Goal: Contribute content: Contribute content

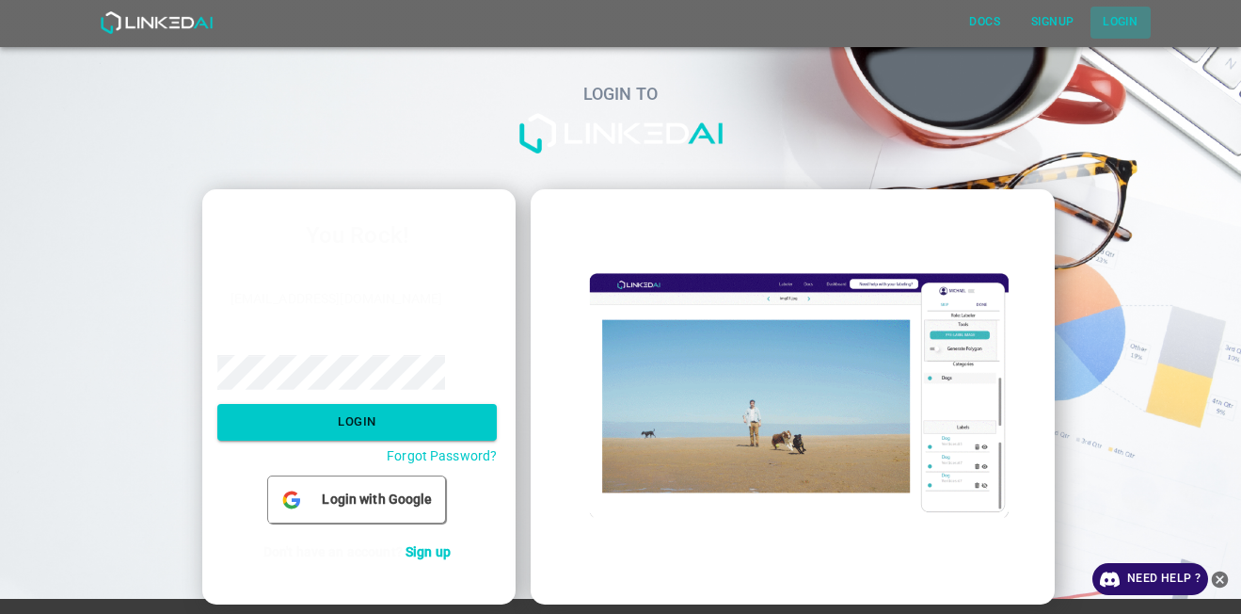
click at [1125, 20] on button "Login" at bounding box center [1121, 22] width 60 height 31
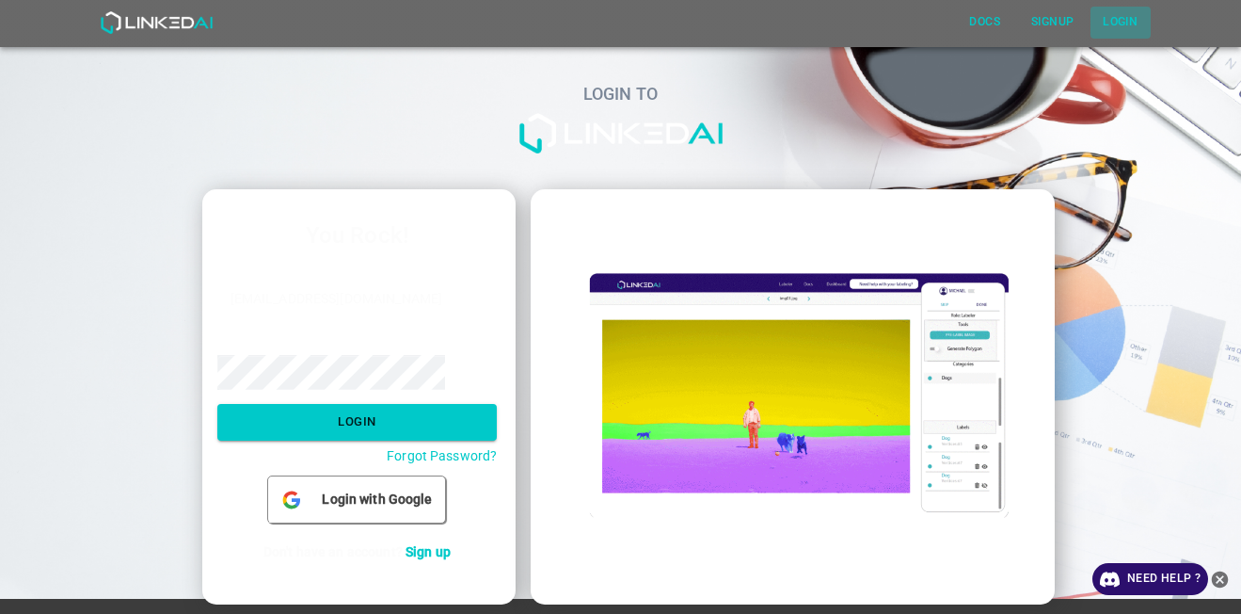
click at [1125, 20] on button "Login" at bounding box center [1121, 22] width 60 height 31
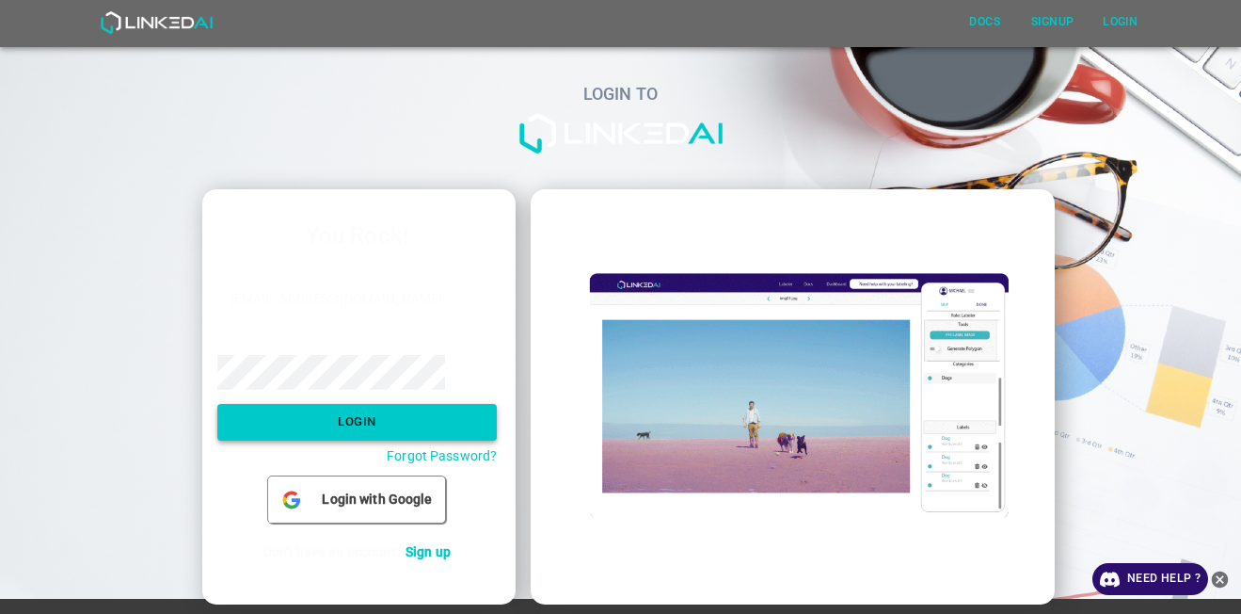
click at [351, 419] on button "Login" at bounding box center [357, 422] width 280 height 37
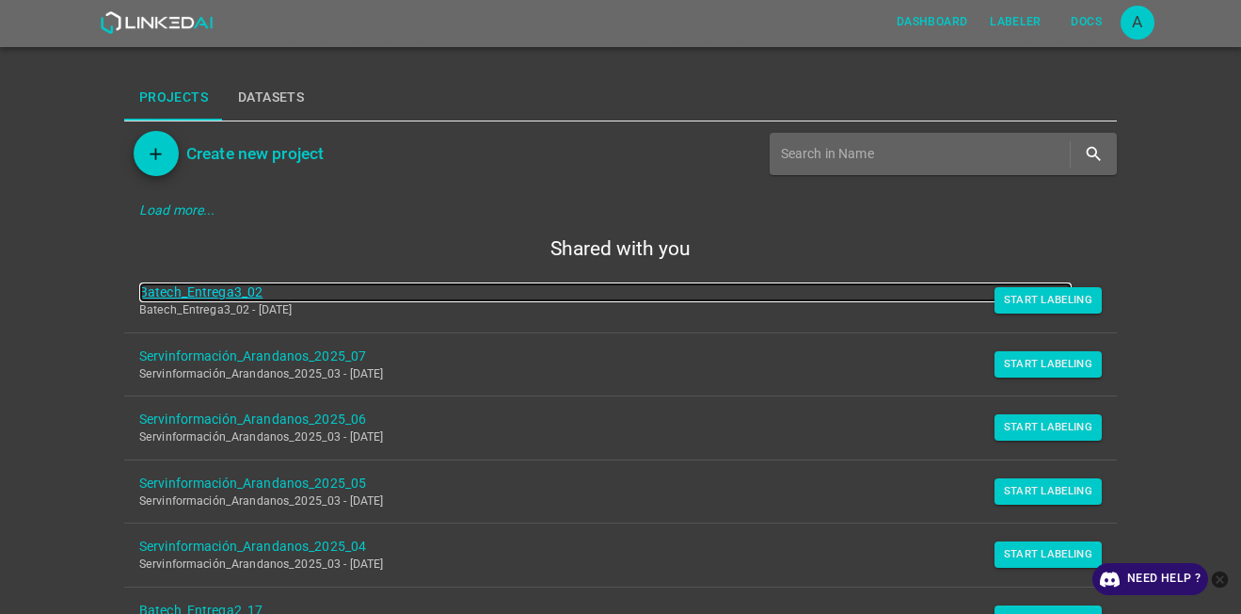
click at [242, 294] on link "Batech_Entrega3_02" at bounding box center [605, 292] width 933 height 20
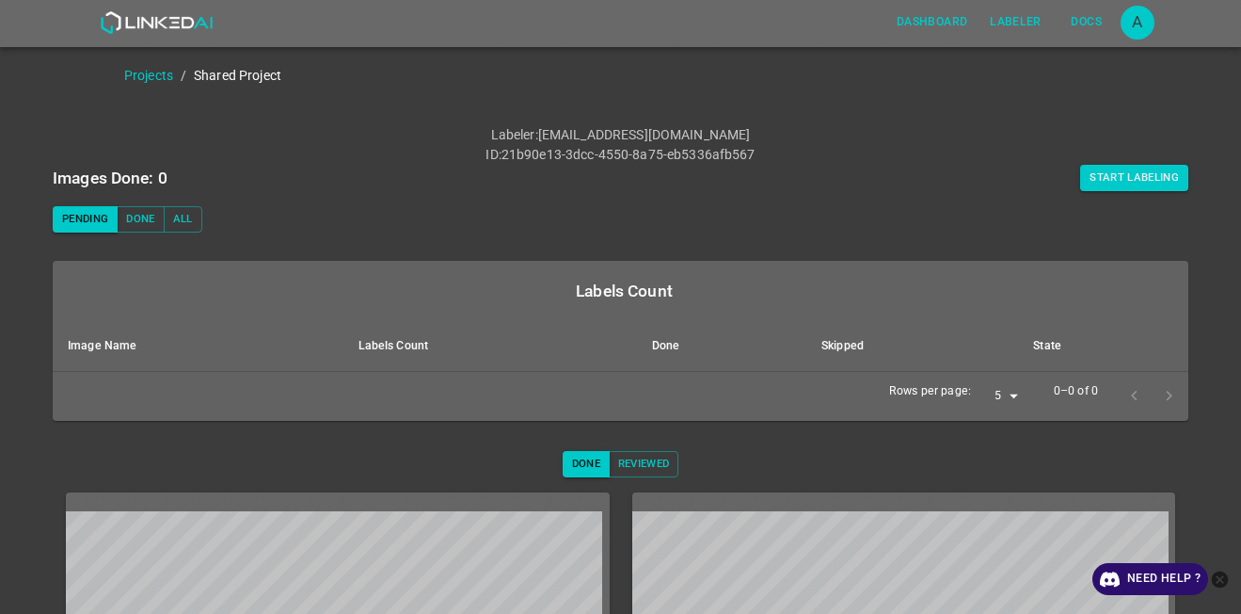
click at [1226, 574] on icon "close-help" at bounding box center [1220, 578] width 17 height 17
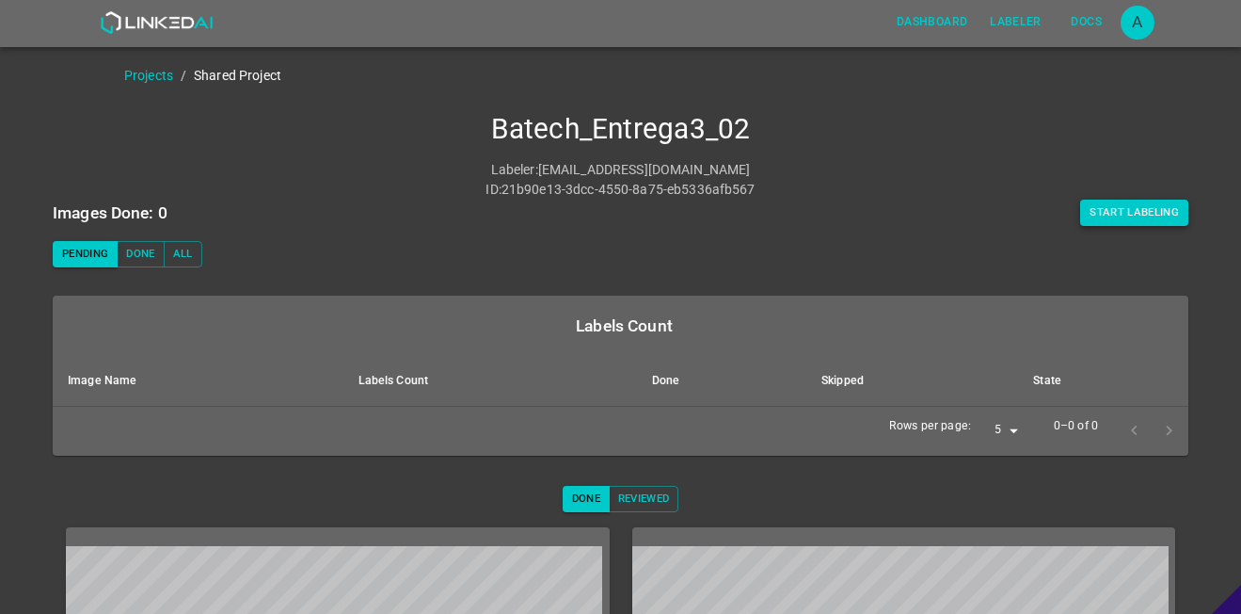
click at [1135, 210] on button "Start Labeling" at bounding box center [1134, 213] width 108 height 26
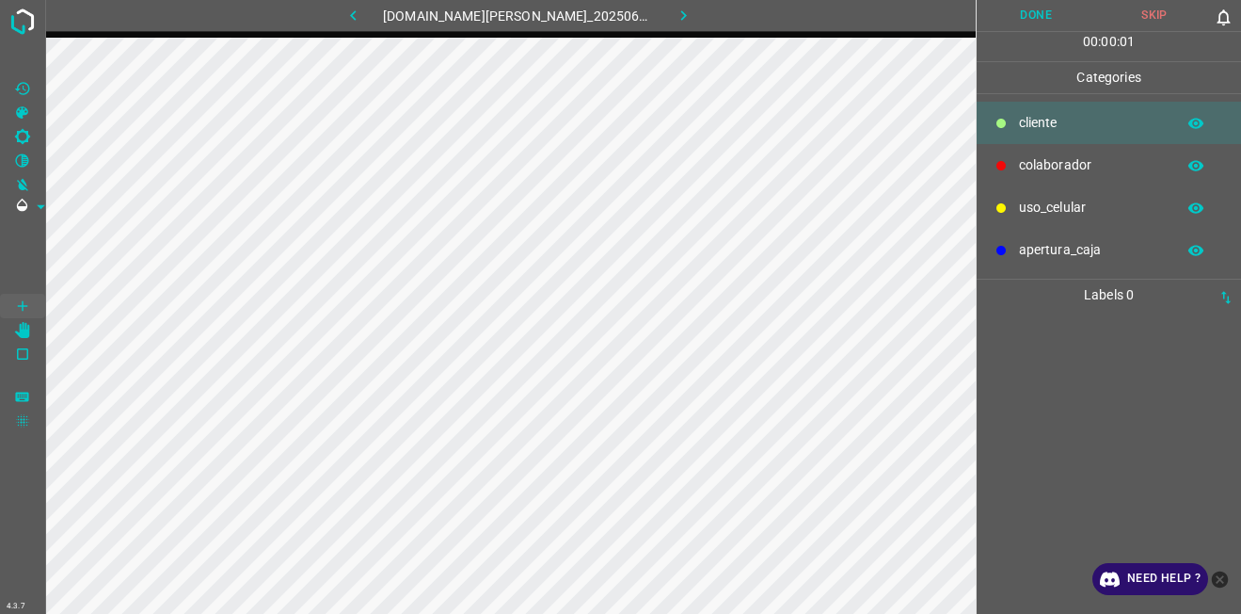
click at [1032, 152] on div "colaborador" at bounding box center [1109, 165] width 264 height 42
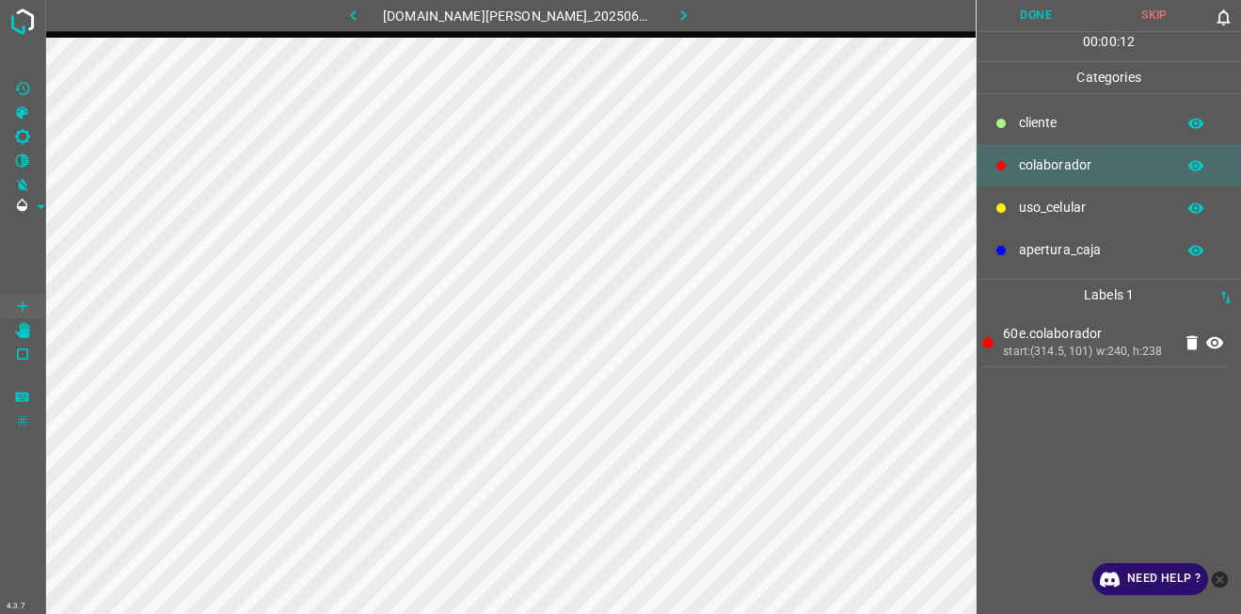
click at [1043, 24] on button "Done" at bounding box center [1036, 15] width 119 height 31
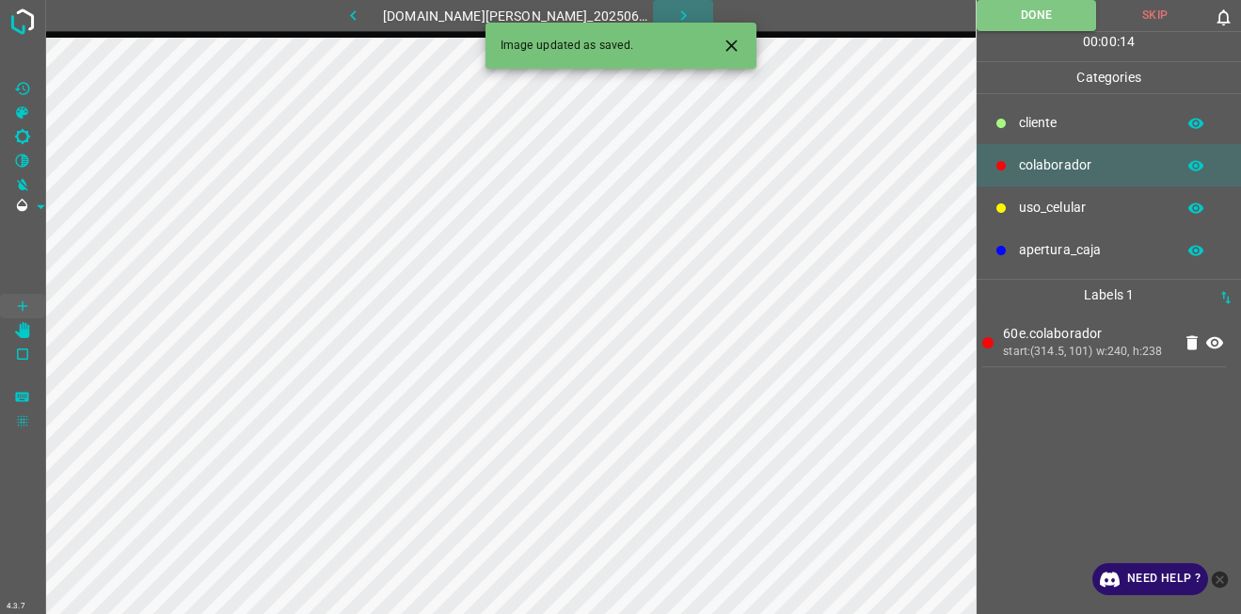
click at [678, 14] on icon "button" at bounding box center [684, 16] width 20 height 20
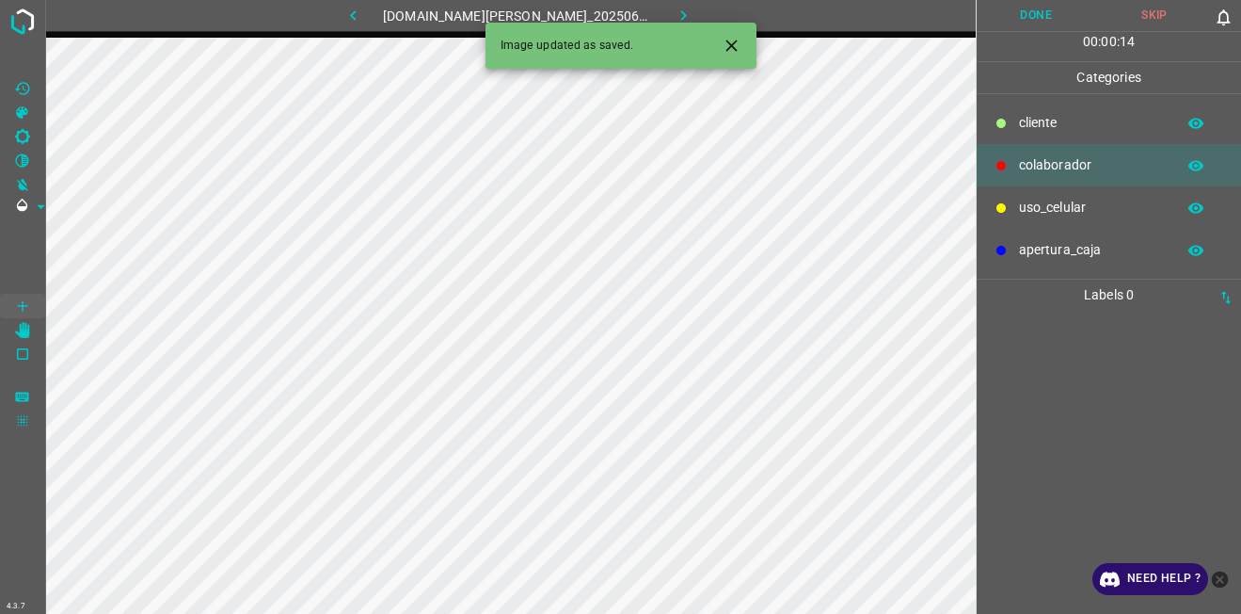
click at [1021, 125] on p "cliente" at bounding box center [1092, 123] width 147 height 20
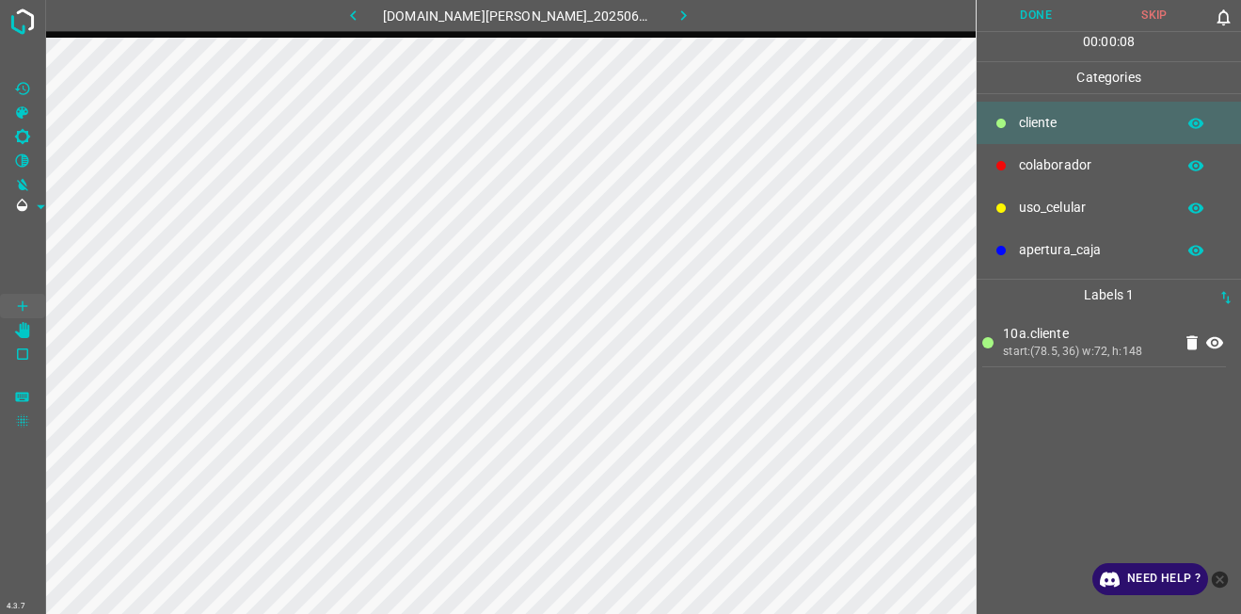
click at [1054, 22] on button "Done" at bounding box center [1036, 15] width 119 height 31
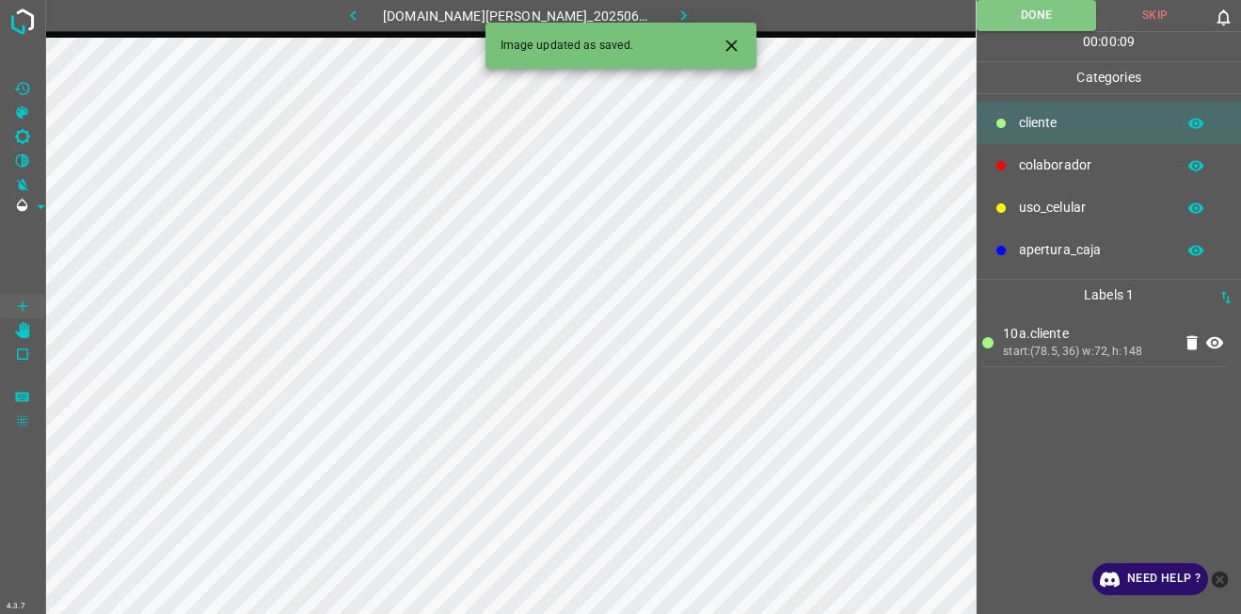
click at [675, 14] on icon "button" at bounding box center [684, 16] width 20 height 20
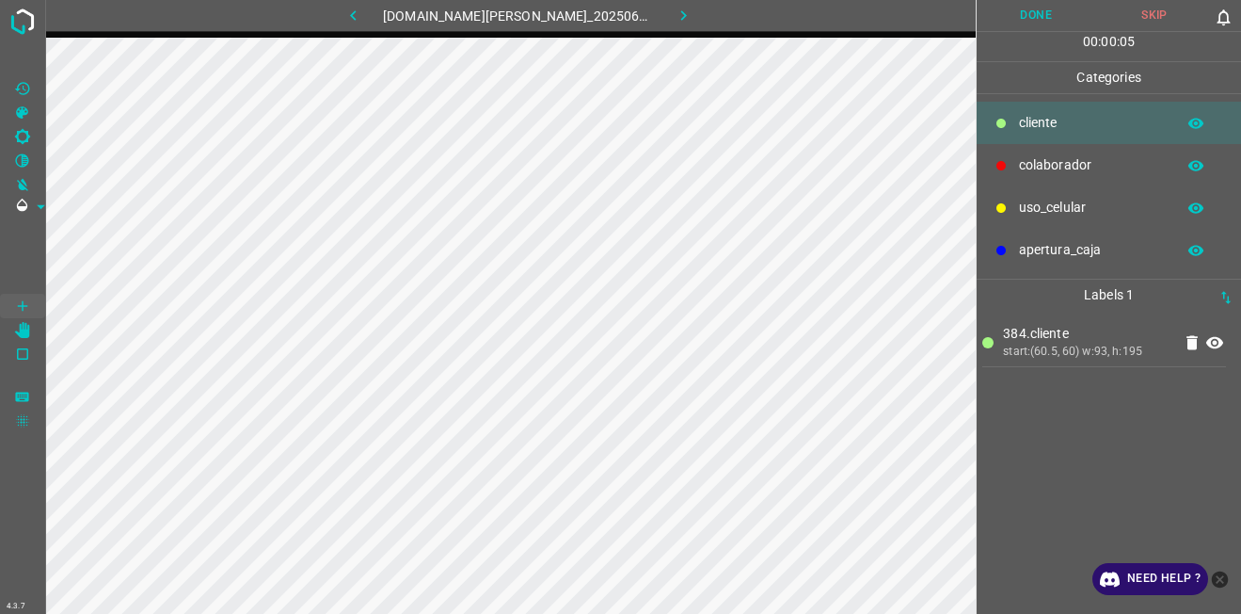
click at [1036, 20] on button "Done" at bounding box center [1036, 15] width 119 height 31
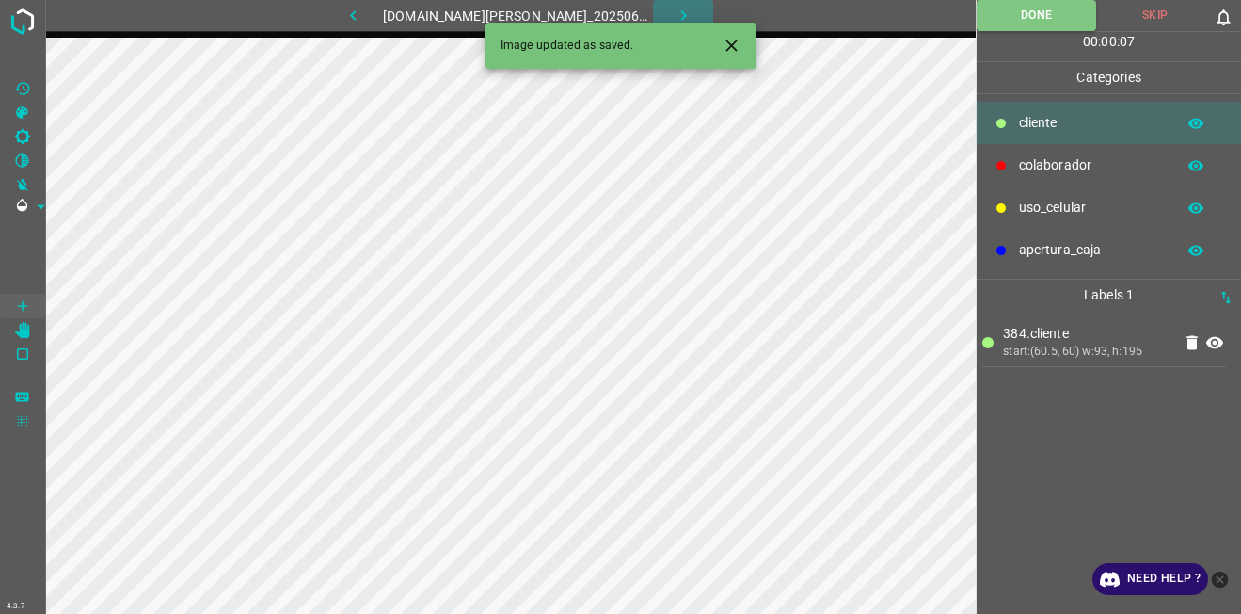
click at [676, 8] on icon "button" at bounding box center [684, 16] width 20 height 20
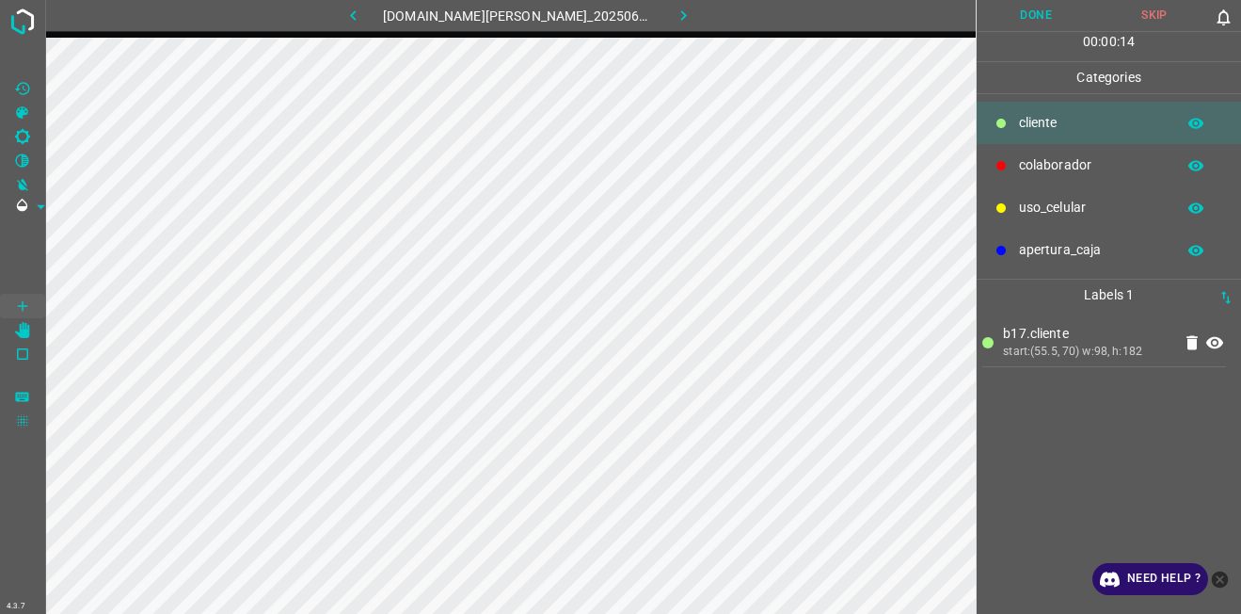
click at [1197, 342] on icon at bounding box center [1192, 342] width 11 height 14
click at [1043, 24] on button "Done" at bounding box center [1036, 15] width 119 height 31
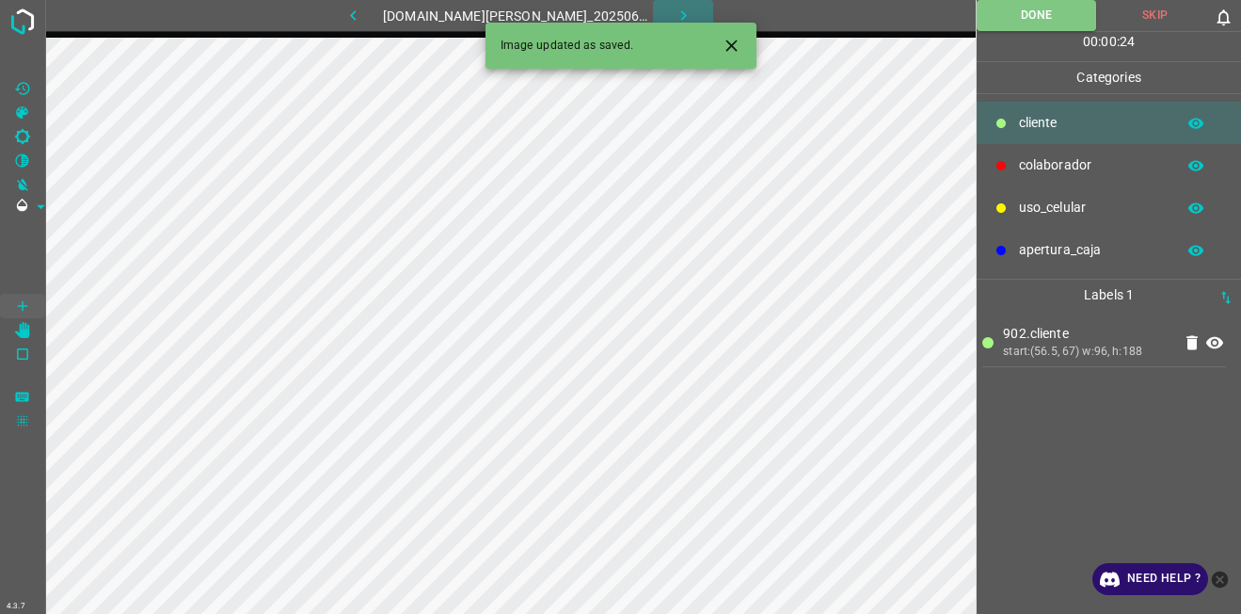
click at [674, 10] on icon "button" at bounding box center [684, 16] width 20 height 20
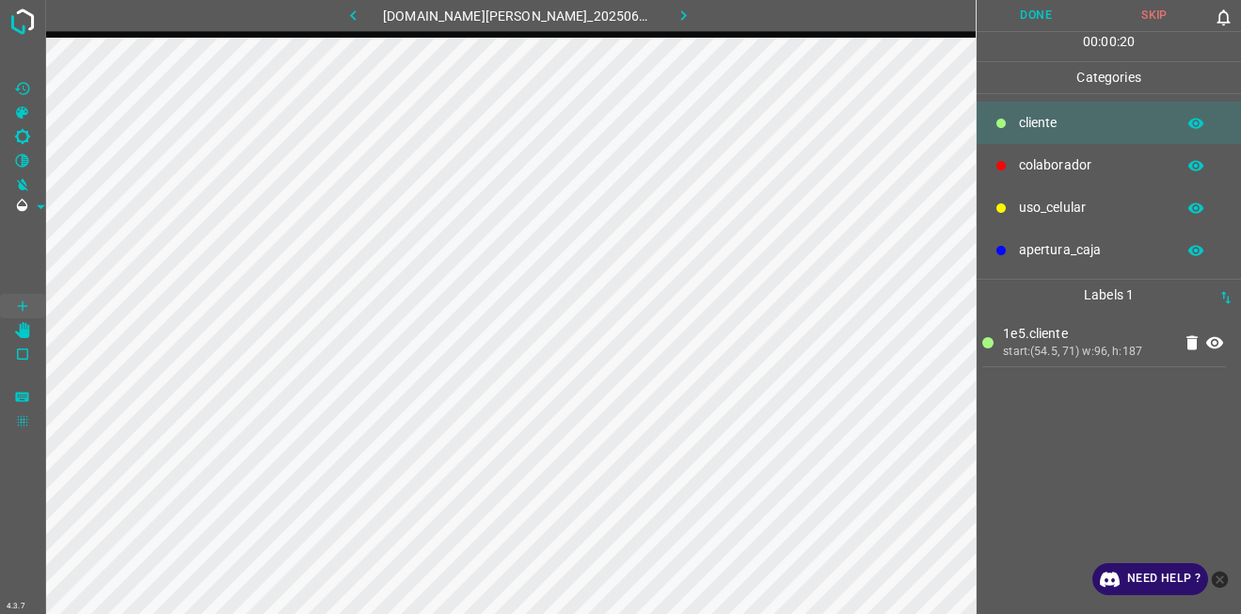
click at [1127, 164] on p "colaborador" at bounding box center [1092, 165] width 147 height 20
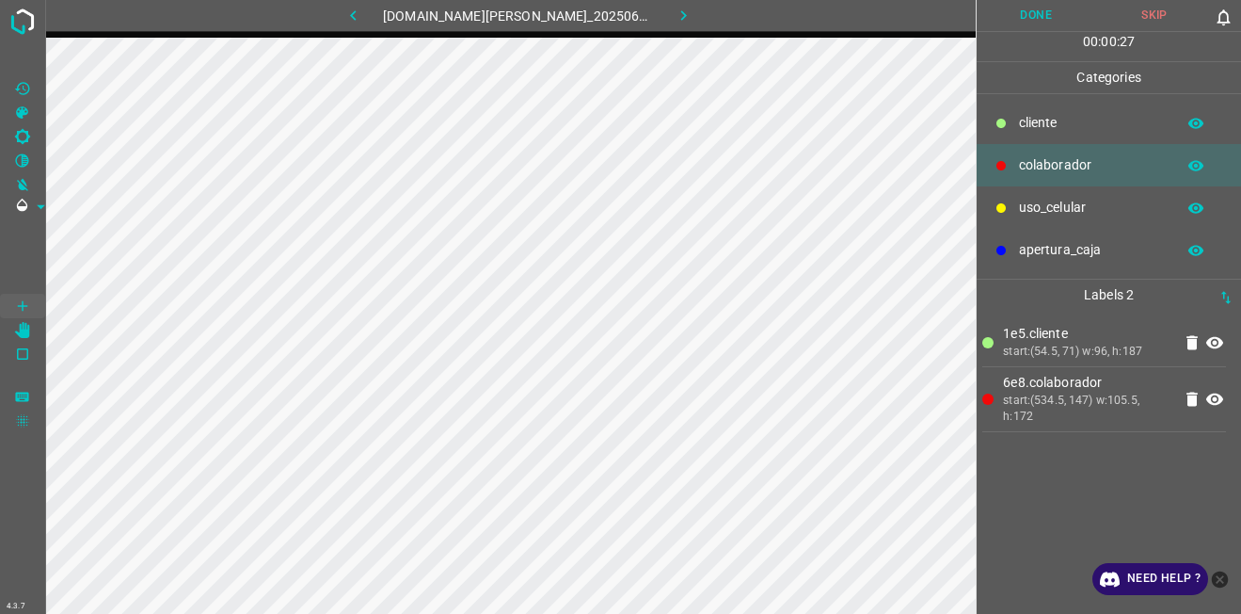
click at [1033, 12] on button "Done" at bounding box center [1036, 15] width 119 height 31
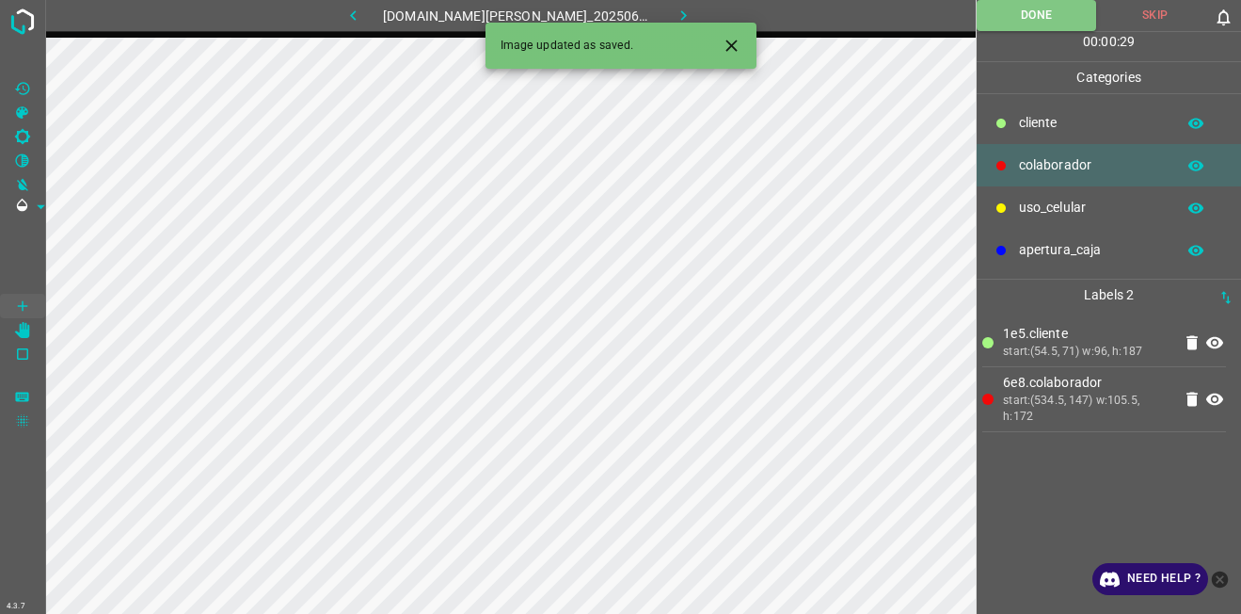
click at [680, 10] on button "button" at bounding box center [683, 15] width 60 height 31
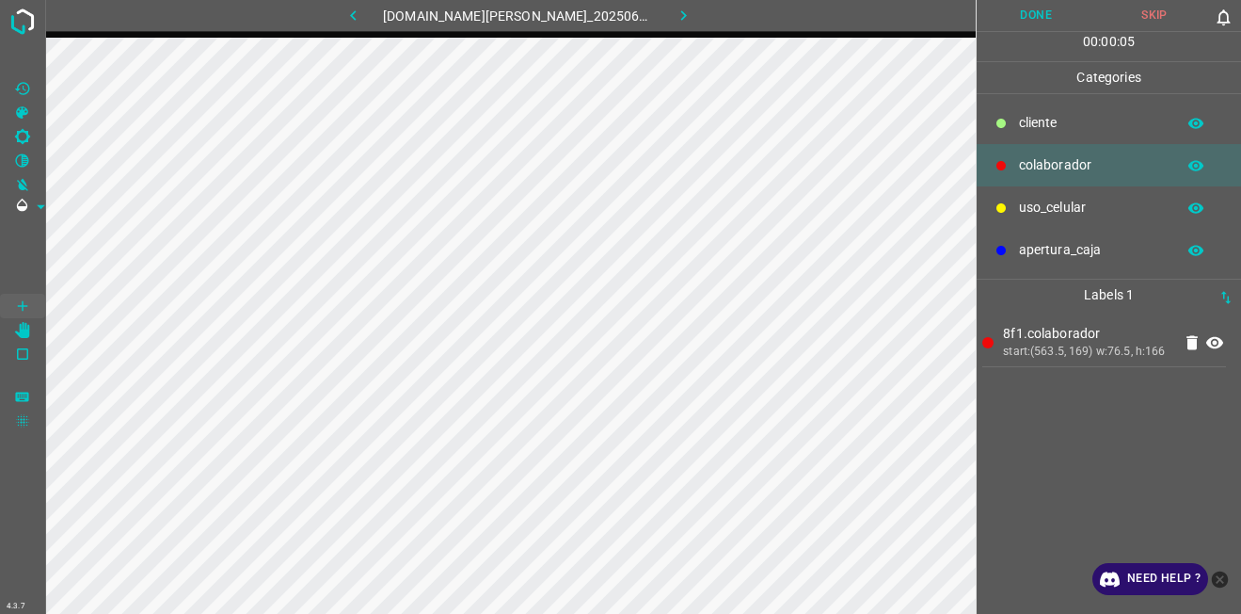
click at [1121, 114] on p "cliente" at bounding box center [1092, 123] width 147 height 20
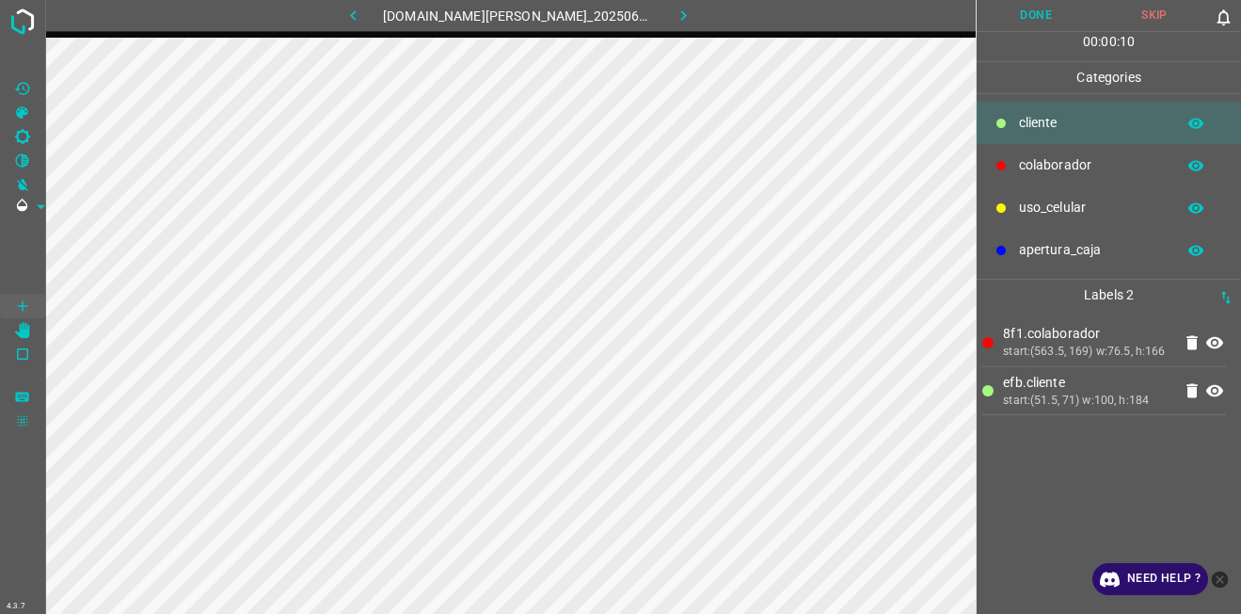
click at [1050, 23] on button "Done" at bounding box center [1036, 15] width 119 height 31
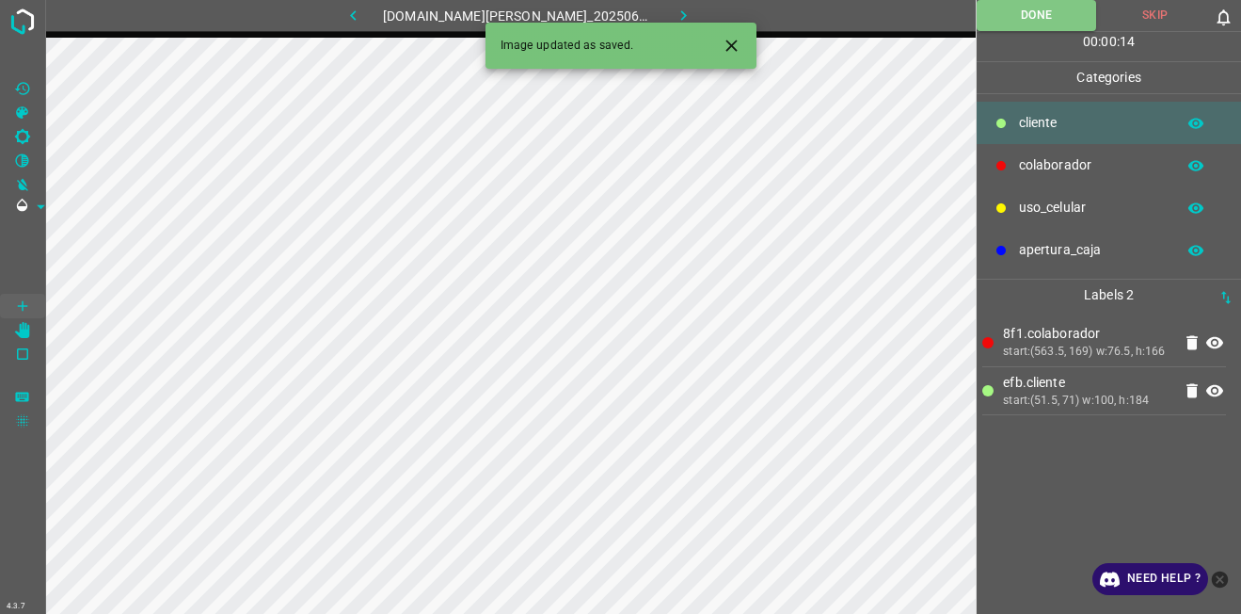
click at [674, 15] on icon "button" at bounding box center [684, 16] width 20 height 20
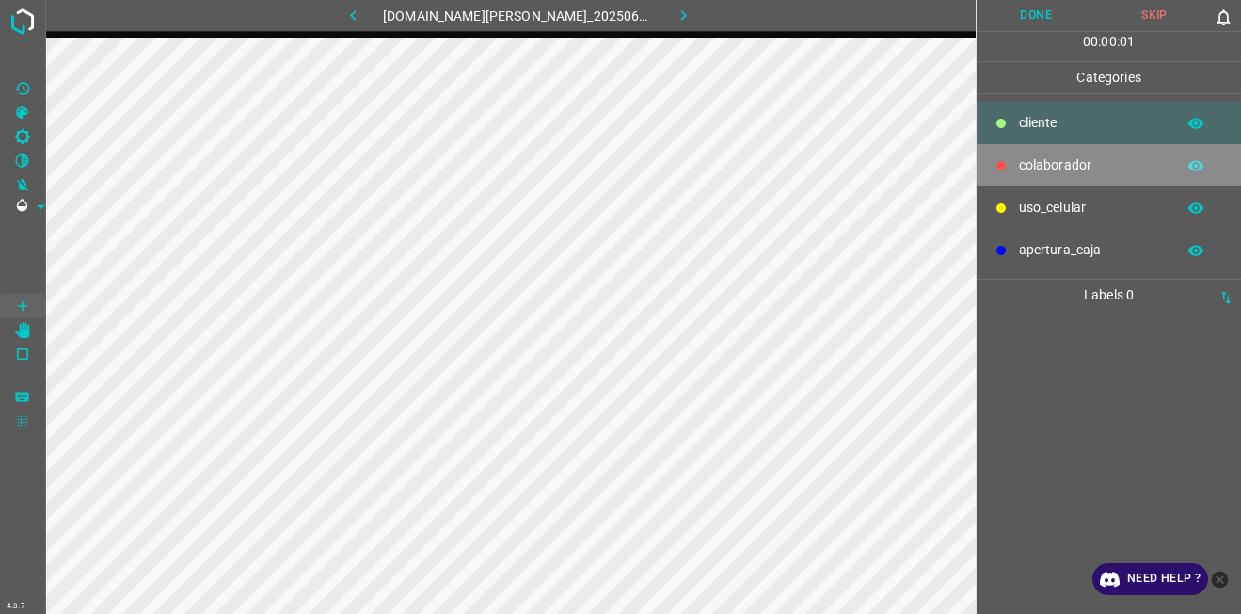
click at [1012, 166] on div "colaborador" at bounding box center [1109, 165] width 264 height 42
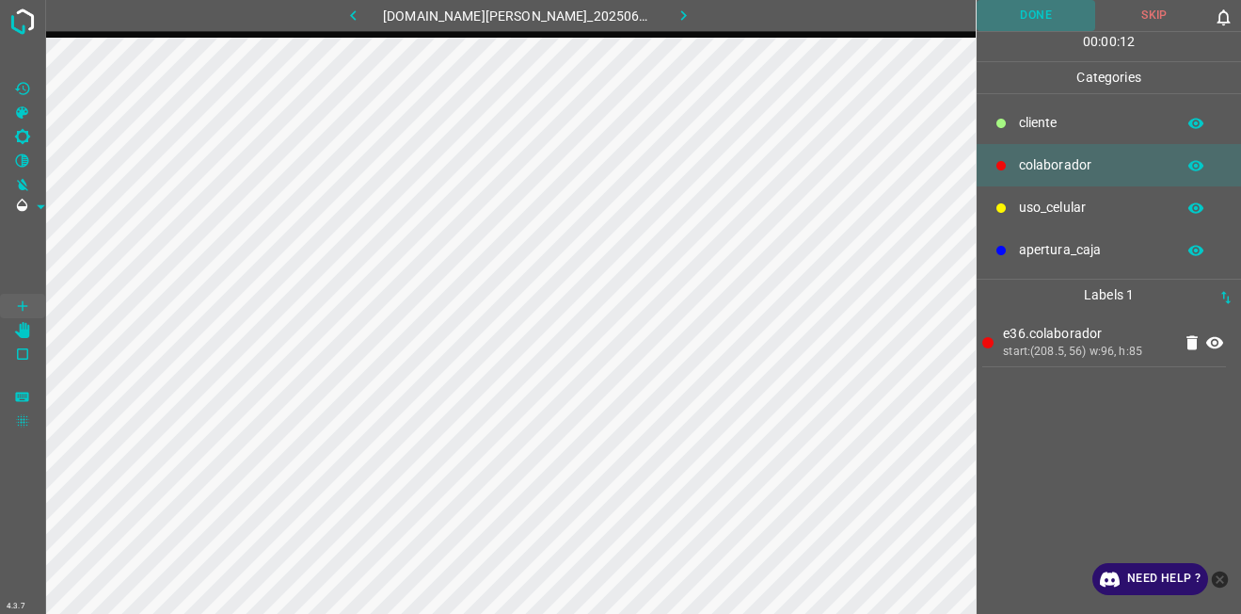
click at [998, 31] on button "Done" at bounding box center [1036, 15] width 119 height 31
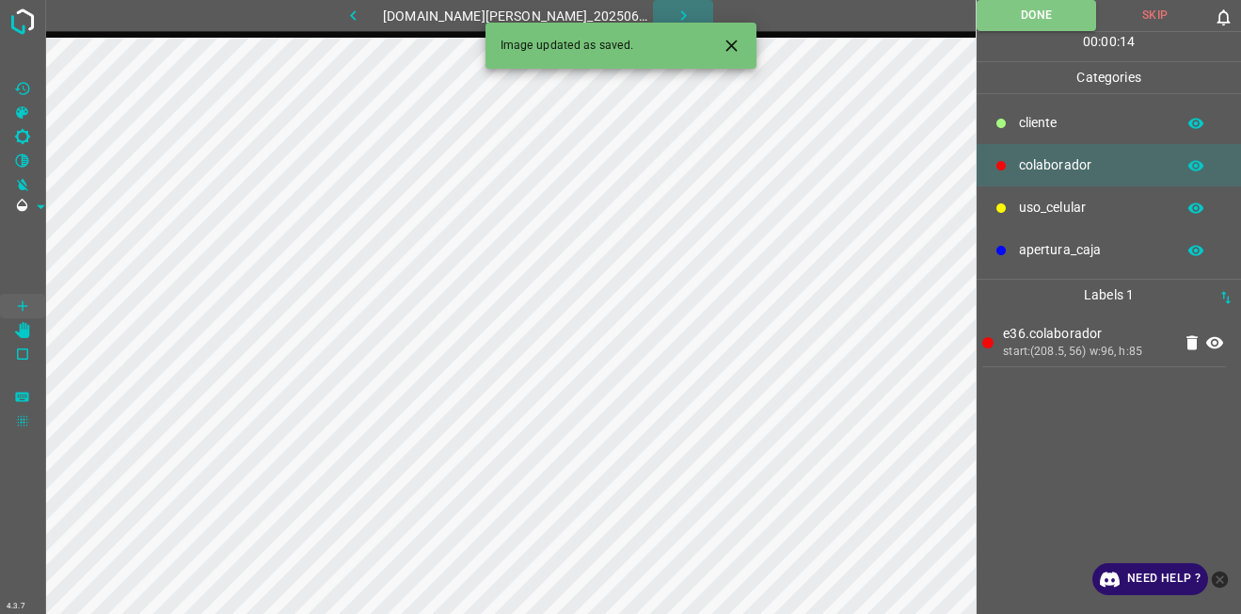
click at [674, 22] on icon "button" at bounding box center [684, 16] width 20 height 20
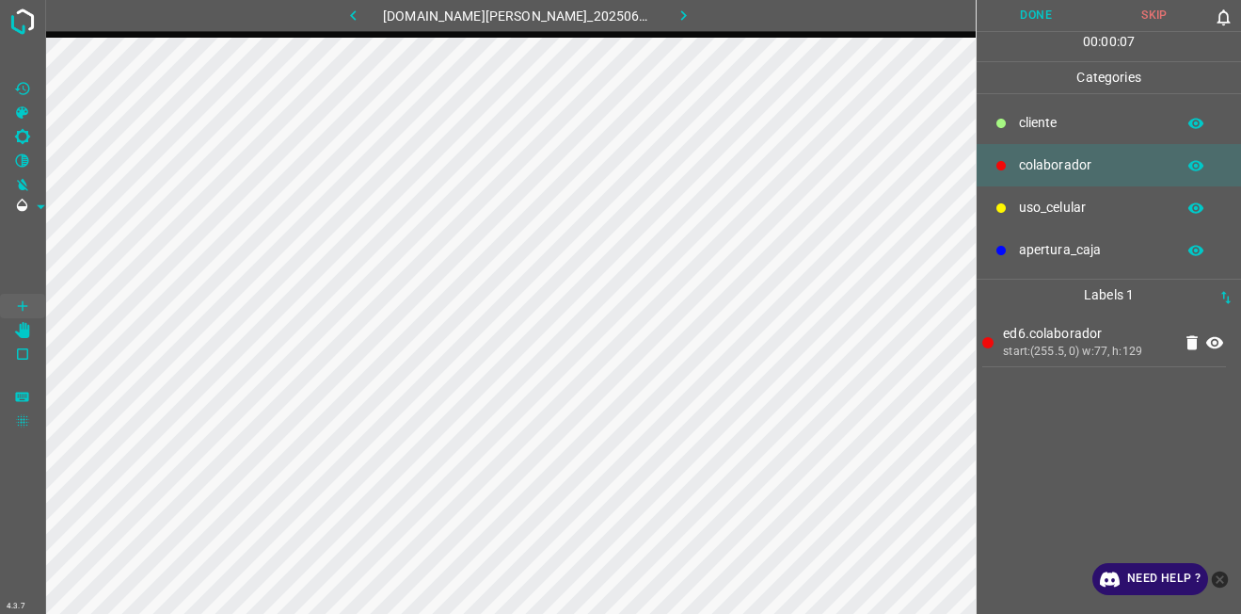
click at [1007, 16] on button "Done" at bounding box center [1036, 15] width 119 height 31
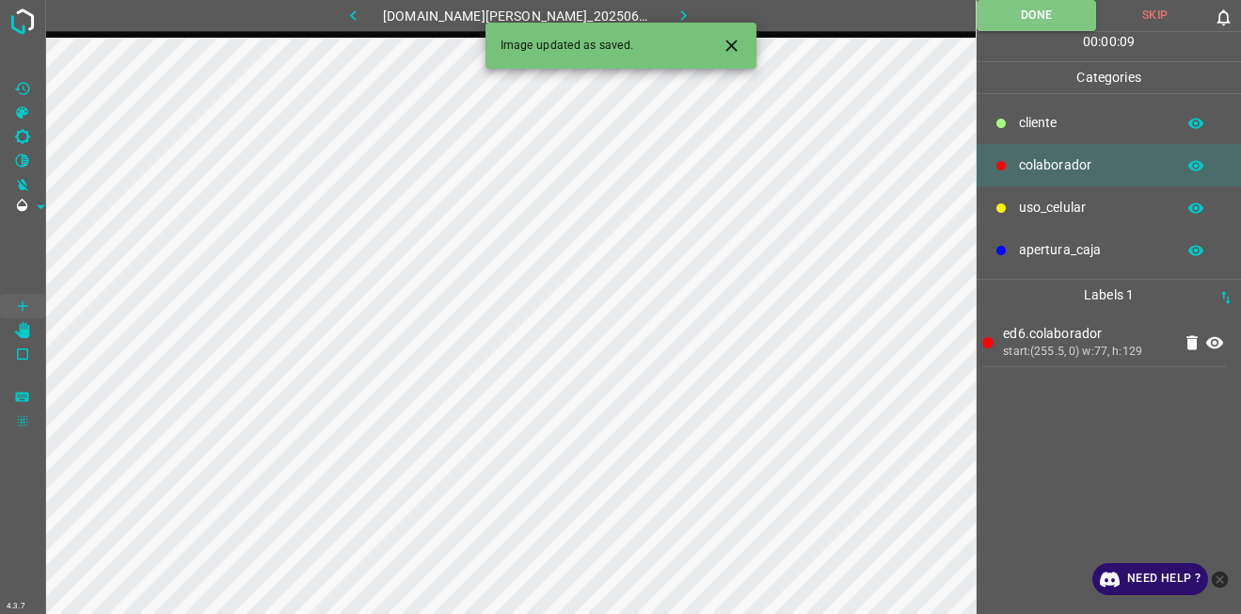
click at [682, 10] on button "button" at bounding box center [683, 15] width 60 height 31
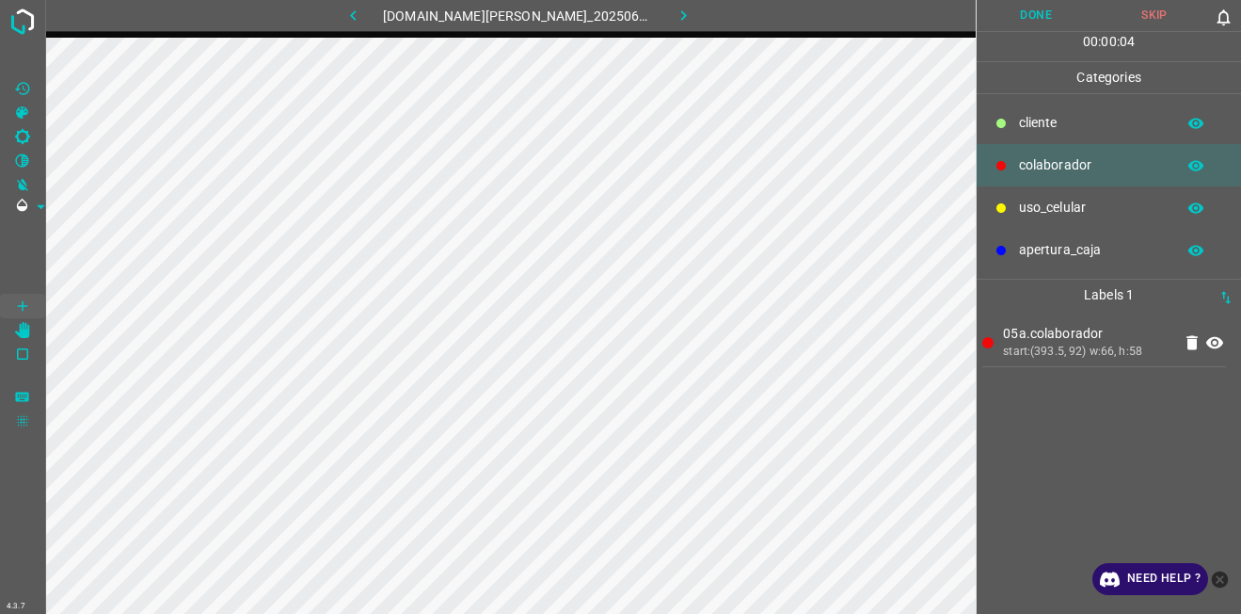
click at [1028, 120] on p "cliente" at bounding box center [1092, 123] width 147 height 20
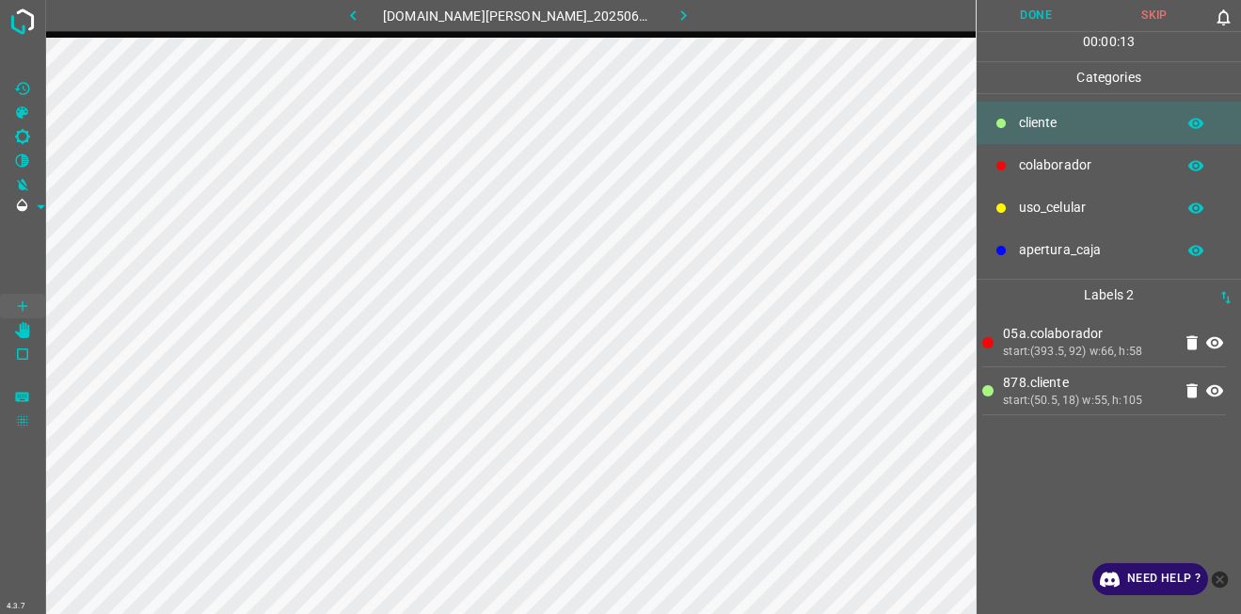
click at [1046, 20] on button "Done" at bounding box center [1036, 15] width 119 height 31
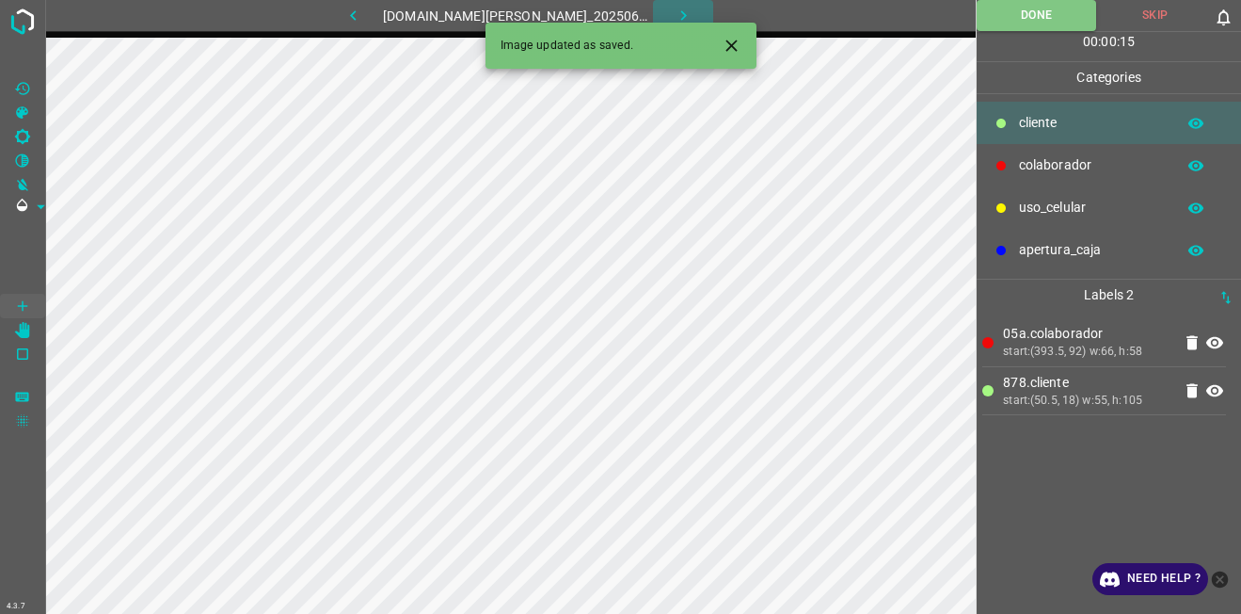
click at [674, 8] on icon "button" at bounding box center [684, 16] width 20 height 20
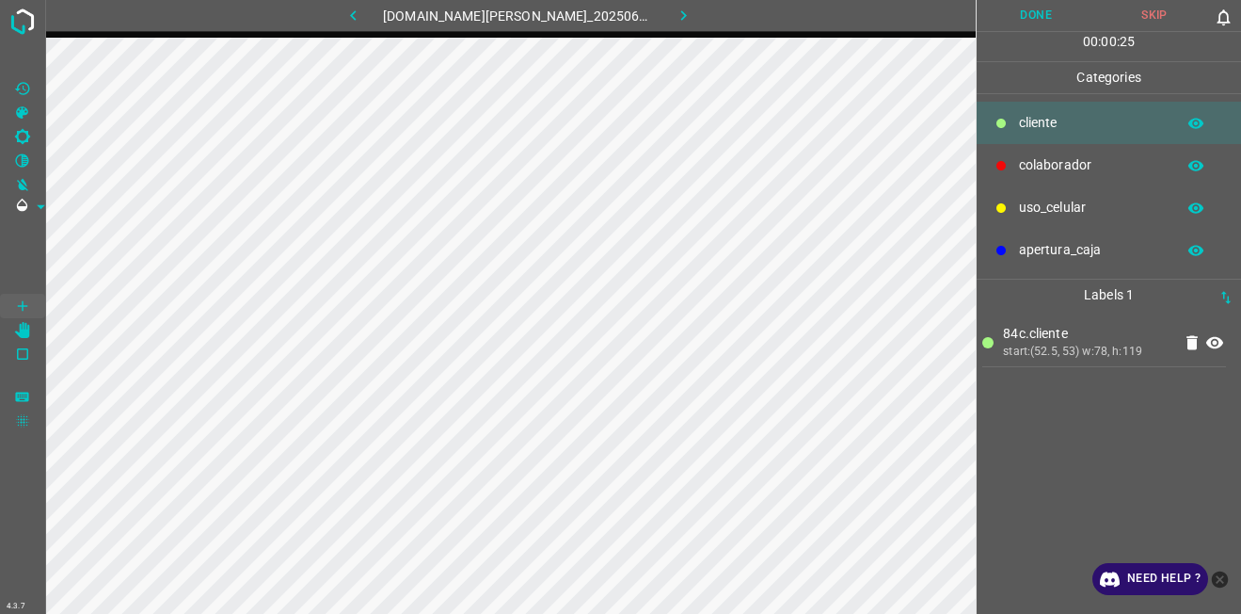
click at [1061, 136] on div "cliente" at bounding box center [1109, 123] width 264 height 42
click at [1058, 158] on p "colaborador" at bounding box center [1092, 165] width 147 height 20
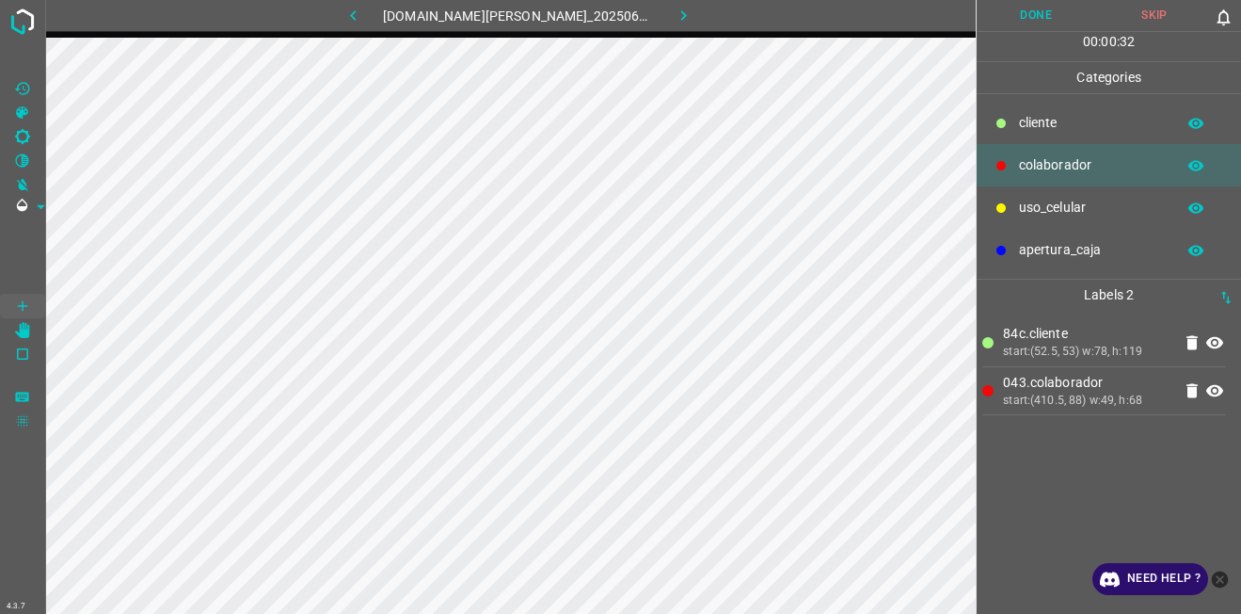
click at [1051, 18] on button "Done" at bounding box center [1036, 15] width 119 height 31
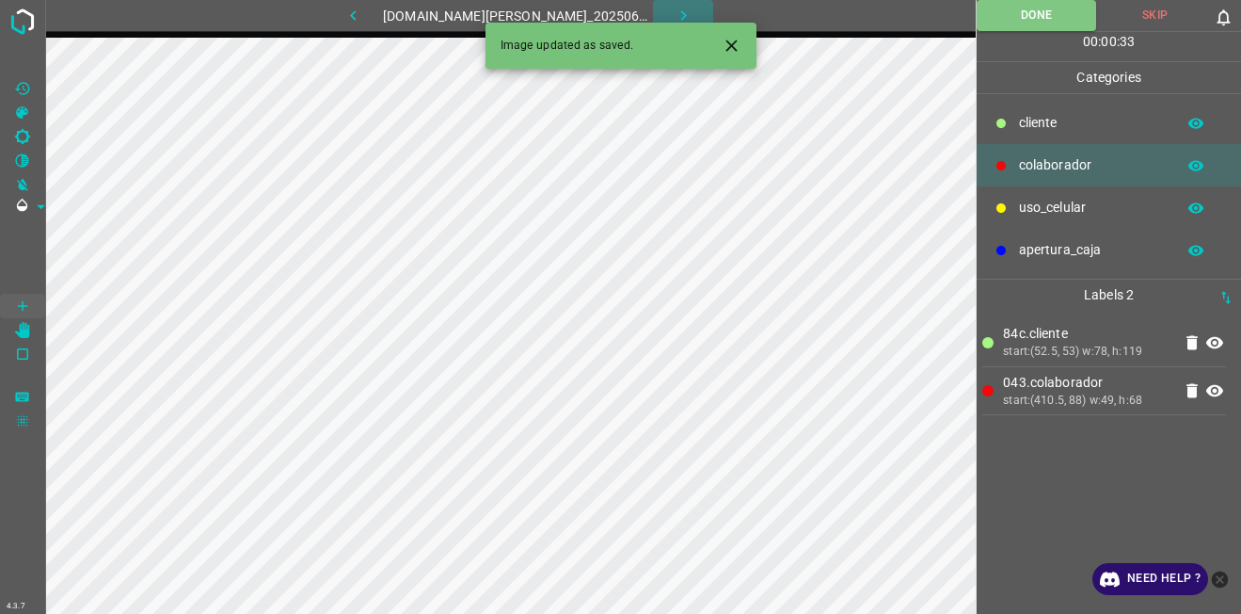
click at [680, 9] on button "button" at bounding box center [683, 15] width 60 height 31
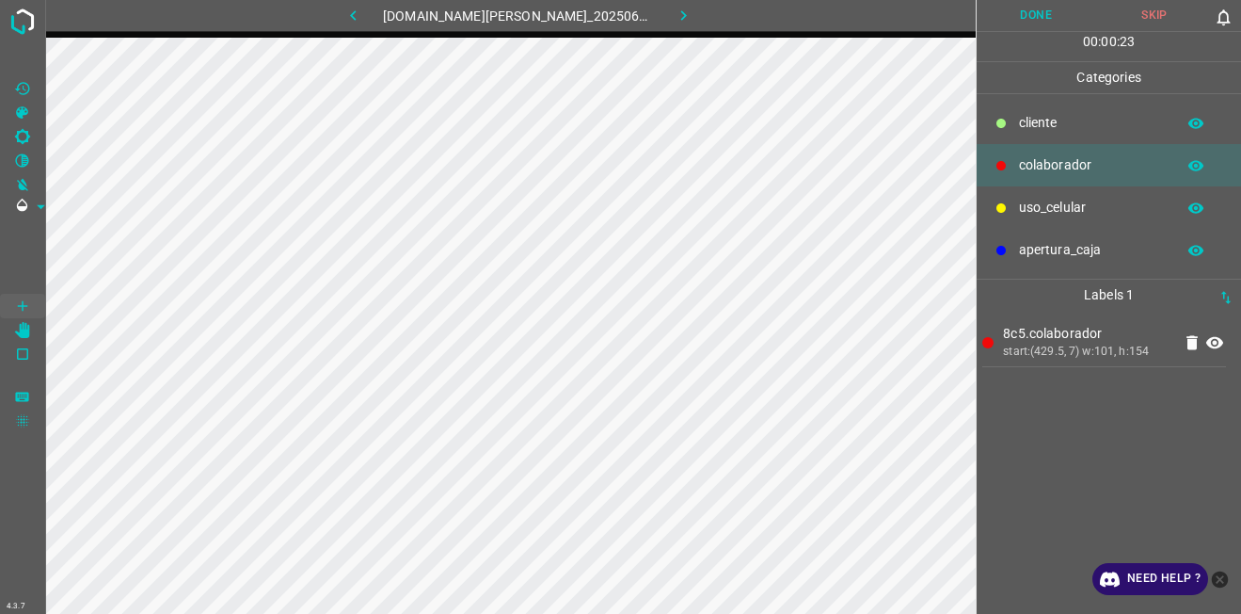
click at [1050, 19] on button "Done" at bounding box center [1036, 15] width 119 height 31
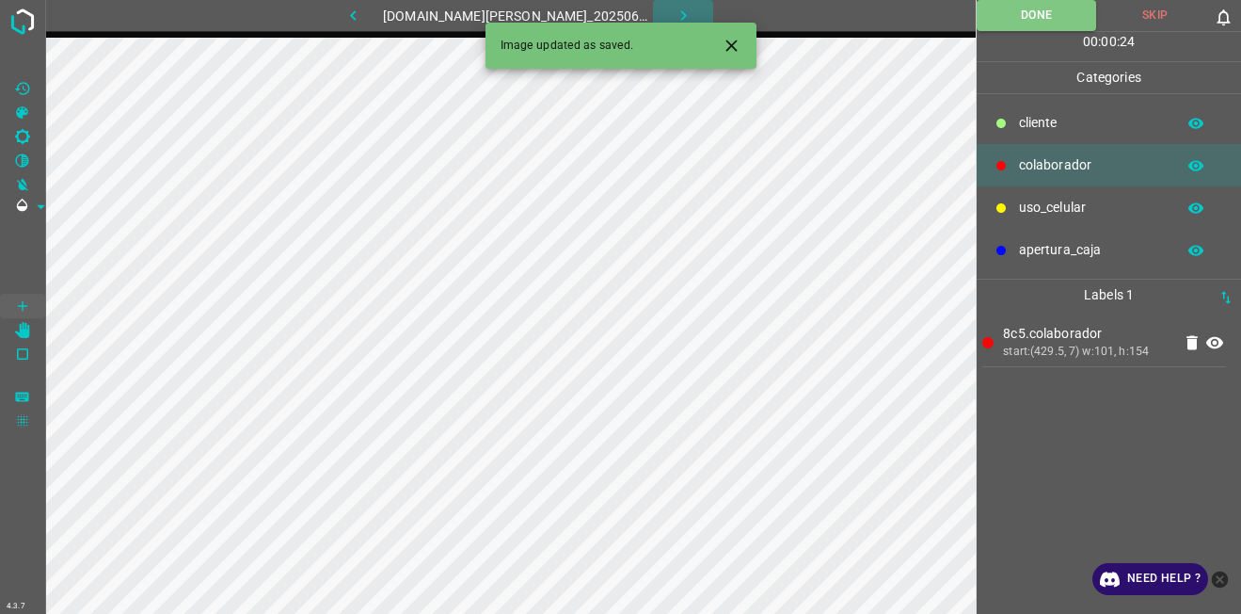
click at [674, 17] on icon "button" at bounding box center [684, 16] width 20 height 20
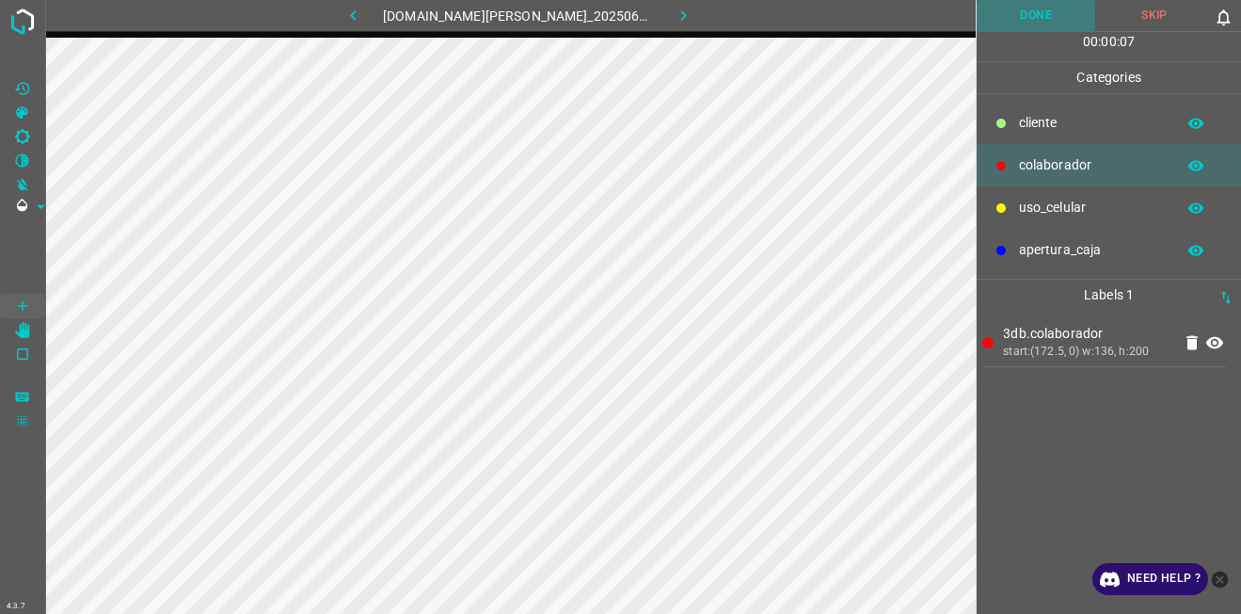
click at [1025, 22] on button "Done" at bounding box center [1036, 15] width 119 height 31
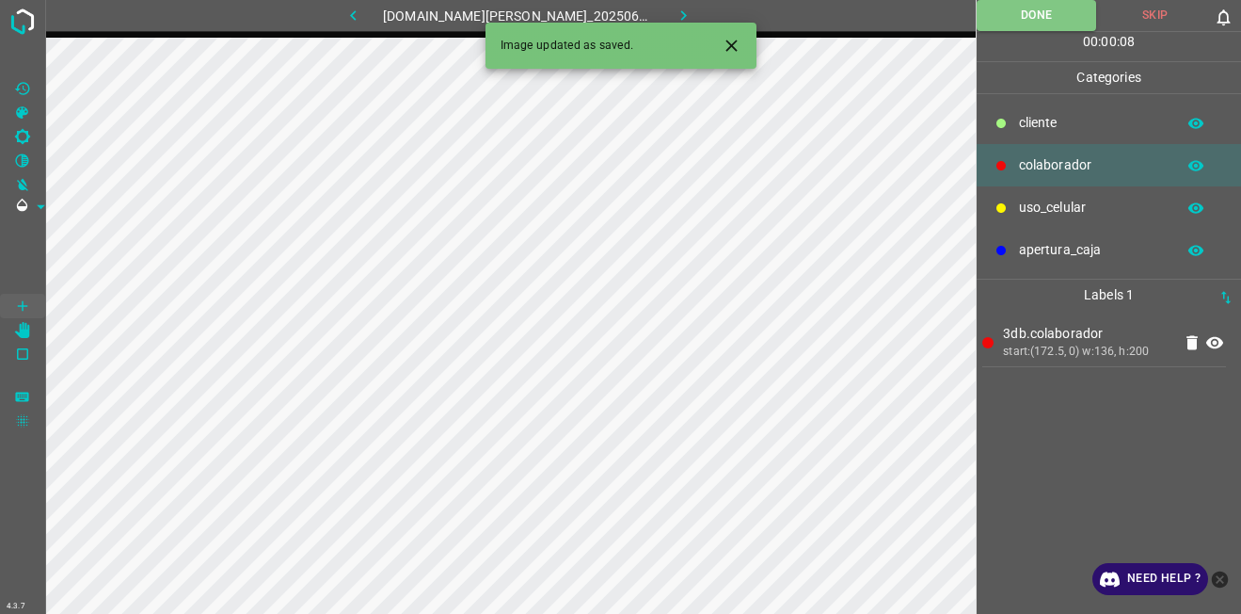
click at [674, 7] on icon "button" at bounding box center [684, 16] width 20 height 20
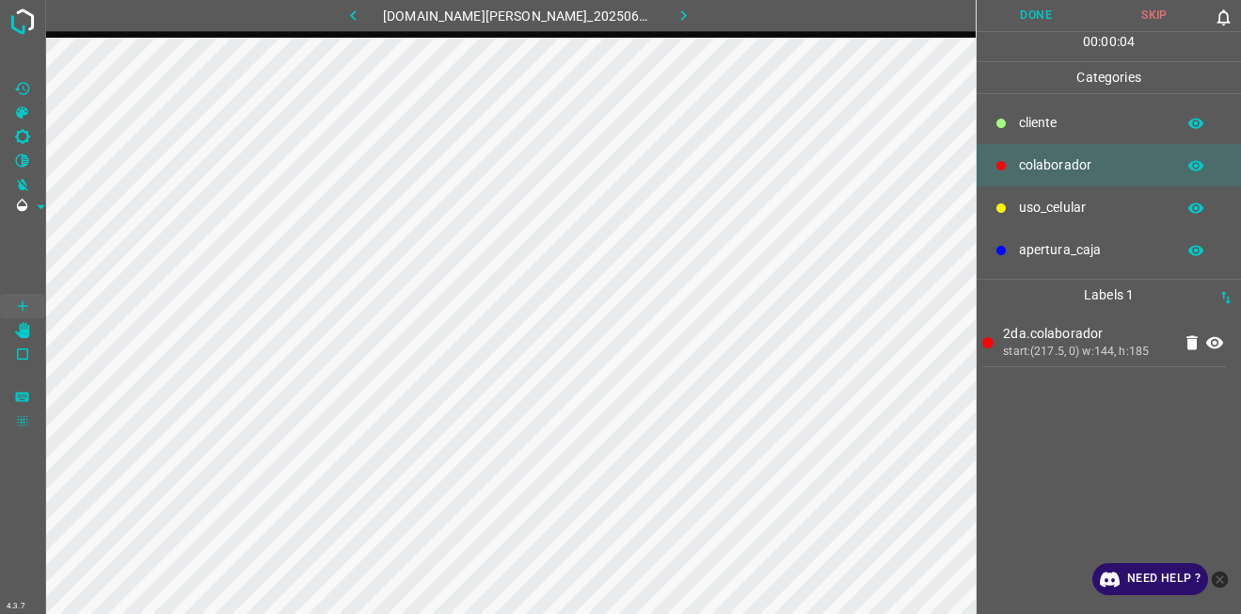
click at [1014, 21] on button "Done" at bounding box center [1036, 15] width 119 height 31
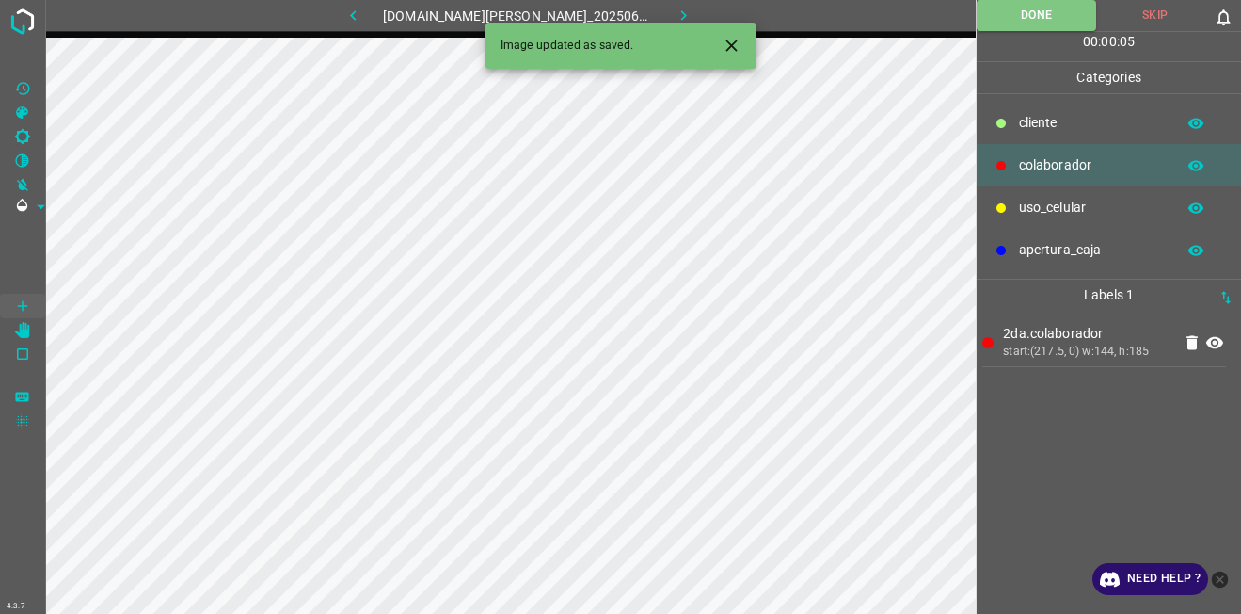
click at [653, 8] on button "button" at bounding box center [683, 15] width 60 height 31
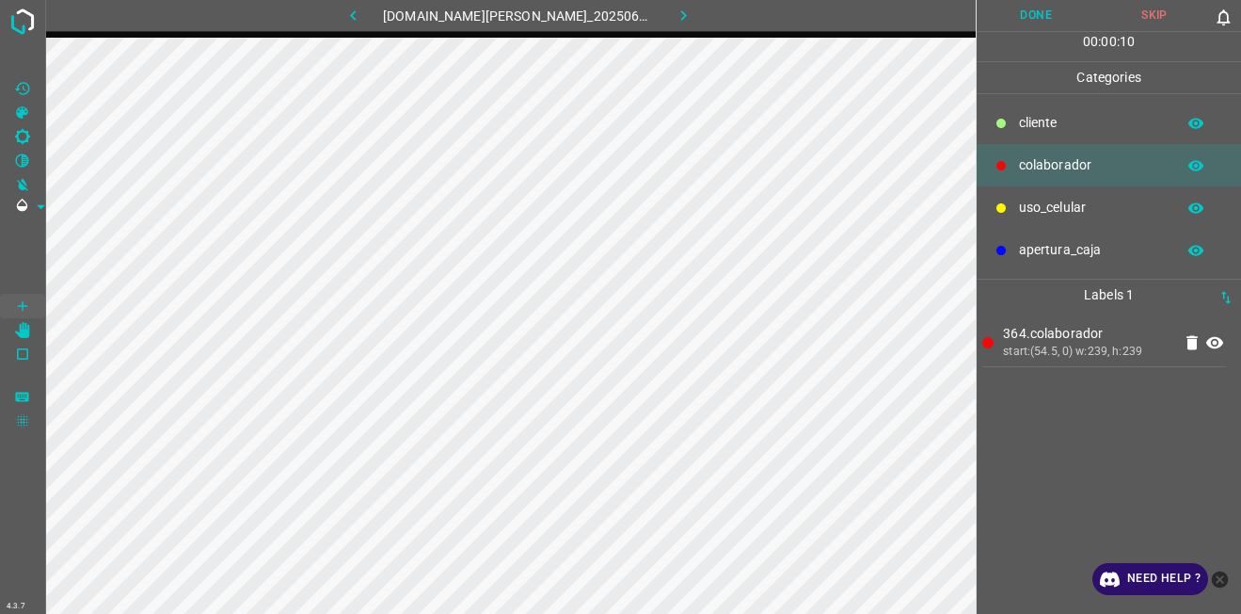
click at [1031, 20] on button "Done" at bounding box center [1036, 15] width 119 height 31
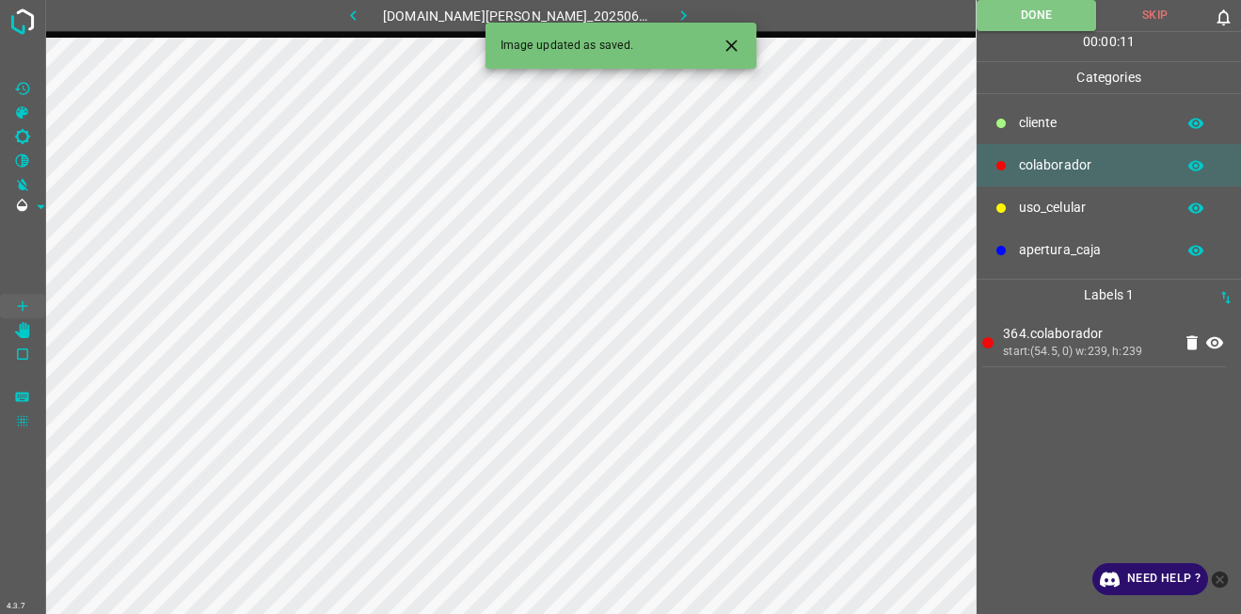
click at [686, 11] on button "button" at bounding box center [683, 15] width 60 height 31
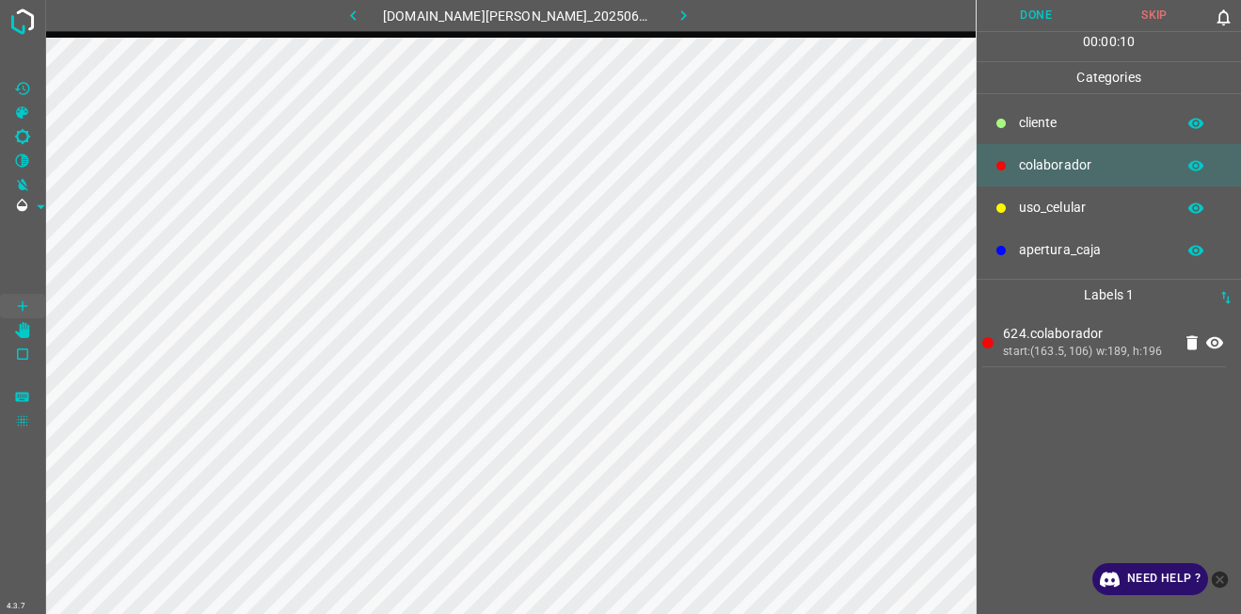
click at [1030, 15] on button "Done" at bounding box center [1036, 15] width 119 height 31
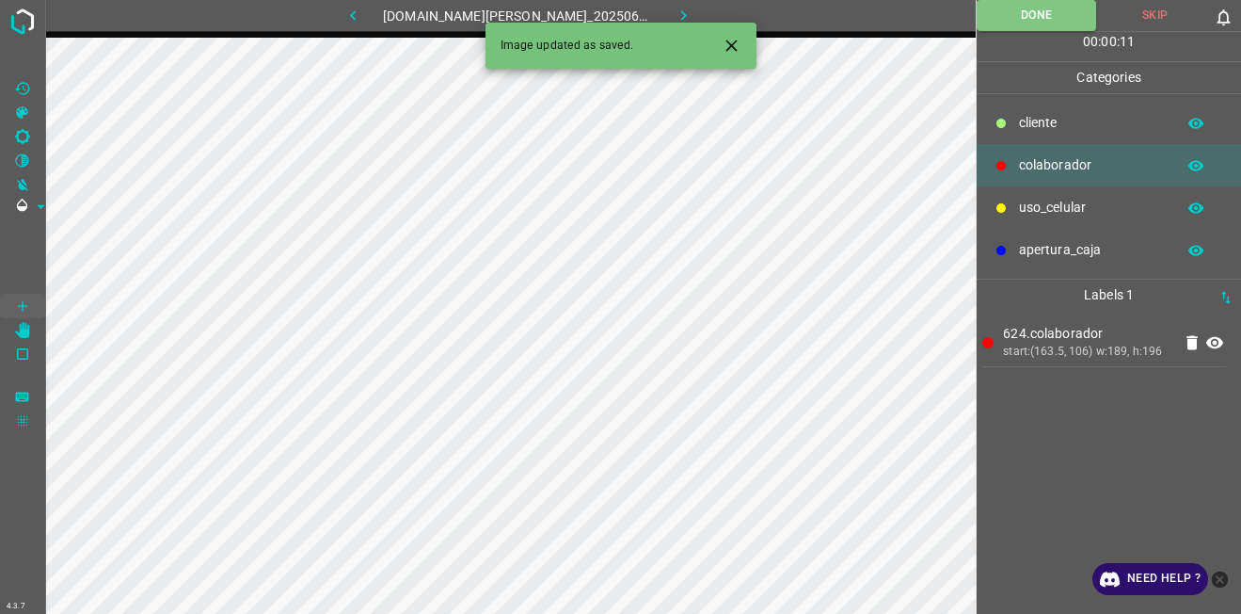
click at [665, 3] on button "button" at bounding box center [683, 15] width 60 height 31
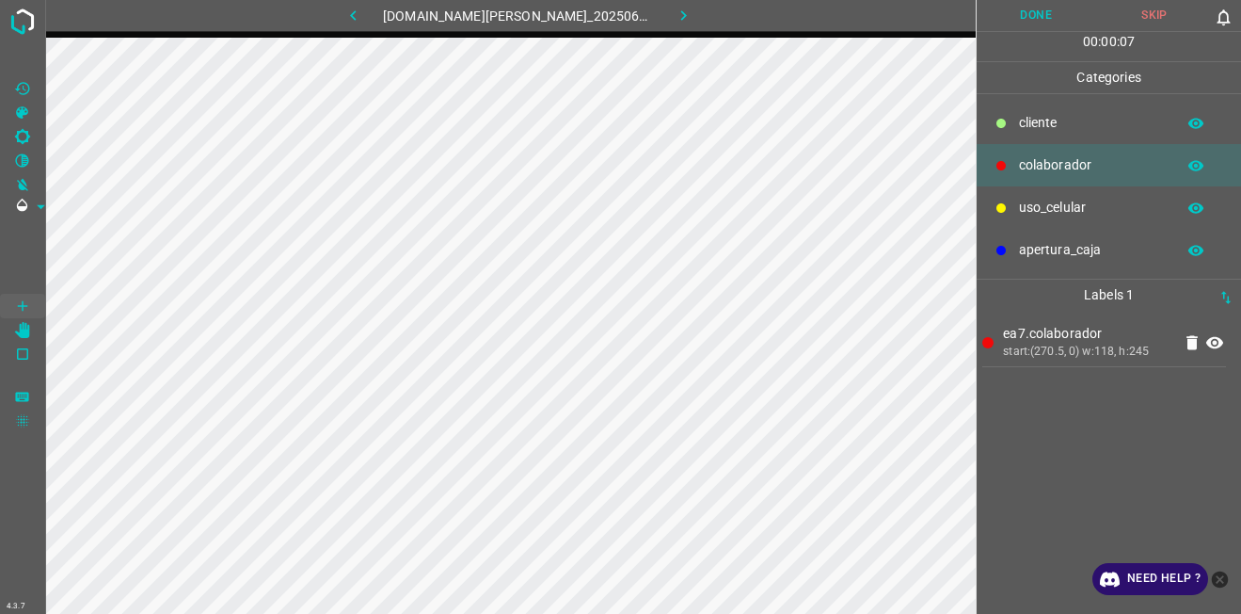
click at [1030, 16] on button "Done" at bounding box center [1036, 15] width 119 height 31
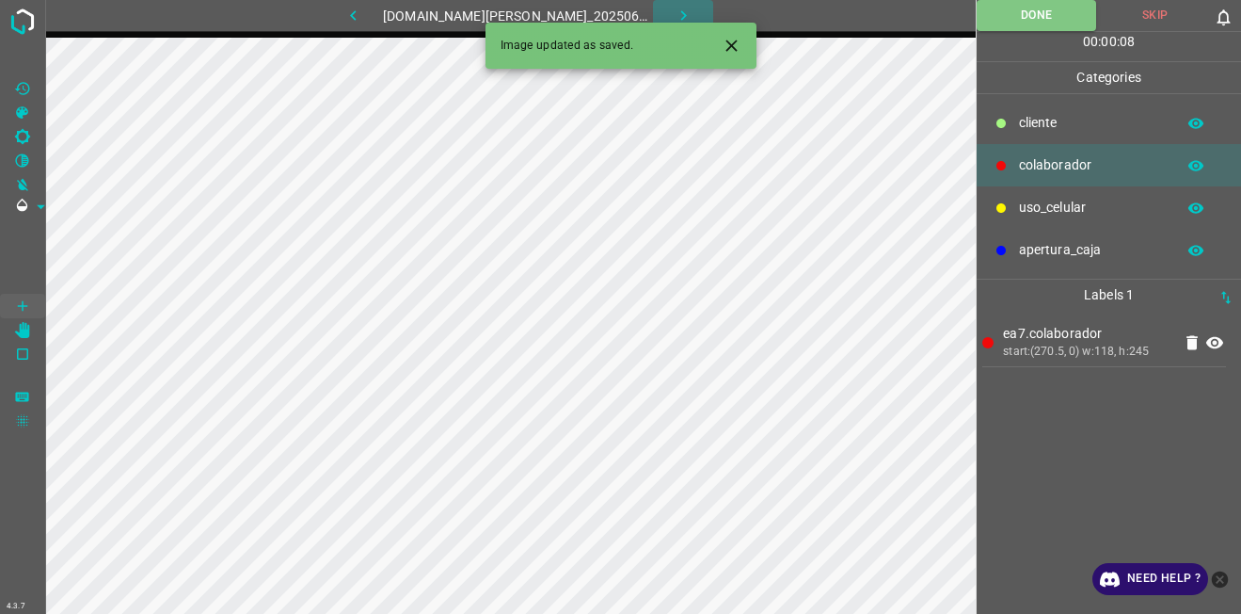
click at [674, 10] on icon "button" at bounding box center [684, 16] width 20 height 20
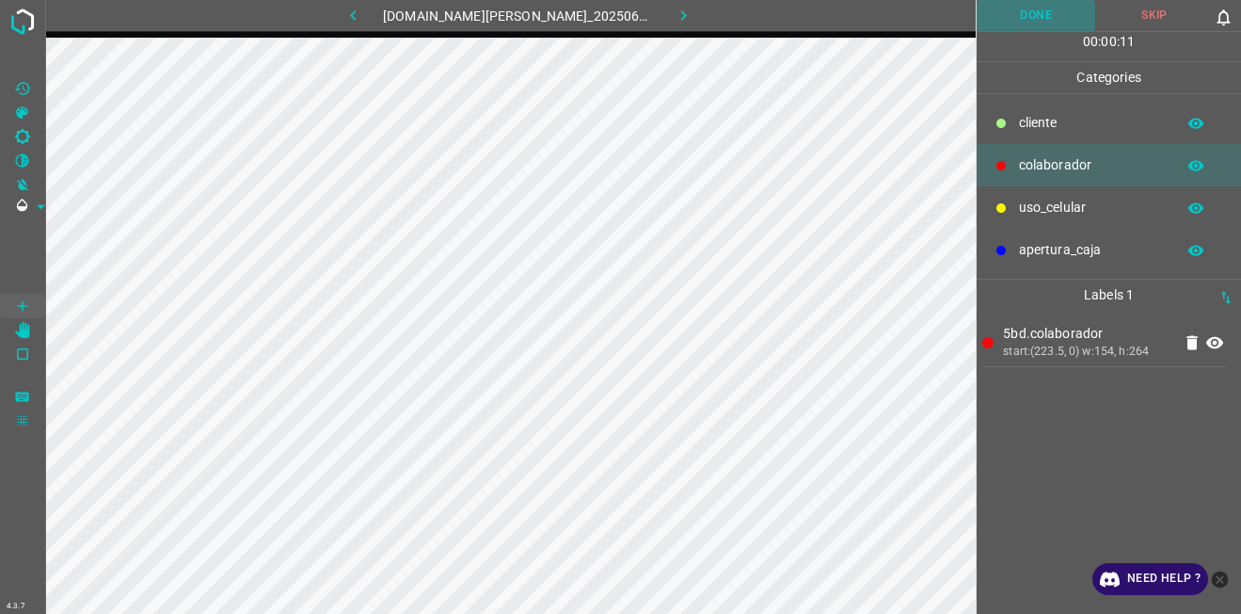
click at [1041, 25] on button "Done" at bounding box center [1036, 15] width 119 height 31
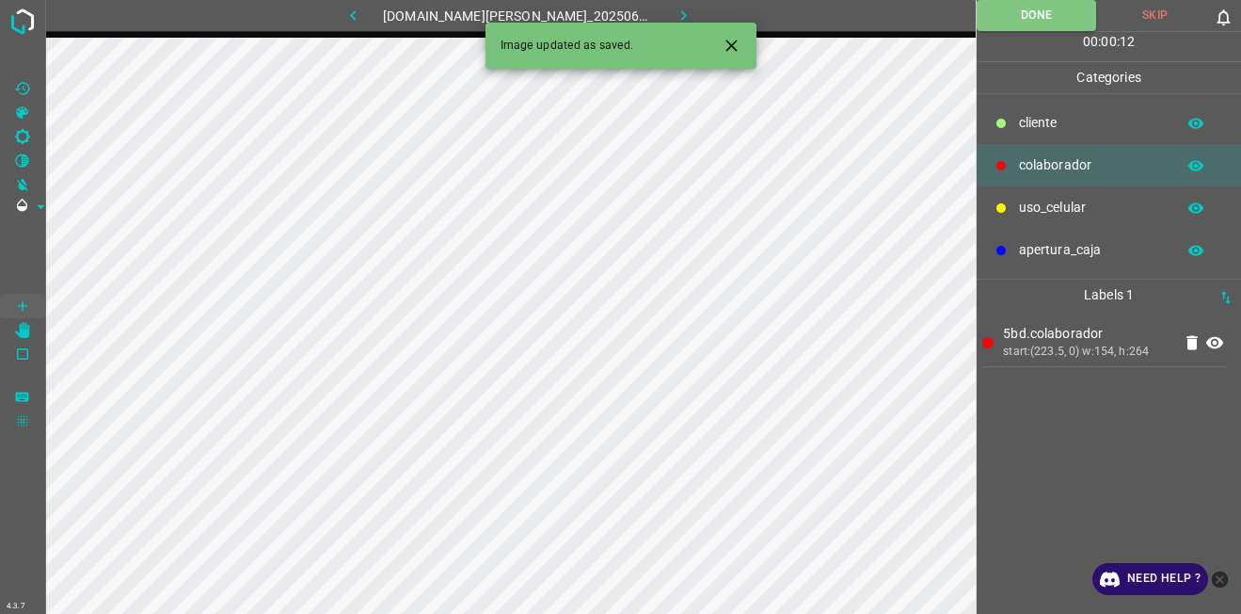
click at [674, 8] on icon "button" at bounding box center [684, 16] width 20 height 20
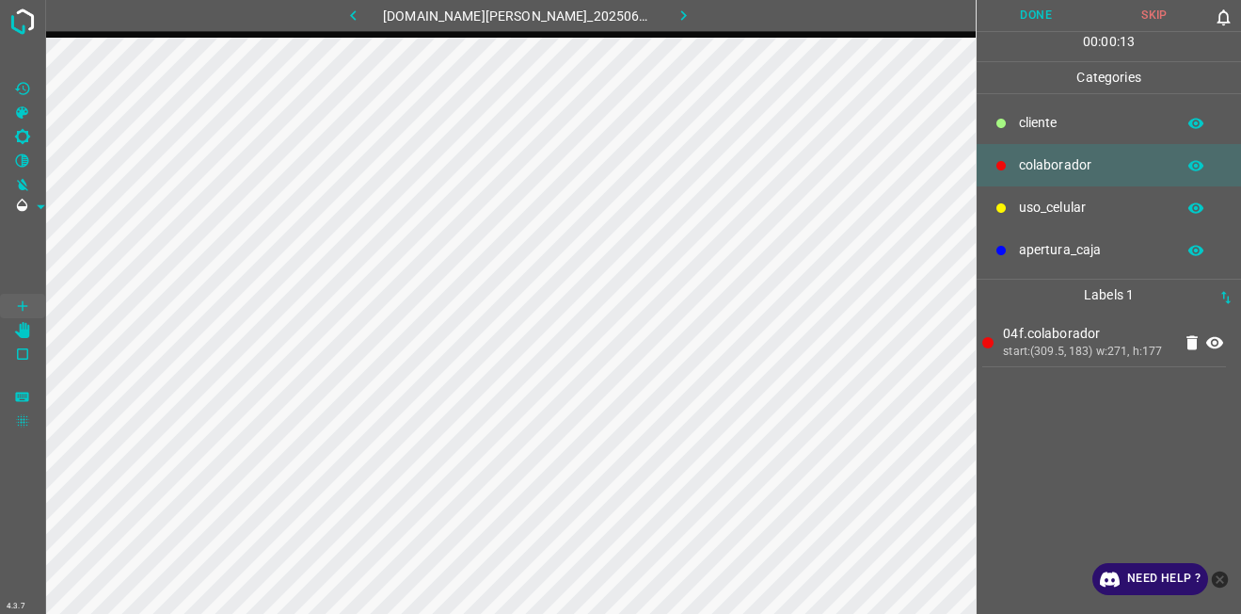
click at [1013, 15] on button "Done" at bounding box center [1036, 15] width 119 height 31
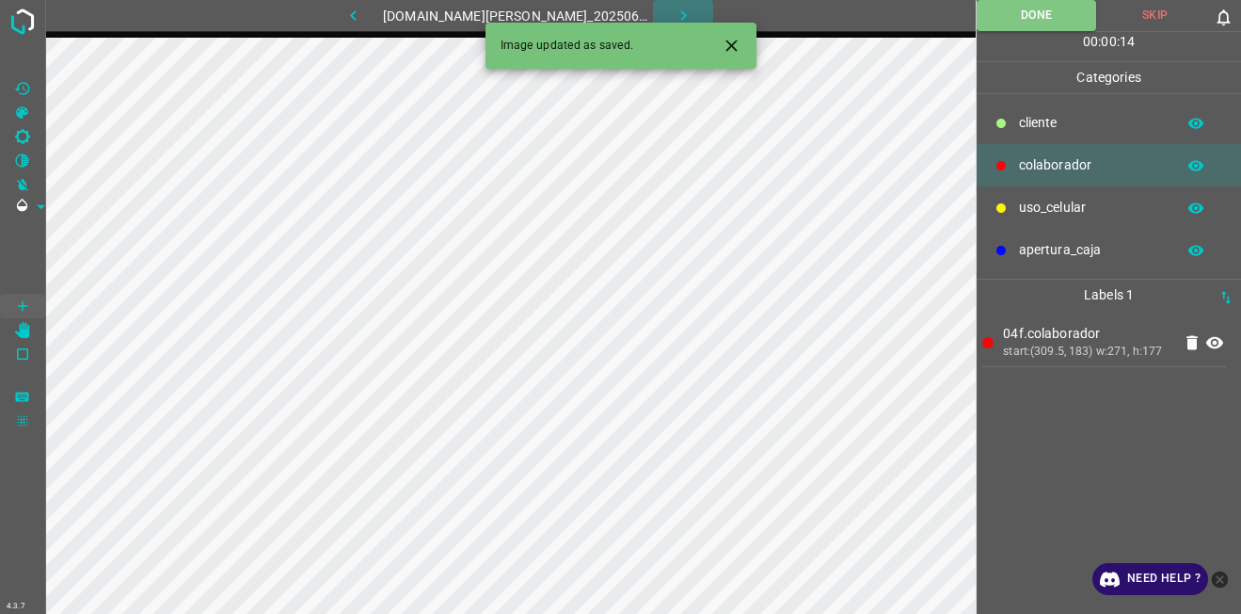
click at [678, 7] on icon "button" at bounding box center [684, 16] width 20 height 20
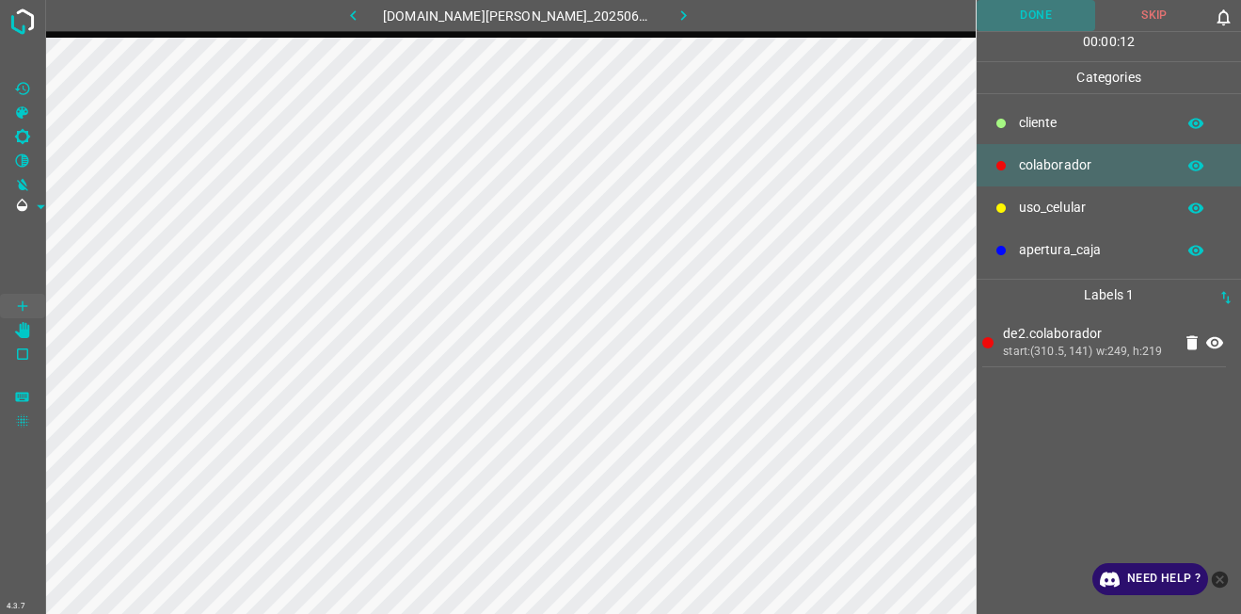
click at [1012, 15] on button "Done" at bounding box center [1036, 15] width 119 height 31
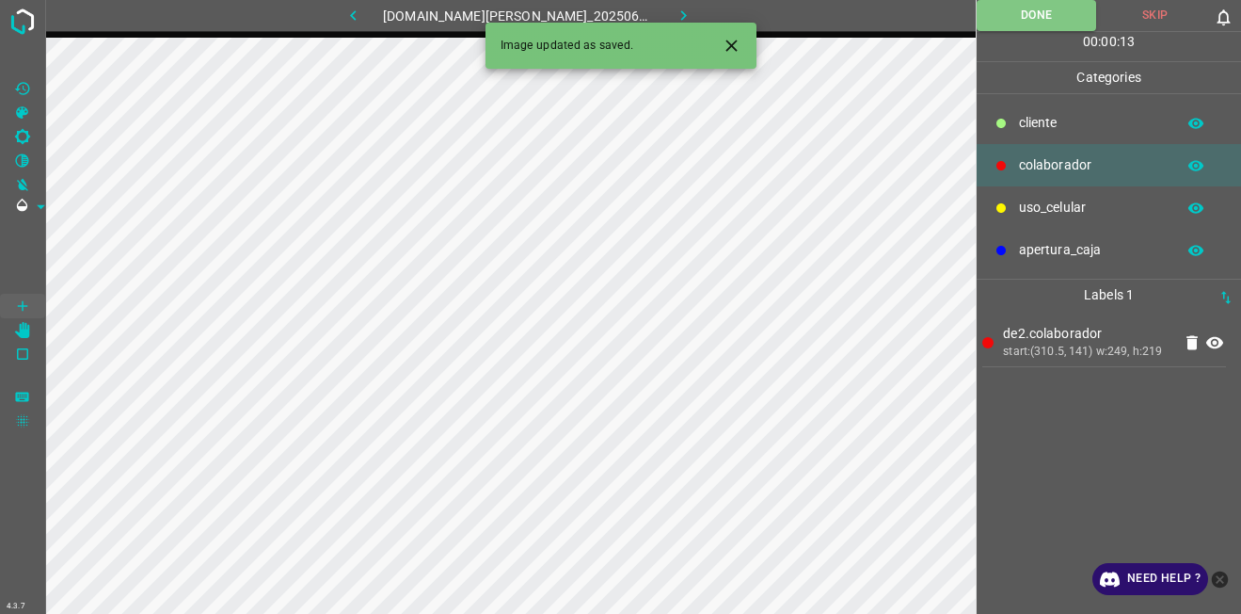
click at [675, 10] on icon "button" at bounding box center [684, 16] width 20 height 20
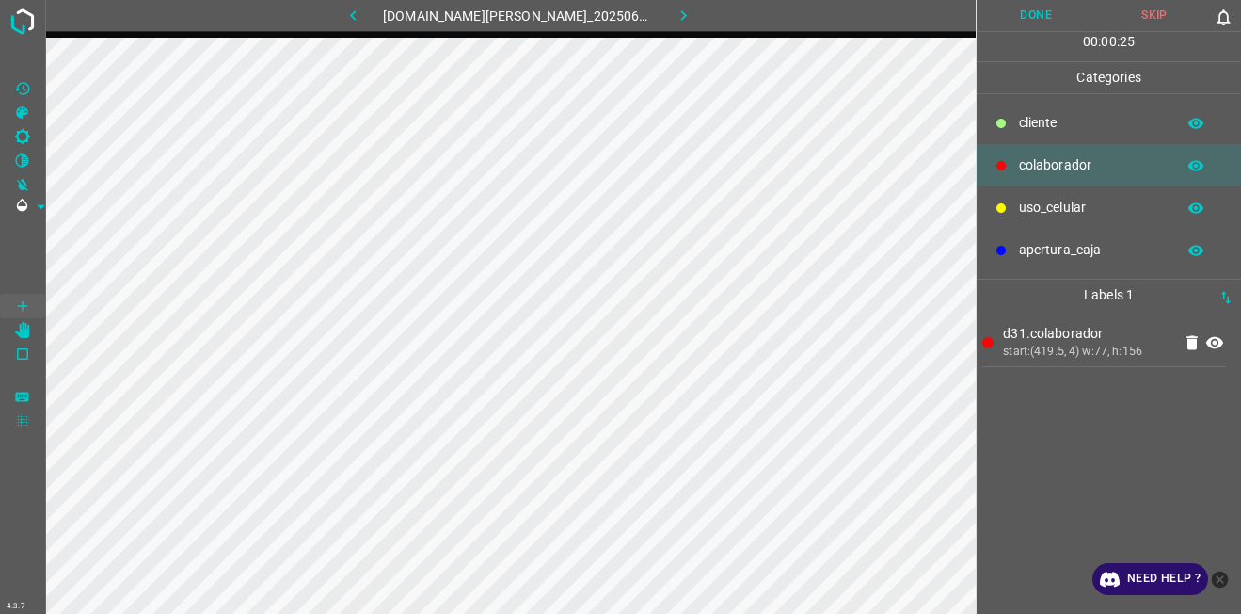
click at [1017, 21] on button "Done" at bounding box center [1036, 15] width 119 height 31
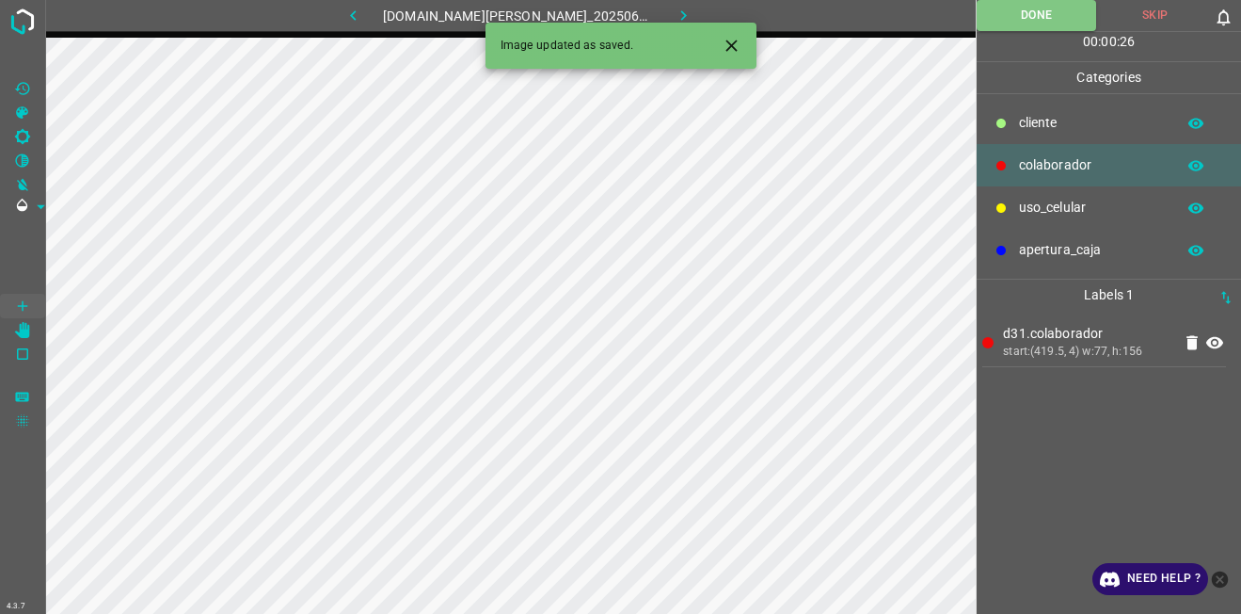
click at [678, 9] on icon "button" at bounding box center [684, 16] width 20 height 20
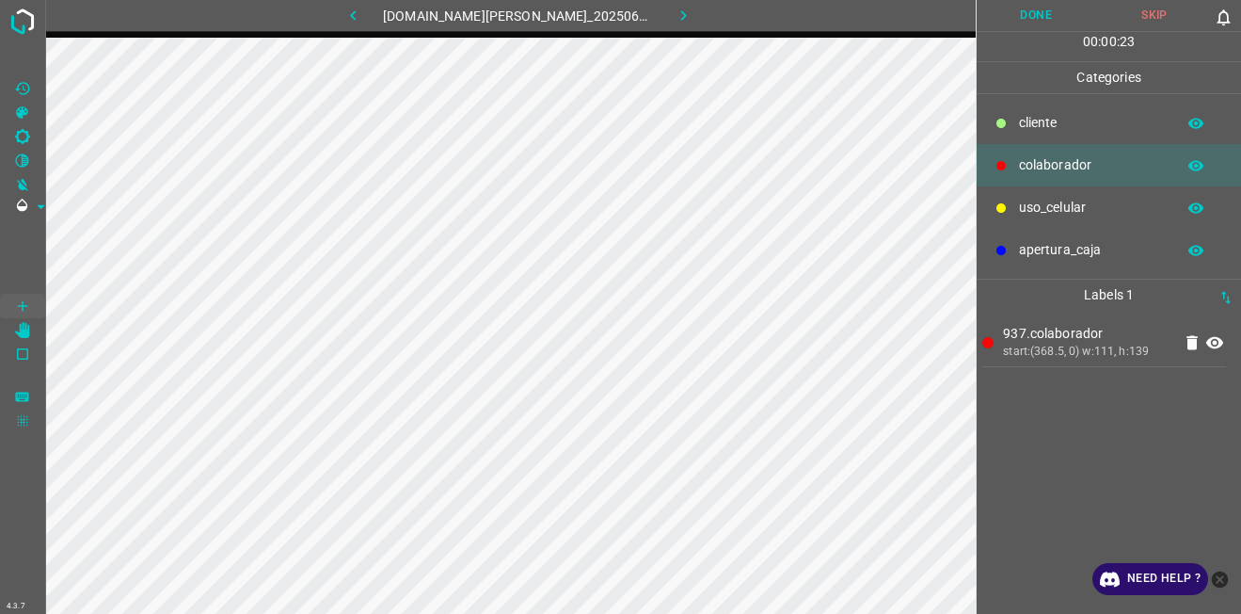
click at [1042, 14] on button "Done" at bounding box center [1036, 15] width 119 height 31
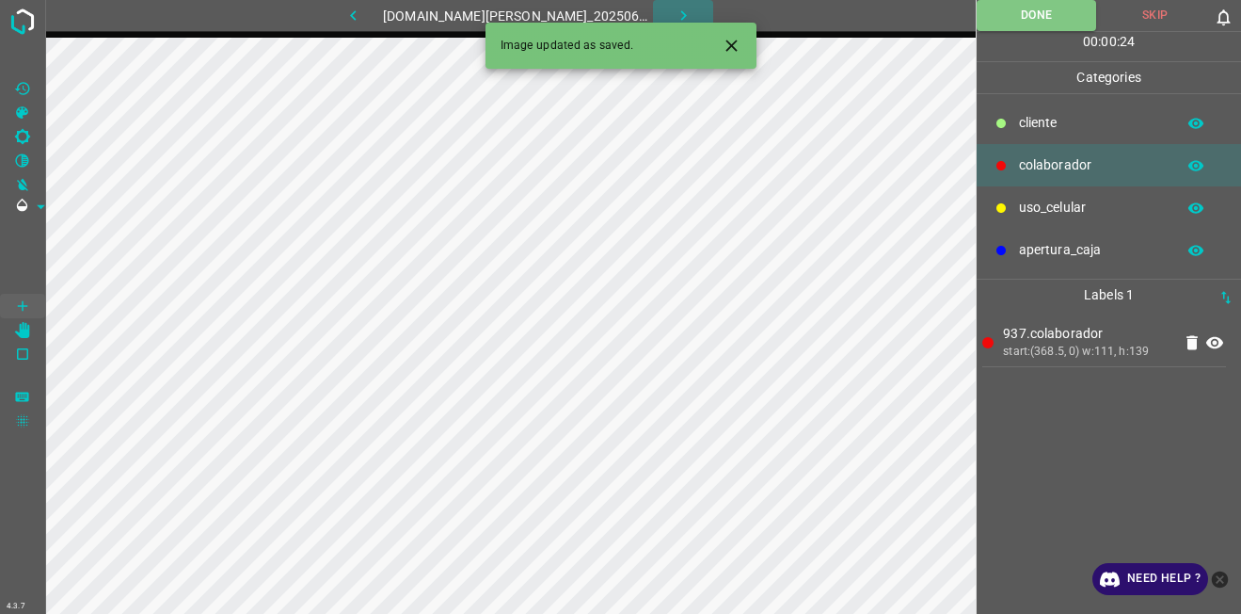
click at [677, 8] on icon "button" at bounding box center [684, 16] width 20 height 20
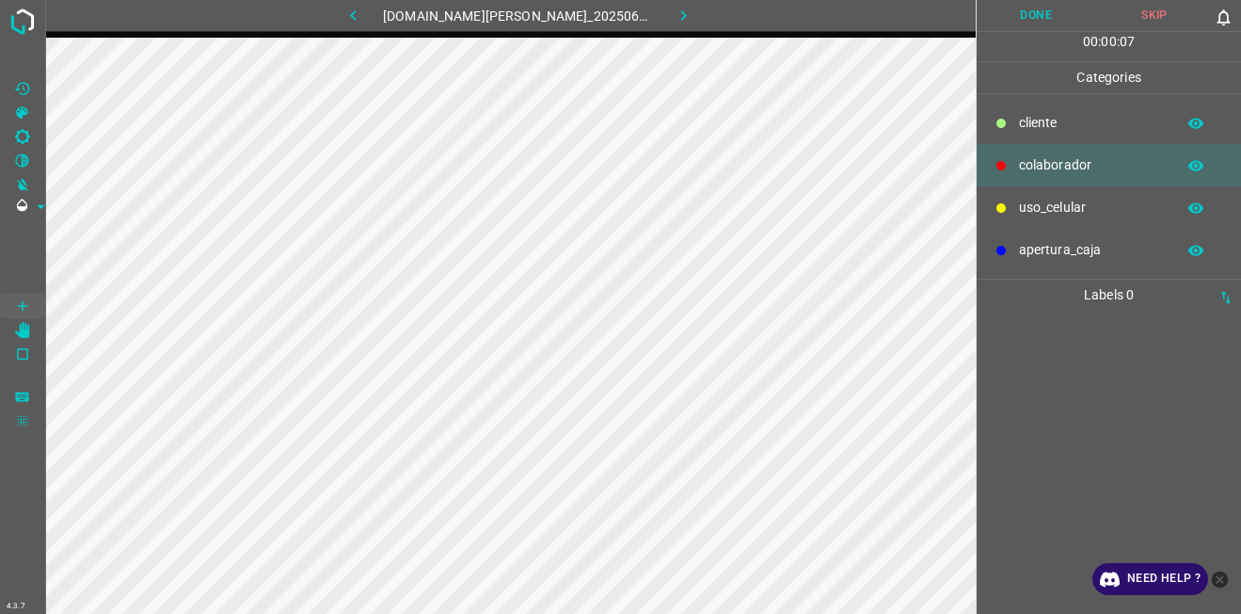
click at [1043, 118] on p "cliente" at bounding box center [1092, 123] width 147 height 20
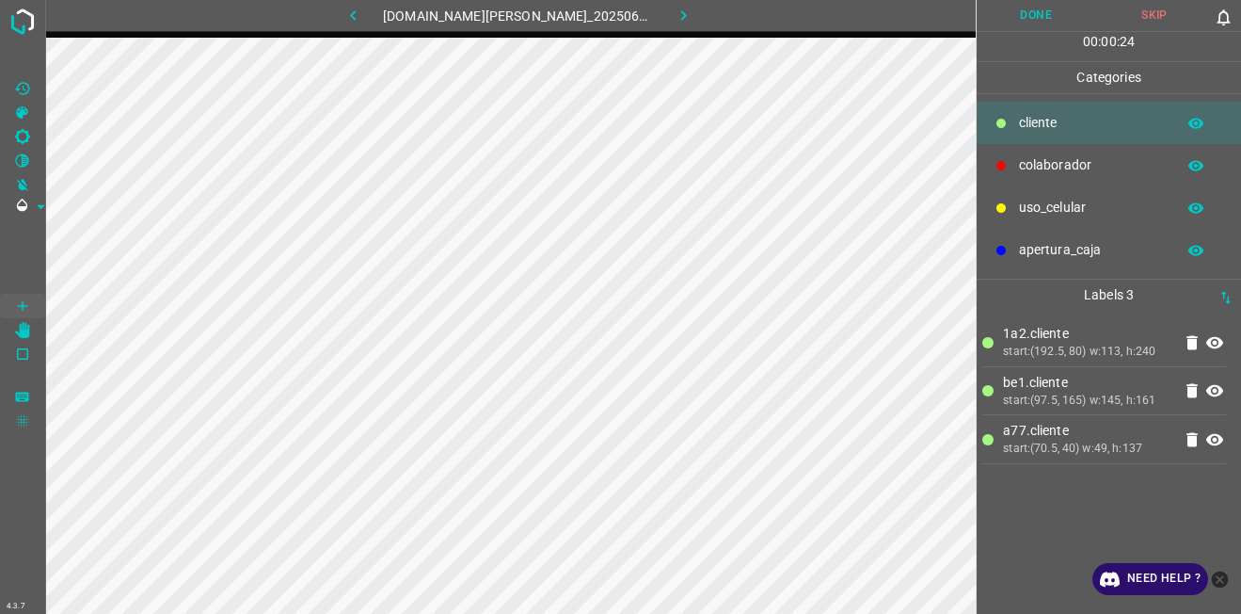
click at [1052, 160] on p "colaborador" at bounding box center [1092, 165] width 147 height 20
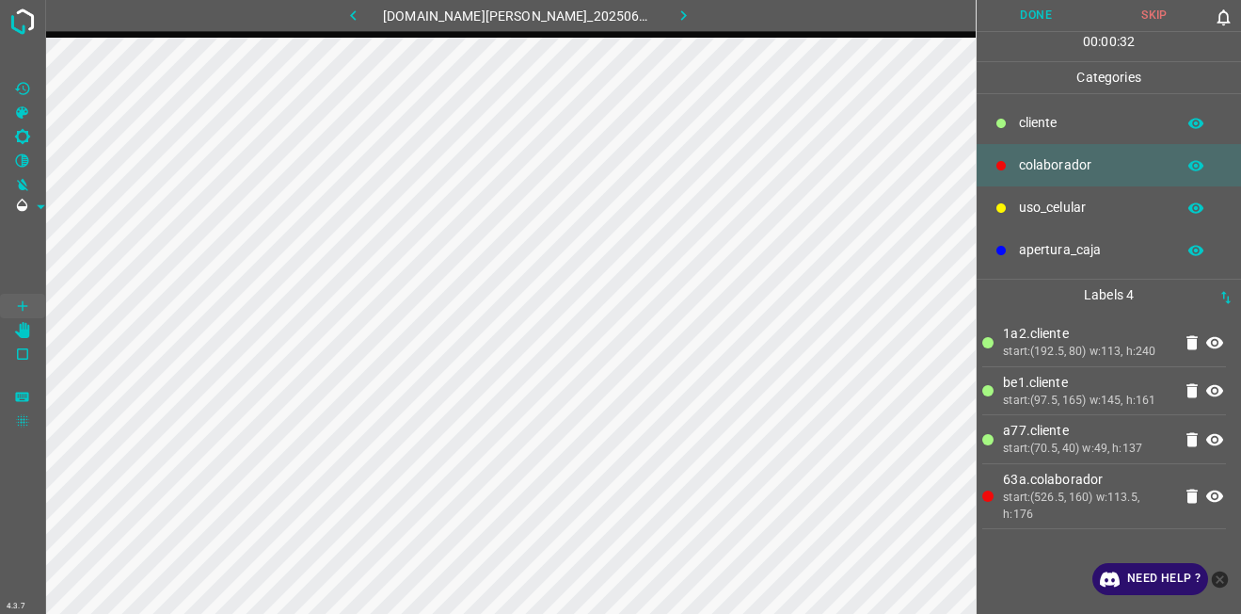
click at [1047, 13] on button "Done" at bounding box center [1036, 15] width 119 height 31
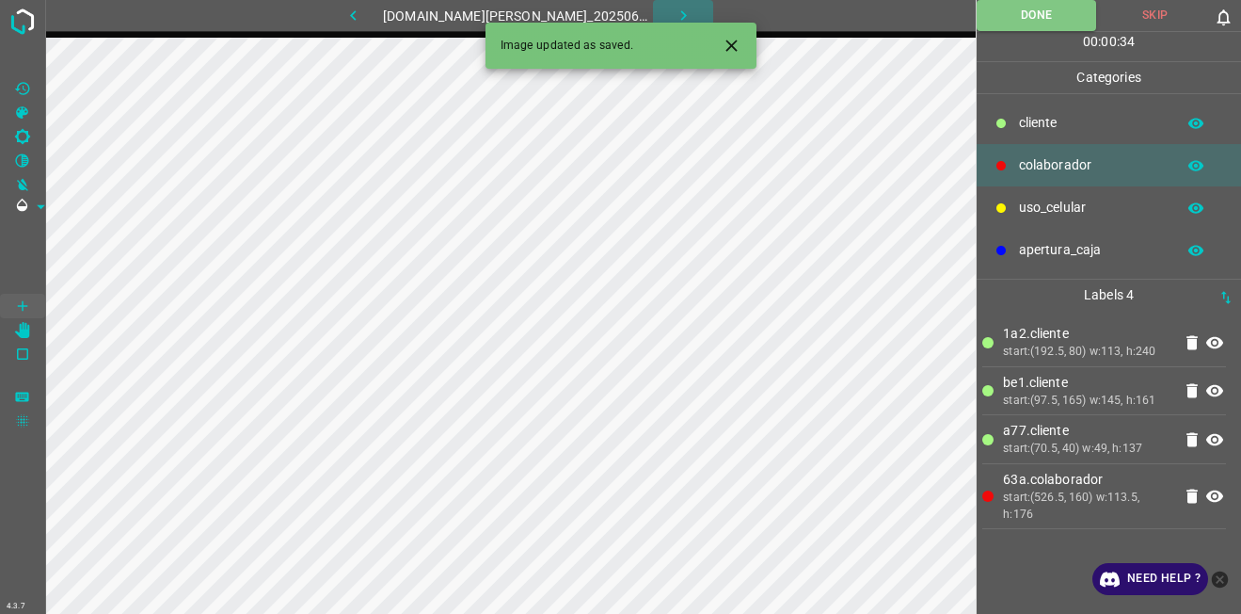
click at [676, 8] on icon "button" at bounding box center [684, 16] width 20 height 20
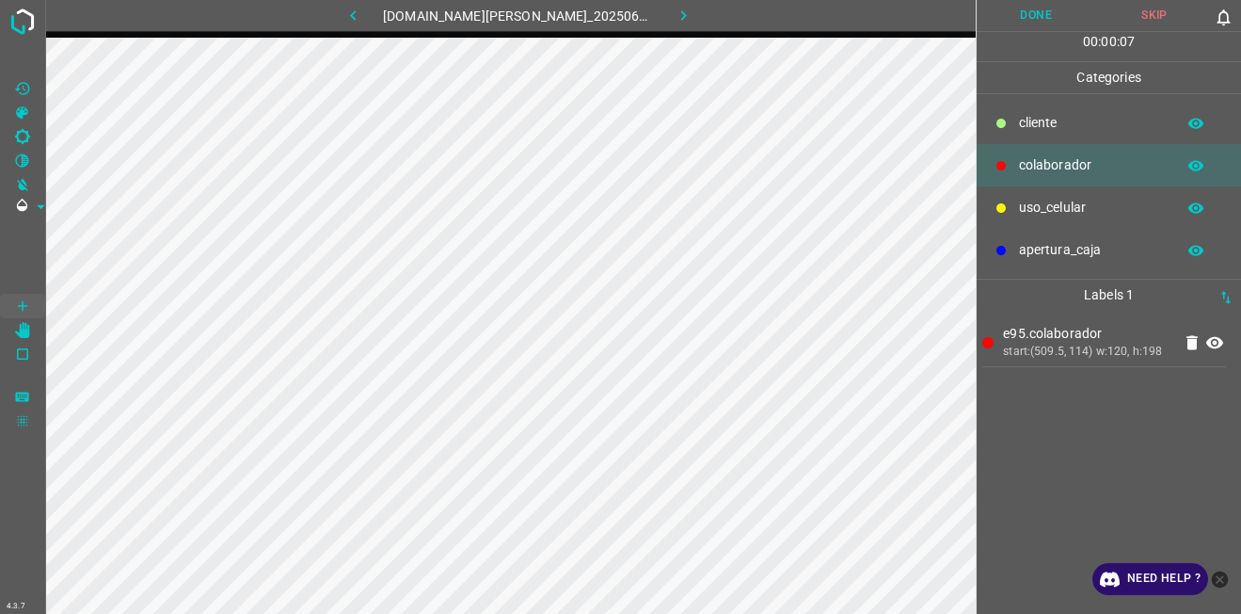
click at [1031, 126] on p "cliente" at bounding box center [1092, 123] width 147 height 20
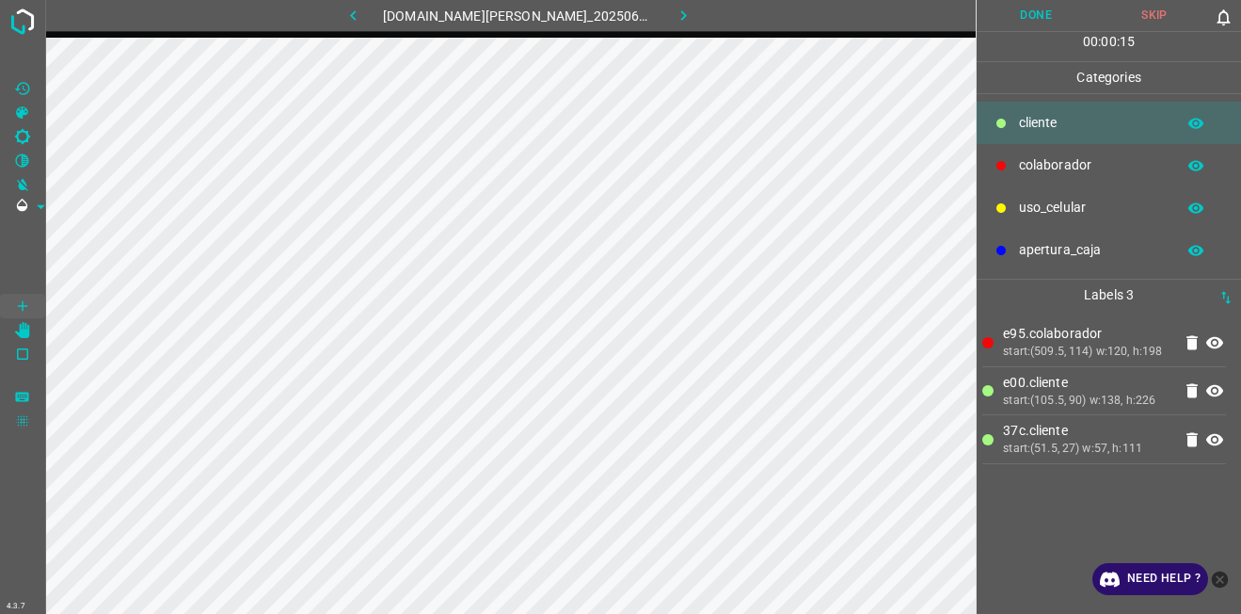
click at [1012, 27] on button "Done" at bounding box center [1036, 15] width 119 height 31
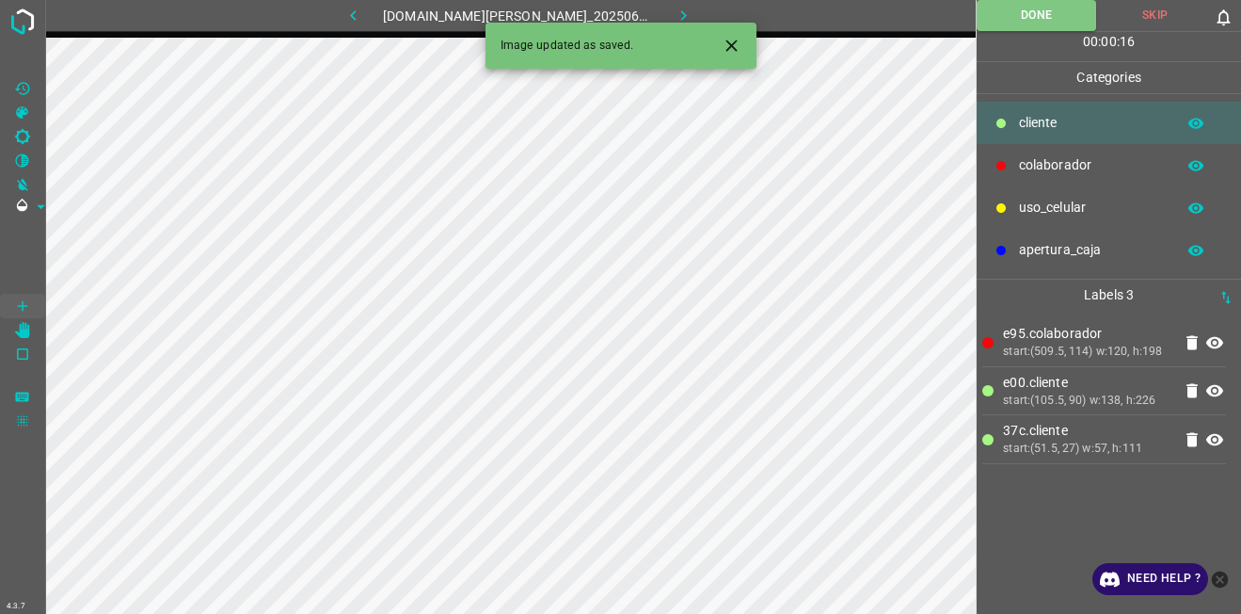
click at [658, 19] on button "button" at bounding box center [683, 15] width 60 height 31
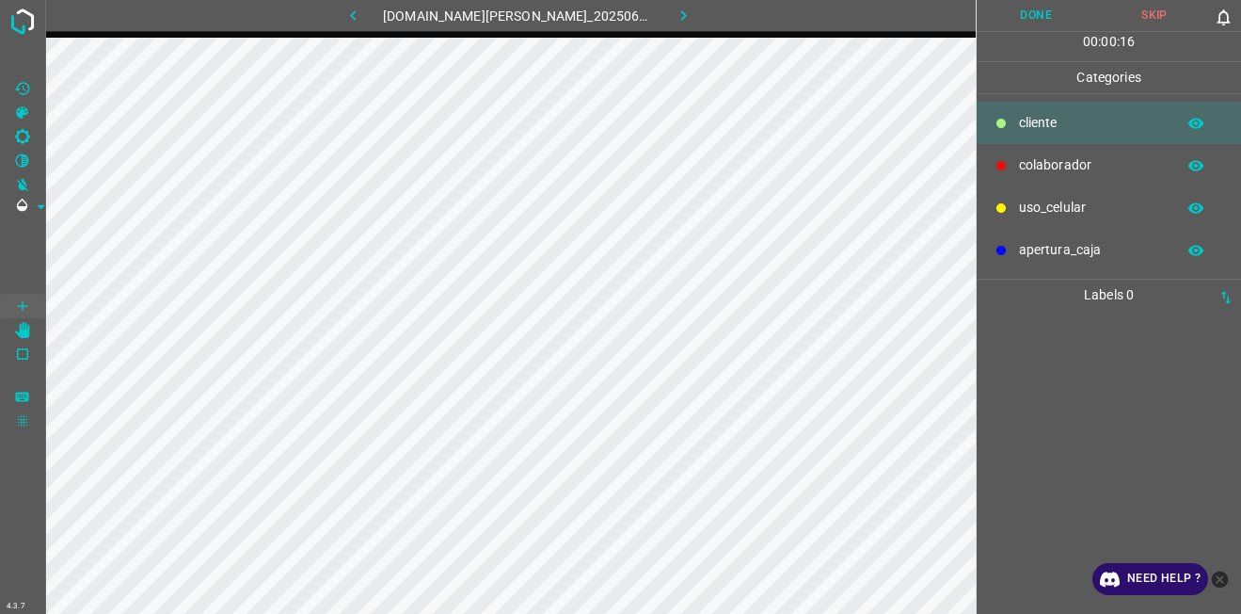
click at [1077, 163] on p "colaborador" at bounding box center [1092, 165] width 147 height 20
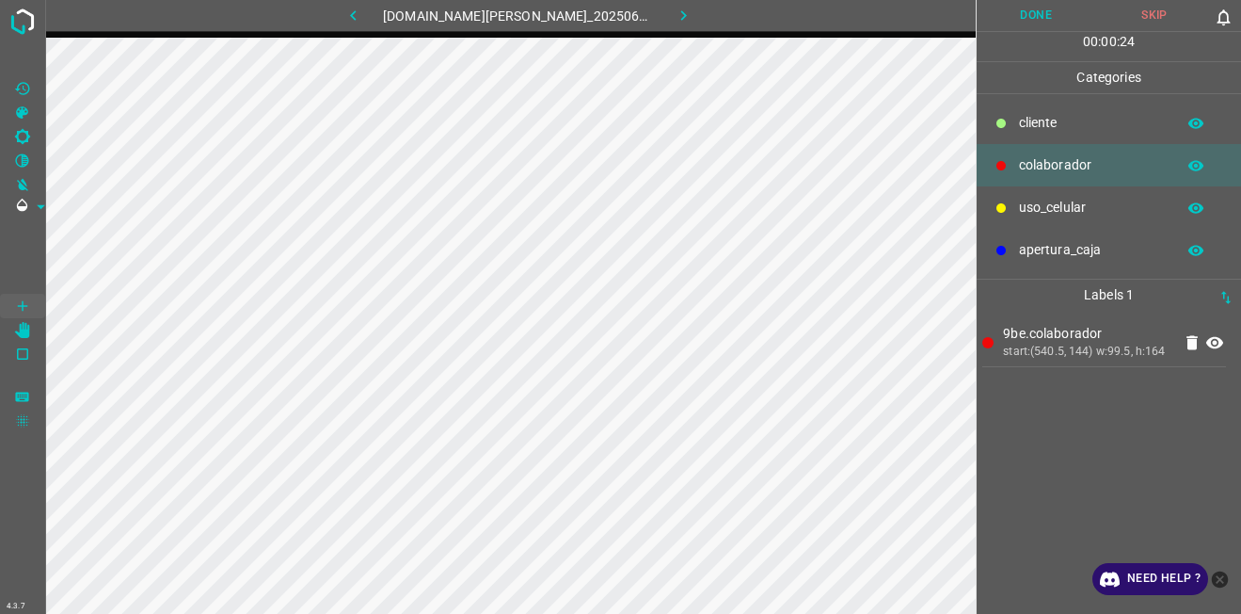
click at [1053, 15] on button "Done" at bounding box center [1036, 15] width 119 height 31
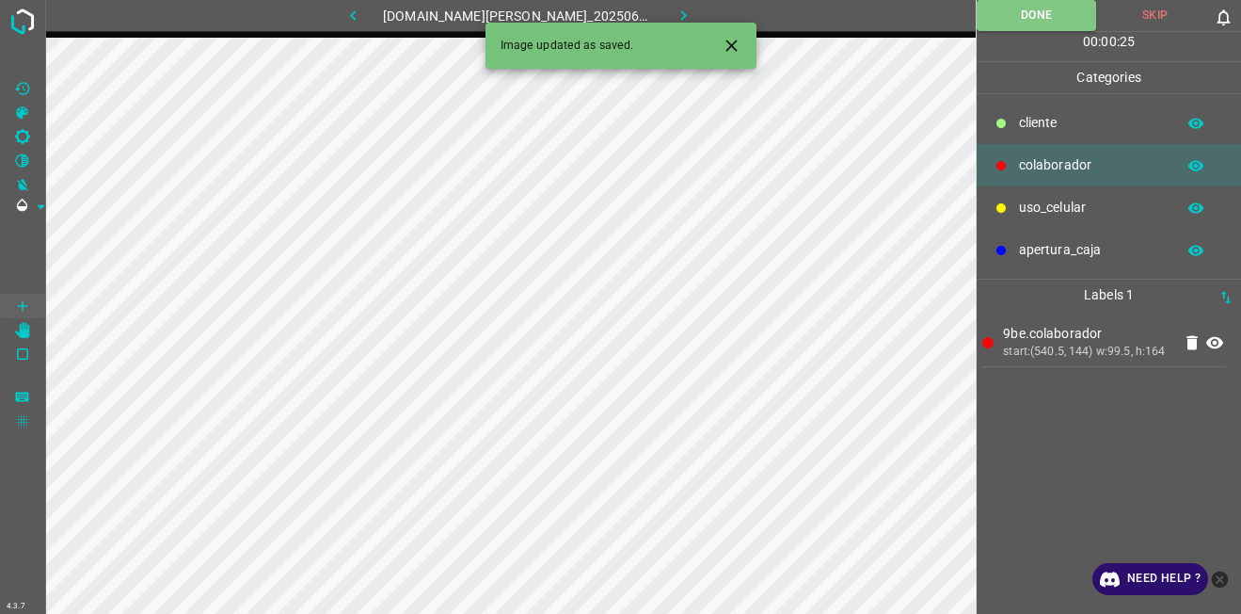
click at [674, 15] on icon "button" at bounding box center [684, 16] width 20 height 20
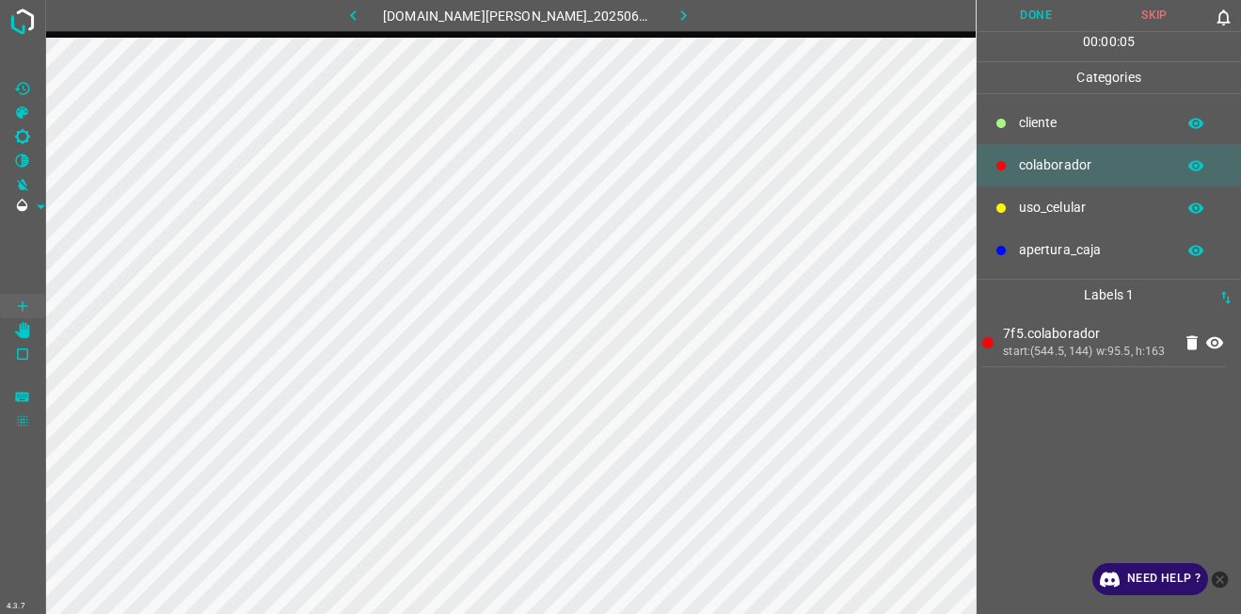
click at [1042, 24] on button "Done" at bounding box center [1036, 15] width 119 height 31
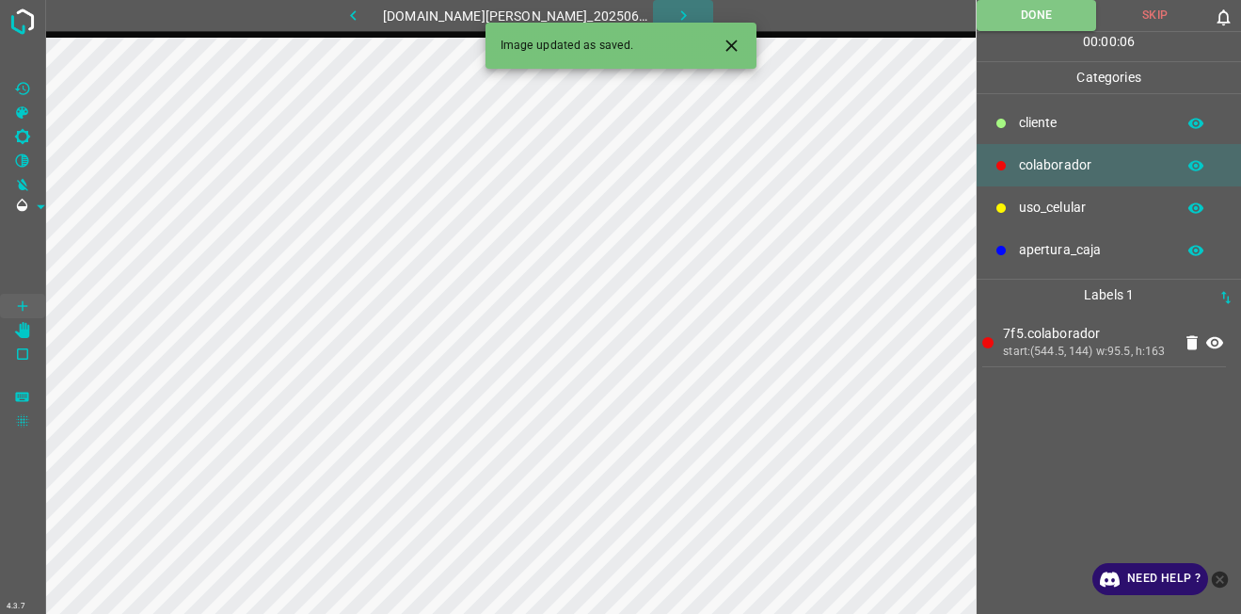
click at [674, 16] on icon "button" at bounding box center [684, 16] width 20 height 20
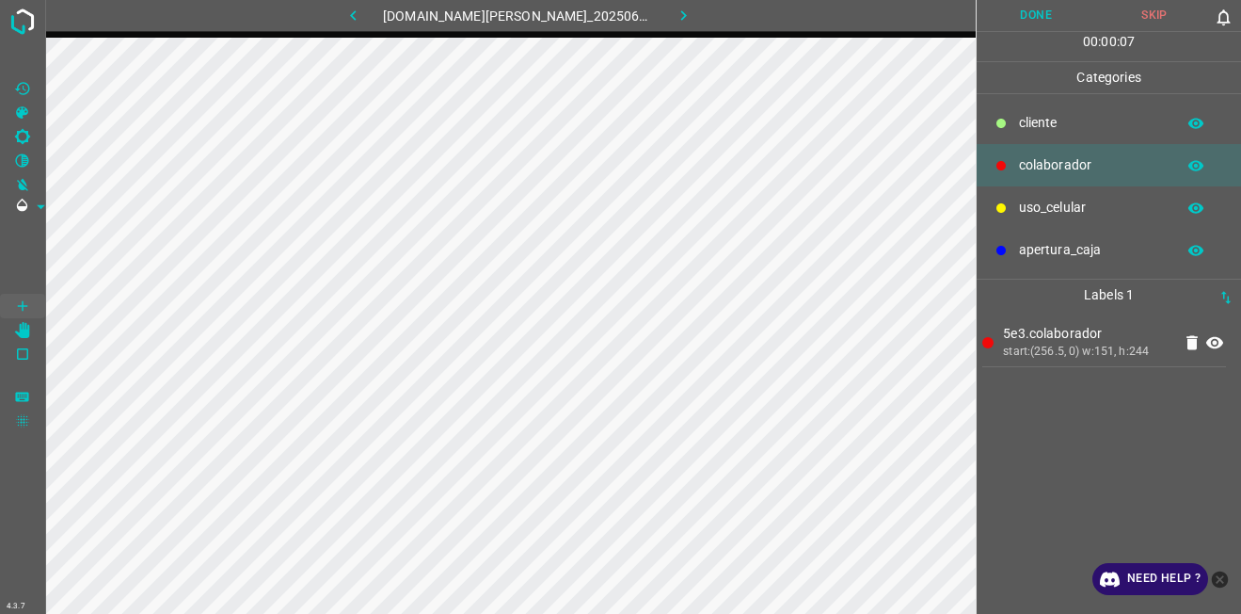
click at [1044, 7] on button "Done" at bounding box center [1036, 15] width 119 height 31
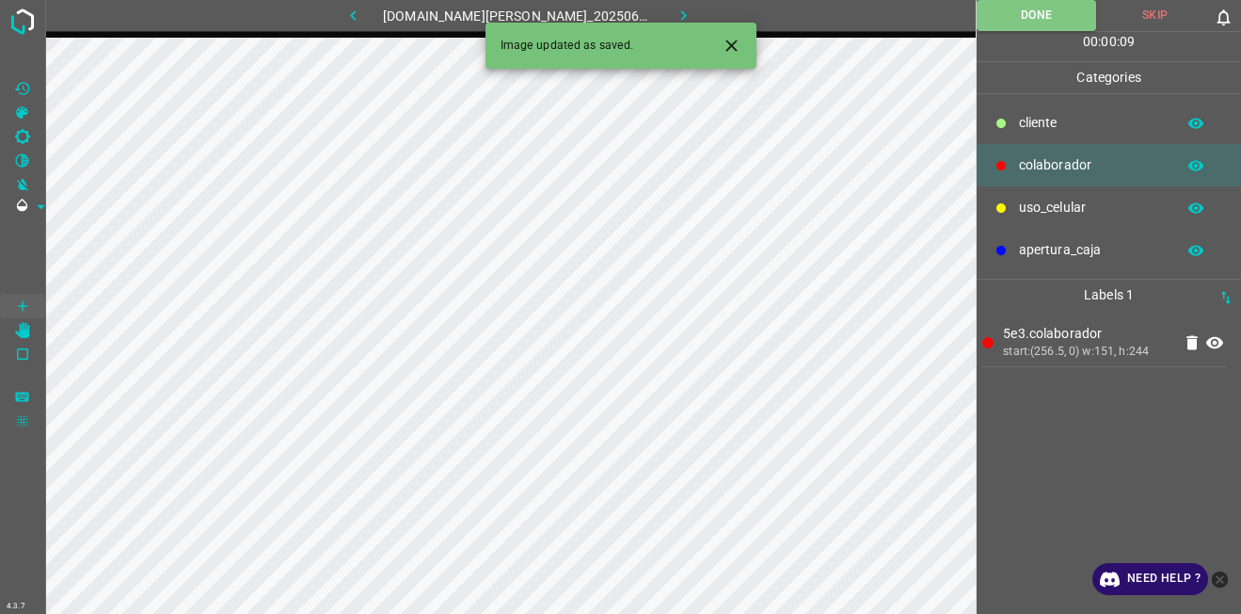
click at [658, 8] on button "button" at bounding box center [683, 15] width 60 height 31
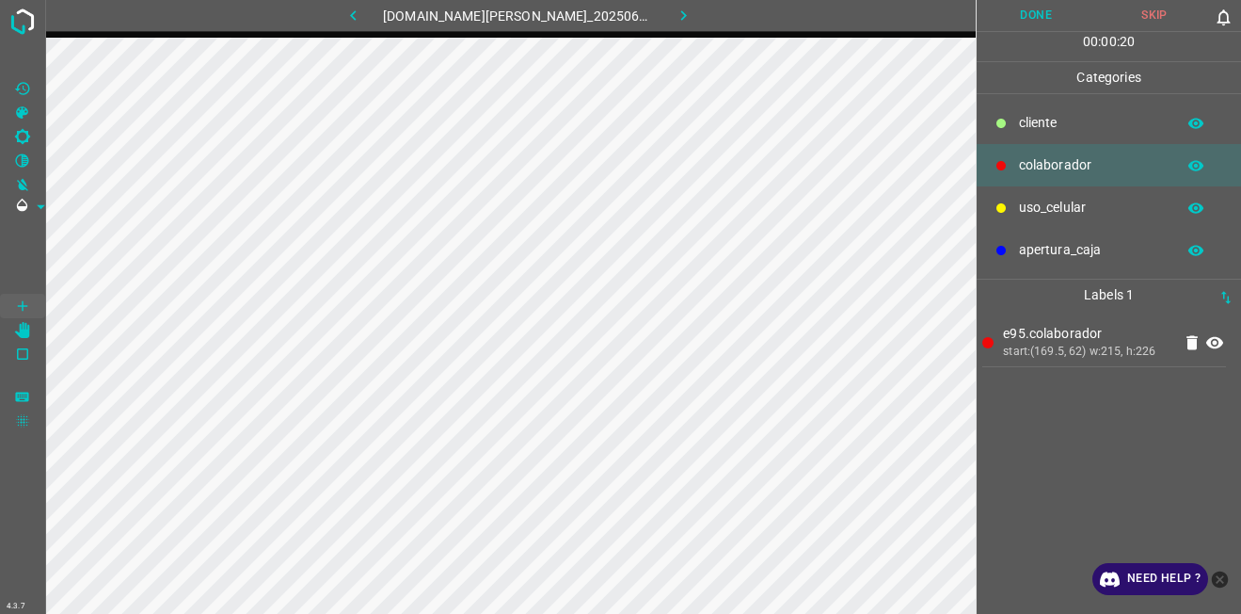
click at [1056, 106] on div "cliente" at bounding box center [1109, 123] width 264 height 42
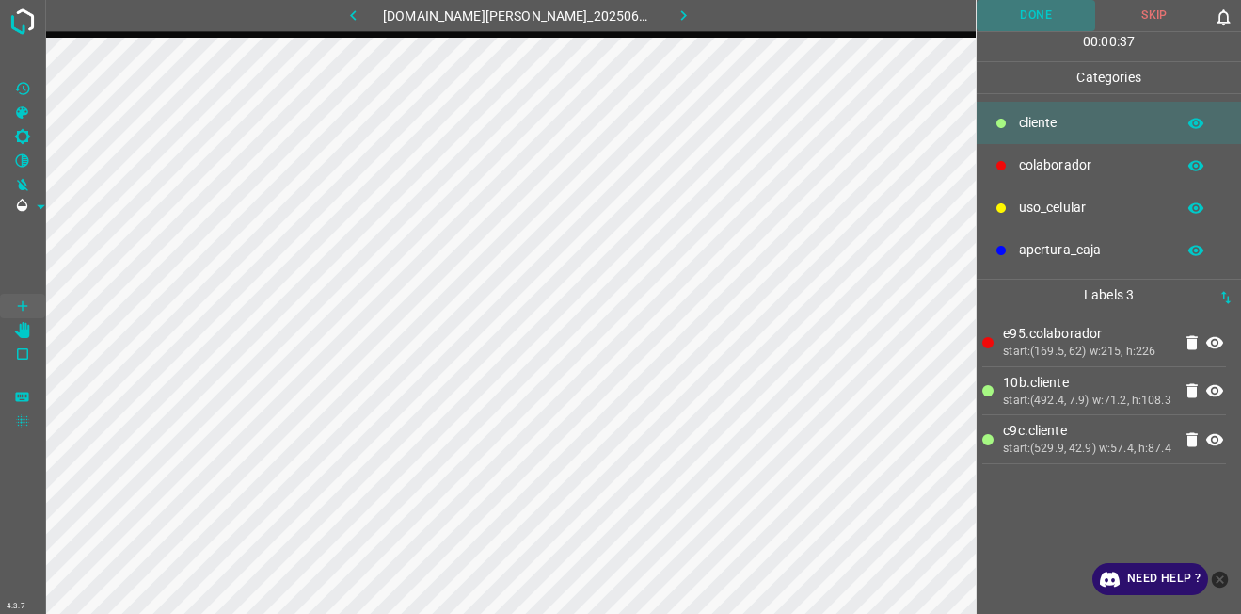
click at [1004, 24] on button "Done" at bounding box center [1036, 15] width 119 height 31
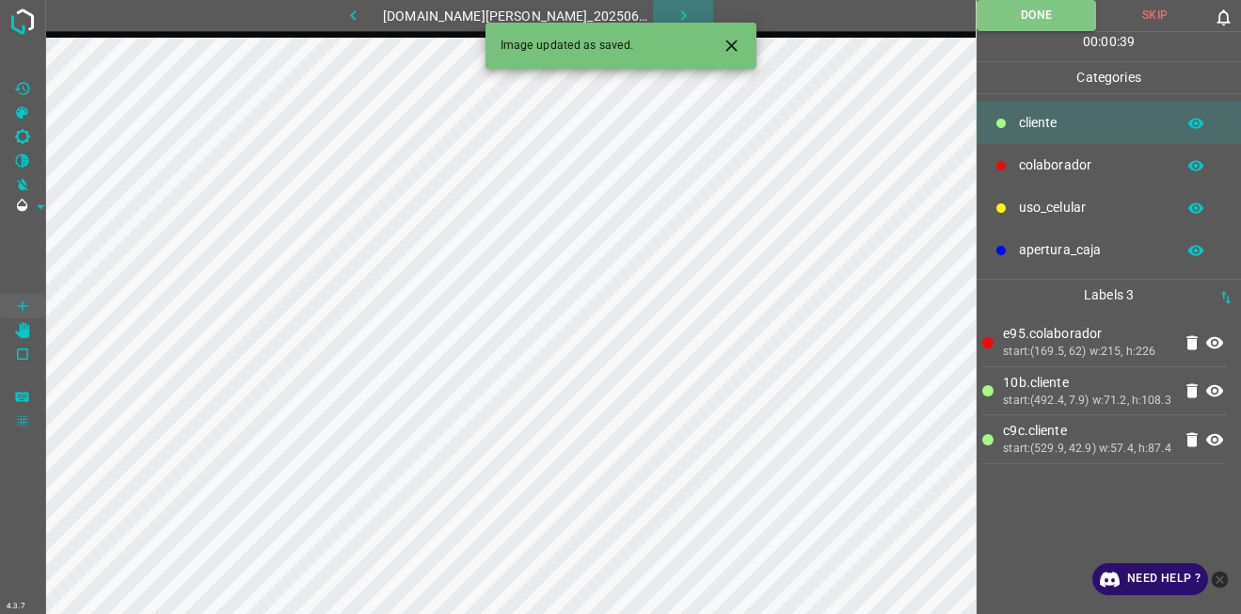
click at [658, 14] on button "button" at bounding box center [683, 15] width 60 height 31
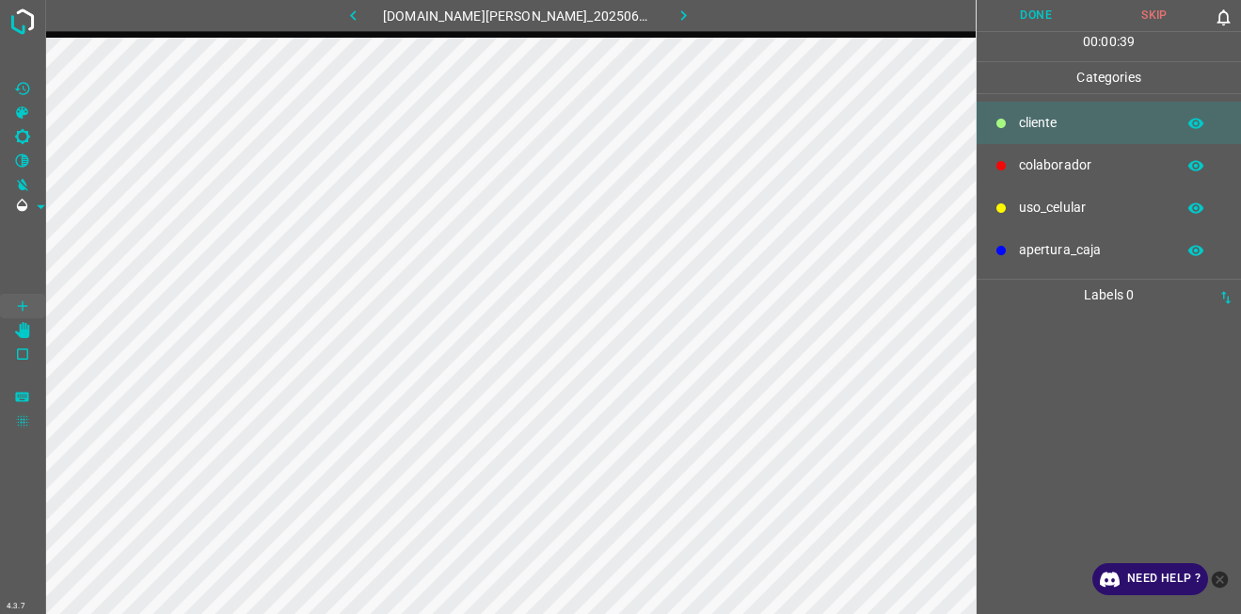
click at [1064, 163] on p "colaborador" at bounding box center [1092, 165] width 147 height 20
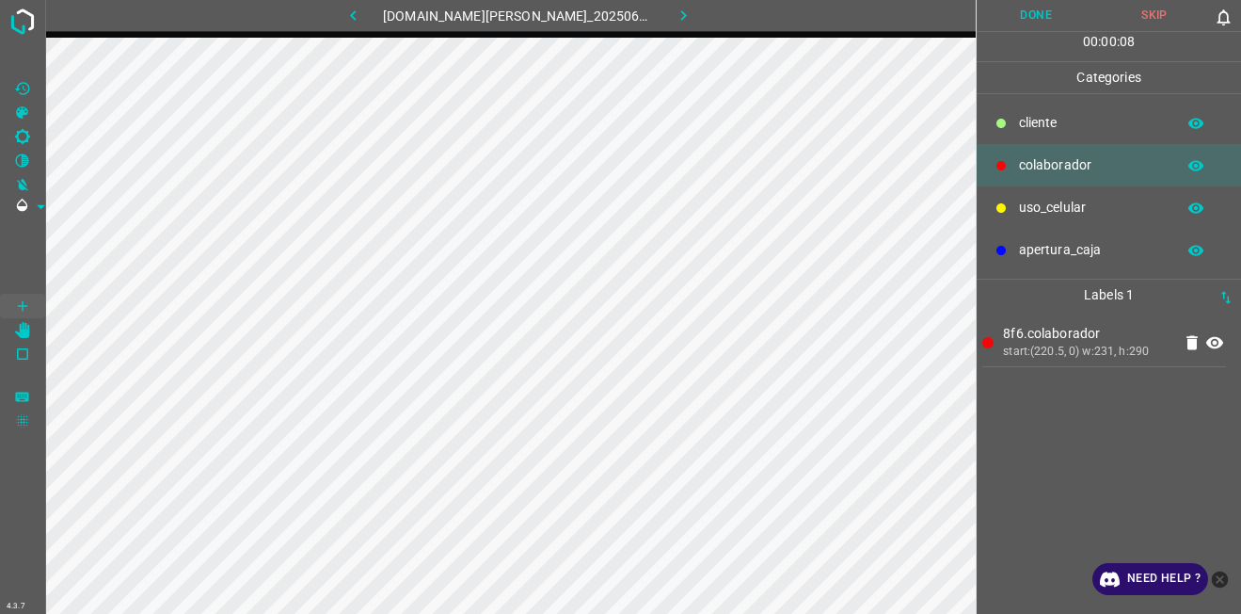
click at [1043, 8] on button "Done" at bounding box center [1036, 15] width 119 height 31
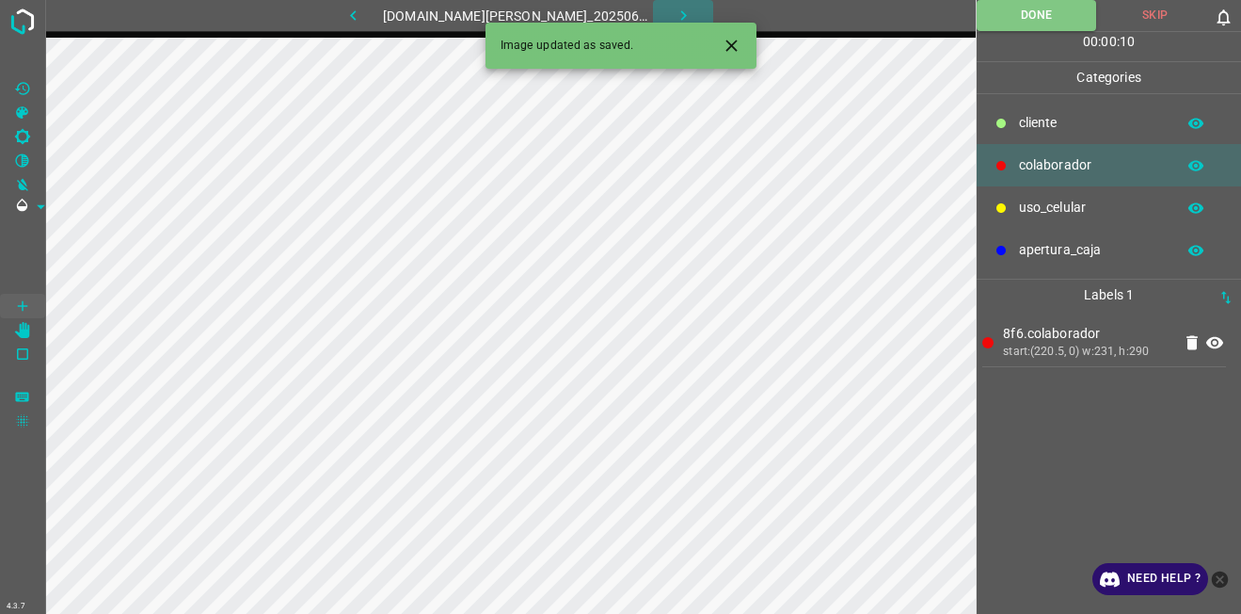
click at [674, 8] on icon "button" at bounding box center [684, 16] width 20 height 20
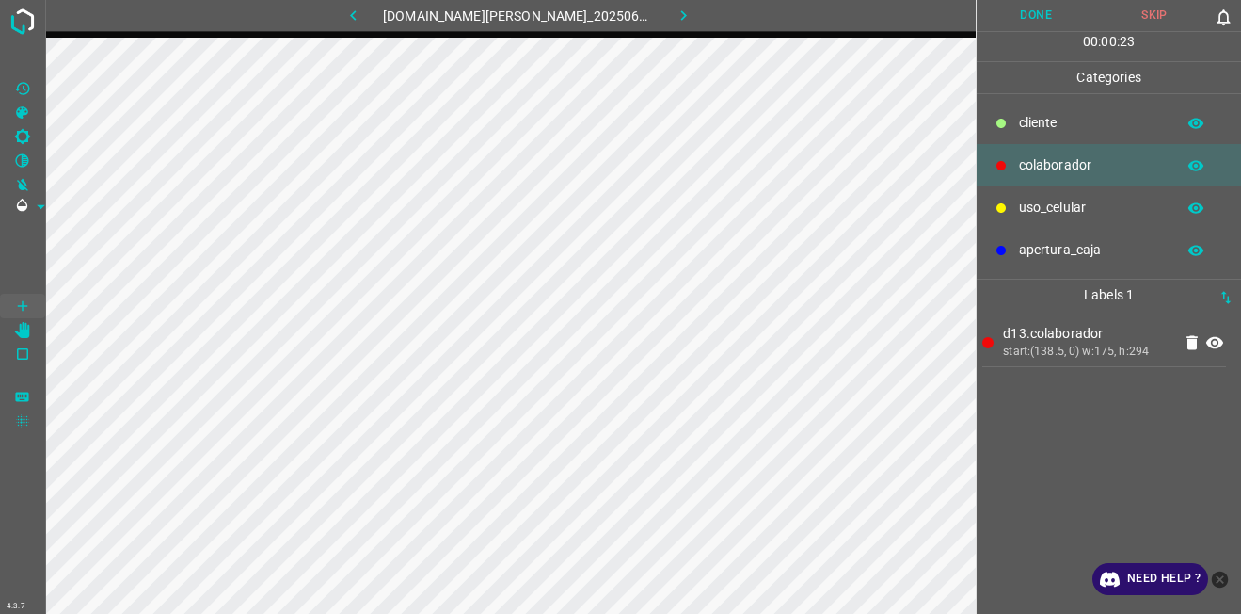
click at [1007, 12] on button "Done" at bounding box center [1036, 15] width 119 height 31
click at [681, 16] on button "button" at bounding box center [683, 15] width 60 height 31
click at [1098, 126] on p "cliente" at bounding box center [1092, 123] width 147 height 20
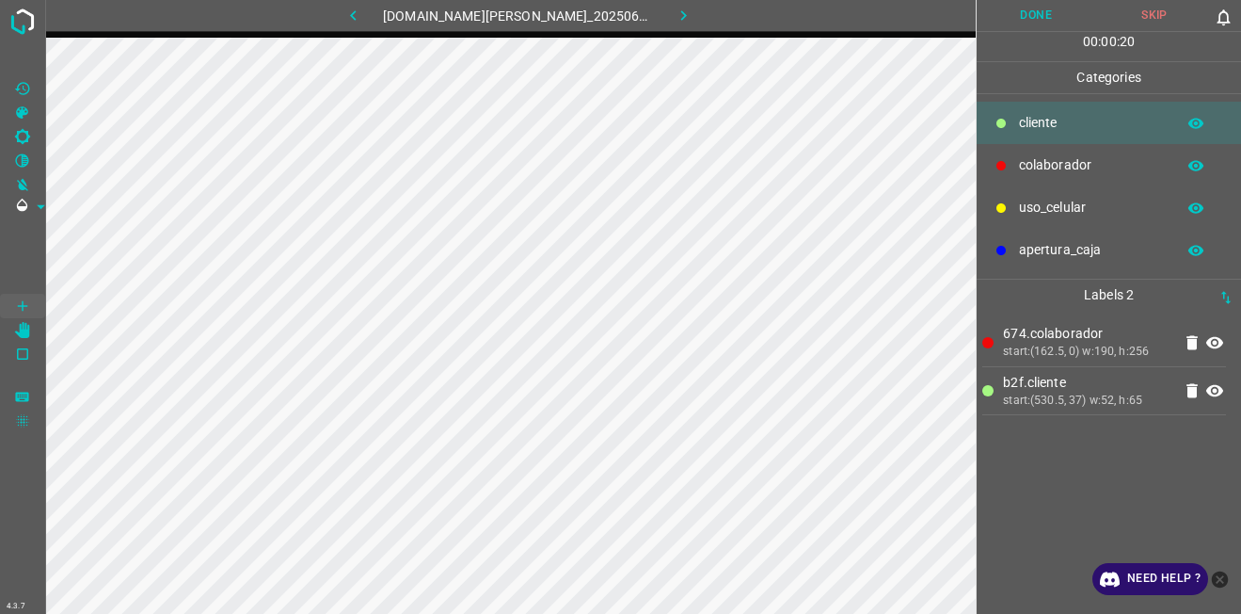
click at [1030, 18] on button "Done" at bounding box center [1036, 15] width 119 height 31
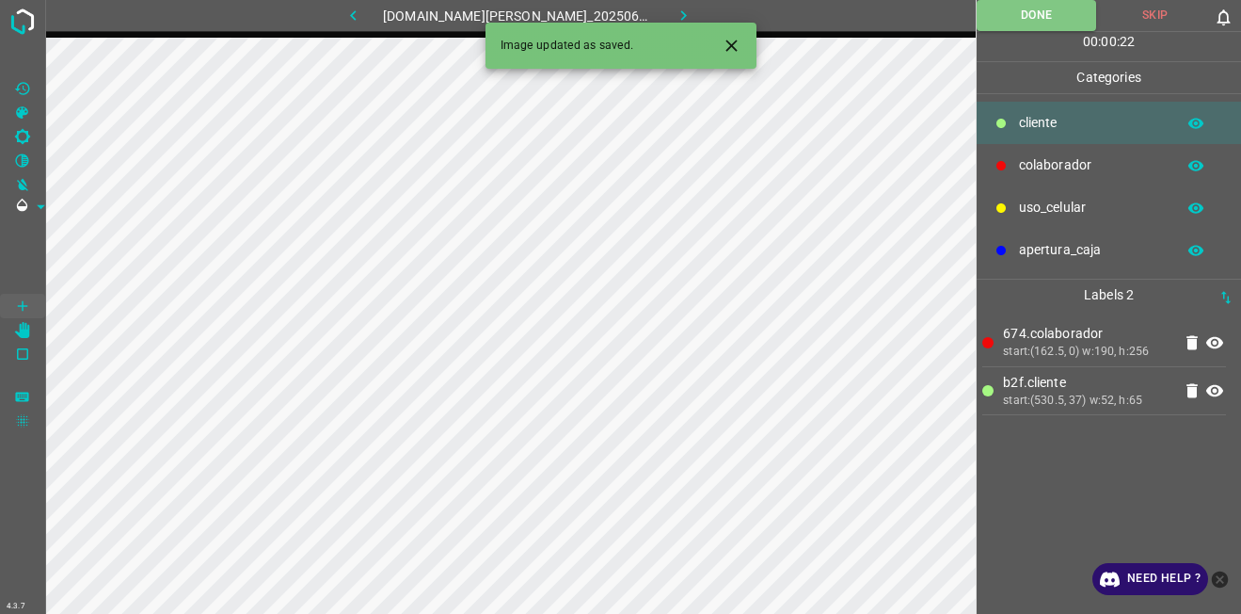
click at [674, 8] on icon "button" at bounding box center [684, 16] width 20 height 20
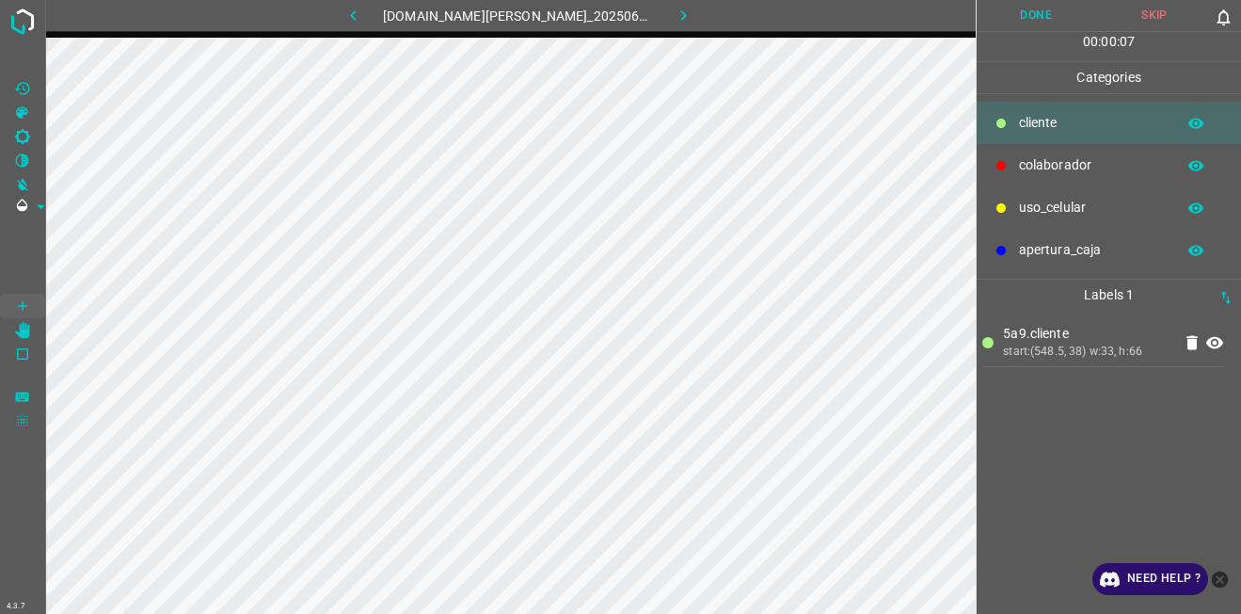
click at [1047, 21] on button "Done" at bounding box center [1036, 15] width 119 height 31
click at [677, 10] on icon "button" at bounding box center [684, 16] width 20 height 20
click at [1059, 174] on p "colaborador" at bounding box center [1092, 165] width 147 height 20
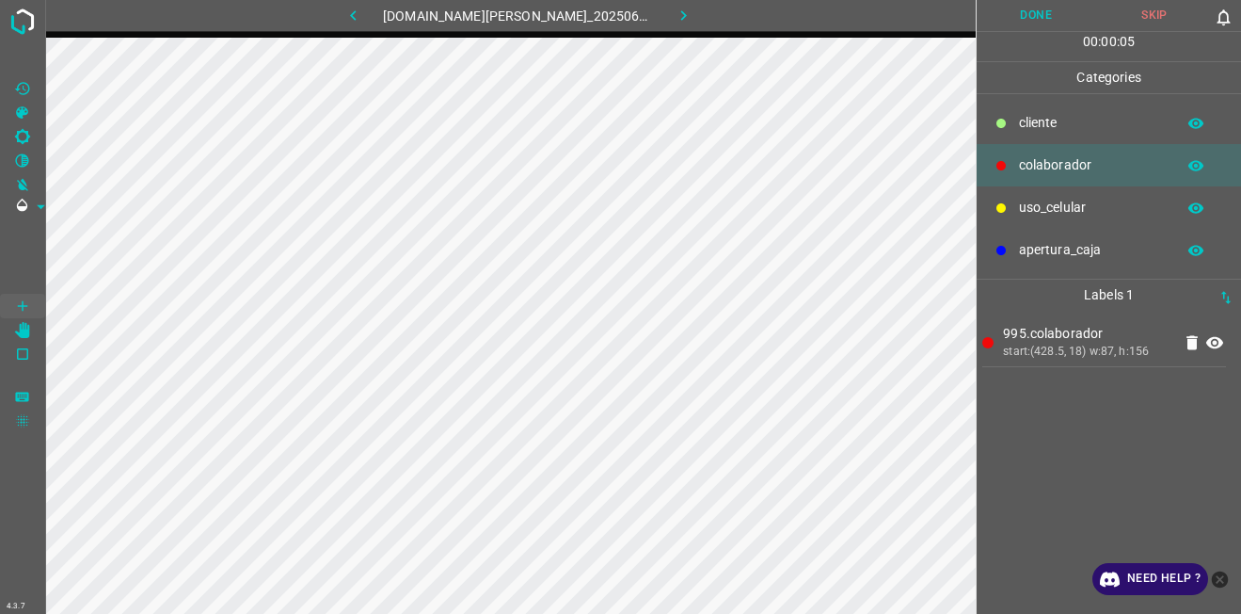
click at [1002, 135] on div "cliente" at bounding box center [1109, 123] width 264 height 42
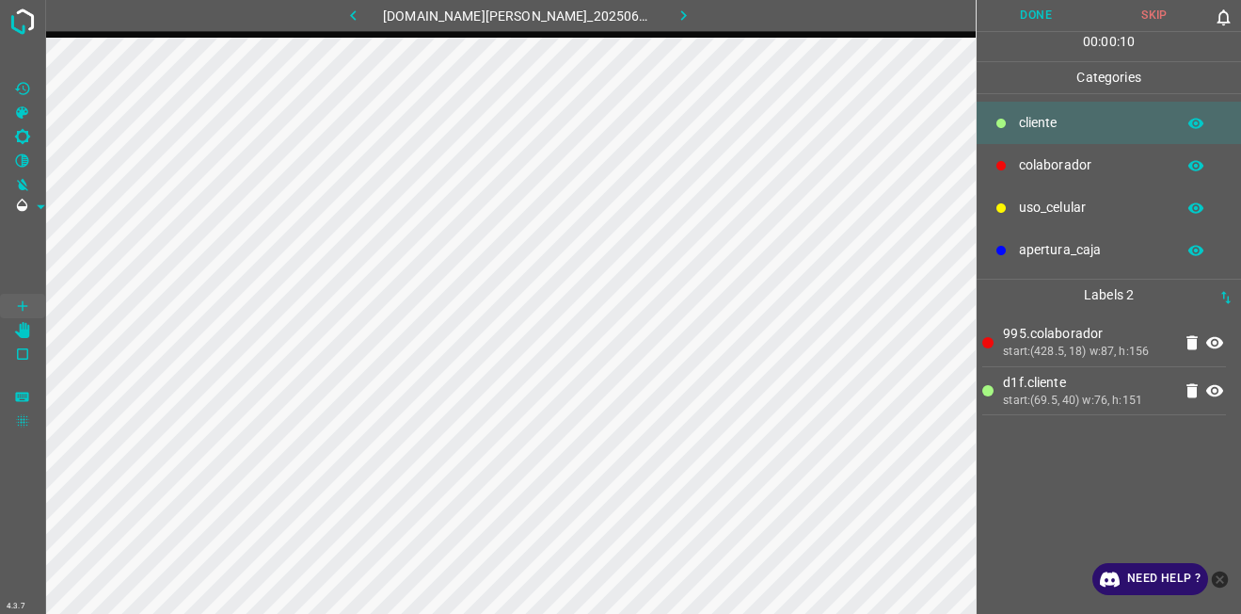
click at [1037, 24] on button "Done" at bounding box center [1036, 15] width 119 height 31
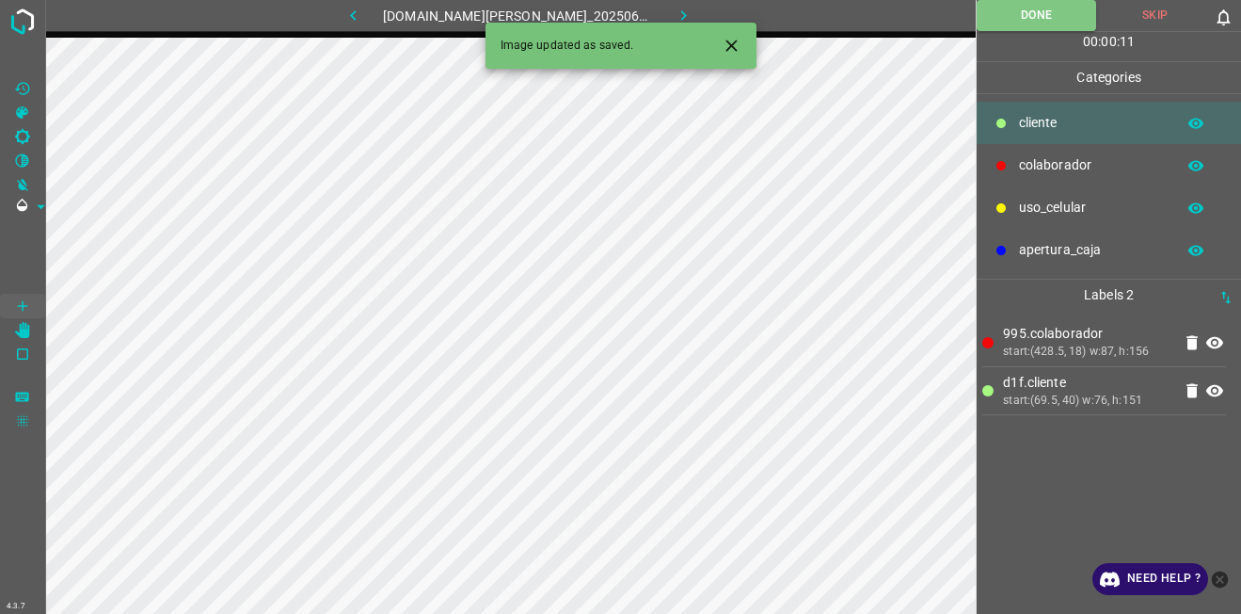
click at [679, 12] on button "button" at bounding box center [683, 15] width 60 height 31
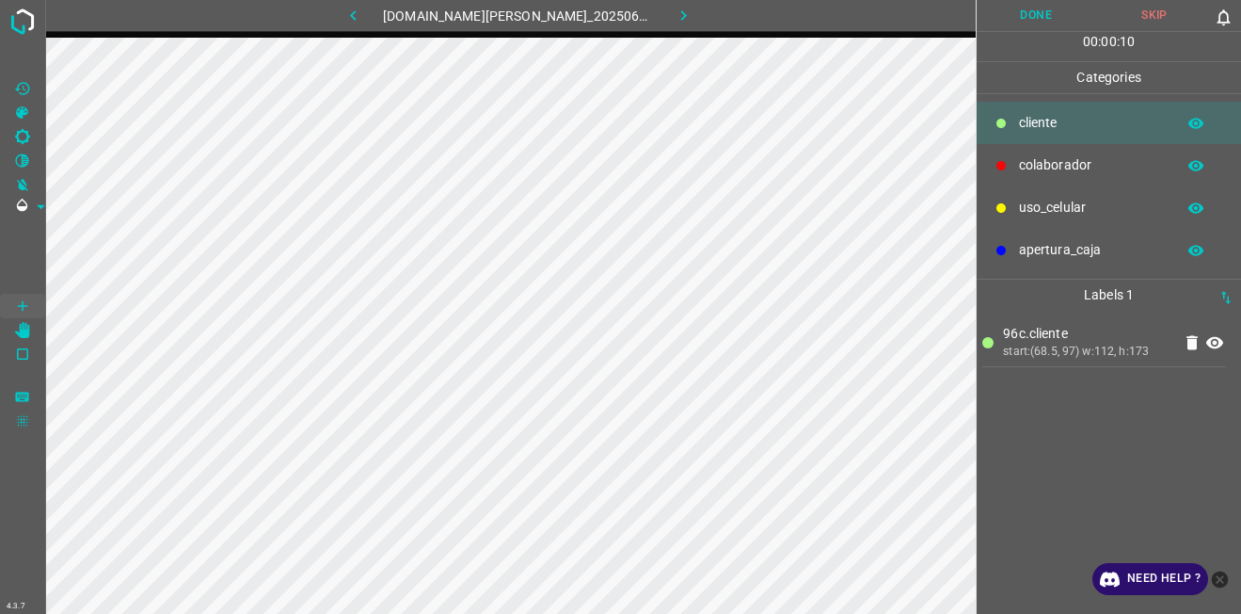
click at [1007, 165] on icon at bounding box center [1001, 165] width 11 height 11
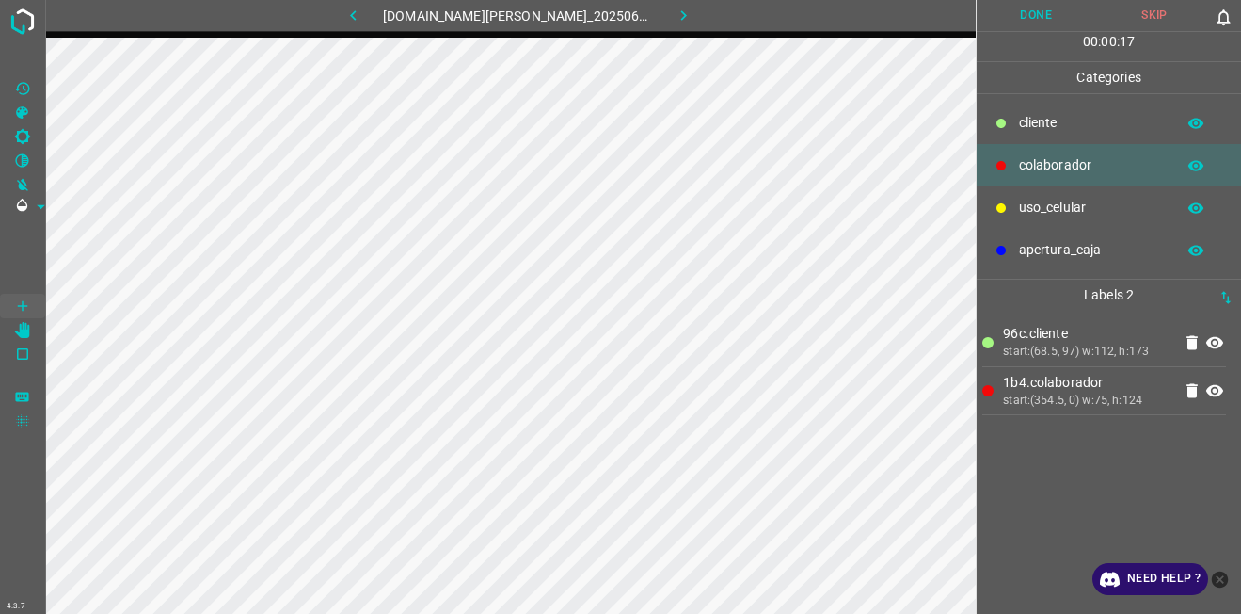
click at [1022, 18] on button "Done" at bounding box center [1036, 15] width 119 height 31
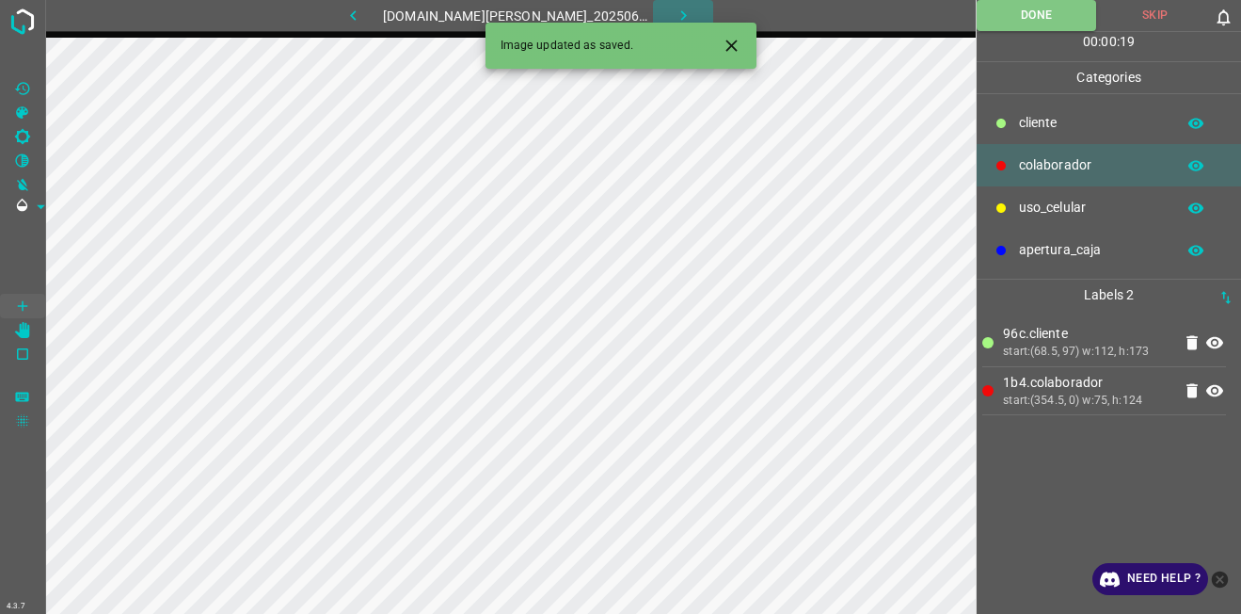
click at [674, 12] on icon "button" at bounding box center [684, 16] width 20 height 20
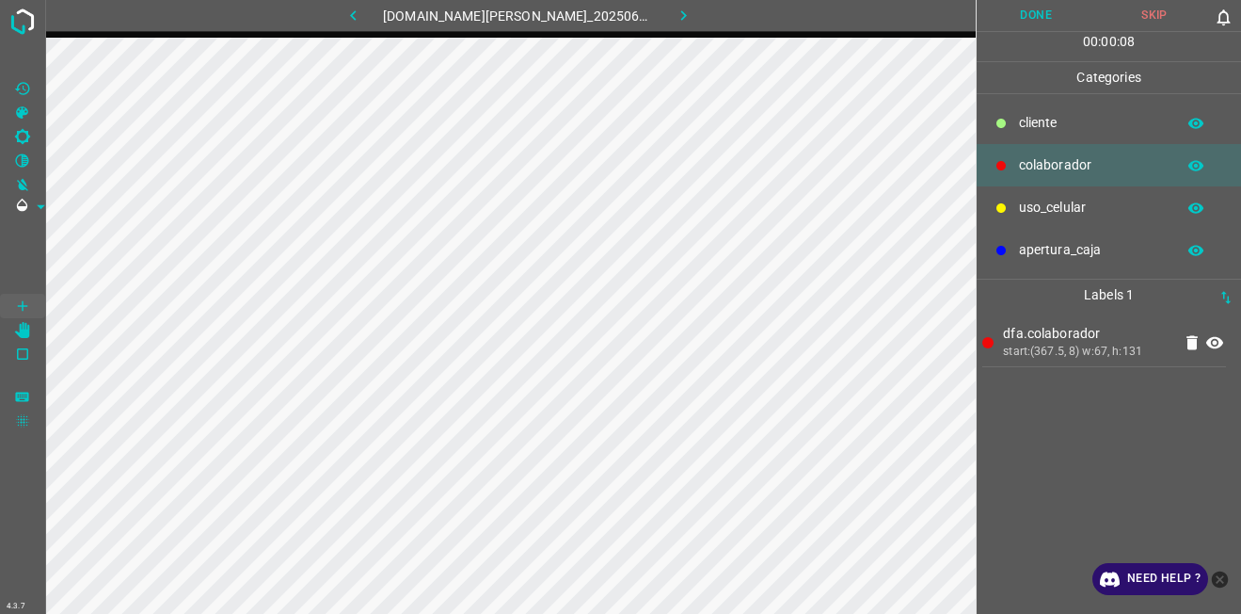
click at [1038, 122] on p "cliente" at bounding box center [1092, 123] width 147 height 20
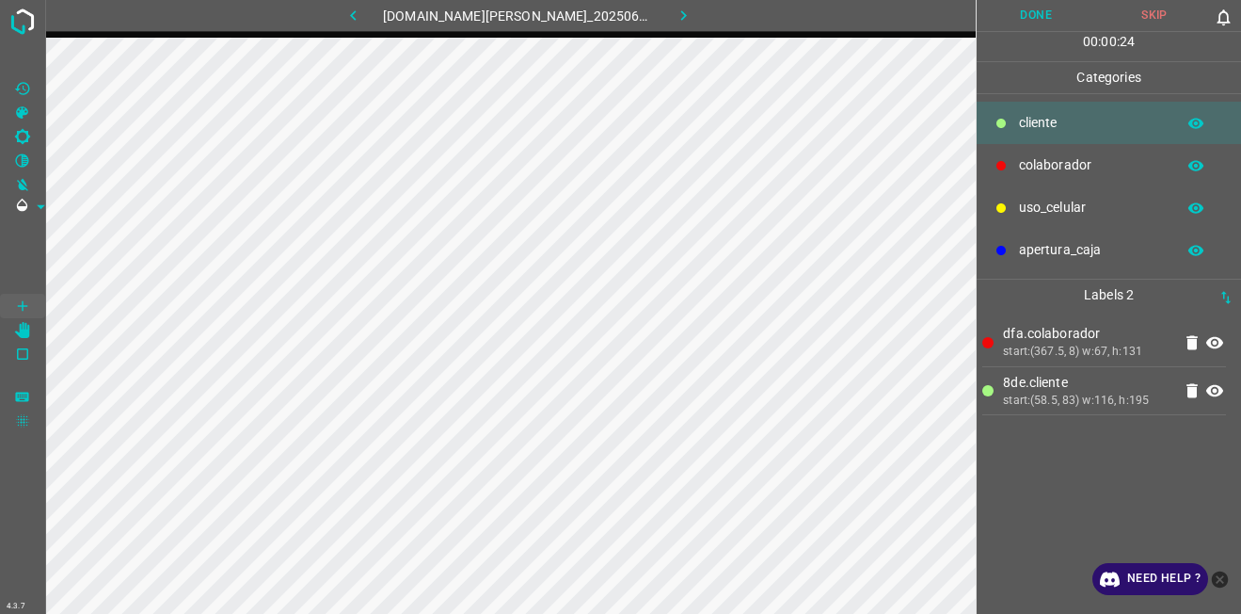
click at [1015, 4] on button "Done" at bounding box center [1036, 15] width 119 height 31
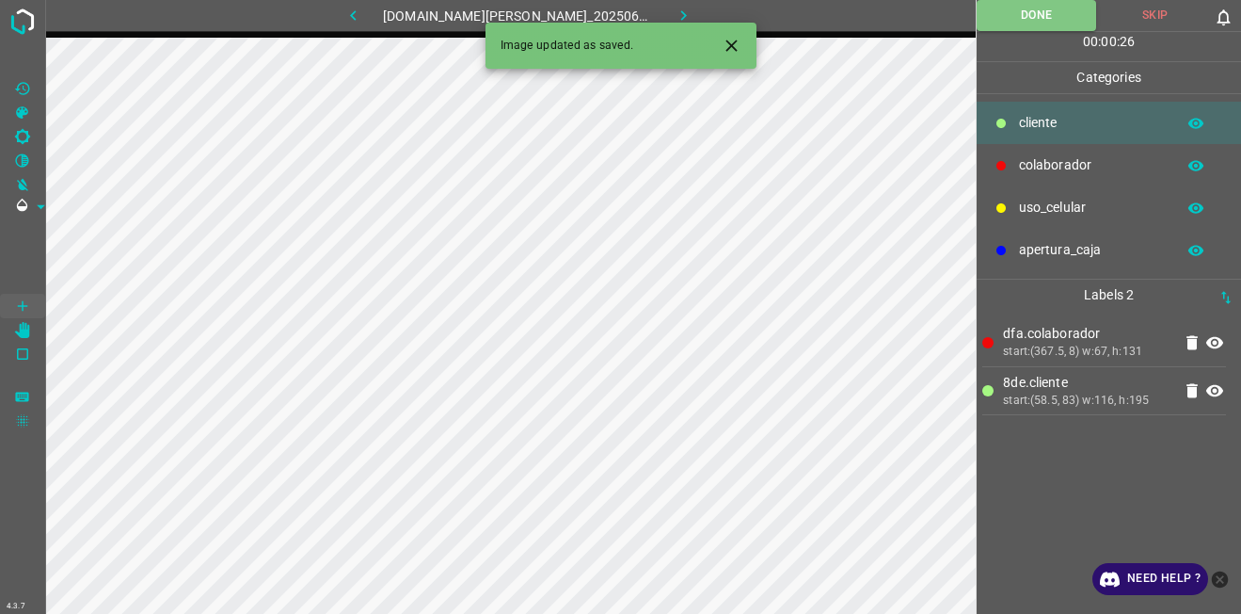
click at [674, 15] on icon "button" at bounding box center [684, 16] width 20 height 20
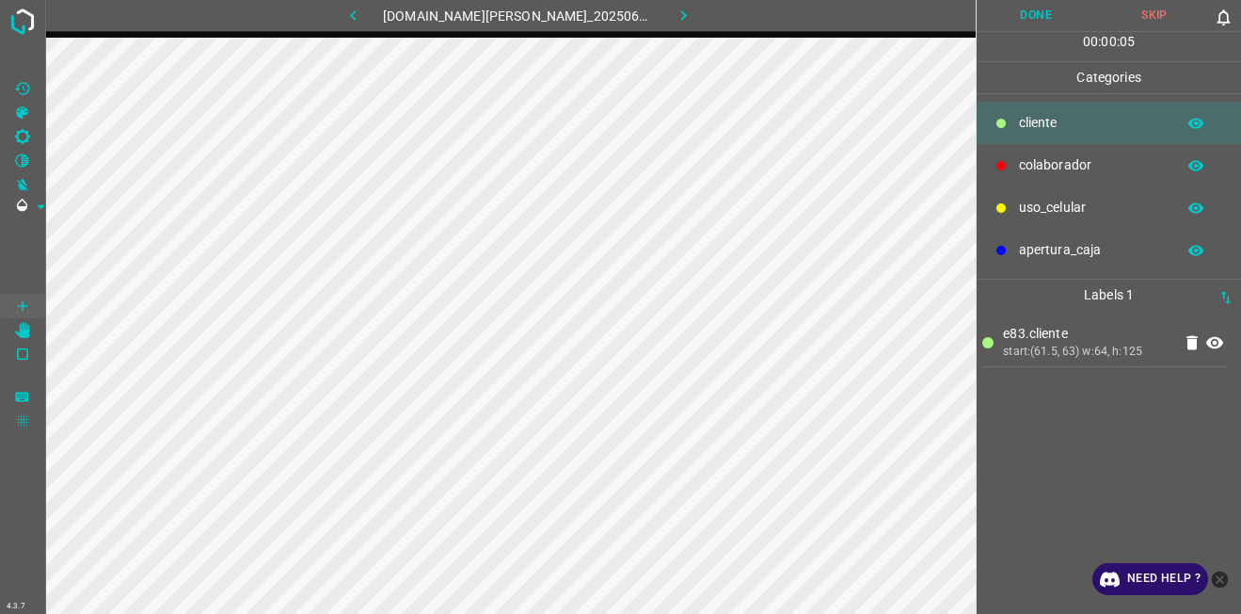
click at [1034, 17] on button "Done" at bounding box center [1036, 15] width 119 height 31
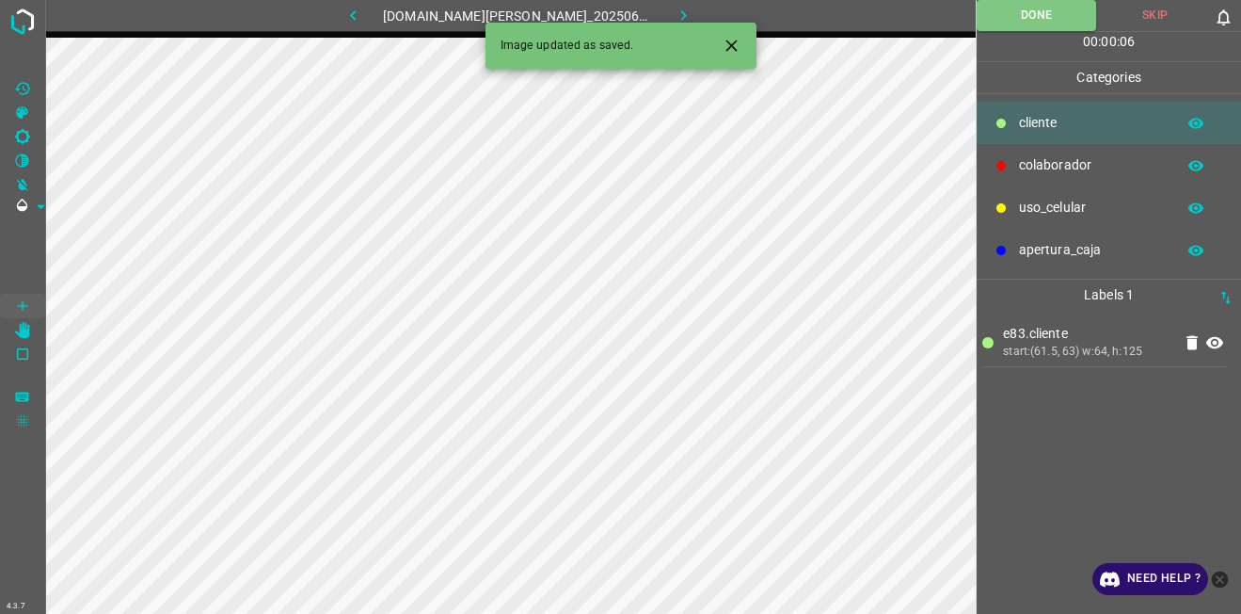
click at [691, 19] on button "button" at bounding box center [683, 15] width 60 height 31
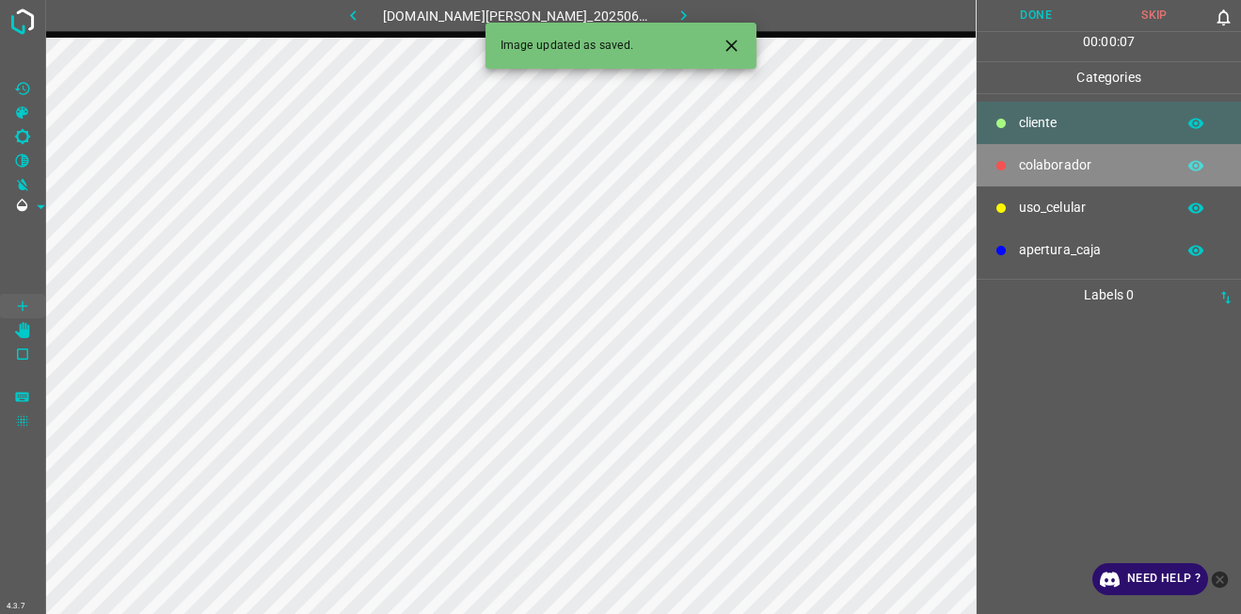
click at [1024, 177] on div "colaborador" at bounding box center [1109, 165] width 264 height 42
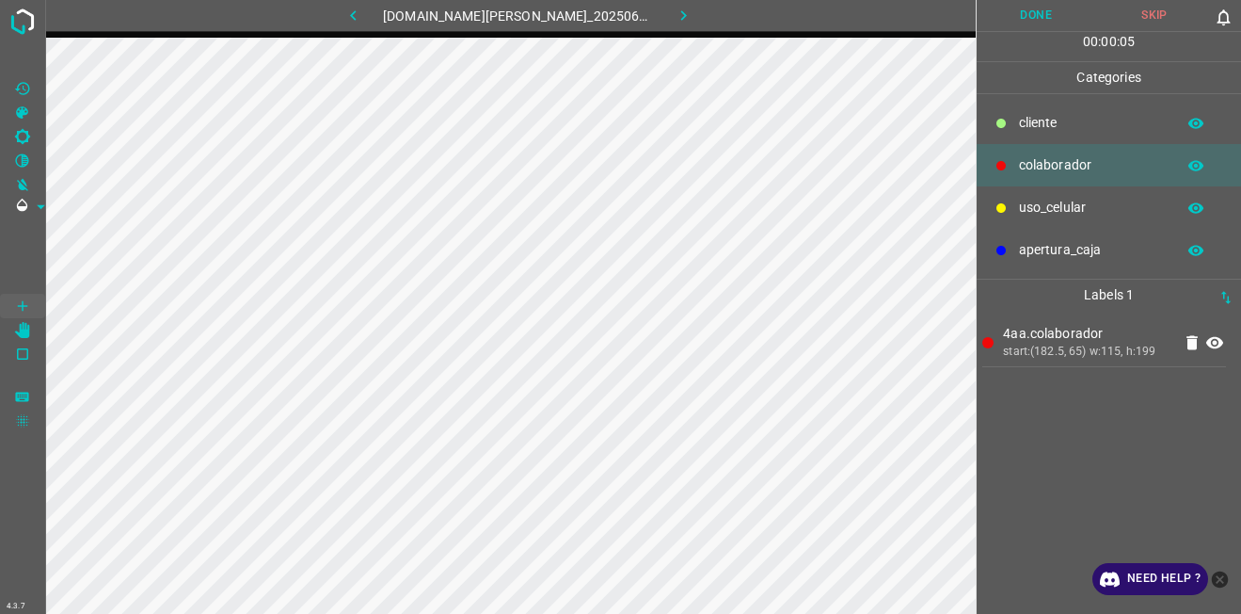
click at [1032, 14] on button "Done" at bounding box center [1036, 15] width 119 height 31
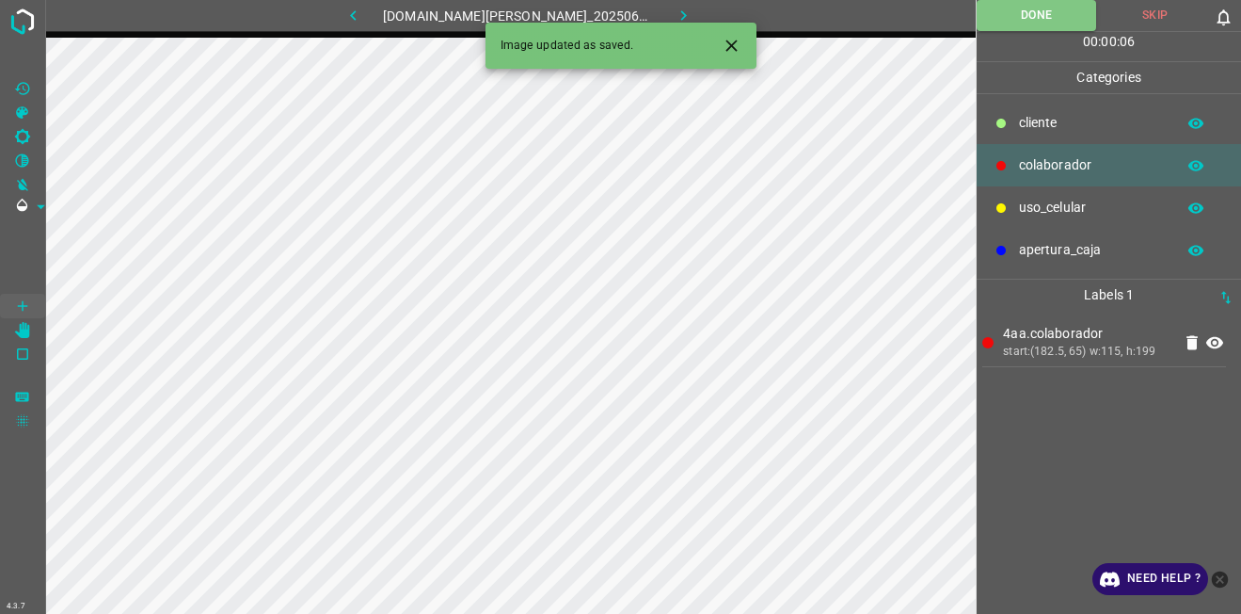
click at [676, 13] on icon "button" at bounding box center [684, 16] width 20 height 20
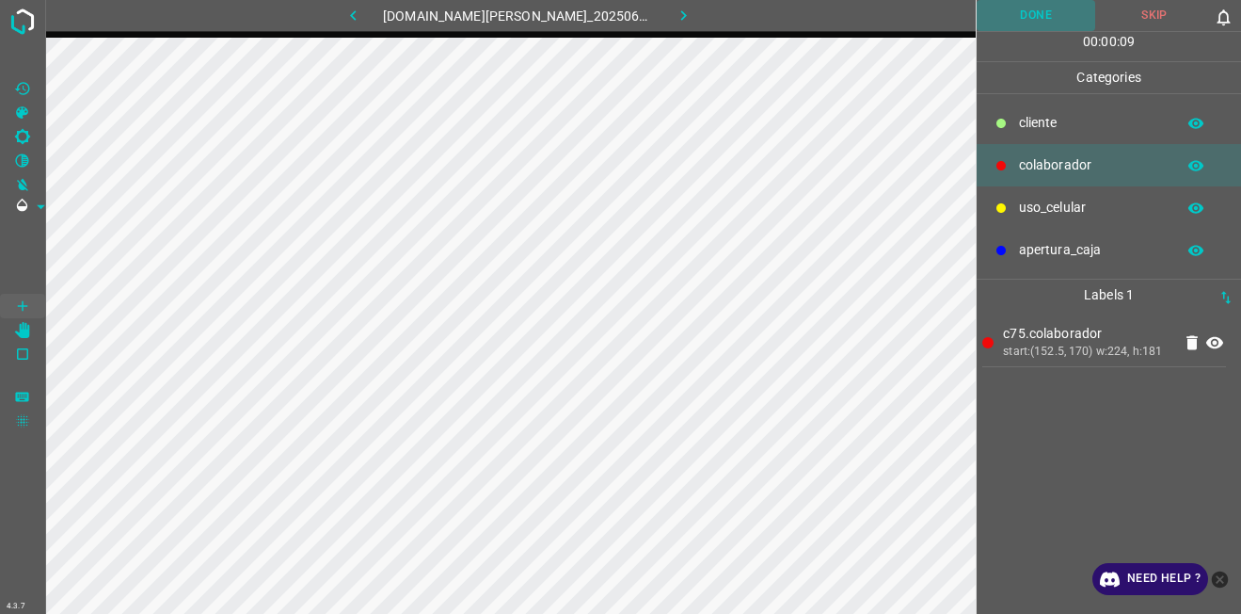
click at [1001, 25] on button "Done" at bounding box center [1036, 15] width 119 height 31
click at [679, 20] on button "button" at bounding box center [683, 15] width 60 height 31
click at [1025, 18] on button "Done" at bounding box center [1036, 15] width 119 height 31
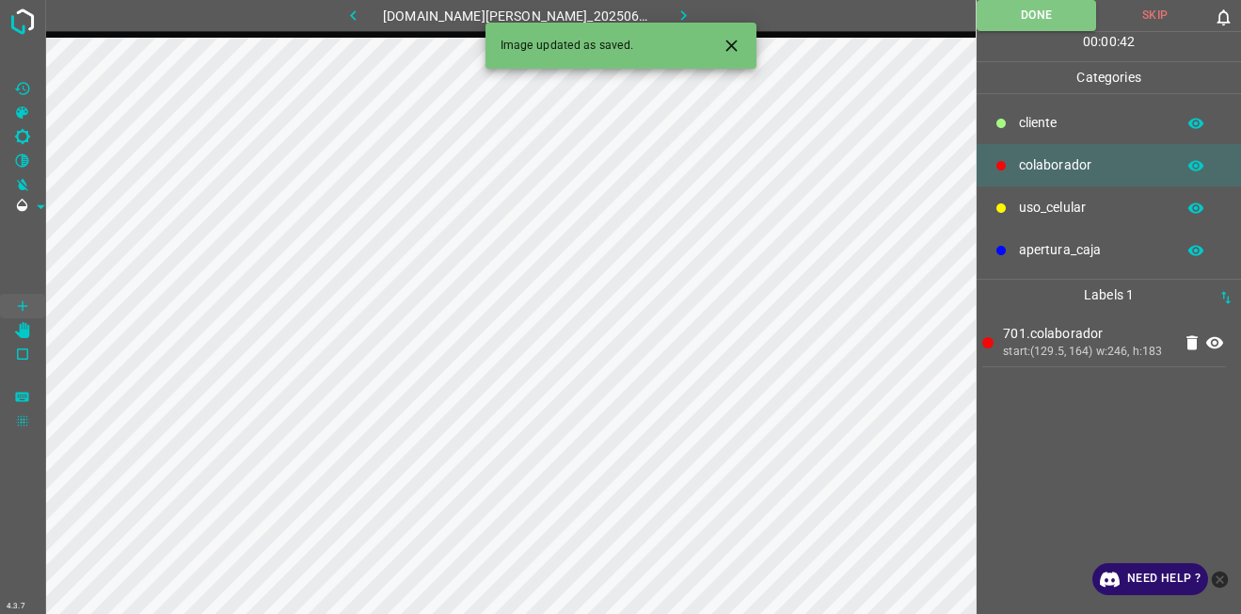
click at [676, 10] on icon "button" at bounding box center [684, 16] width 20 height 20
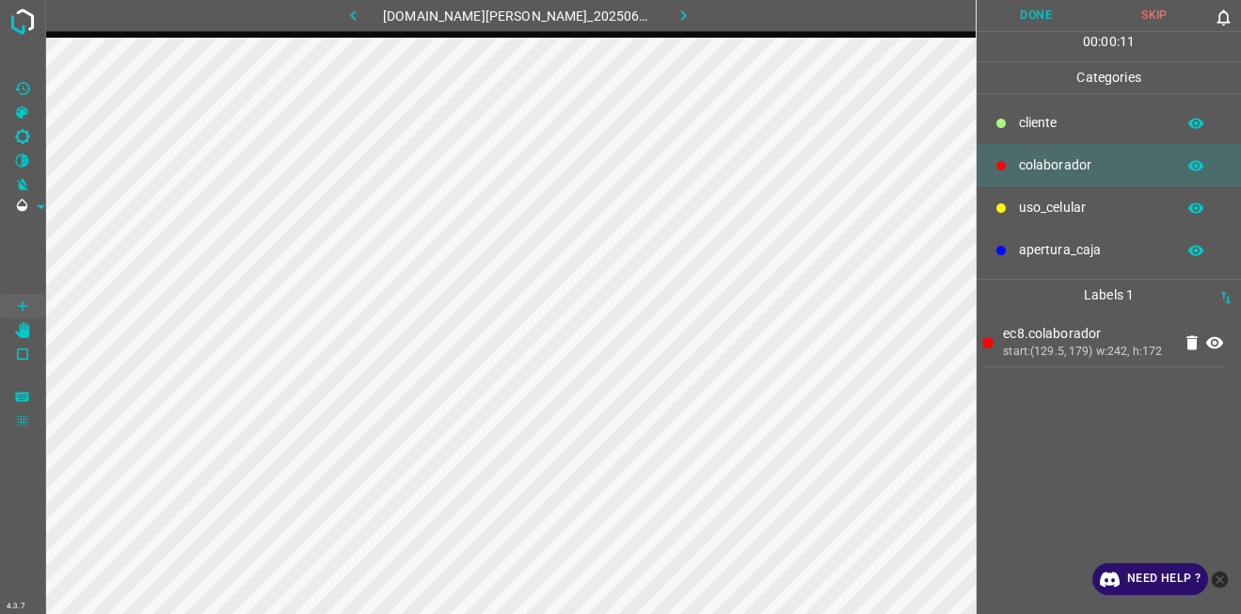
click at [1001, 30] on button "Done" at bounding box center [1036, 15] width 119 height 31
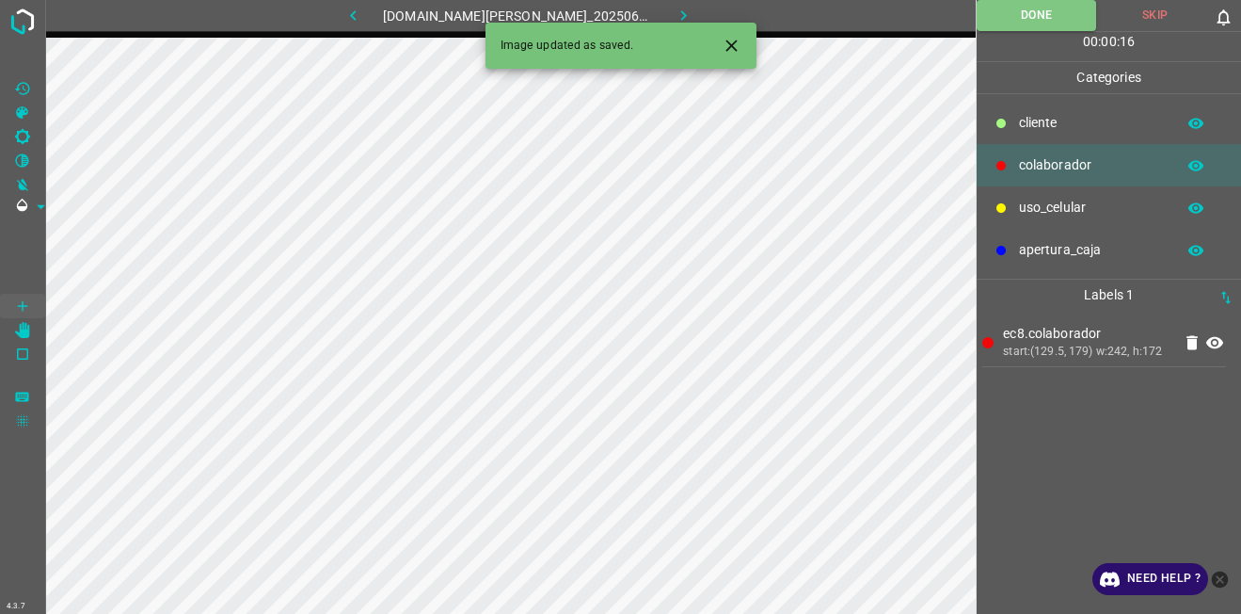
click at [674, 9] on icon "button" at bounding box center [684, 16] width 20 height 20
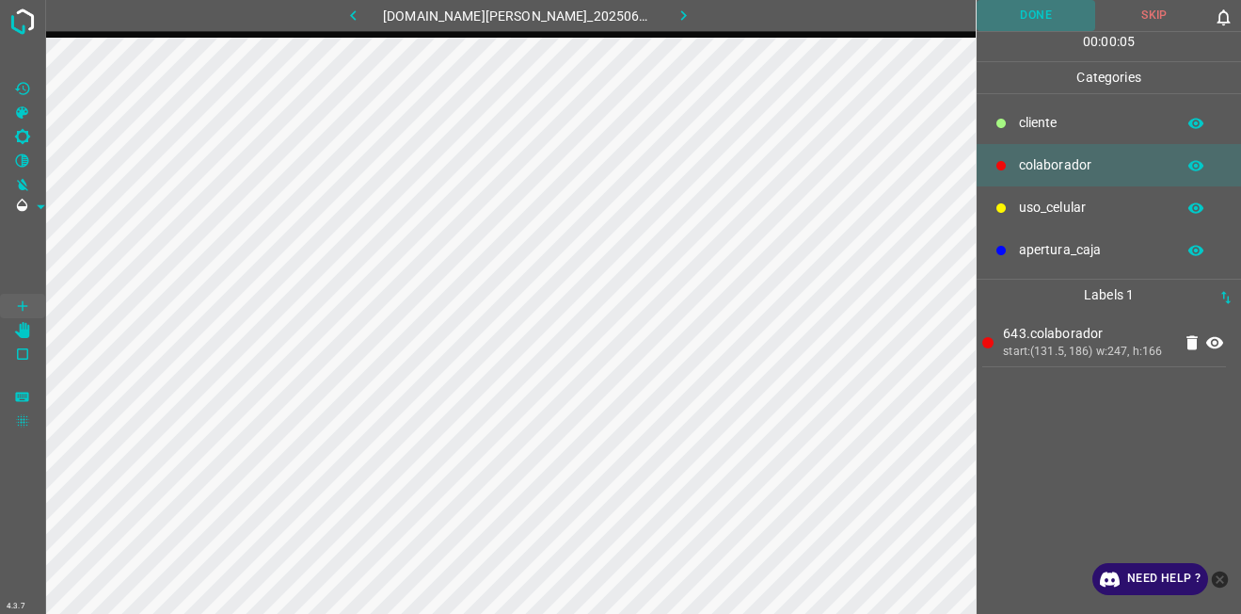
click at [1039, 21] on button "Done" at bounding box center [1036, 15] width 119 height 31
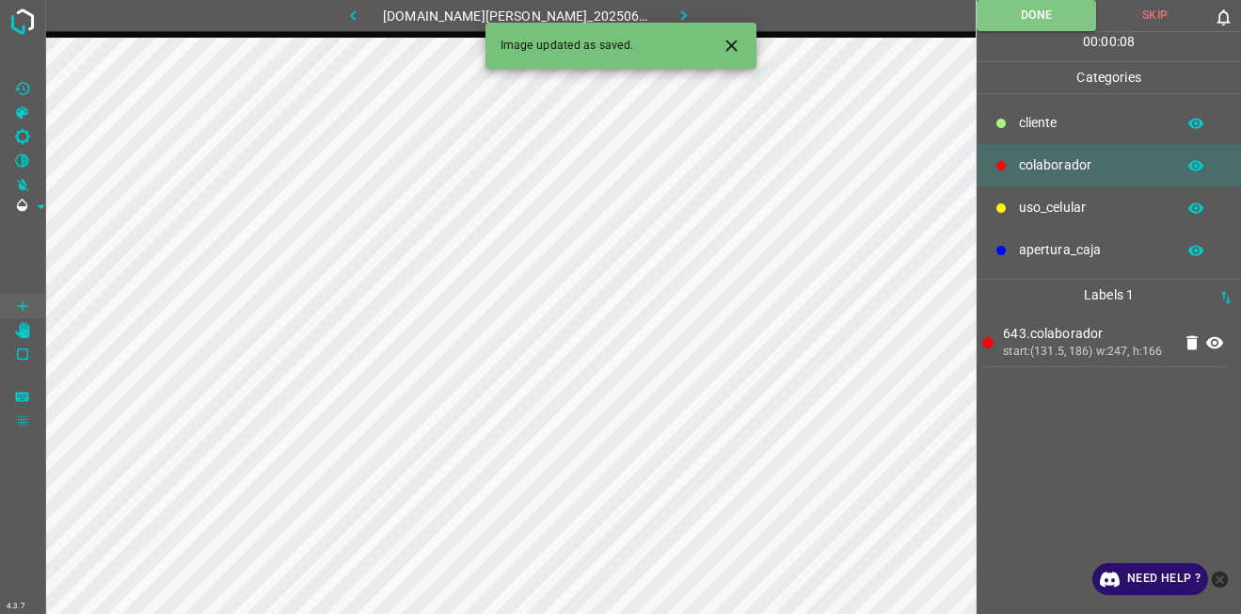
click at [681, 18] on button "button" at bounding box center [683, 15] width 60 height 31
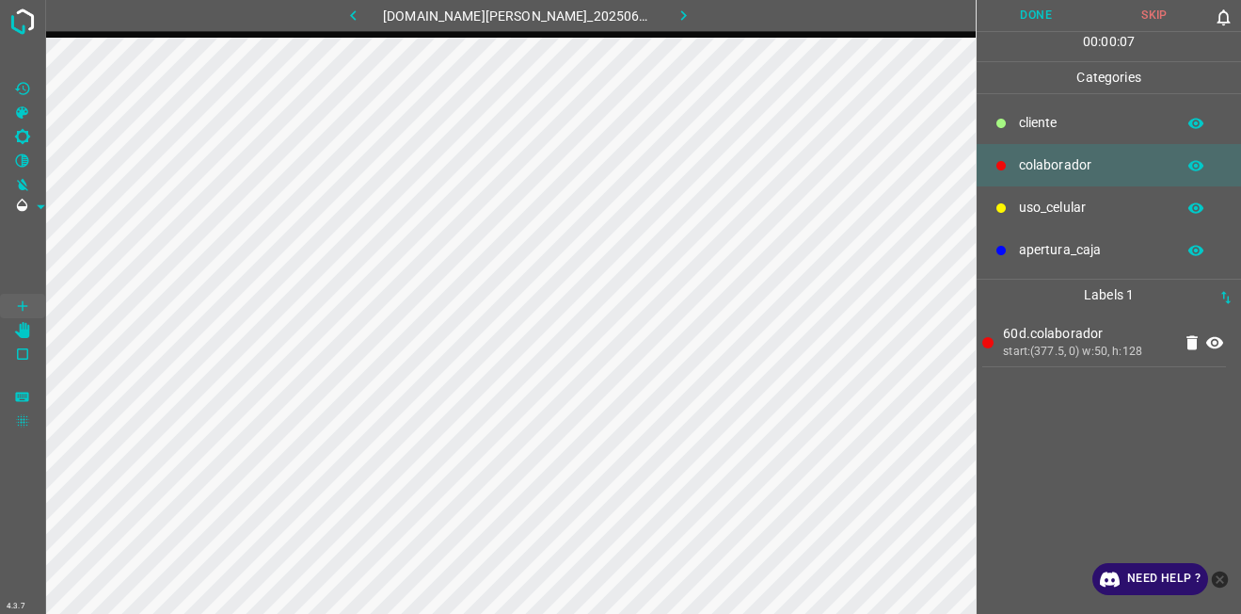
click at [1044, 112] on div "cliente" at bounding box center [1109, 123] width 264 height 42
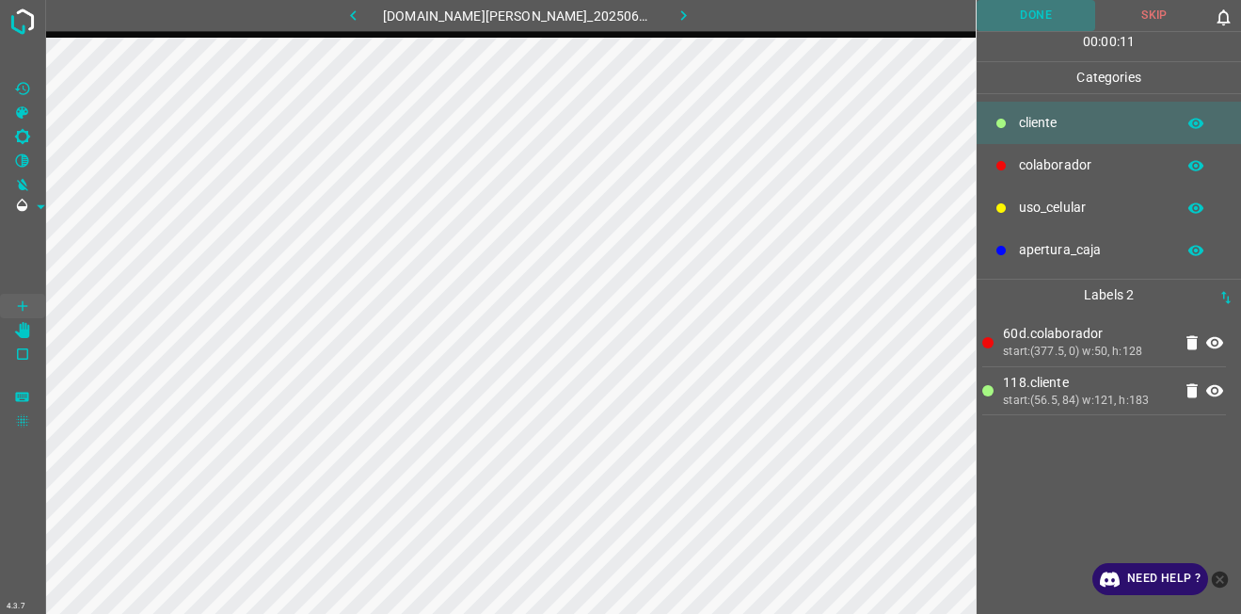
click at [1005, 20] on button "Done" at bounding box center [1036, 15] width 119 height 31
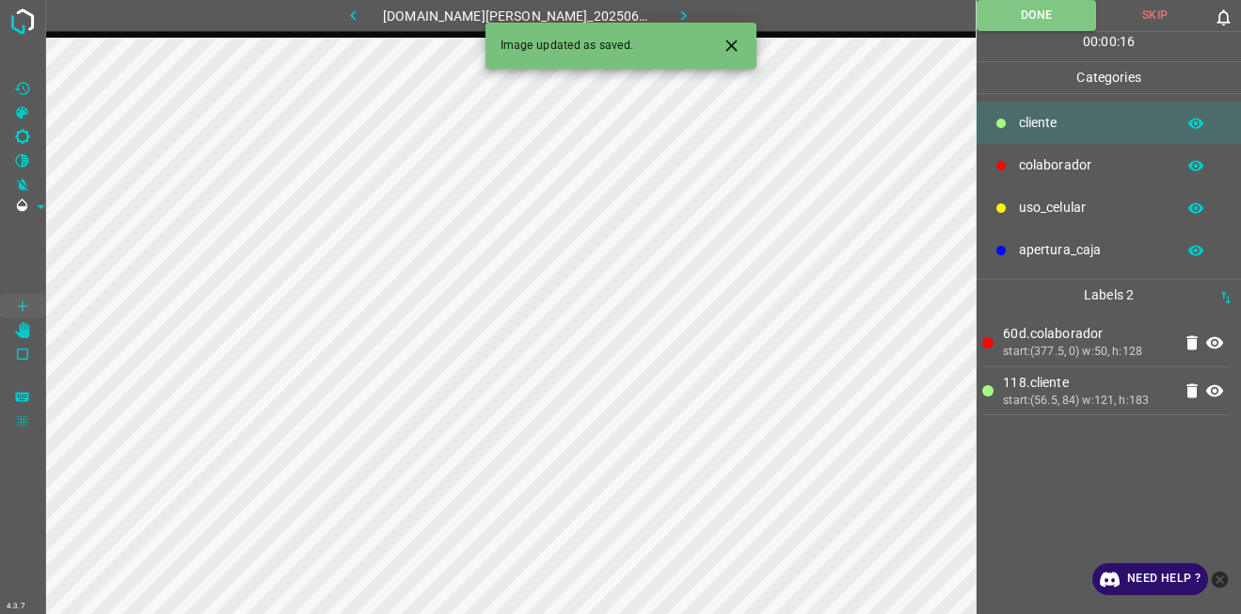
click at [674, 12] on icon "button" at bounding box center [684, 16] width 20 height 20
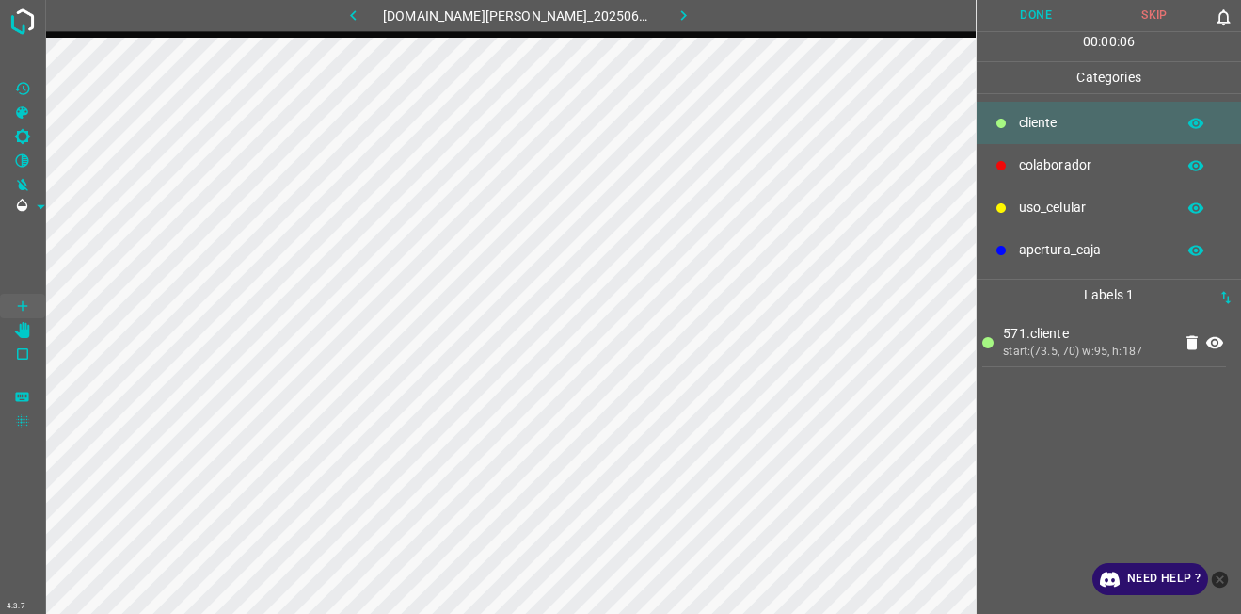
click at [1062, 177] on div "colaborador" at bounding box center [1109, 165] width 264 height 42
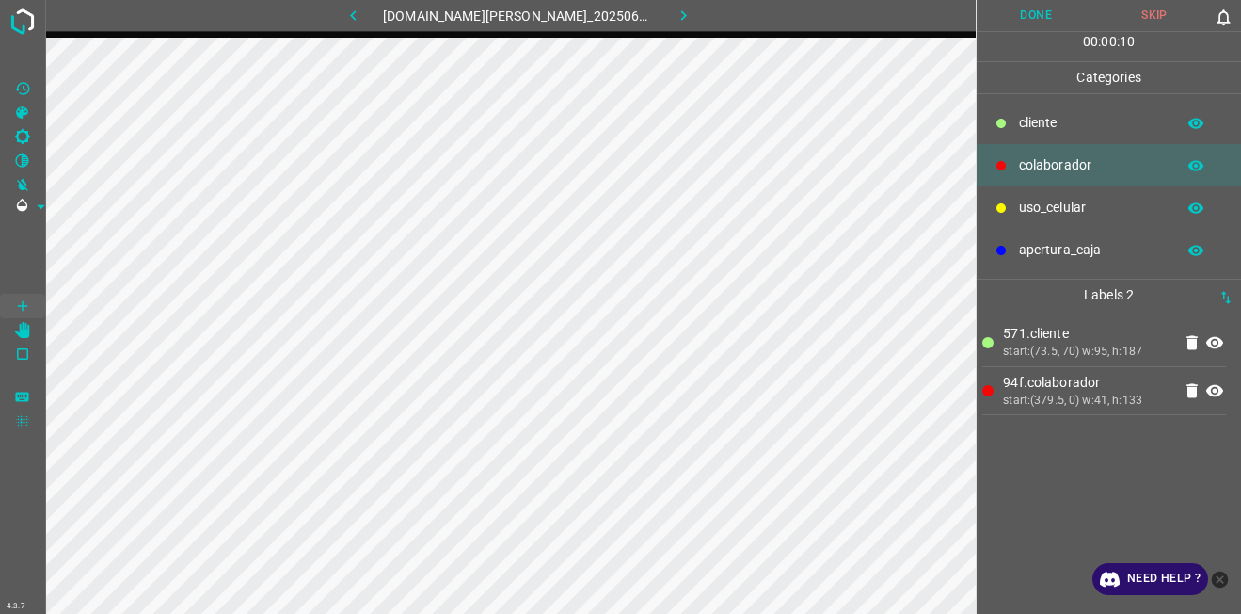
click at [1065, 16] on button "Done" at bounding box center [1036, 15] width 119 height 31
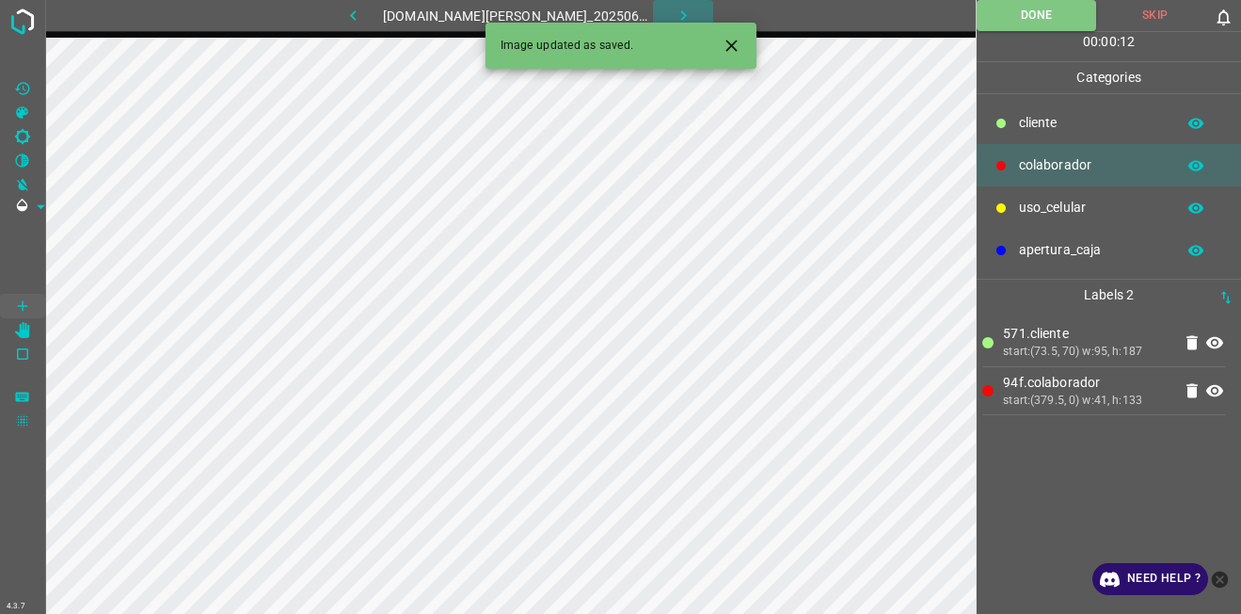
click at [682, 14] on button "button" at bounding box center [683, 15] width 60 height 31
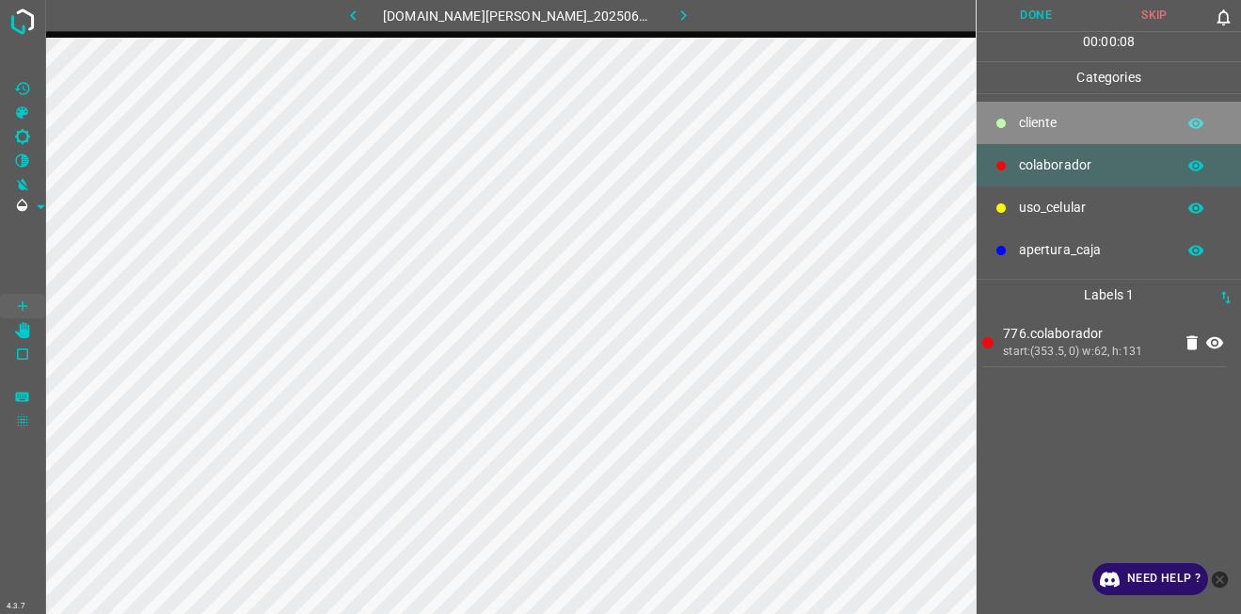
click at [1097, 129] on p "cliente" at bounding box center [1092, 123] width 147 height 20
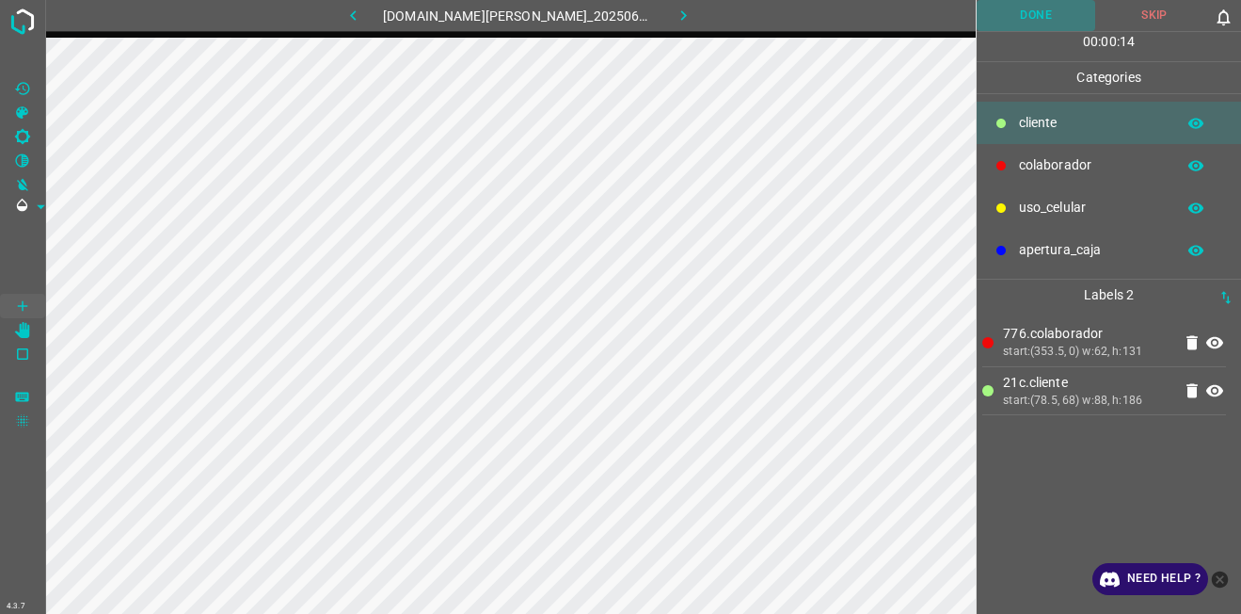
click at [1027, 21] on button "Done" at bounding box center [1036, 15] width 119 height 31
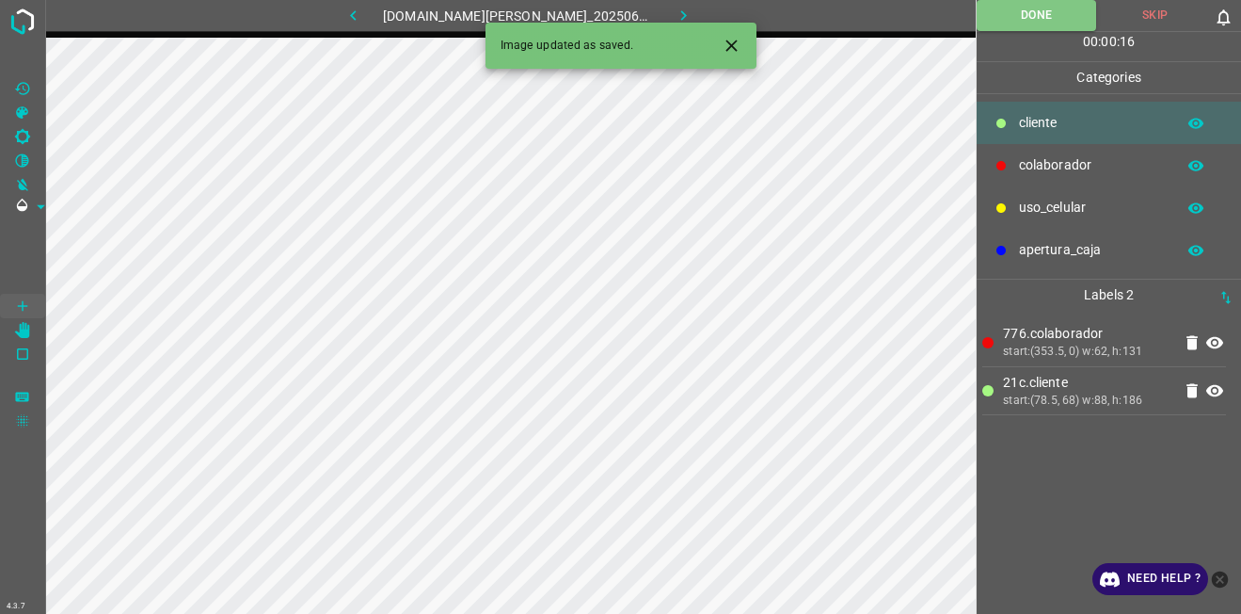
click at [678, 11] on icon "button" at bounding box center [684, 16] width 20 height 20
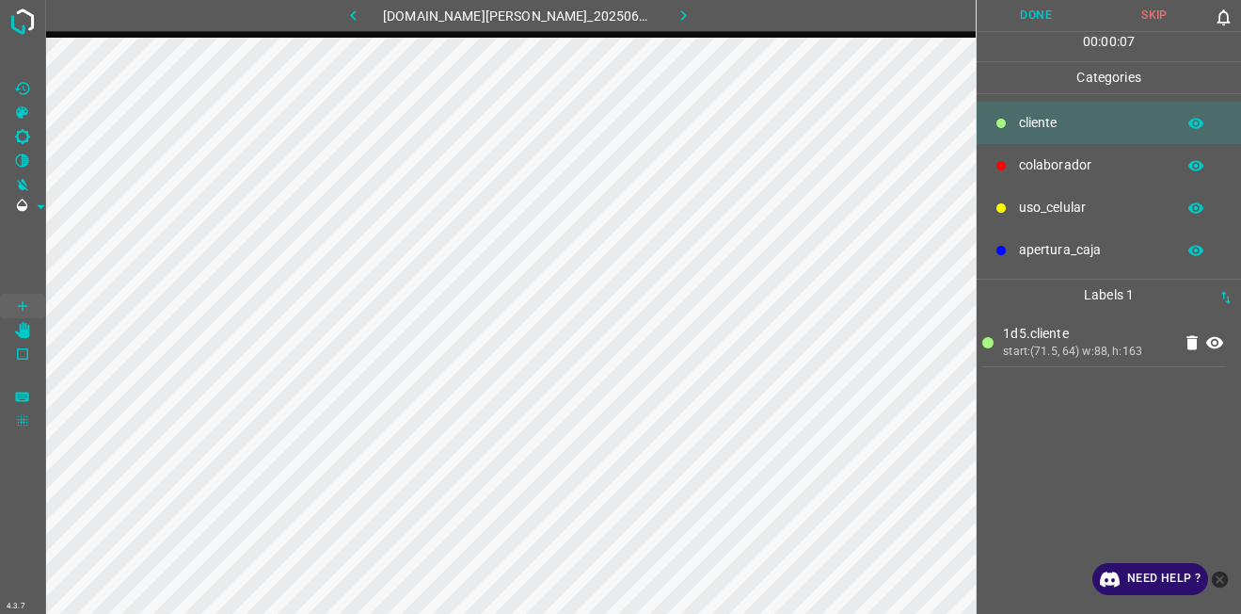
click at [1056, 149] on div "colaborador" at bounding box center [1109, 165] width 264 height 42
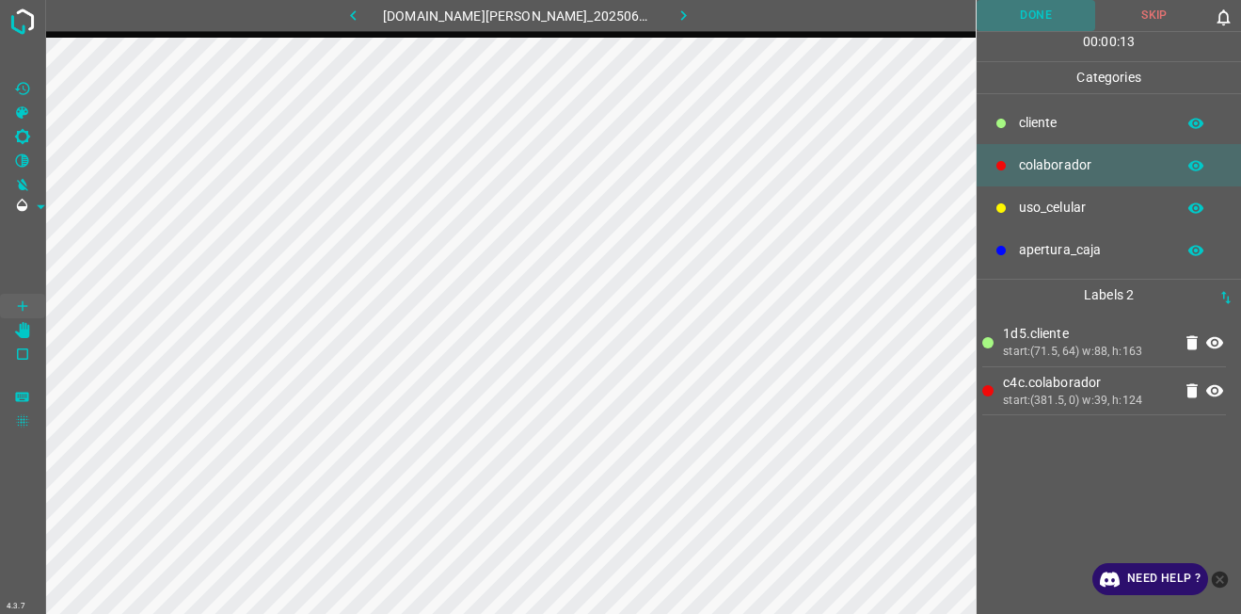
click at [1065, 12] on button "Done" at bounding box center [1036, 15] width 119 height 31
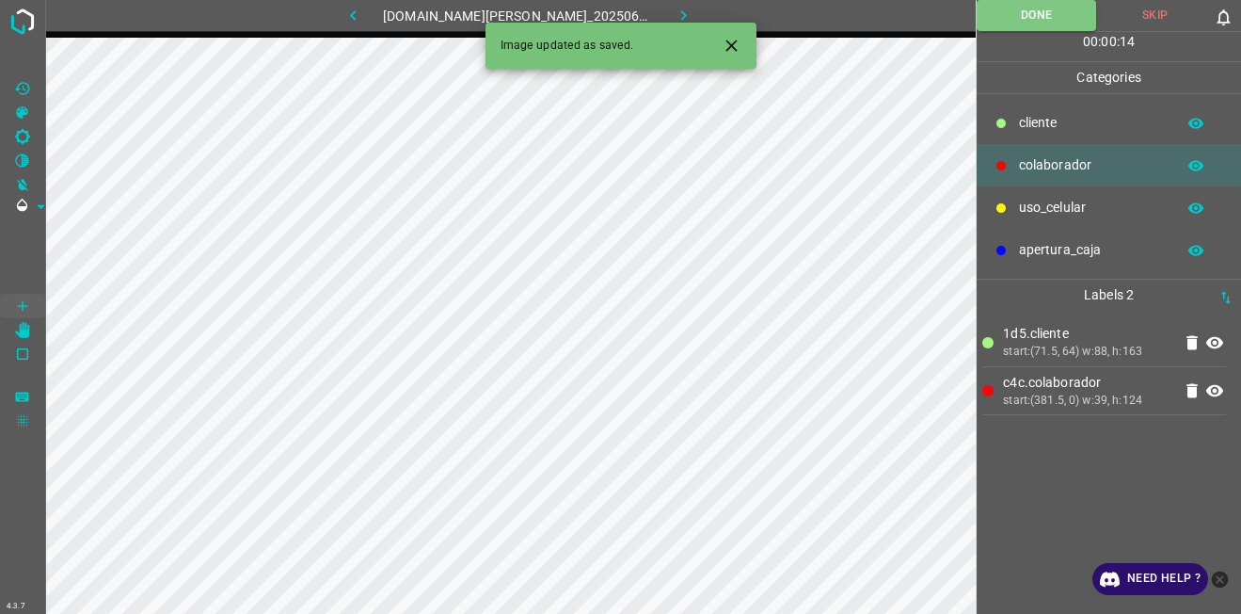
click at [684, 8] on button "button" at bounding box center [683, 15] width 60 height 31
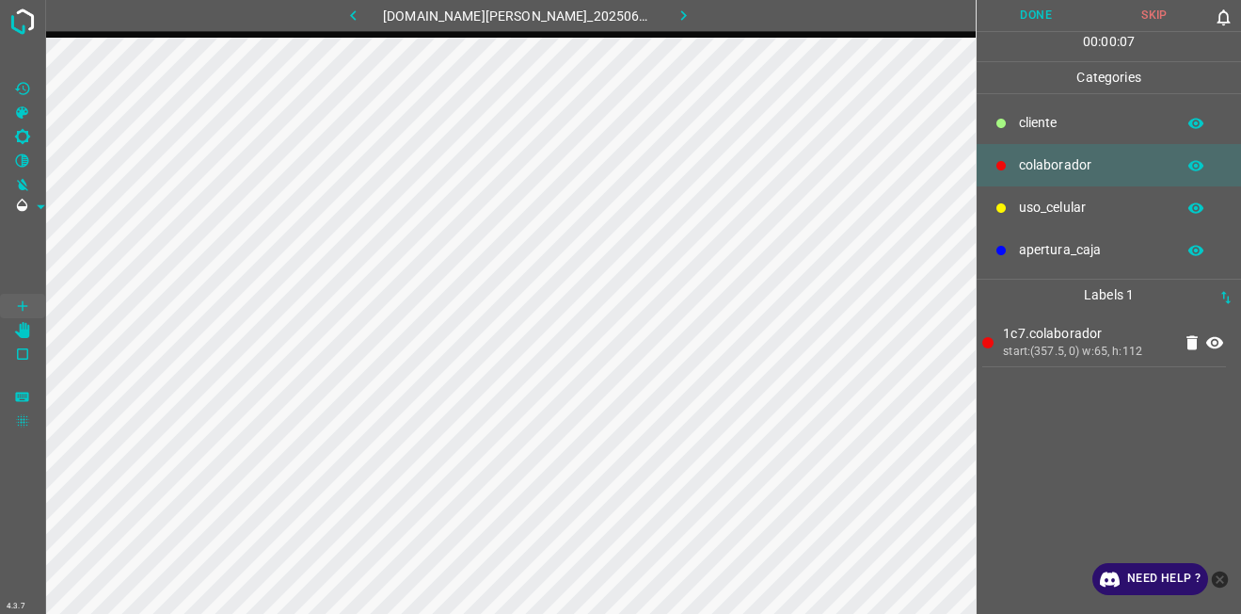
click at [983, 120] on div "cliente" at bounding box center [1109, 123] width 264 height 42
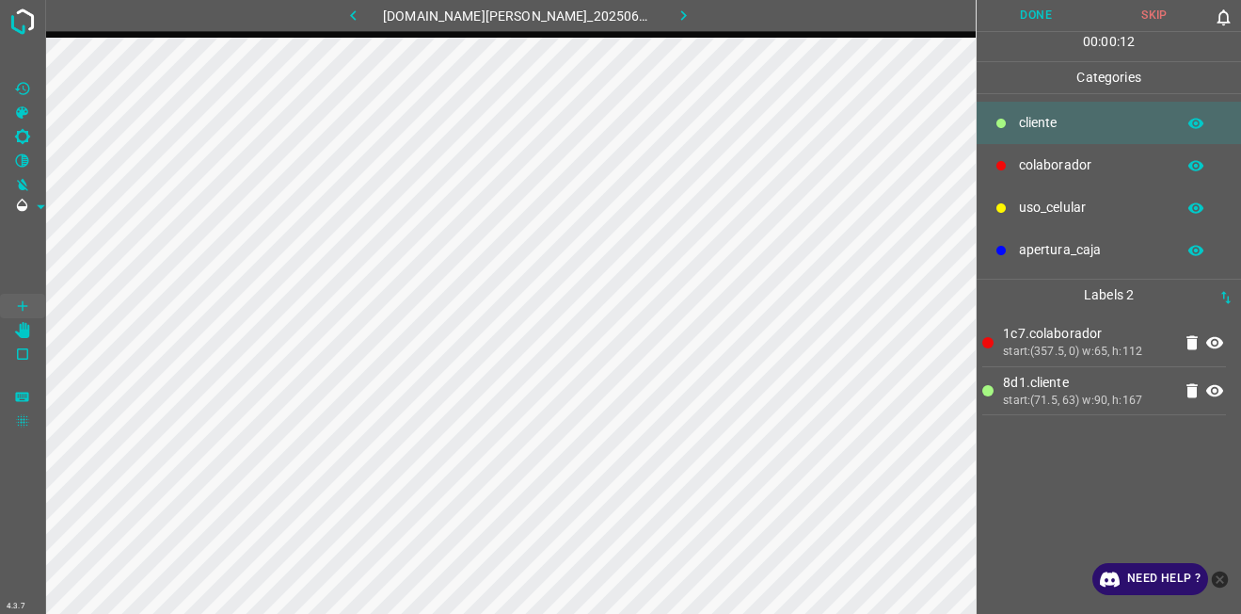
click at [1059, 22] on button "Done" at bounding box center [1036, 15] width 119 height 31
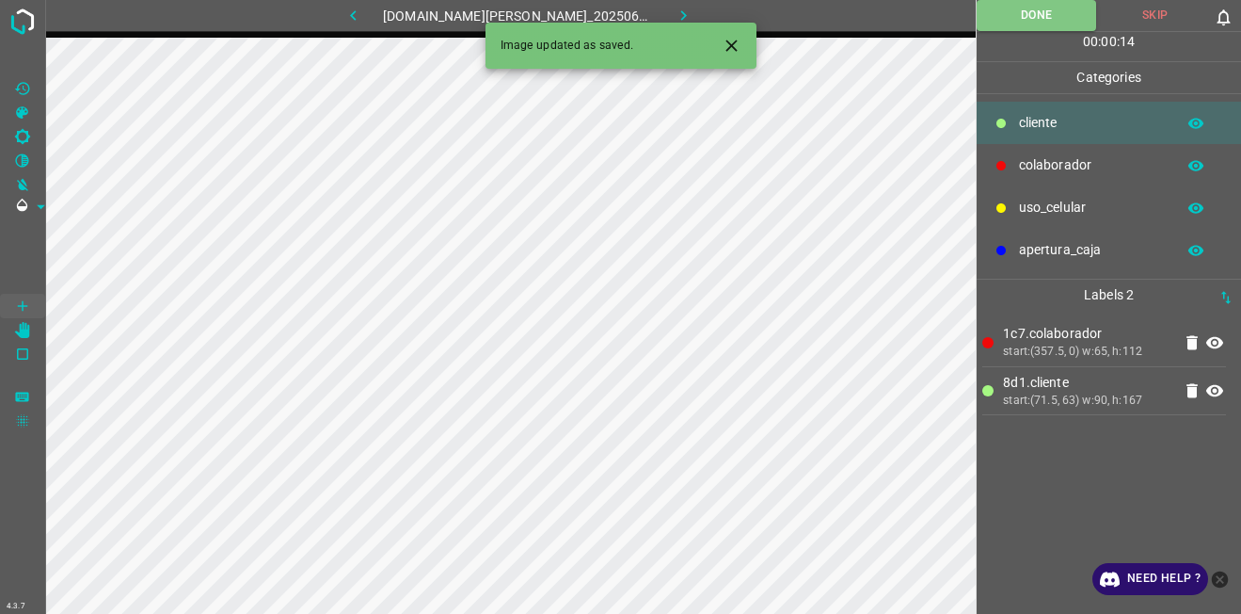
click at [681, 8] on button "button" at bounding box center [683, 15] width 60 height 31
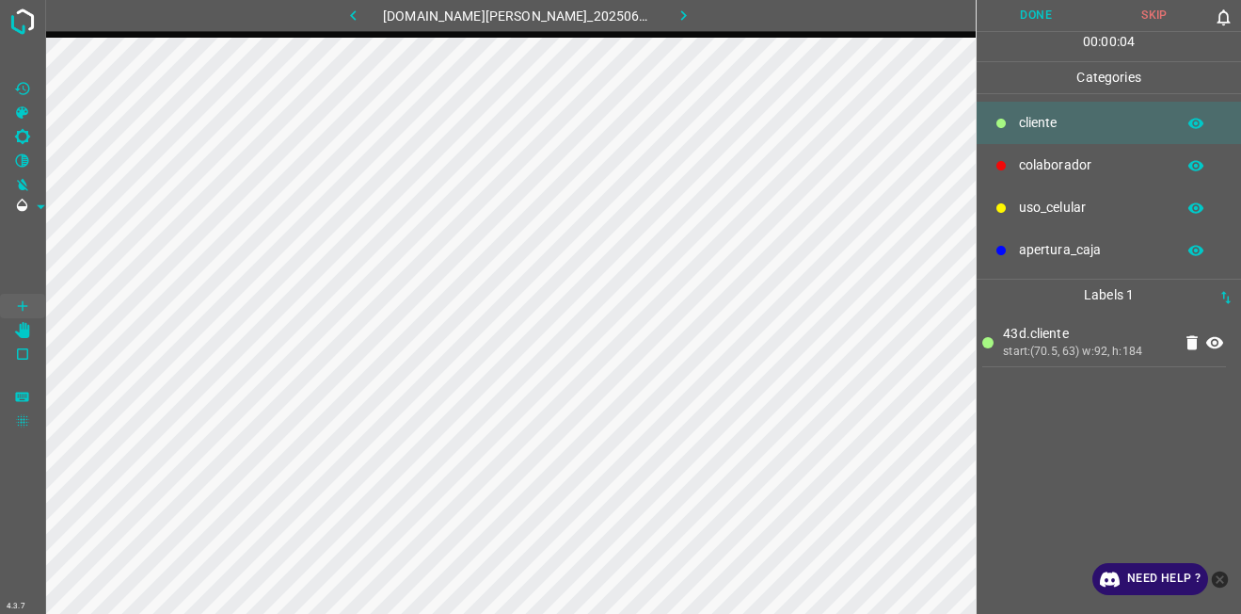
click at [1085, 153] on div "colaborador" at bounding box center [1109, 165] width 264 height 42
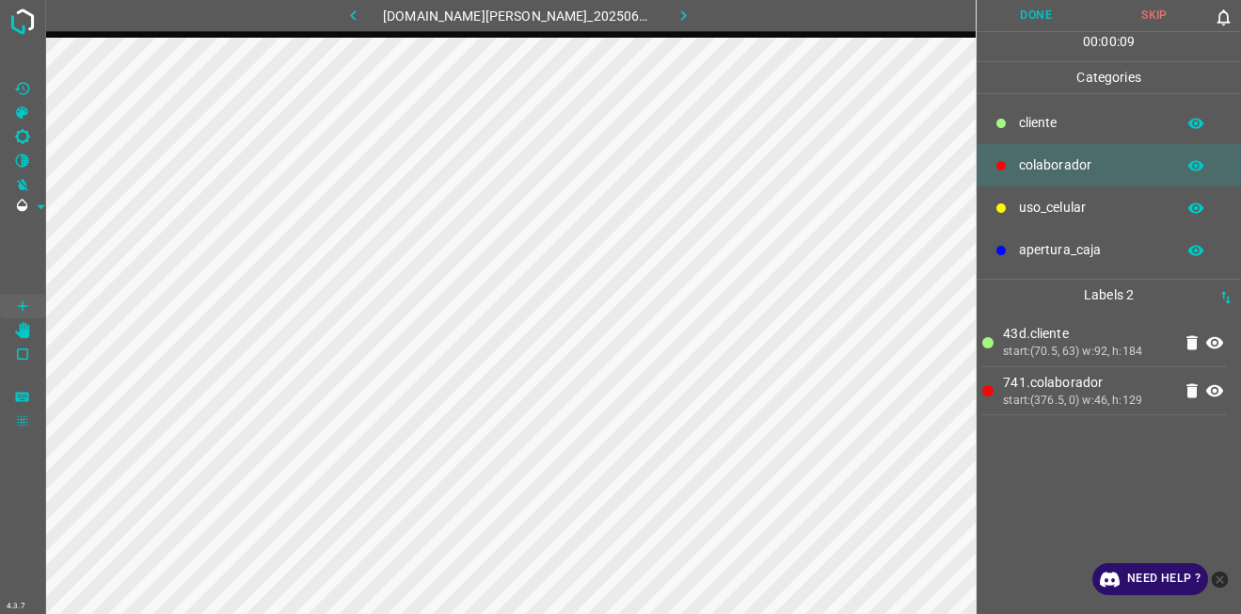
click at [1024, 15] on button "Done" at bounding box center [1036, 15] width 119 height 31
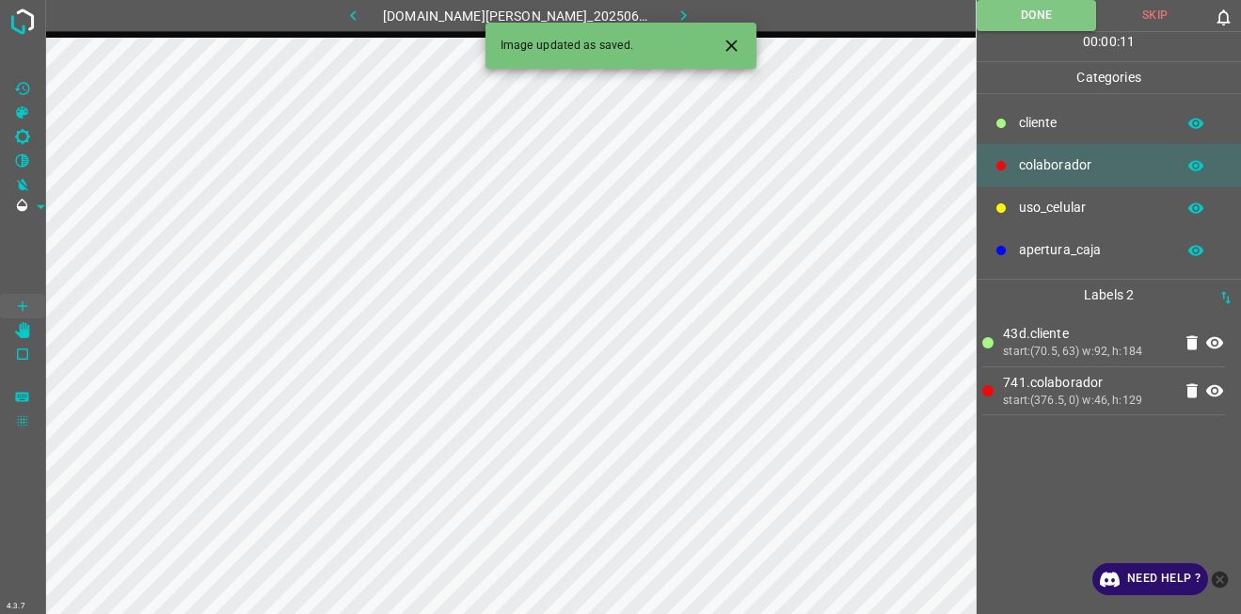
click at [686, 12] on button "button" at bounding box center [683, 15] width 60 height 31
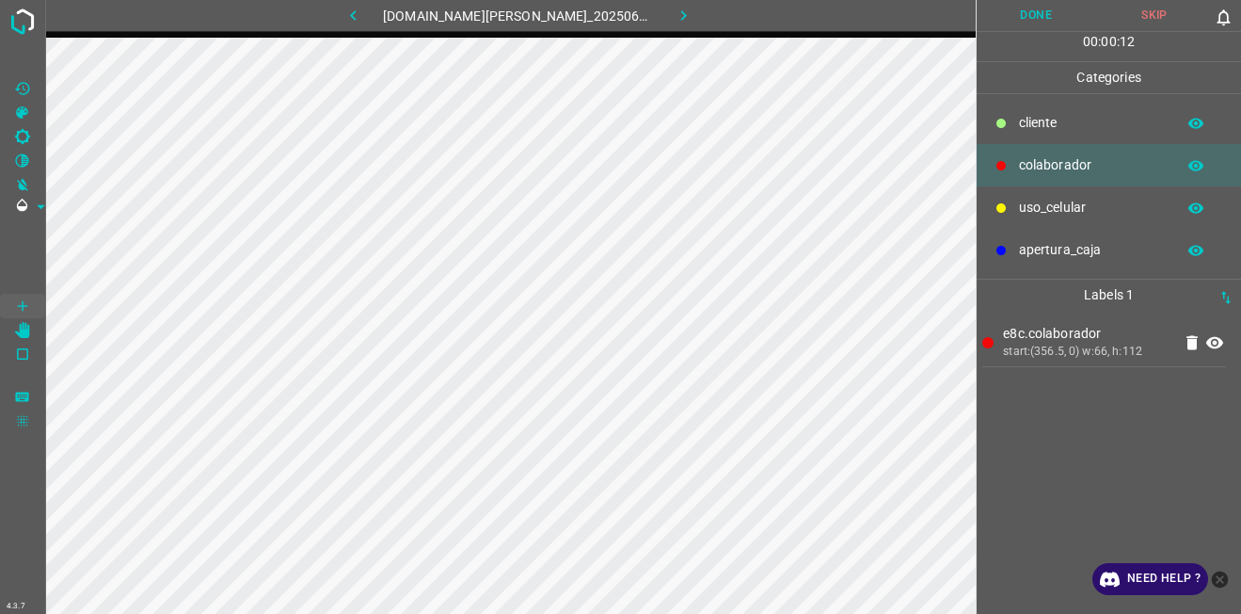
click at [1046, 125] on p "cliente" at bounding box center [1092, 123] width 147 height 20
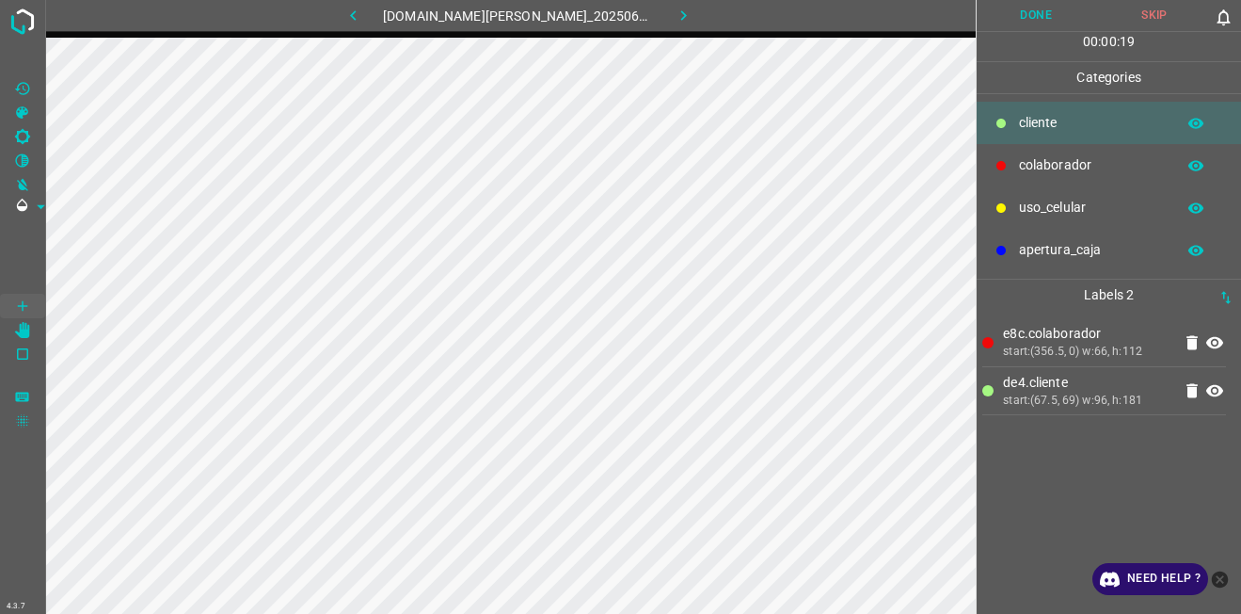
click at [1197, 349] on icon at bounding box center [1192, 342] width 23 height 23
click at [1051, 147] on div "colaborador" at bounding box center [1109, 165] width 264 height 42
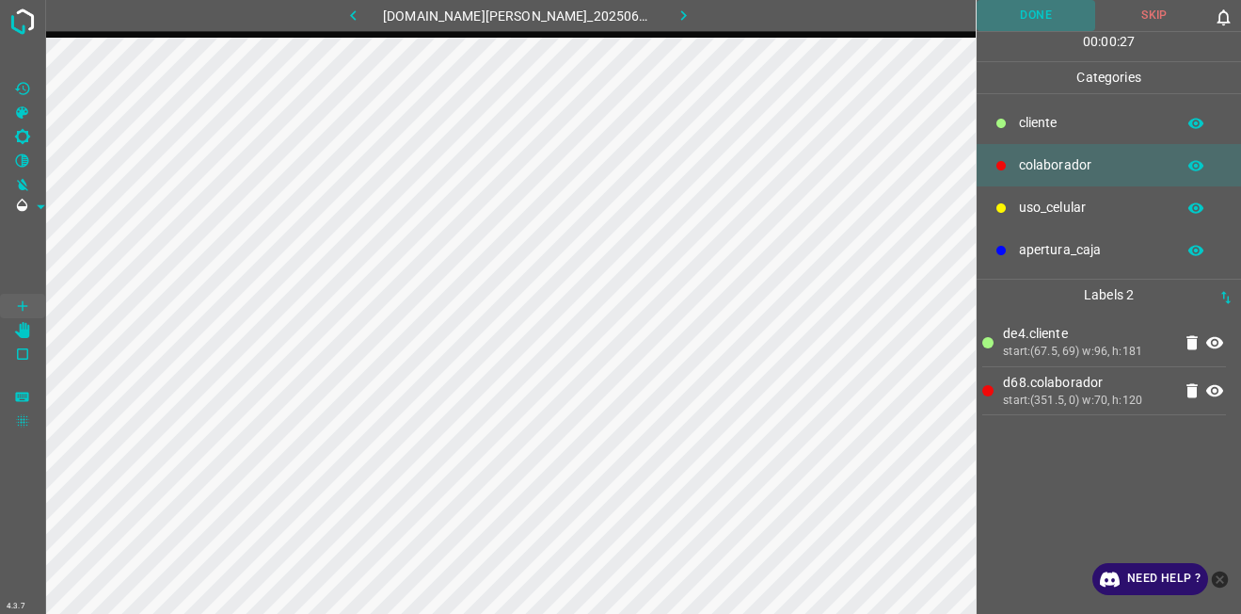
click at [1030, 19] on button "Done" at bounding box center [1036, 15] width 119 height 31
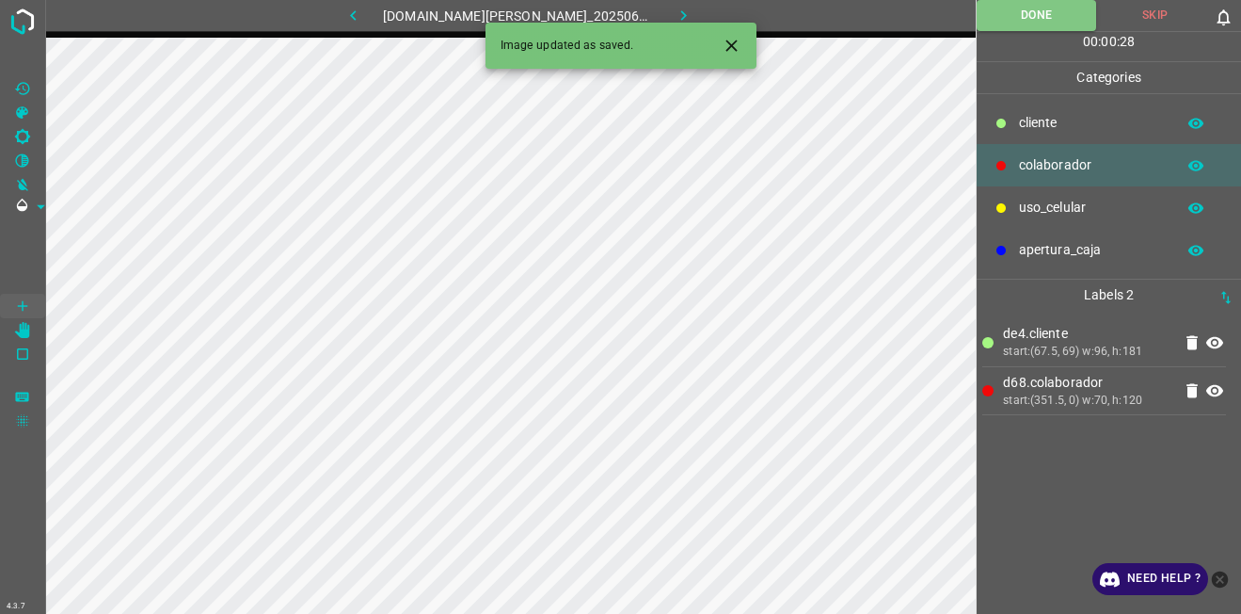
click at [678, 9] on icon "button" at bounding box center [684, 16] width 20 height 20
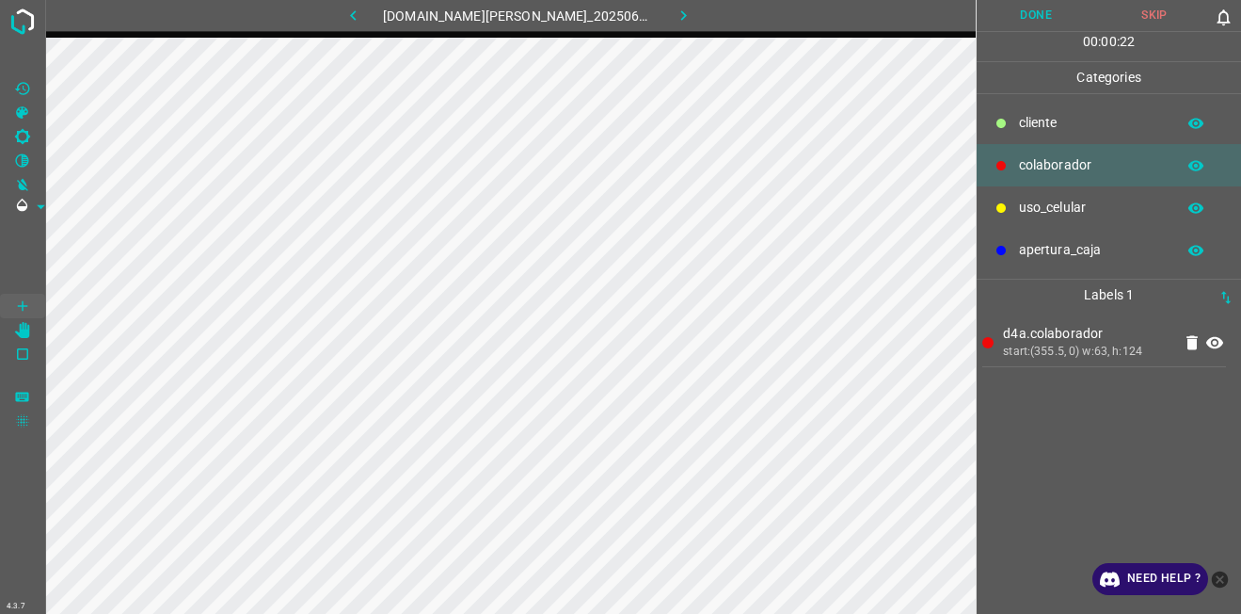
click at [1056, 127] on p "cliente" at bounding box center [1092, 123] width 147 height 20
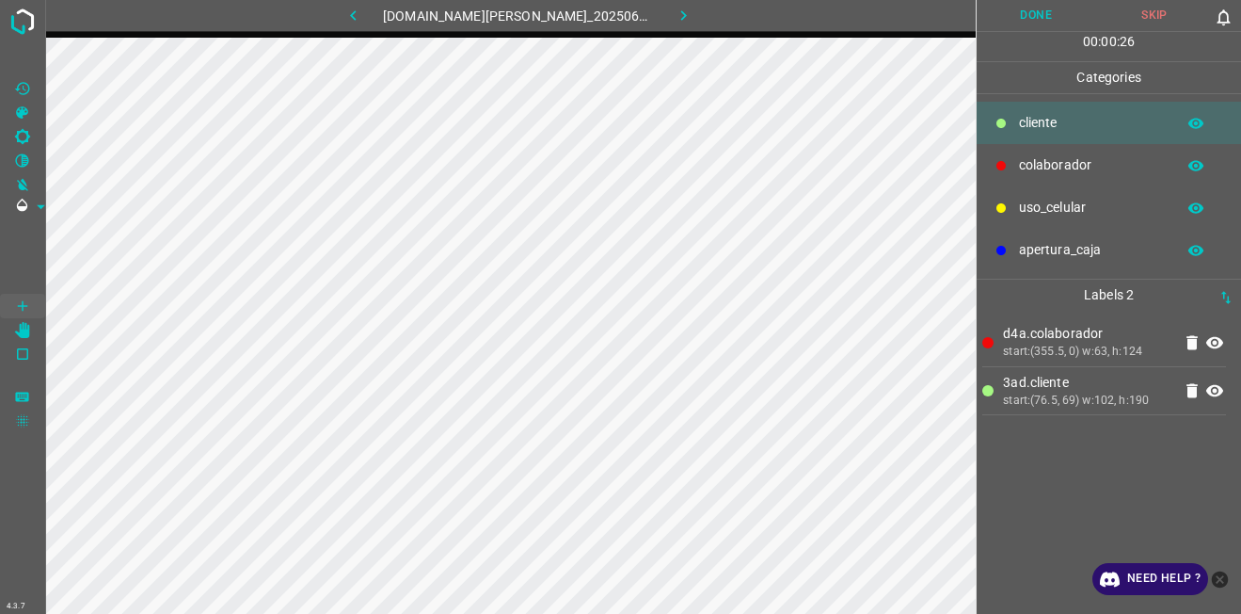
click at [1029, 18] on button "Done" at bounding box center [1036, 15] width 119 height 31
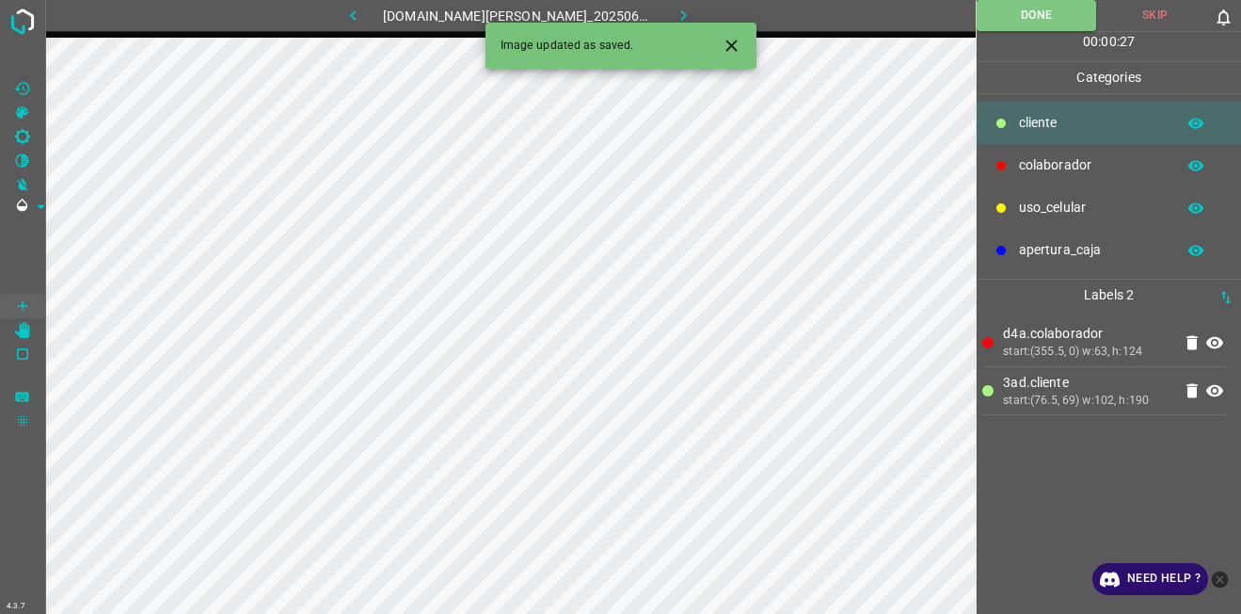
click at [674, 8] on icon "button" at bounding box center [684, 16] width 20 height 20
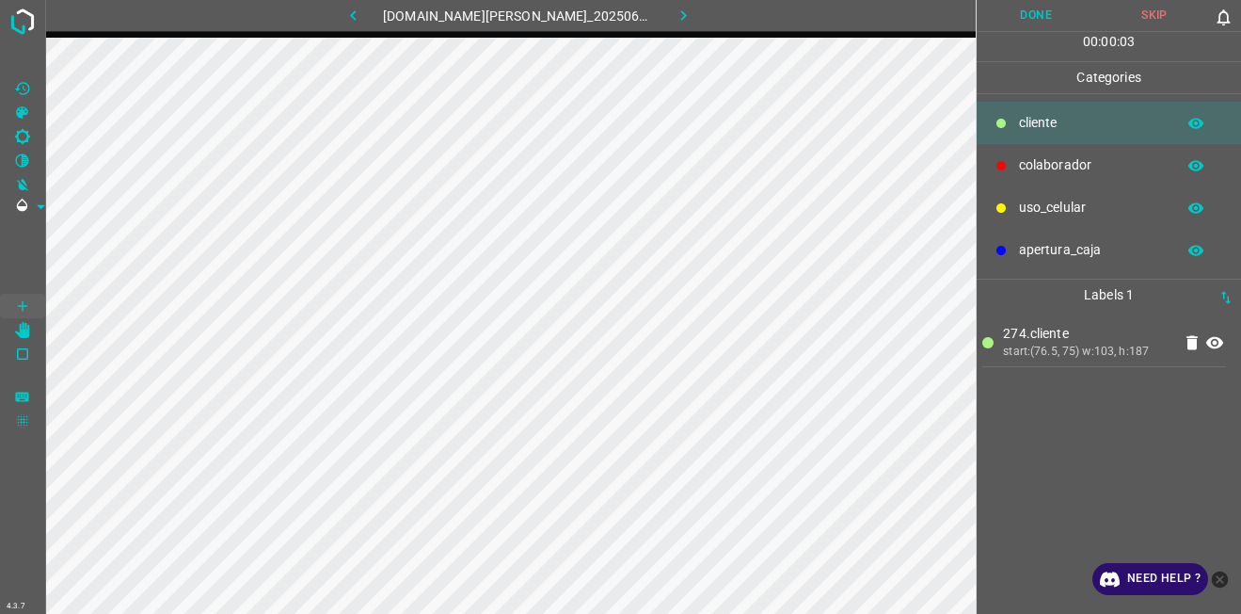
click at [1090, 158] on p "colaborador" at bounding box center [1092, 165] width 147 height 20
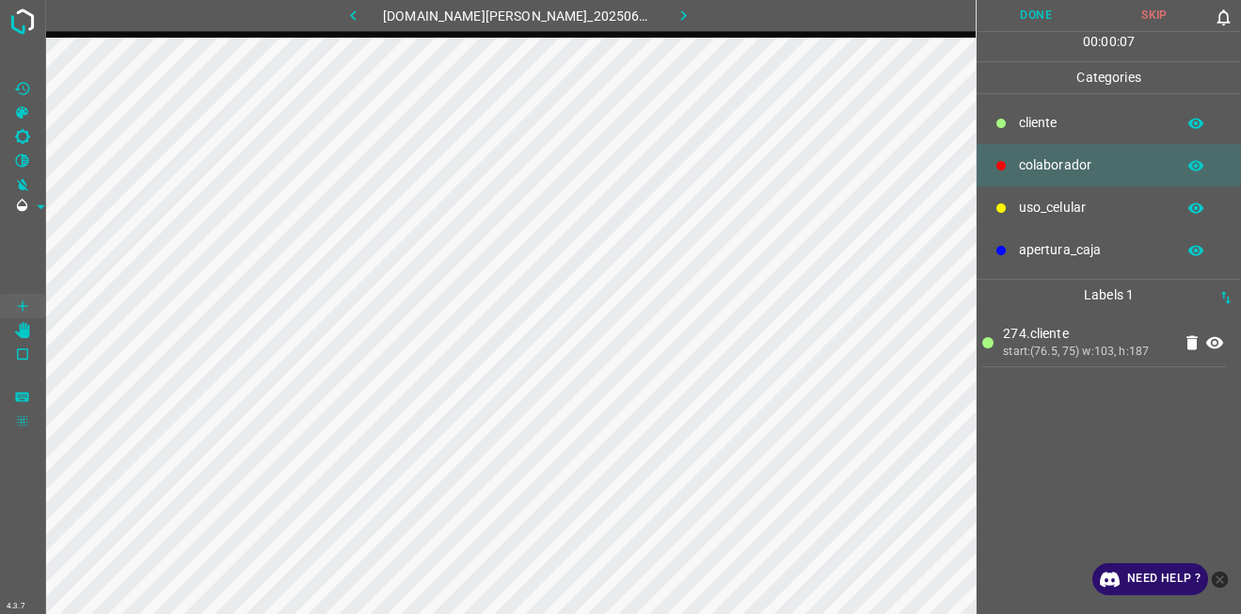
click at [1092, 156] on p "colaborador" at bounding box center [1092, 165] width 147 height 20
click at [1018, 15] on button "Done" at bounding box center [1036, 15] width 119 height 31
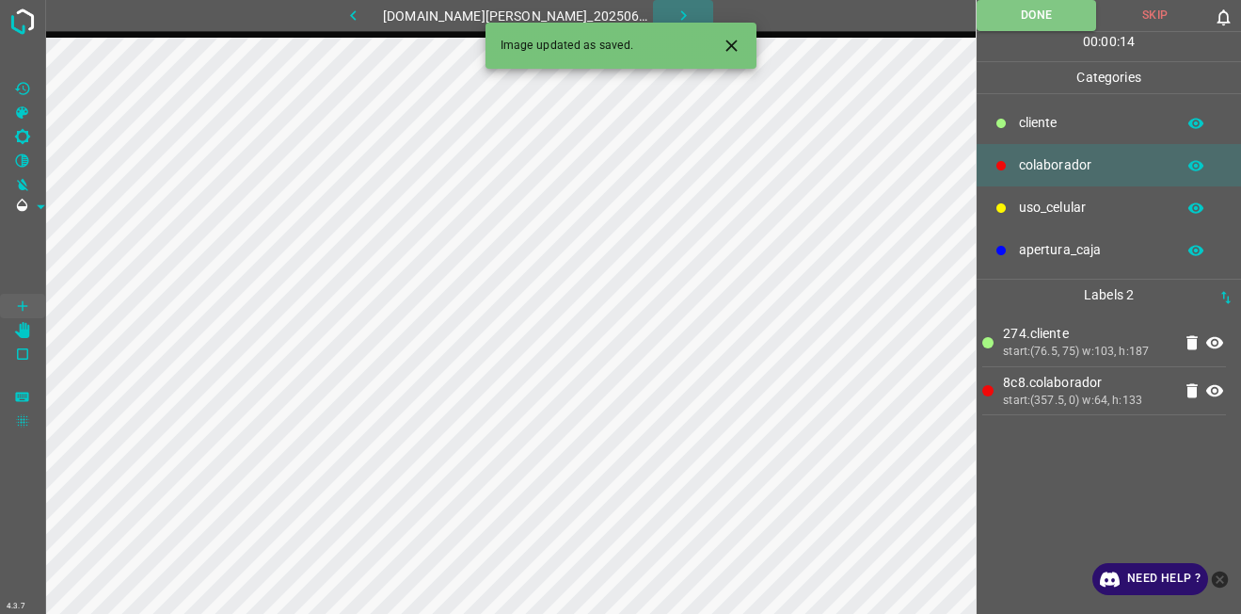
click at [678, 8] on button "button" at bounding box center [683, 15] width 60 height 31
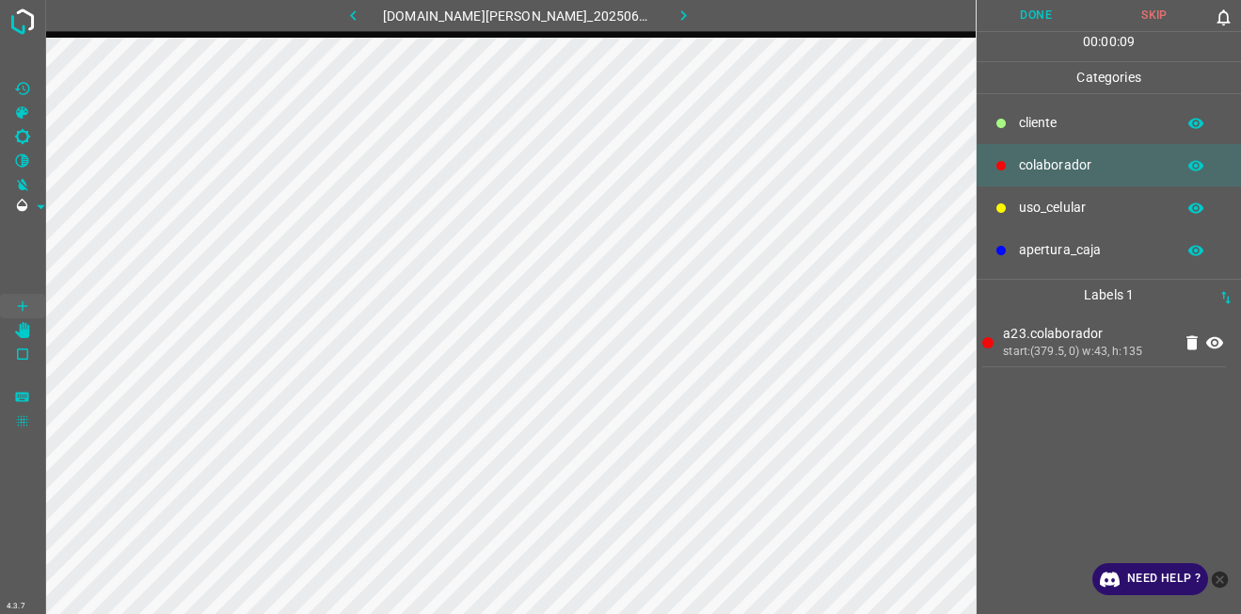
click at [1108, 126] on p "cliente" at bounding box center [1092, 123] width 147 height 20
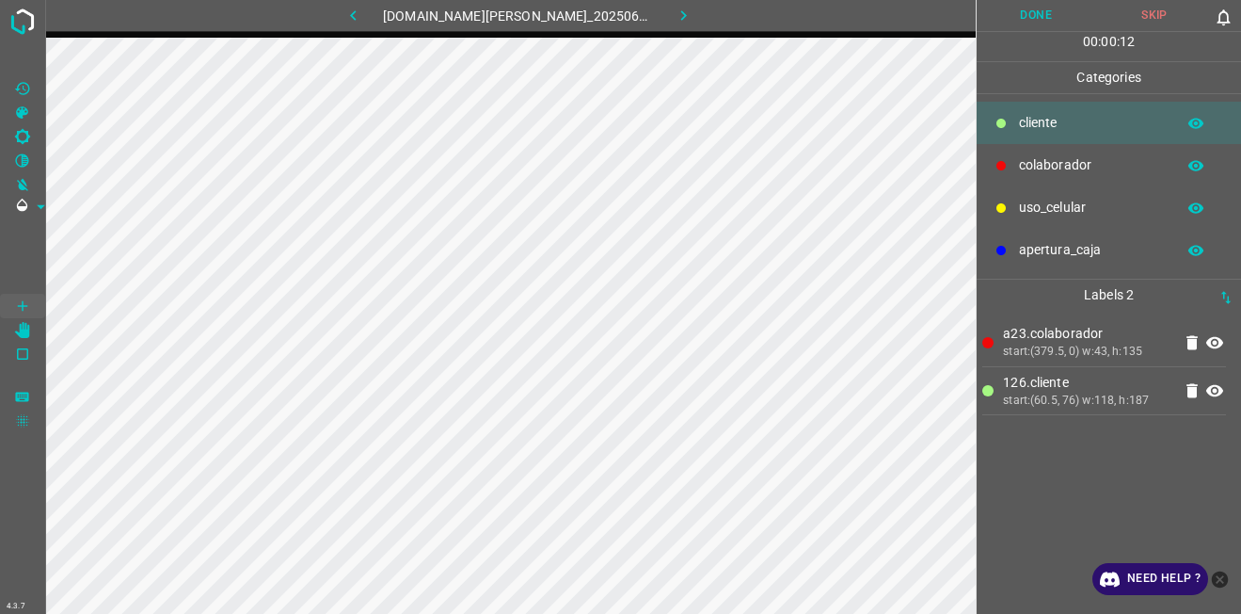
click at [1054, 1] on button "Done" at bounding box center [1036, 15] width 119 height 31
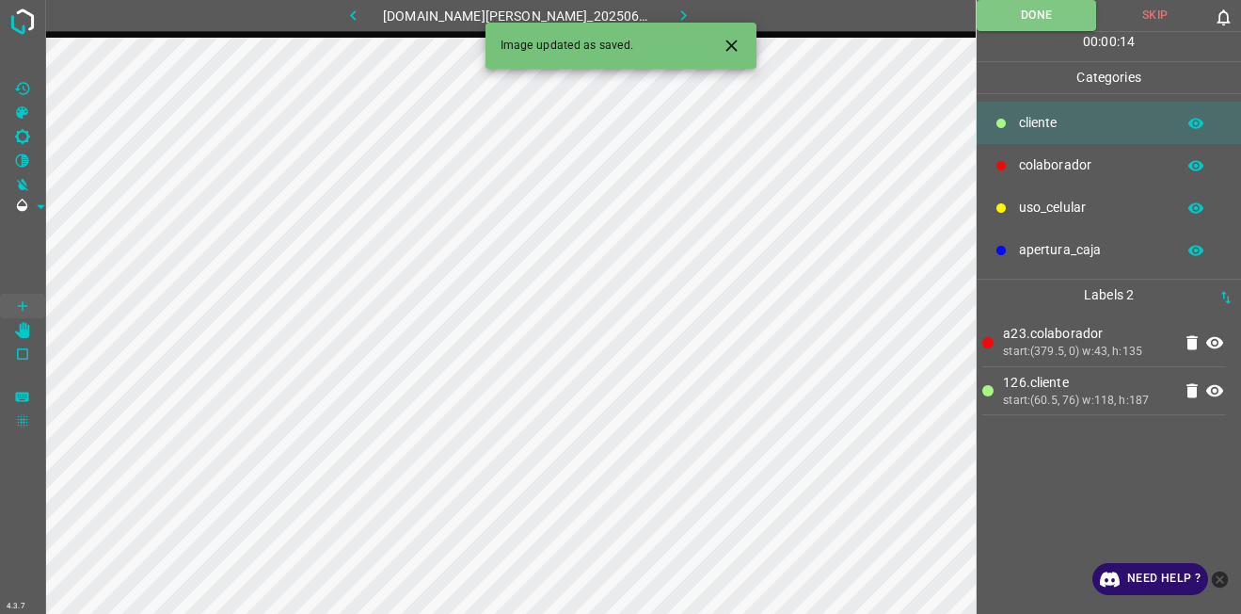
click at [680, 5] on button "button" at bounding box center [683, 15] width 60 height 31
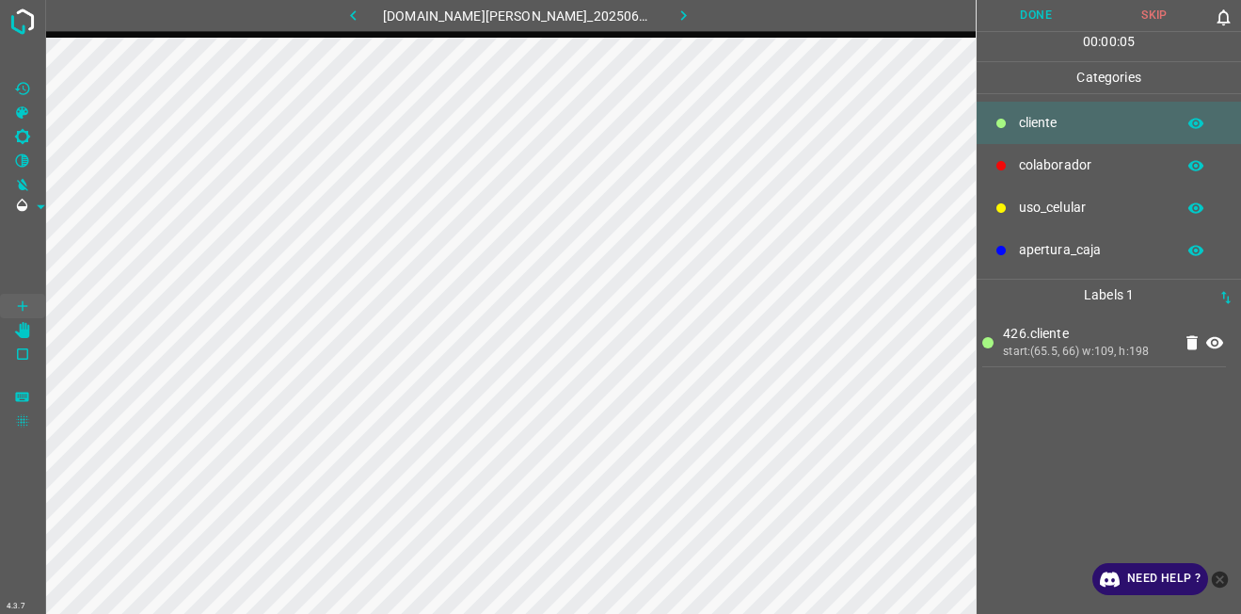
click at [1080, 149] on div "colaborador" at bounding box center [1109, 165] width 264 height 42
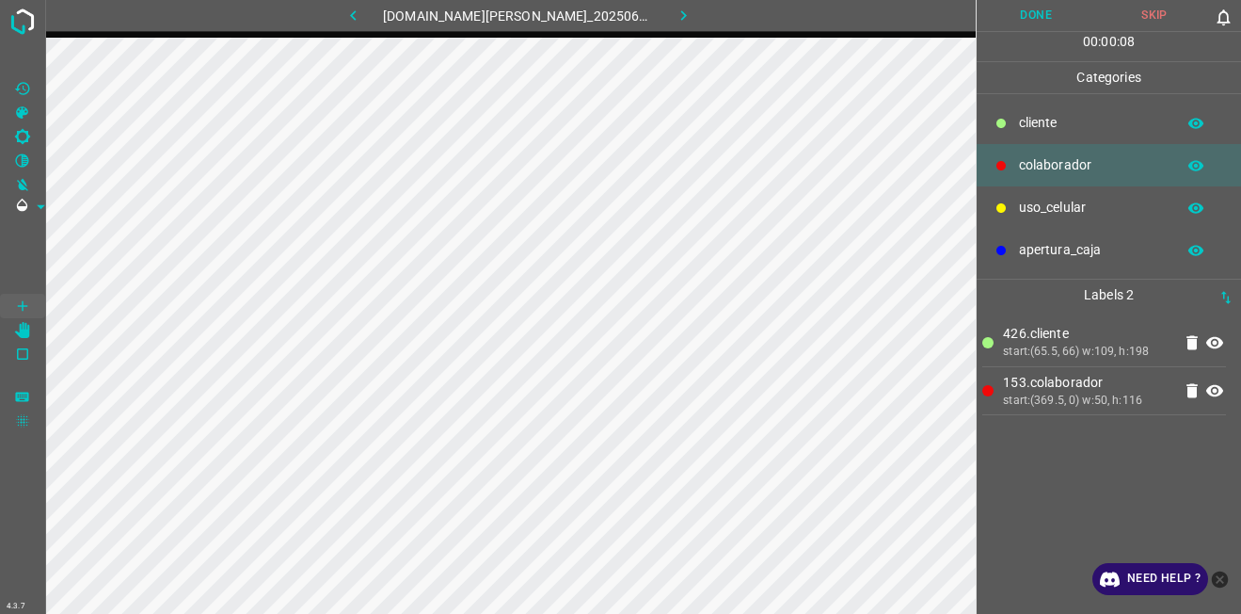
click at [1034, 14] on button "Done" at bounding box center [1036, 15] width 119 height 31
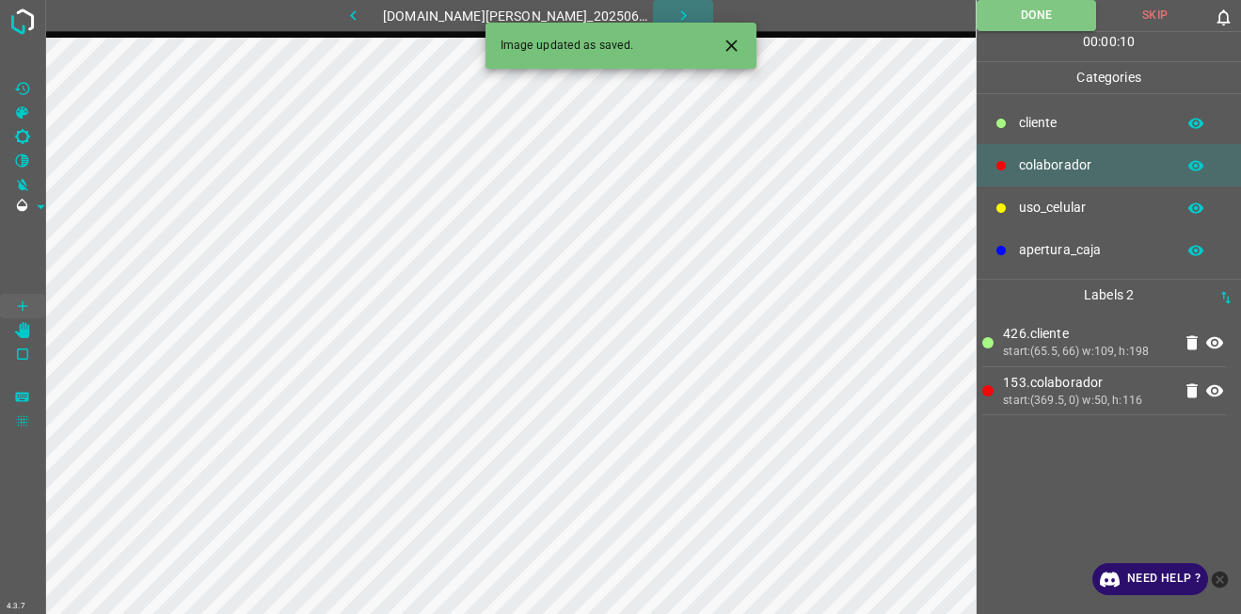
click at [674, 9] on icon "button" at bounding box center [684, 16] width 20 height 20
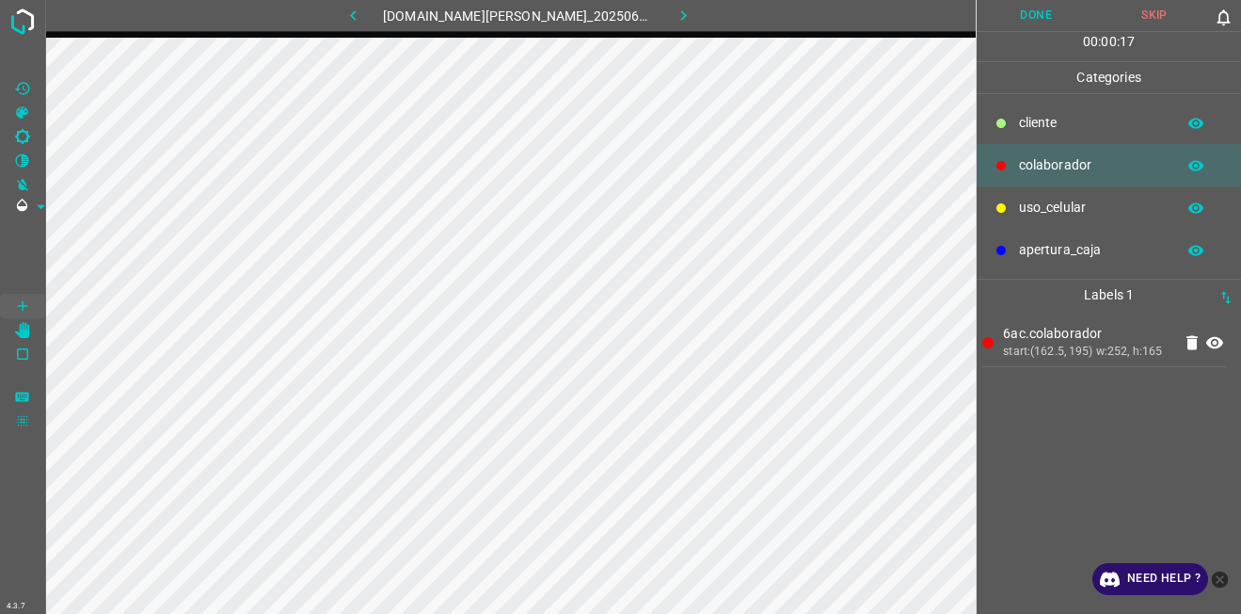
click at [1056, 17] on button "Done" at bounding box center [1036, 15] width 119 height 31
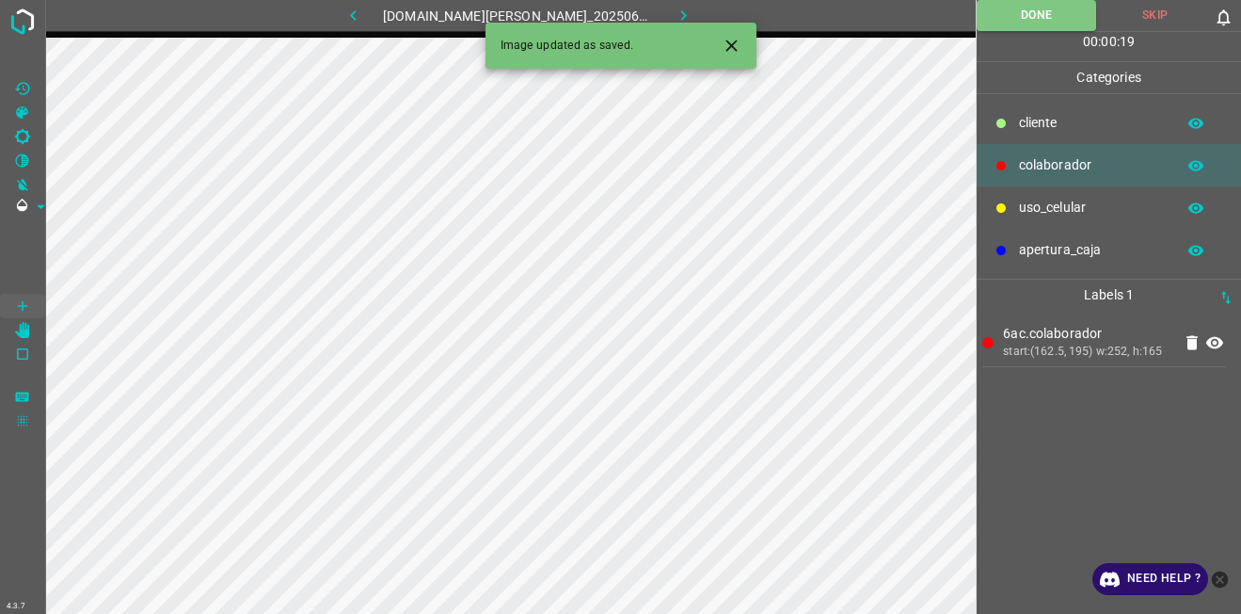
click at [688, 13] on button "button" at bounding box center [683, 15] width 60 height 31
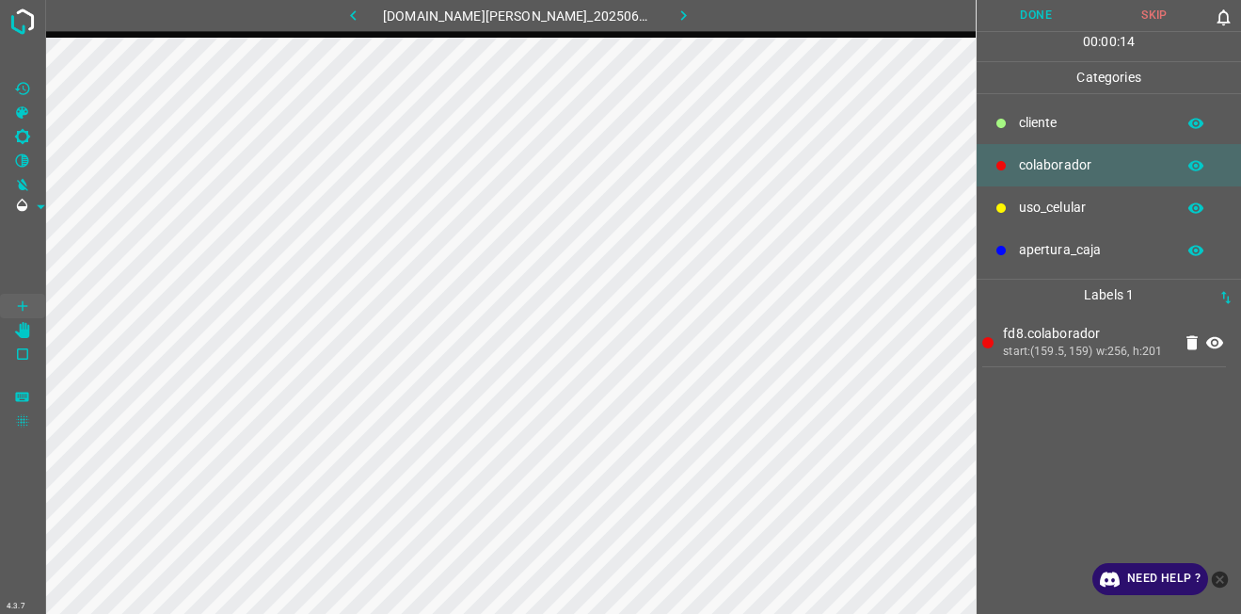
click at [1020, 9] on button "Done" at bounding box center [1036, 15] width 119 height 31
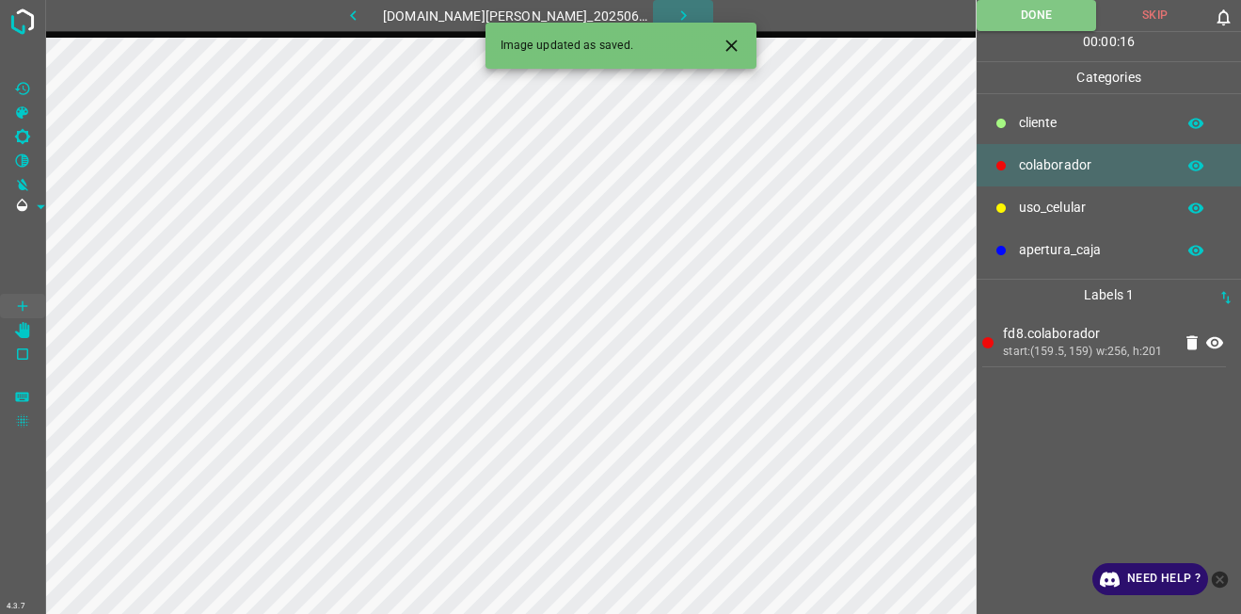
click at [676, 10] on icon "button" at bounding box center [684, 16] width 20 height 20
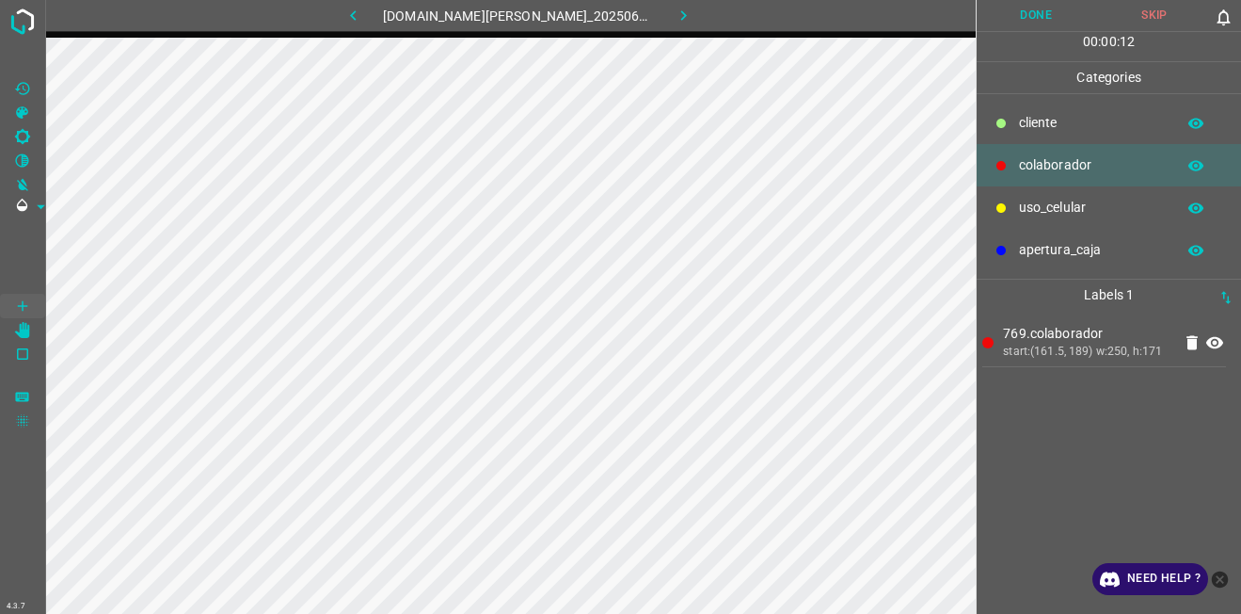
click at [1044, 127] on p "cliente" at bounding box center [1092, 123] width 147 height 20
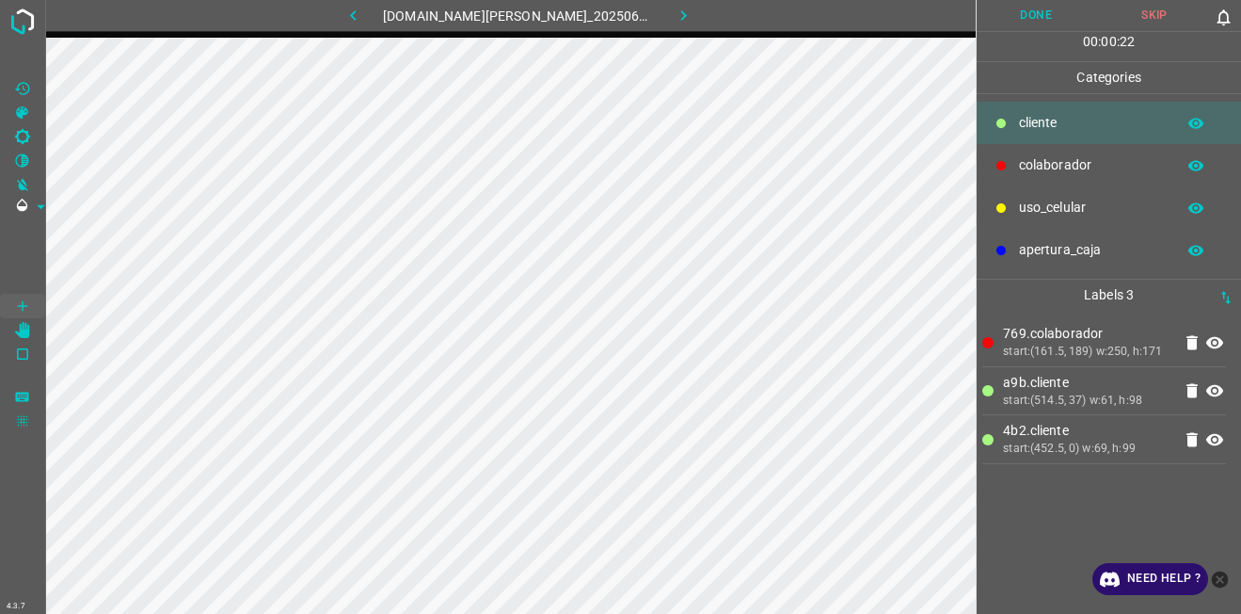
click at [1047, 21] on button "Done" at bounding box center [1036, 15] width 119 height 31
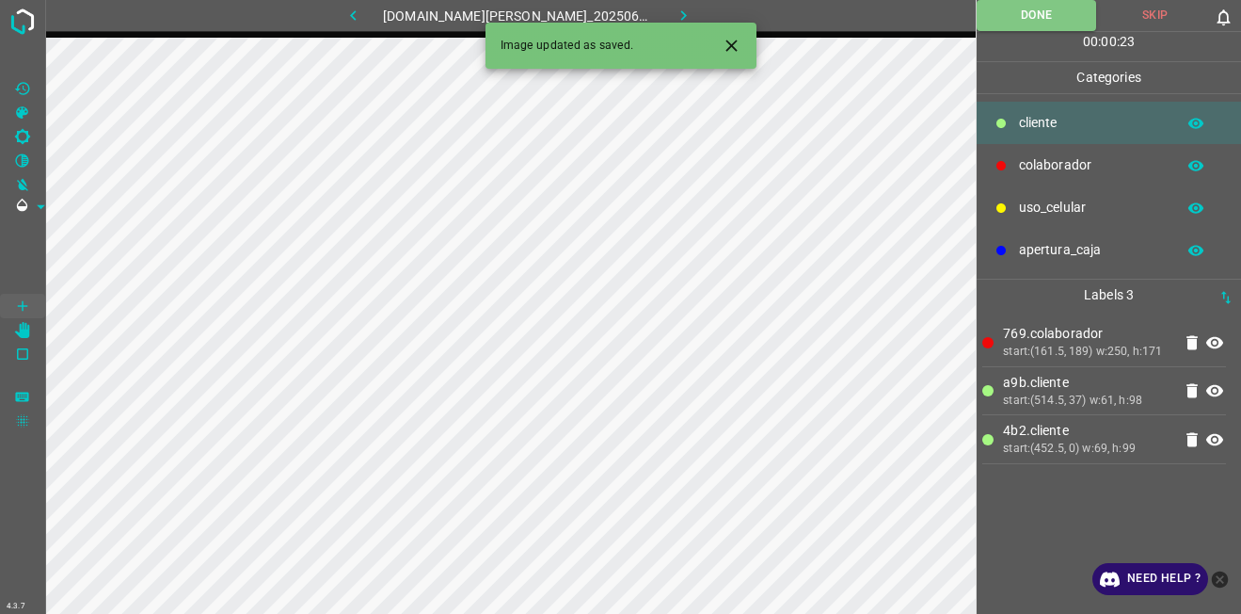
click at [363, 10] on icon "button" at bounding box center [353, 16] width 20 height 20
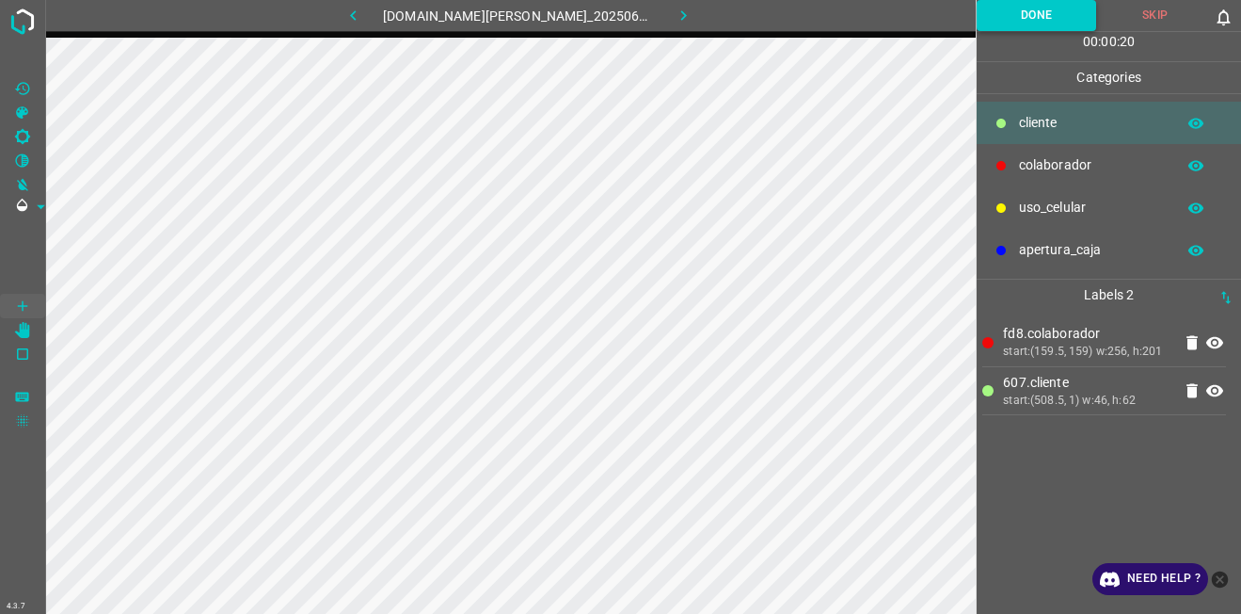
click at [1025, 14] on button "Done" at bounding box center [1037, 15] width 120 height 31
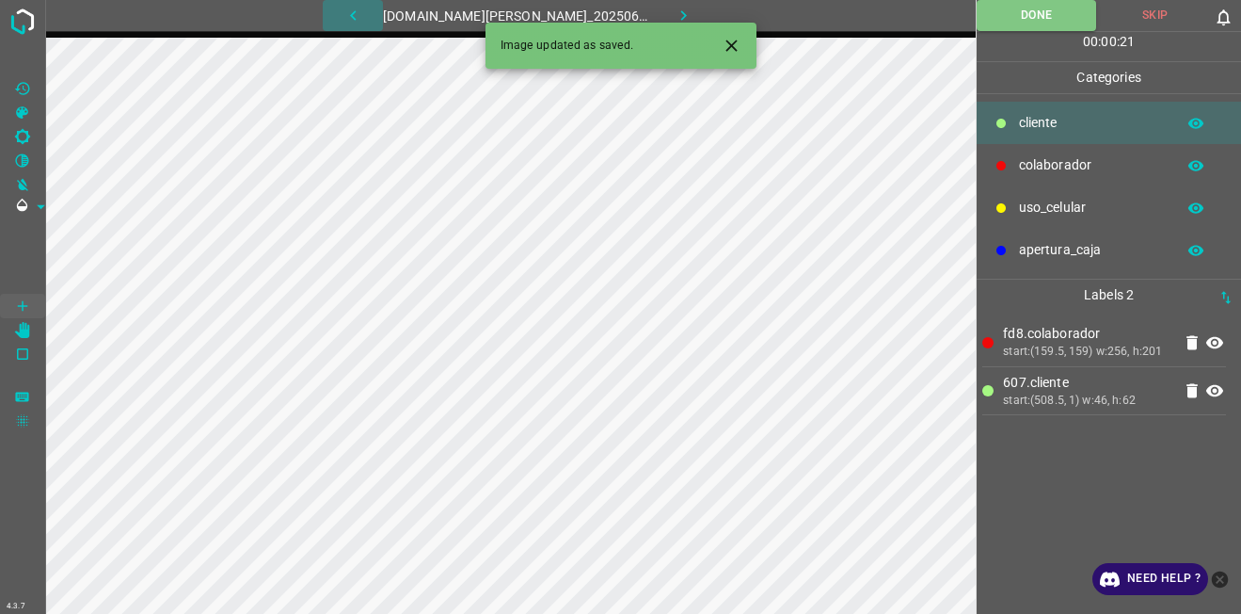
click at [363, 13] on icon "button" at bounding box center [353, 16] width 20 height 20
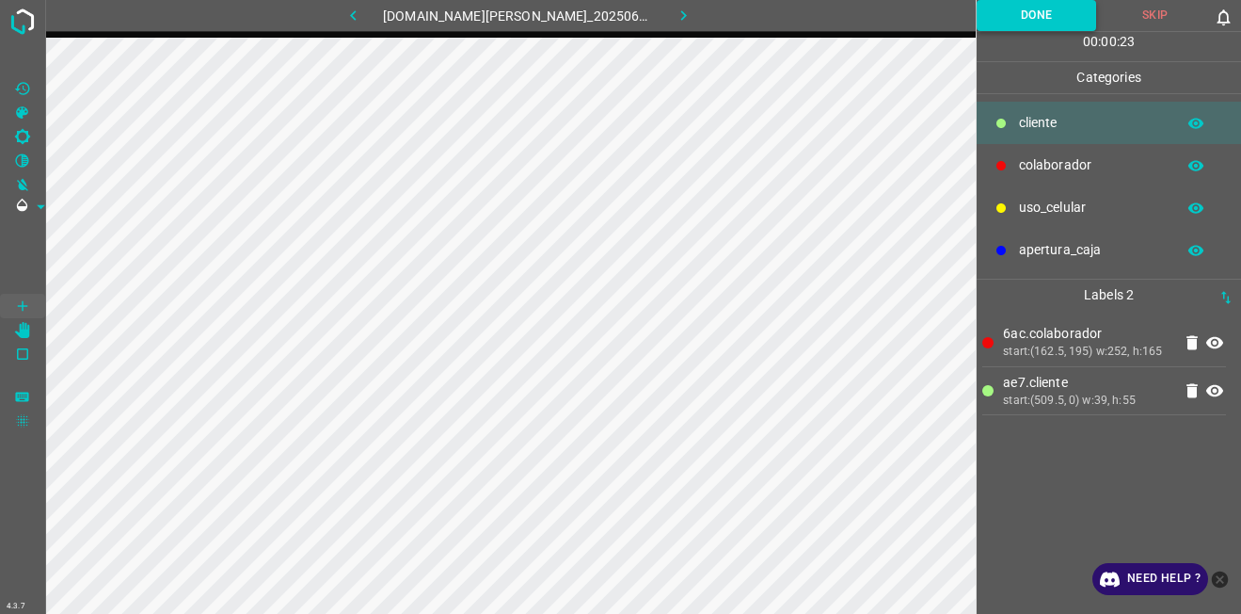
click at [1031, 24] on button "Done" at bounding box center [1037, 15] width 120 height 31
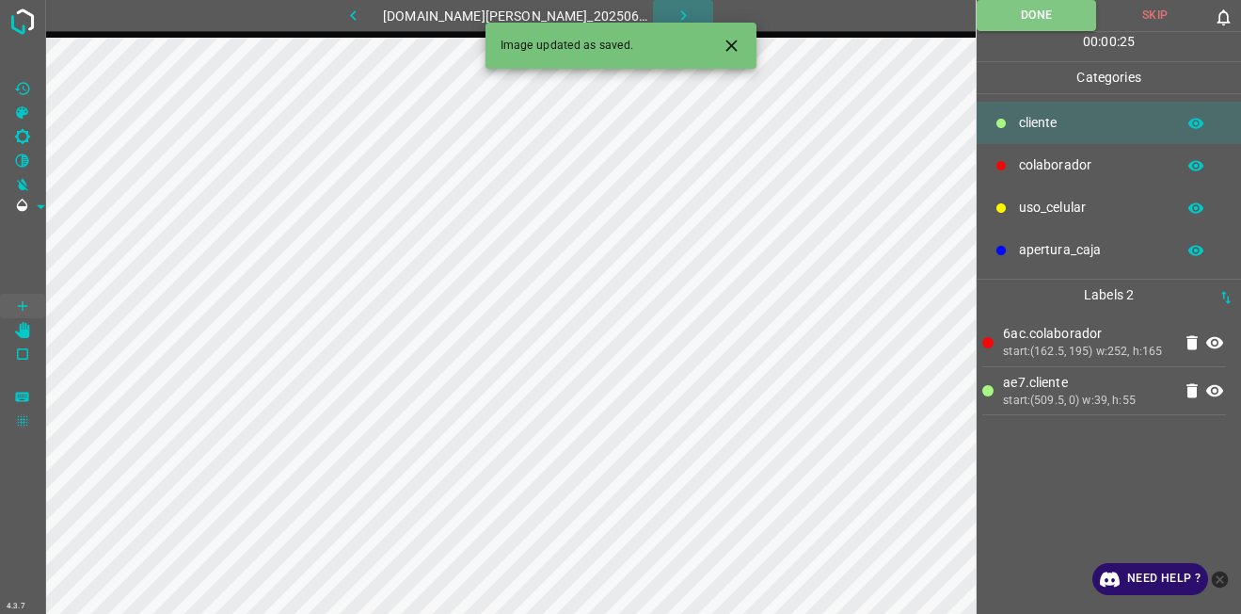
click at [683, 14] on button "button" at bounding box center [683, 15] width 60 height 31
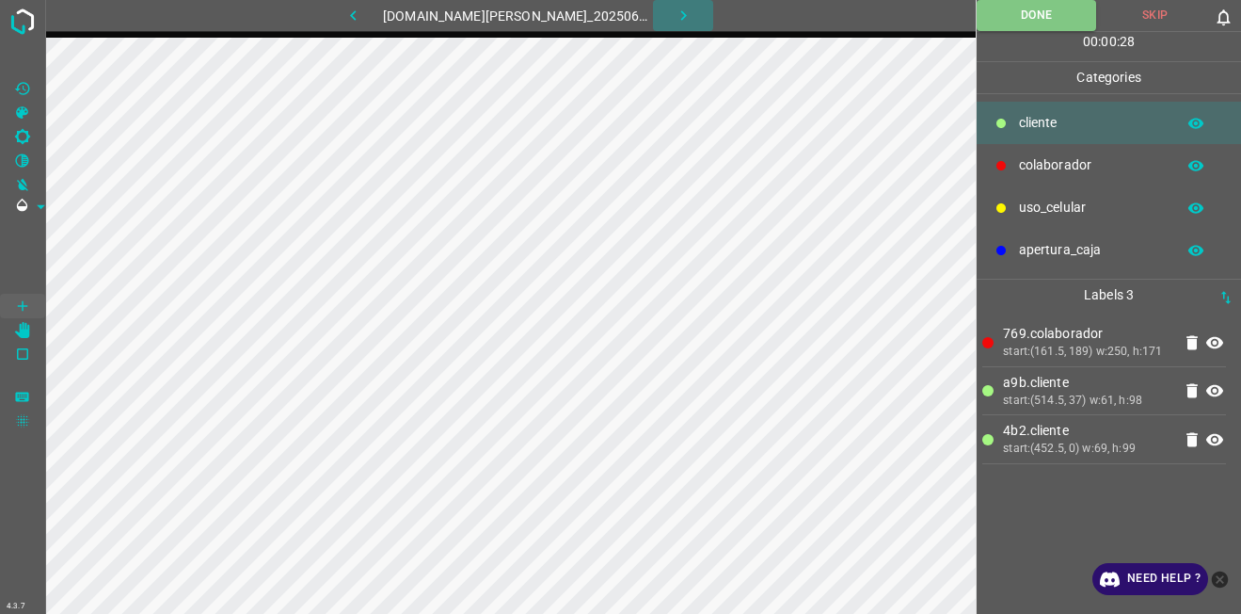
click at [682, 14] on button "button" at bounding box center [683, 15] width 60 height 31
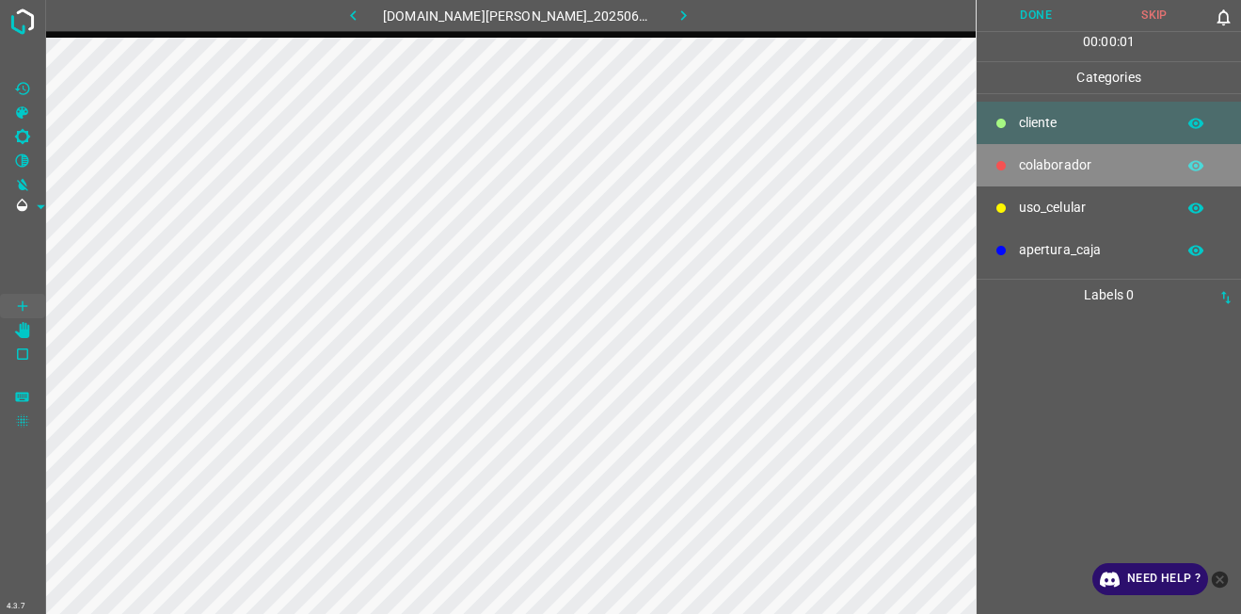
click at [1030, 165] on p "colaborador" at bounding box center [1092, 165] width 147 height 20
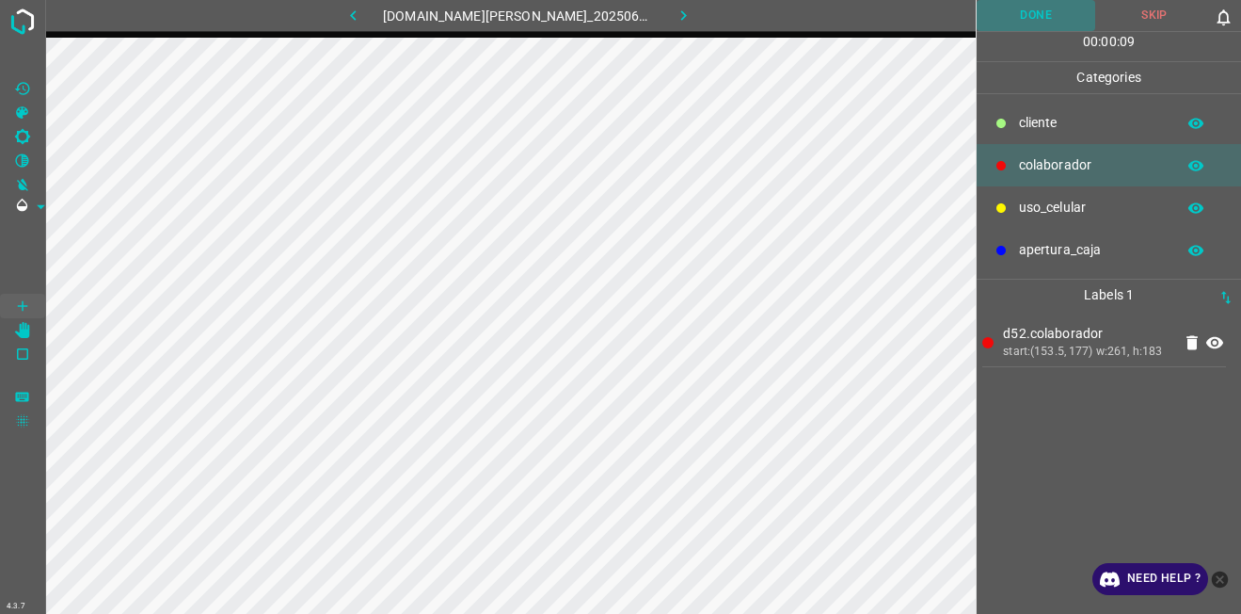
click at [1014, 16] on button "Done" at bounding box center [1036, 15] width 119 height 31
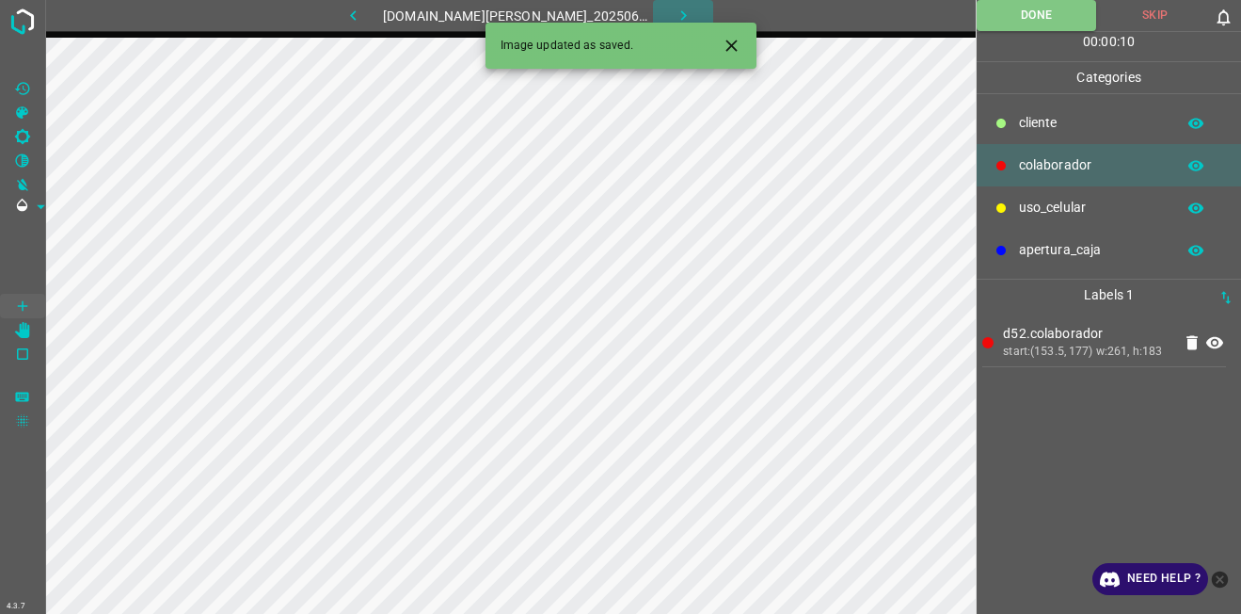
click at [658, 10] on button "button" at bounding box center [683, 15] width 60 height 31
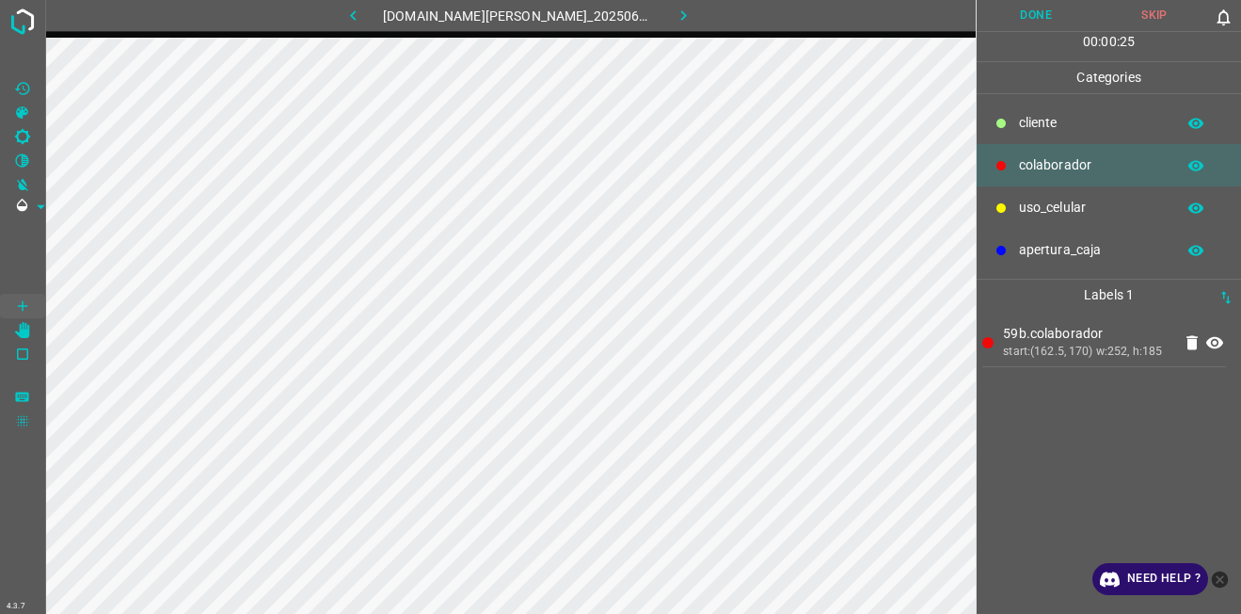
click at [1040, 15] on button "Done" at bounding box center [1036, 15] width 119 height 31
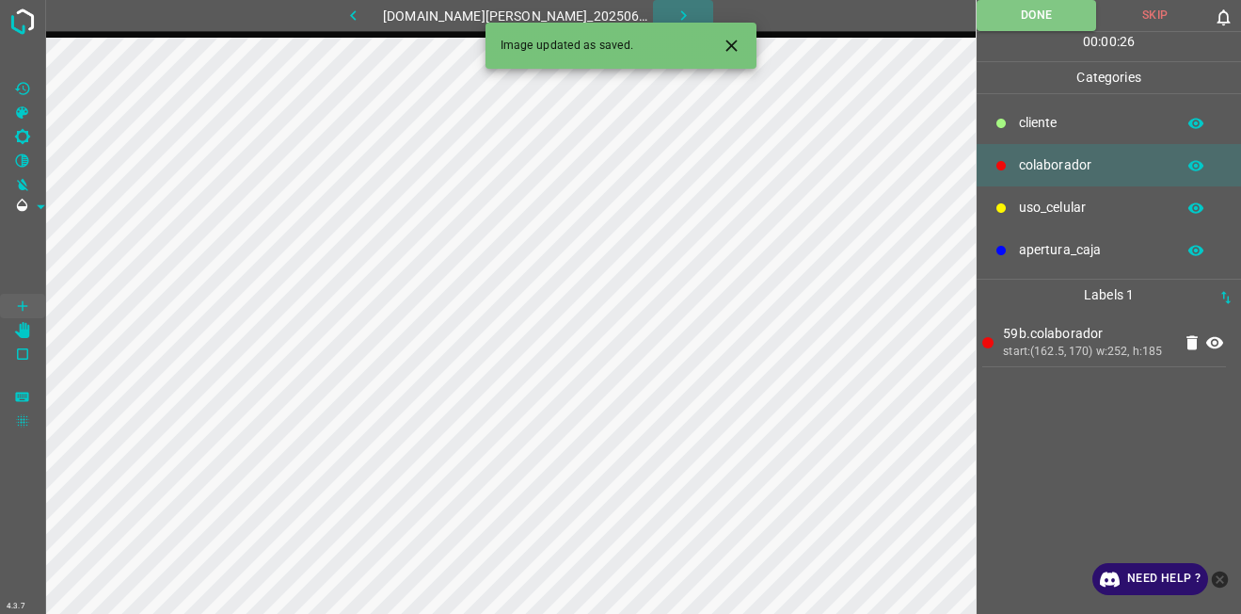
click at [681, 14] on button "button" at bounding box center [683, 15] width 60 height 31
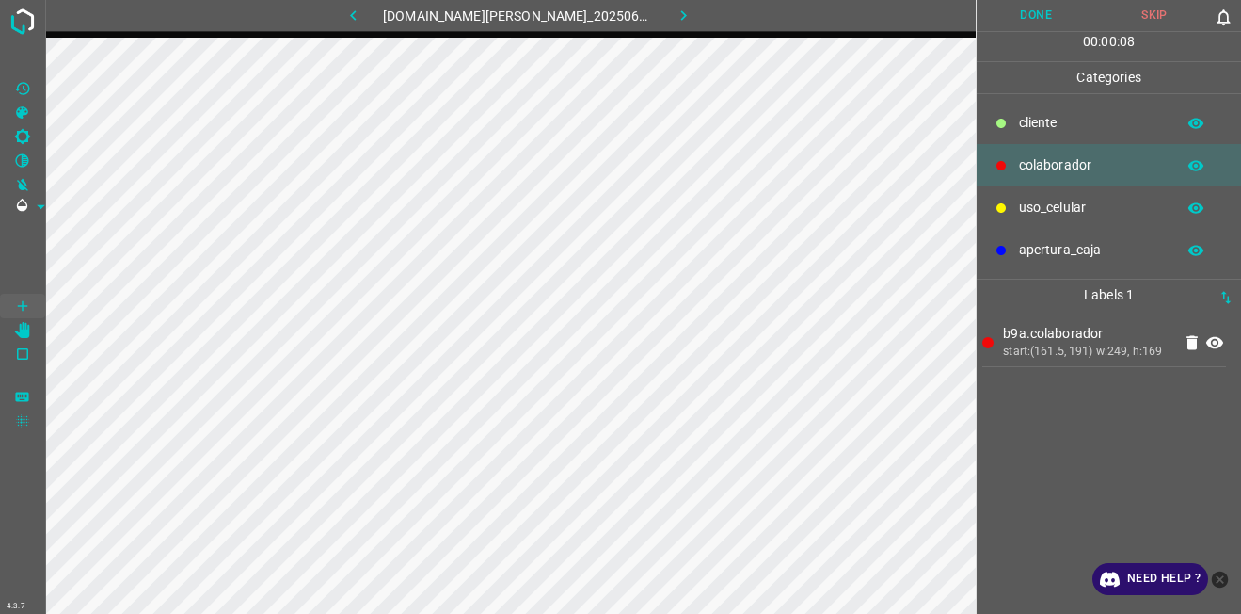
click at [1046, 5] on button "Done" at bounding box center [1036, 15] width 119 height 31
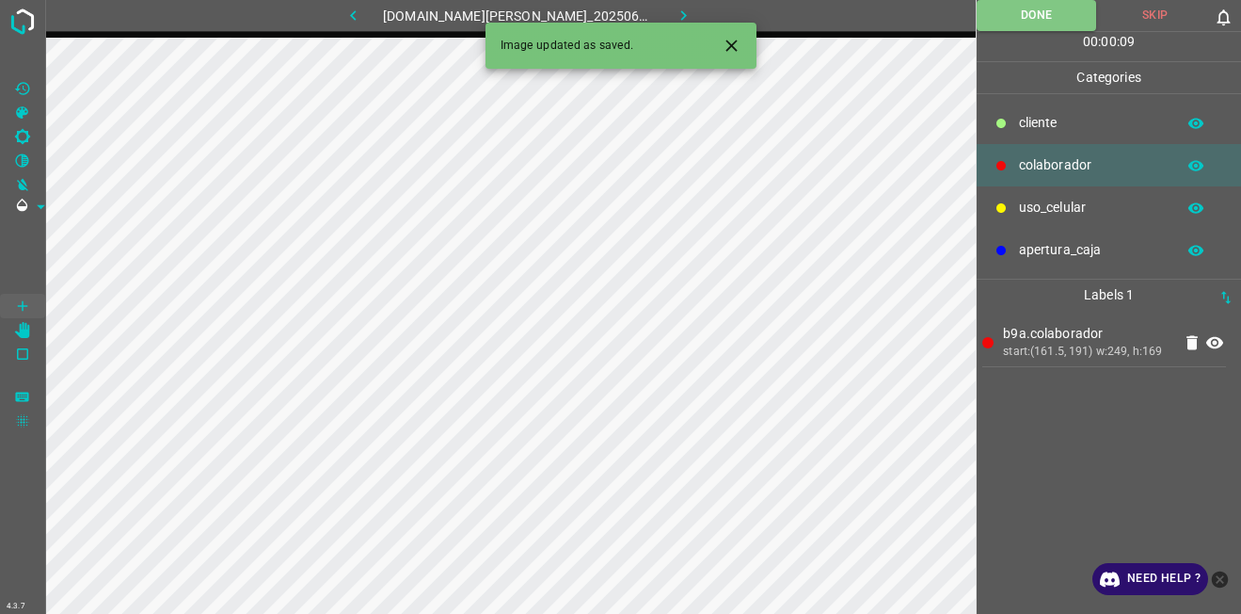
click at [675, 18] on icon "button" at bounding box center [684, 16] width 20 height 20
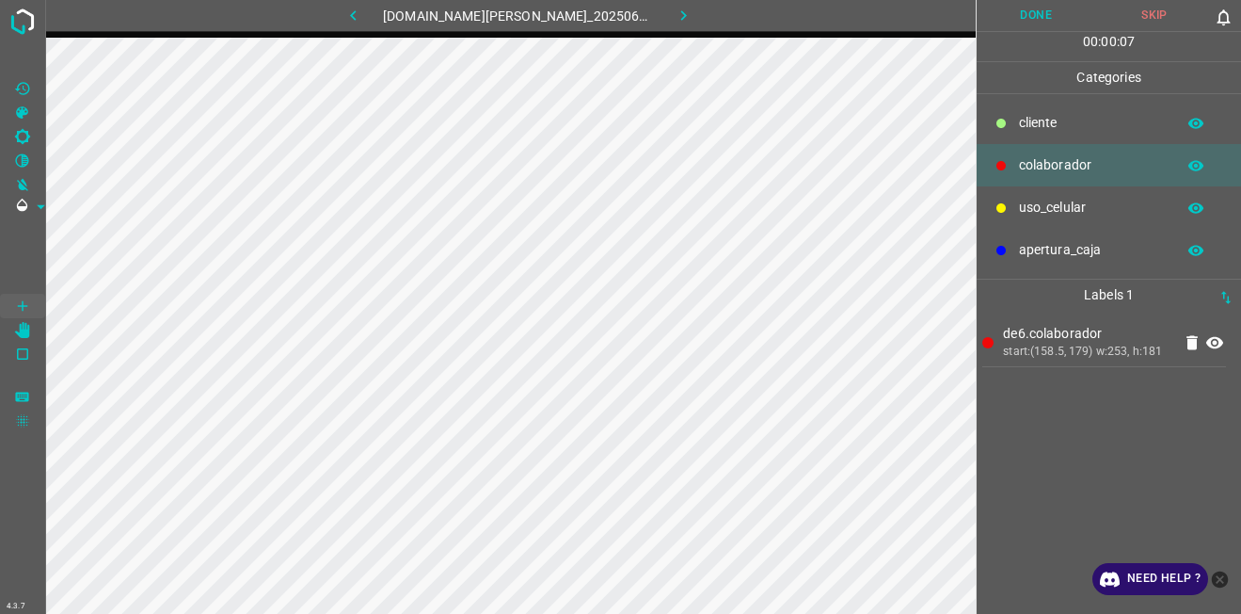
click at [1029, 125] on p "cliente" at bounding box center [1092, 123] width 147 height 20
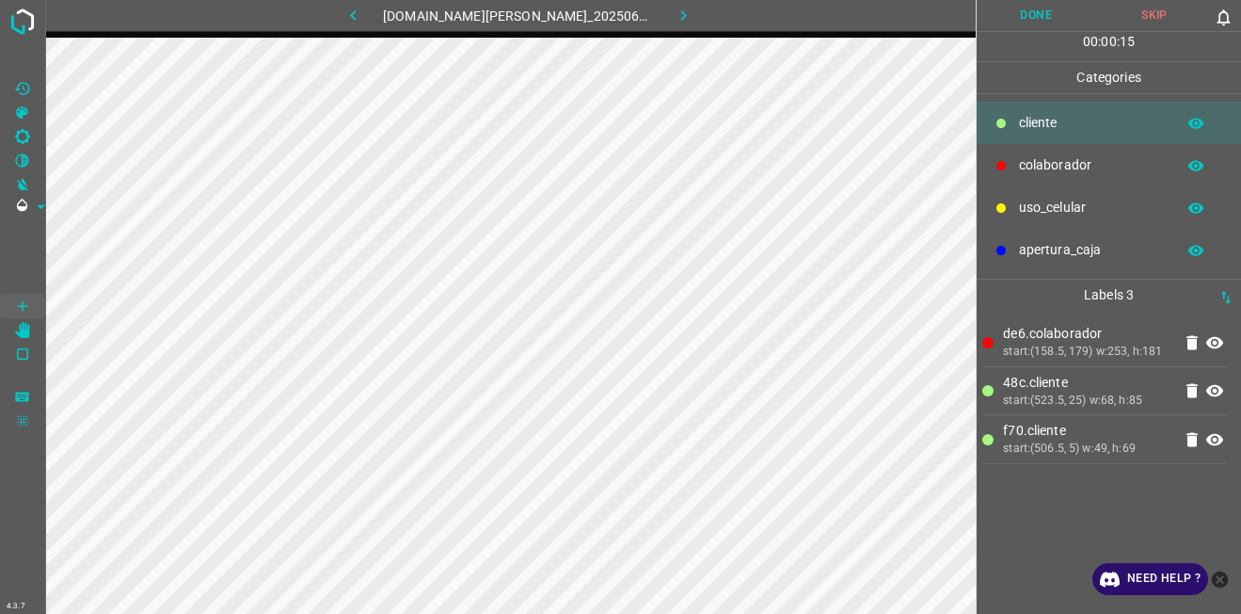
click at [1042, 22] on button "Done" at bounding box center [1036, 15] width 119 height 31
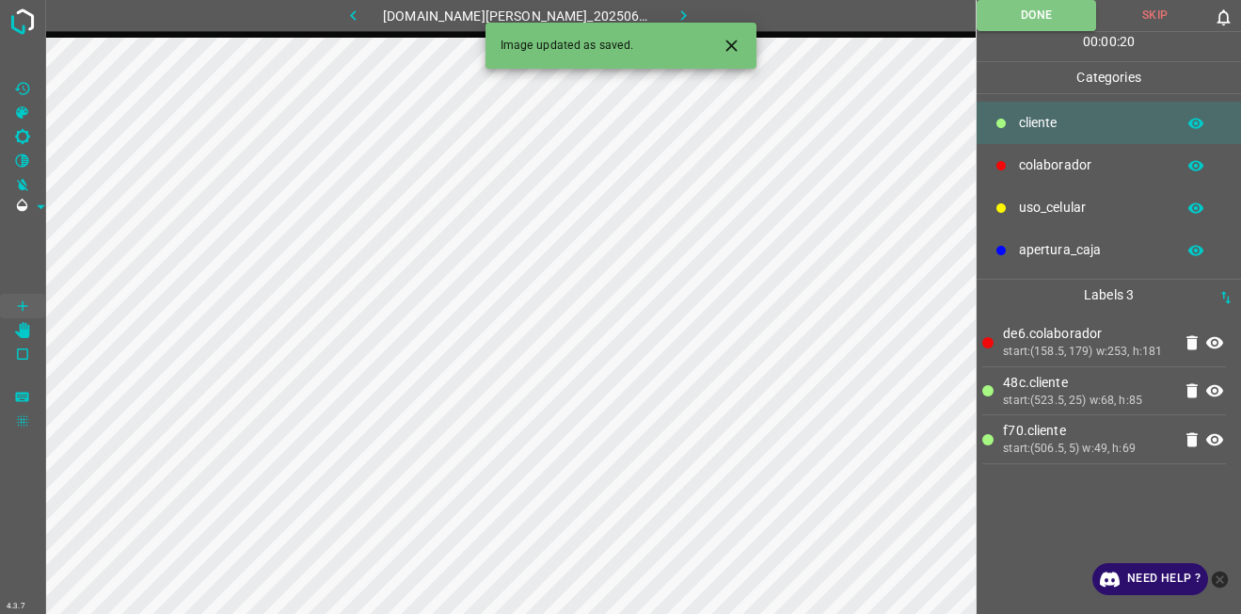
click at [680, 12] on button "button" at bounding box center [683, 15] width 60 height 31
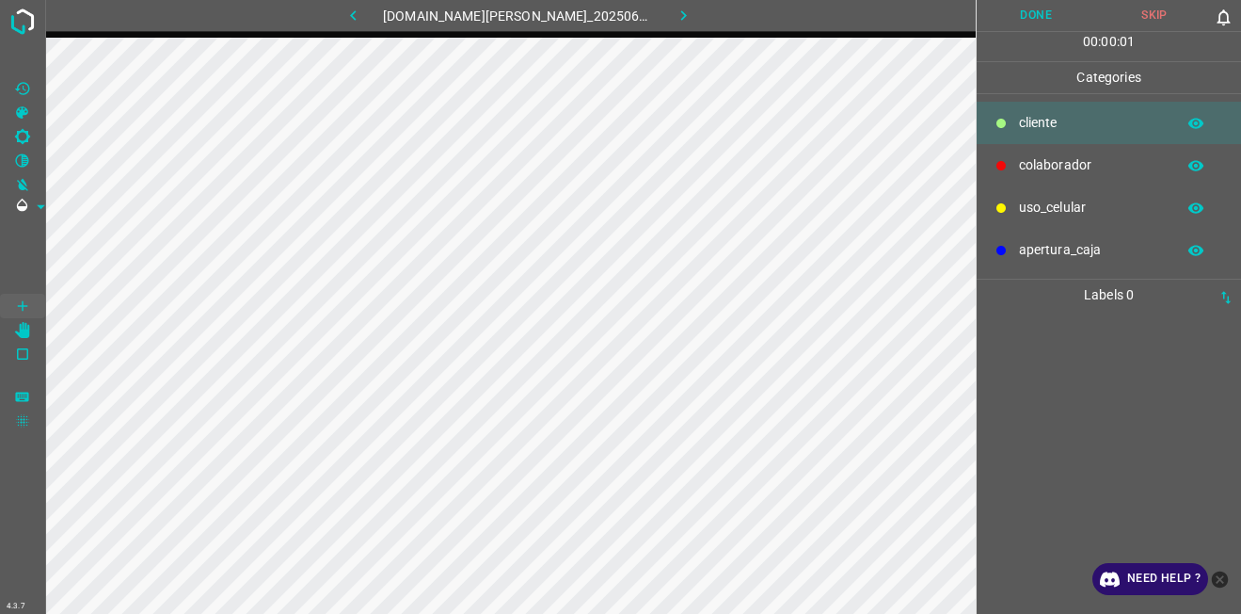
click at [1021, 164] on p "colaborador" at bounding box center [1092, 165] width 147 height 20
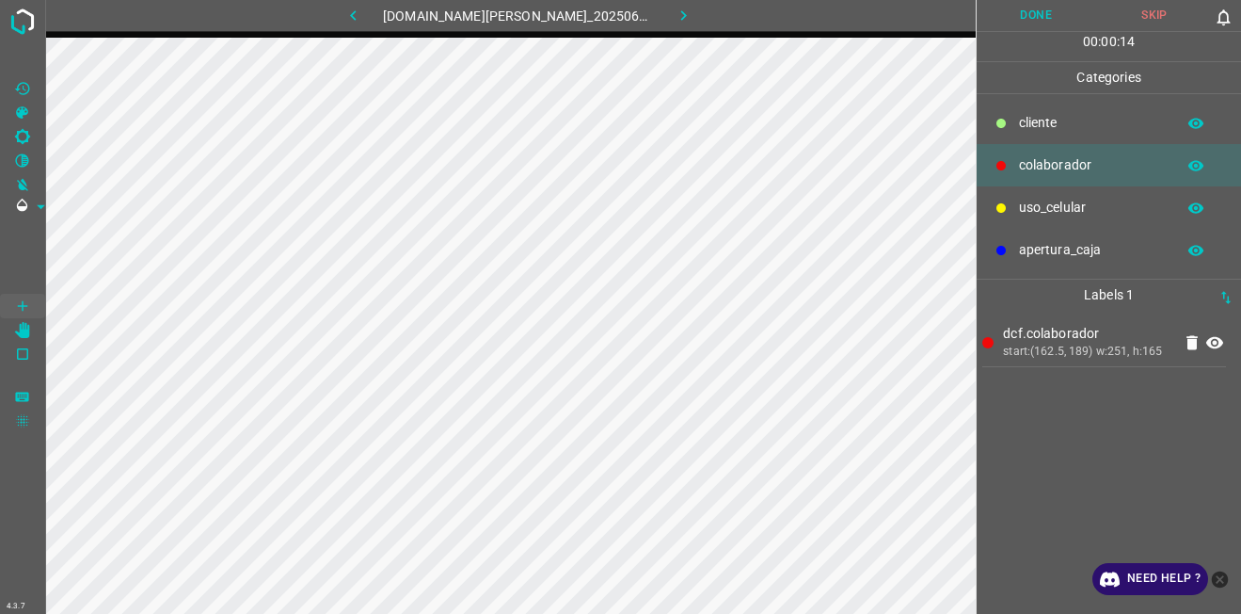
click at [1029, 12] on button "Done" at bounding box center [1036, 15] width 119 height 31
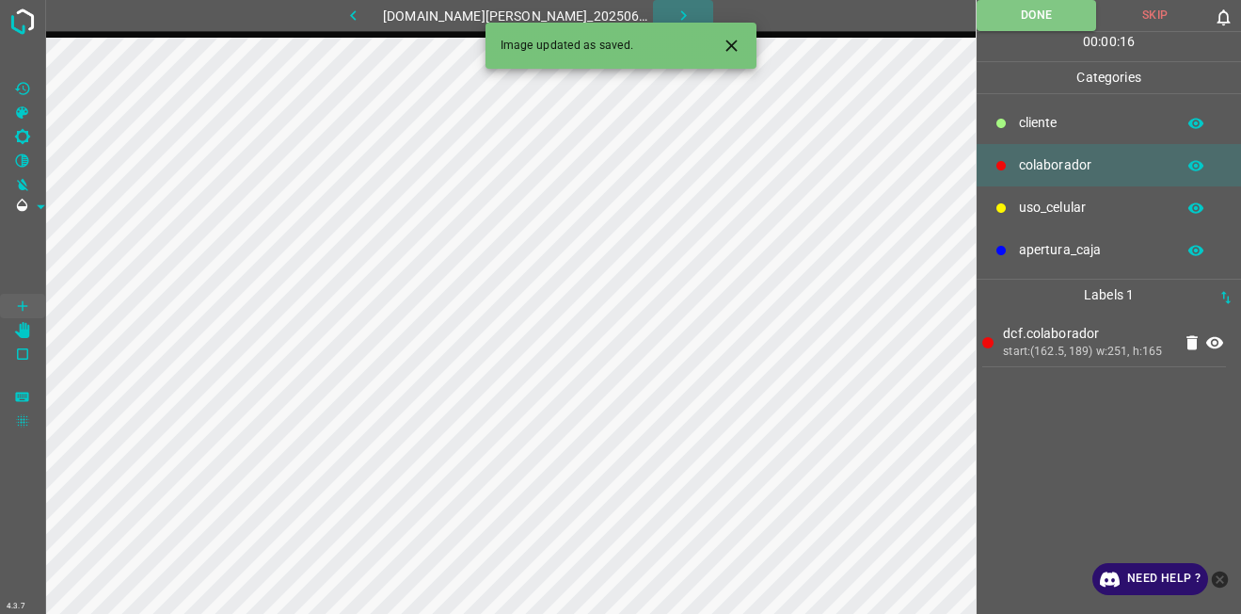
click at [674, 12] on icon "button" at bounding box center [684, 16] width 20 height 20
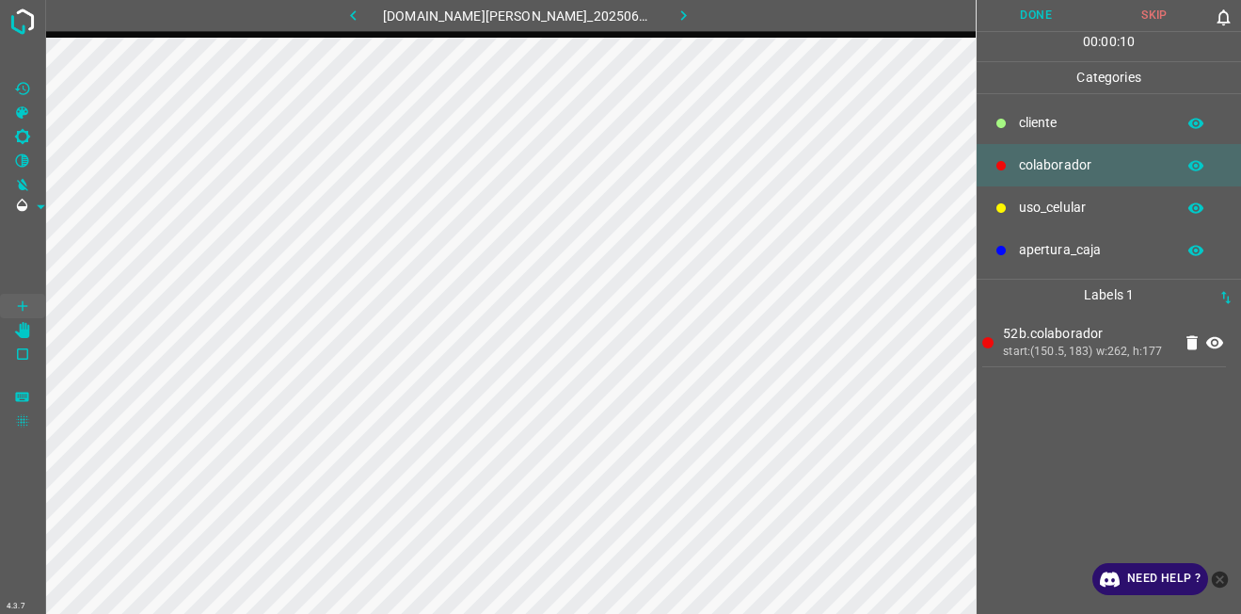
click at [1021, 22] on button "Done" at bounding box center [1036, 15] width 119 height 31
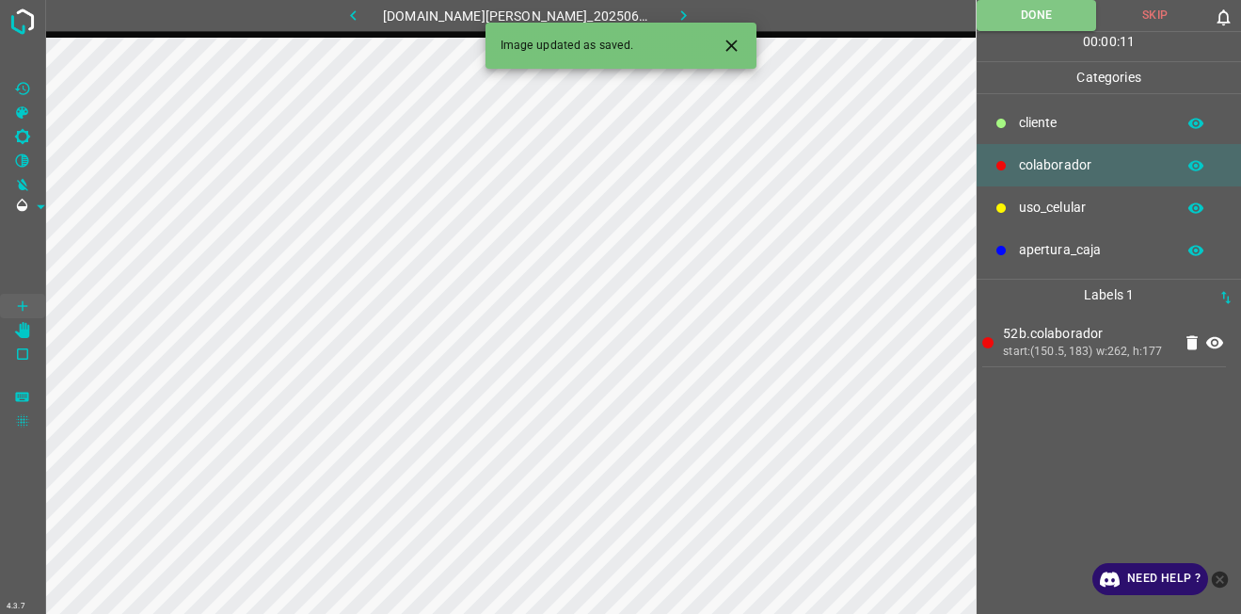
click at [680, 6] on button "button" at bounding box center [683, 15] width 60 height 31
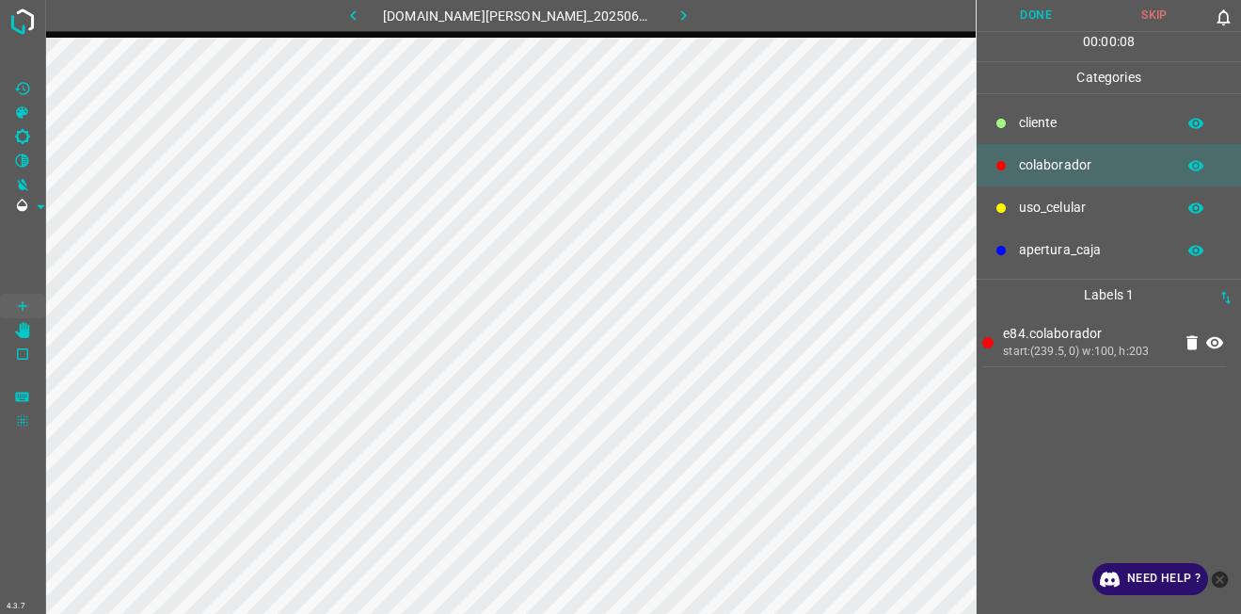
click at [1062, 130] on p "cliente" at bounding box center [1092, 123] width 147 height 20
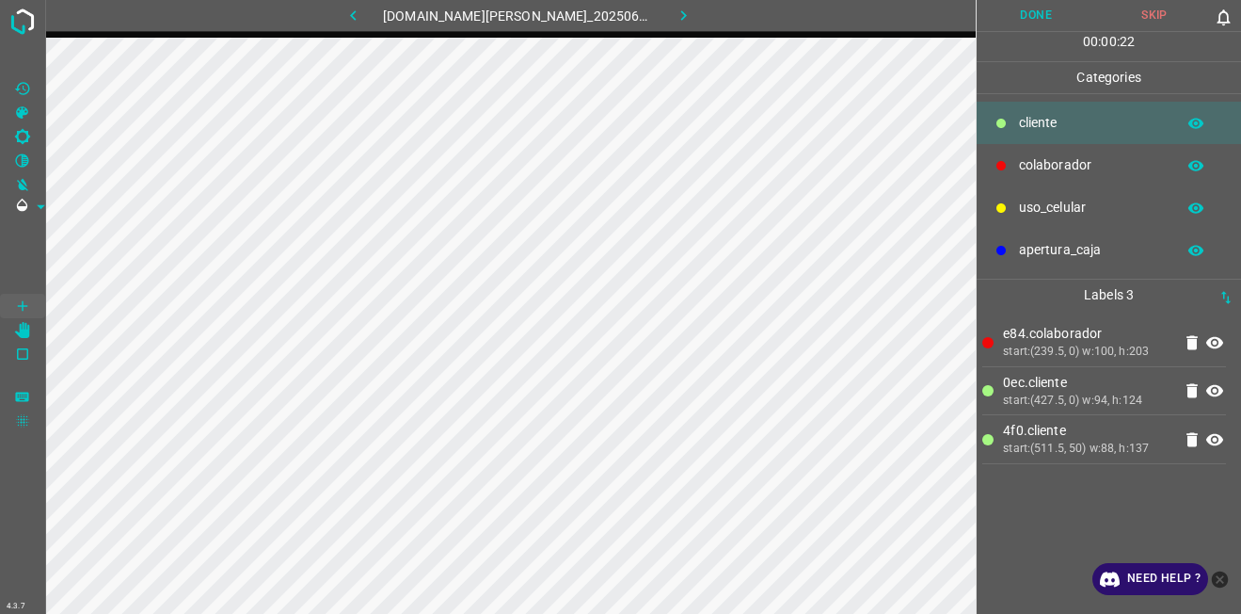
click at [1003, 13] on button "Done" at bounding box center [1036, 15] width 119 height 31
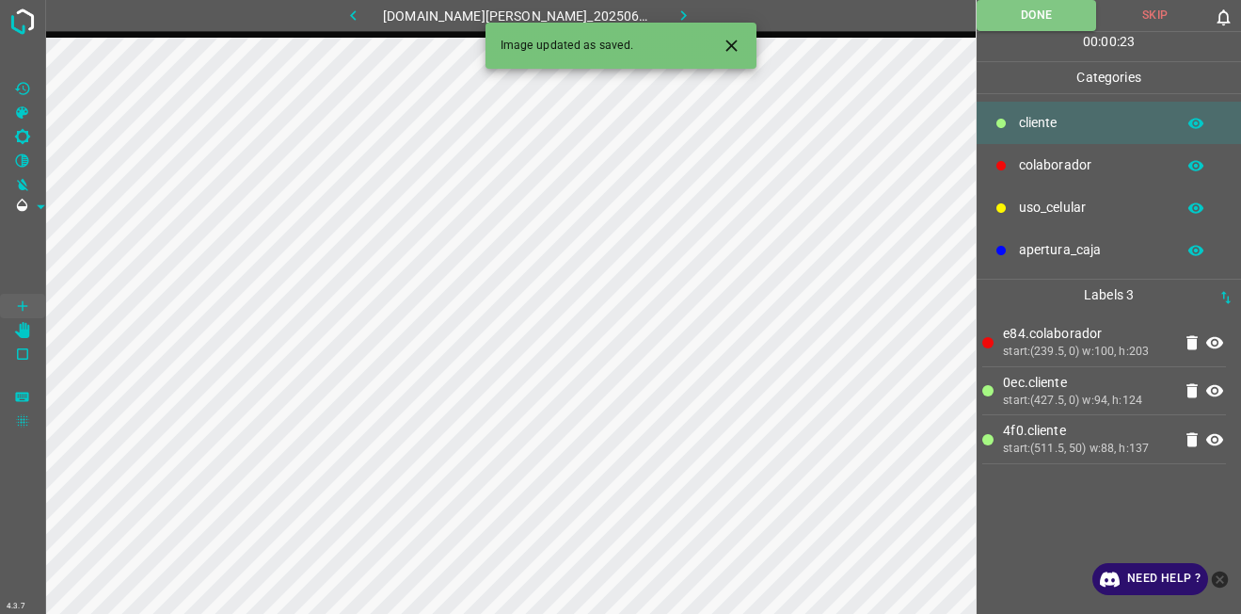
click at [674, 6] on icon "button" at bounding box center [684, 16] width 20 height 20
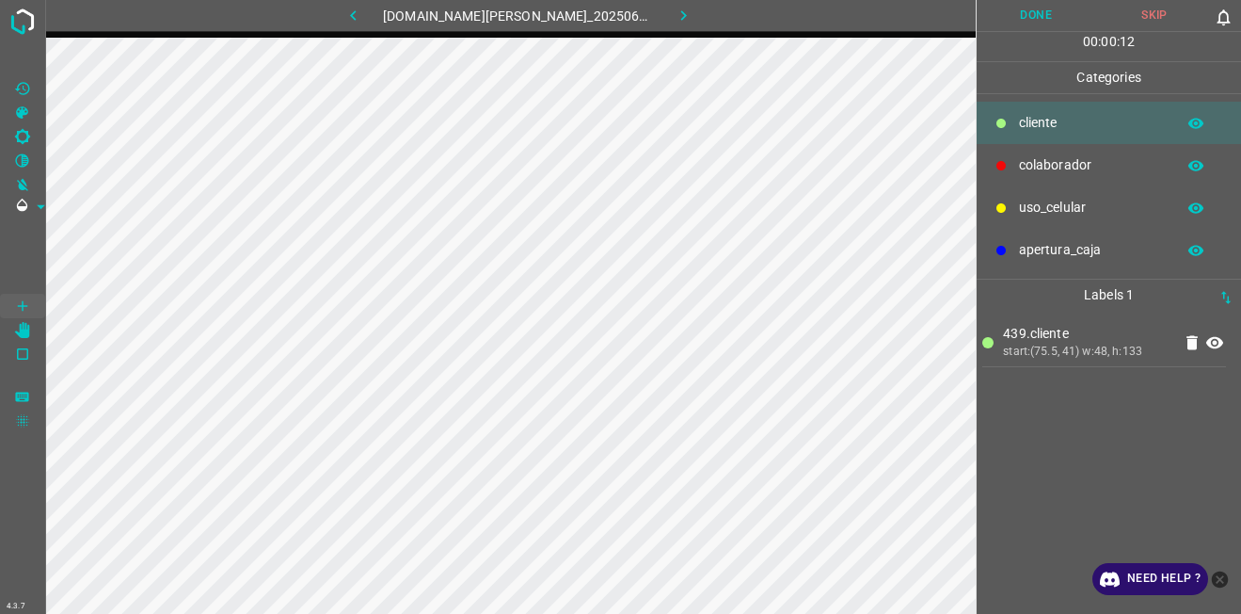
click at [1055, 164] on p "colaborador" at bounding box center [1092, 165] width 147 height 20
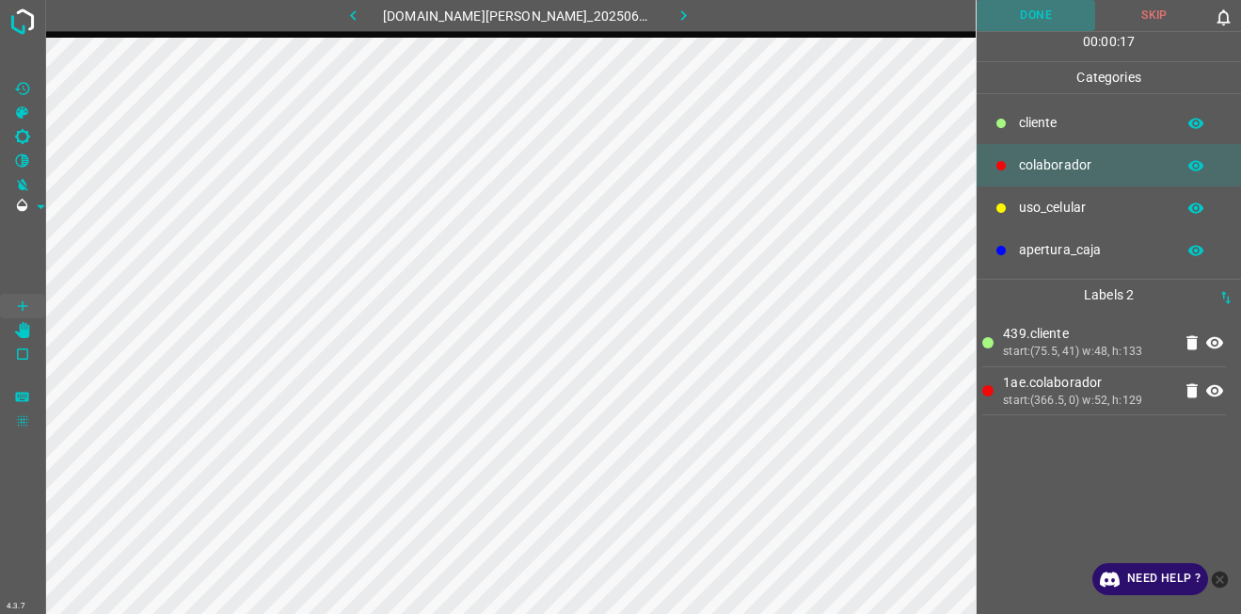
click at [1046, 2] on button "Done" at bounding box center [1036, 15] width 119 height 31
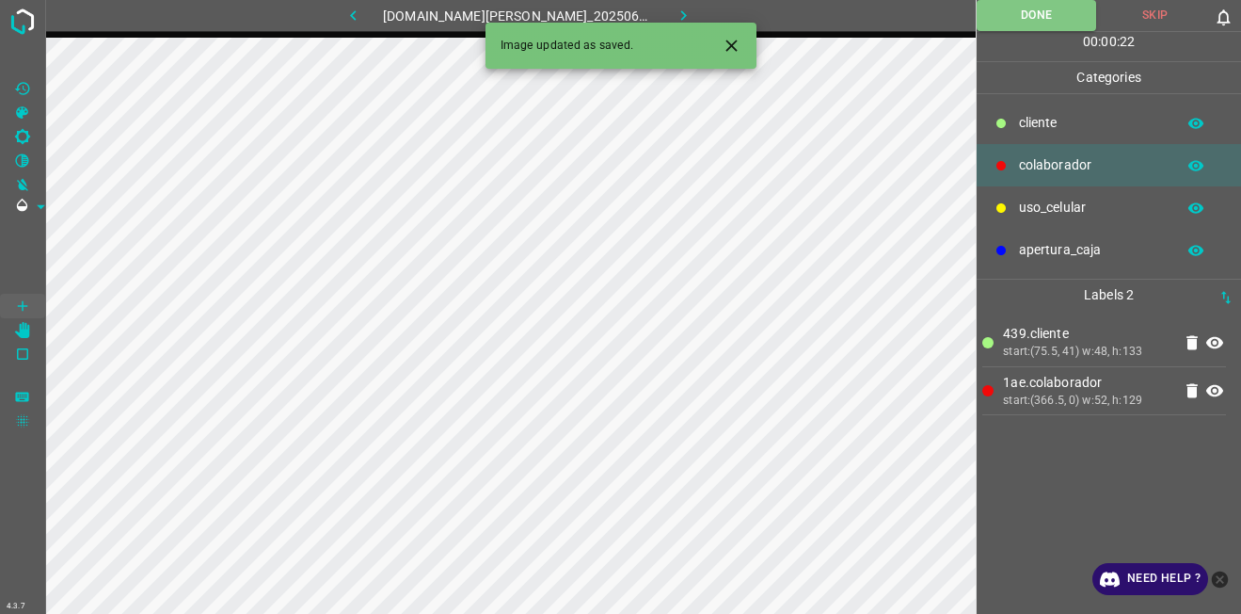
click at [678, 9] on icon "button" at bounding box center [684, 16] width 20 height 20
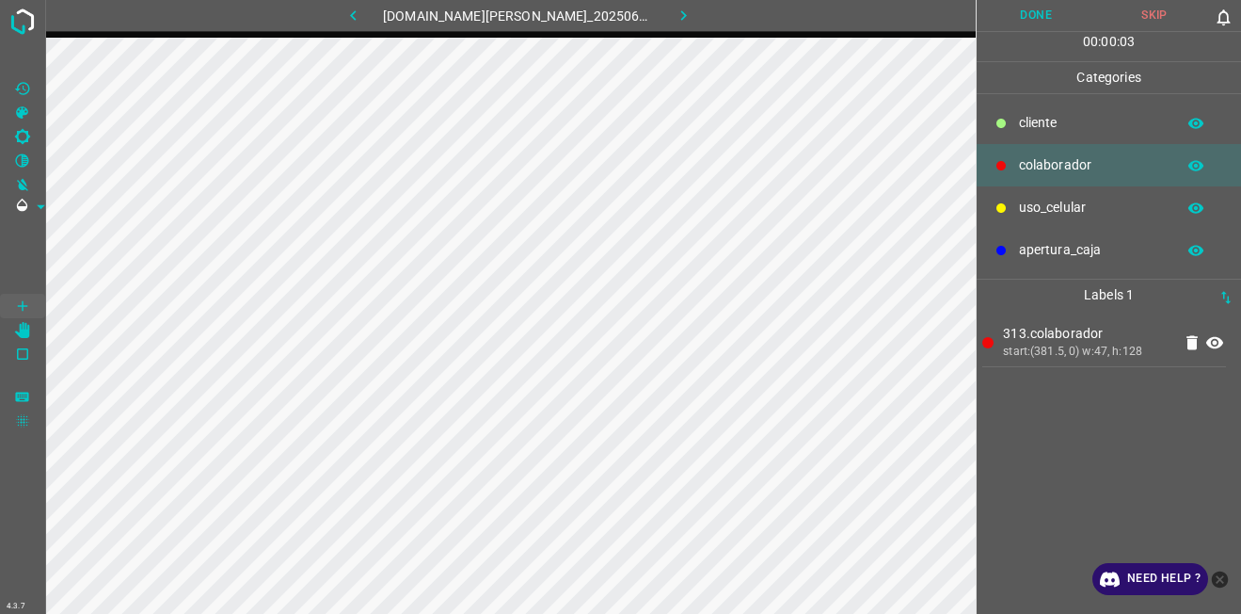
click at [1065, 11] on button "Done" at bounding box center [1036, 15] width 119 height 31
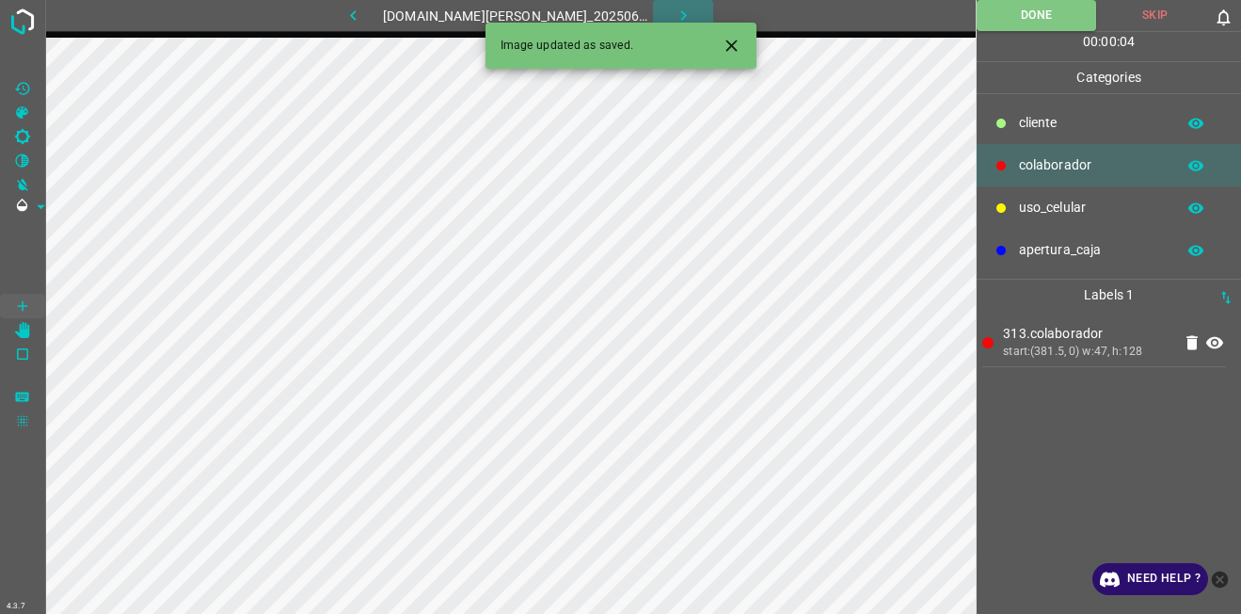
click at [670, 5] on button "button" at bounding box center [683, 15] width 60 height 31
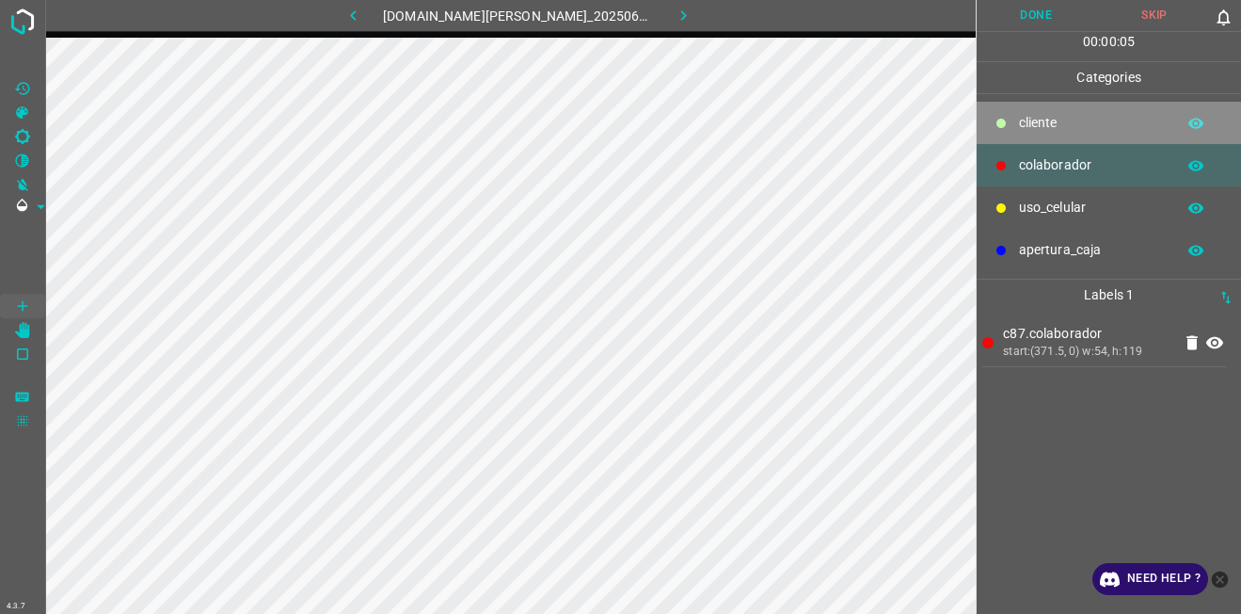
click at [1062, 105] on div "cliente" at bounding box center [1109, 123] width 264 height 42
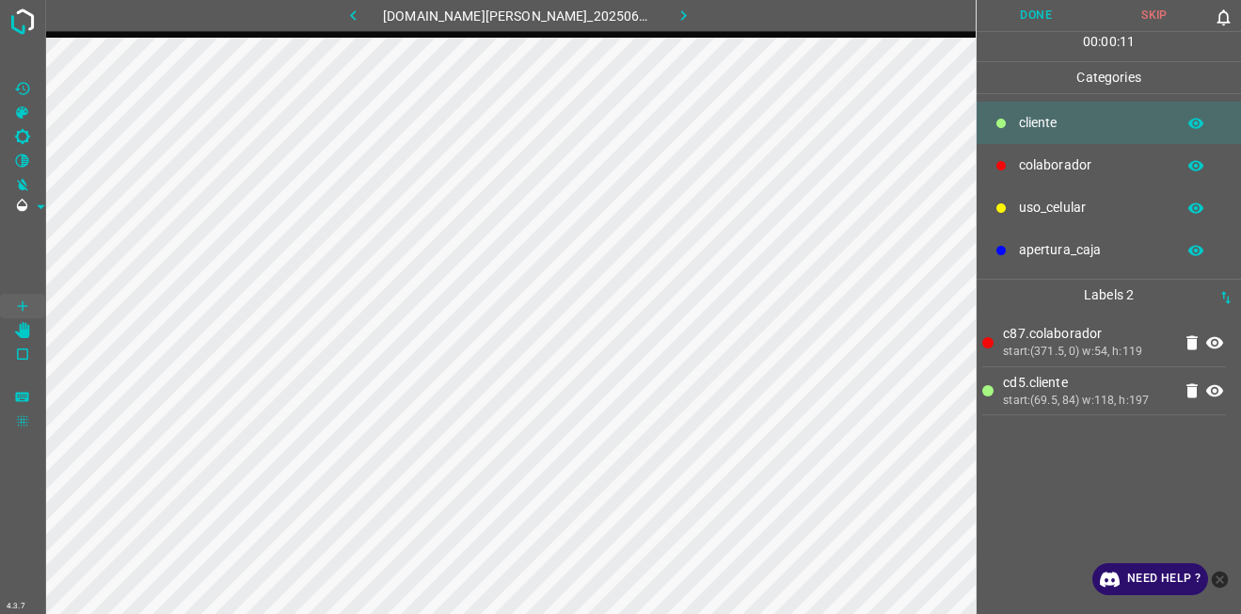
click at [1054, 15] on button "Done" at bounding box center [1036, 15] width 119 height 31
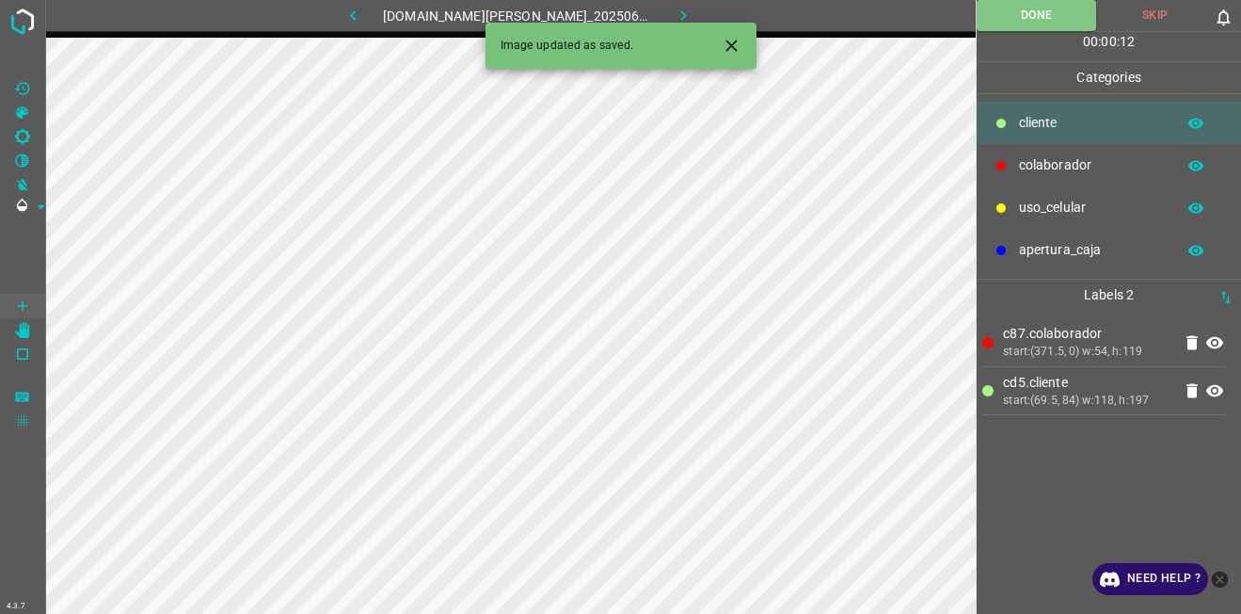
click at [674, 15] on icon "button" at bounding box center [684, 16] width 20 height 20
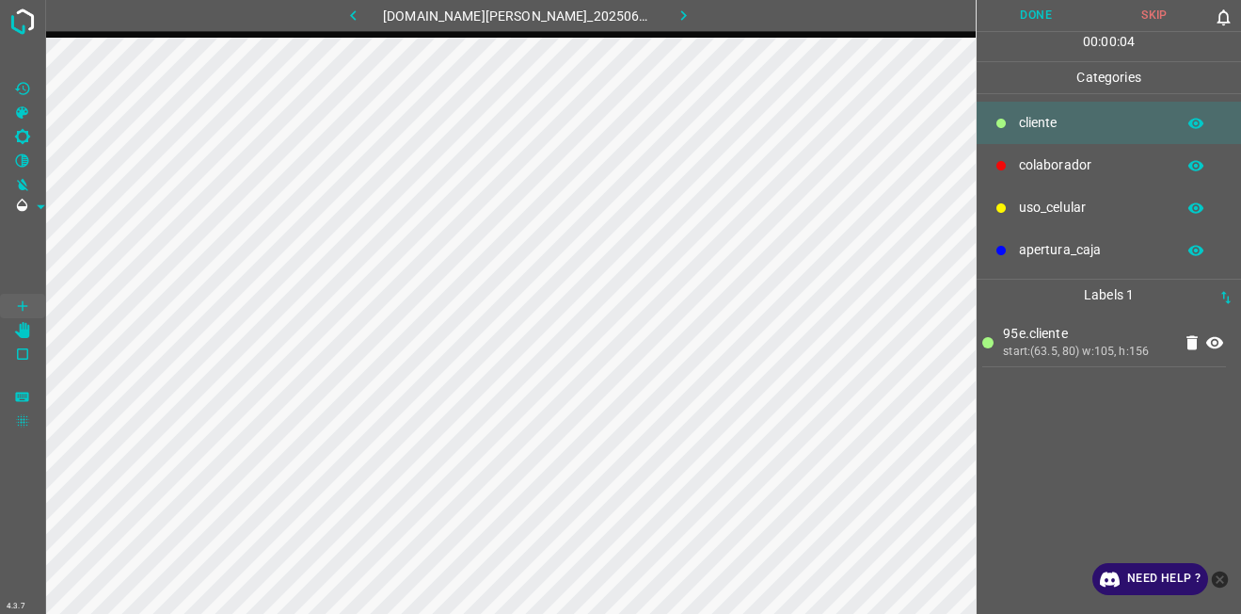
click at [1103, 151] on div "colaborador" at bounding box center [1109, 165] width 264 height 42
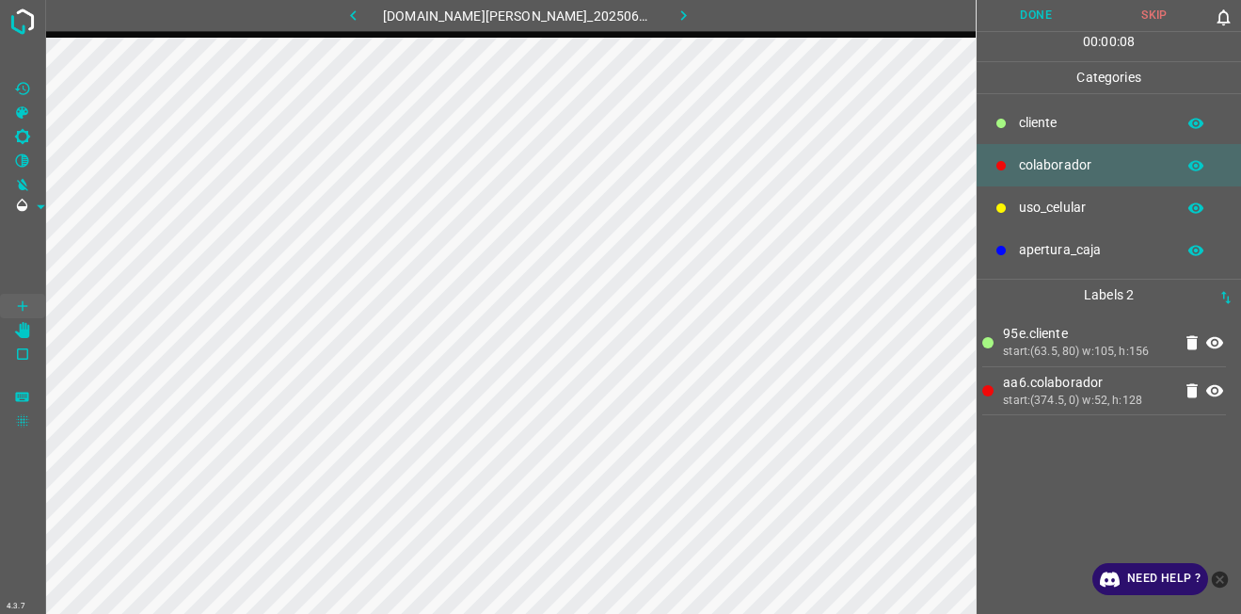
click at [1064, 11] on button "Done" at bounding box center [1036, 15] width 119 height 31
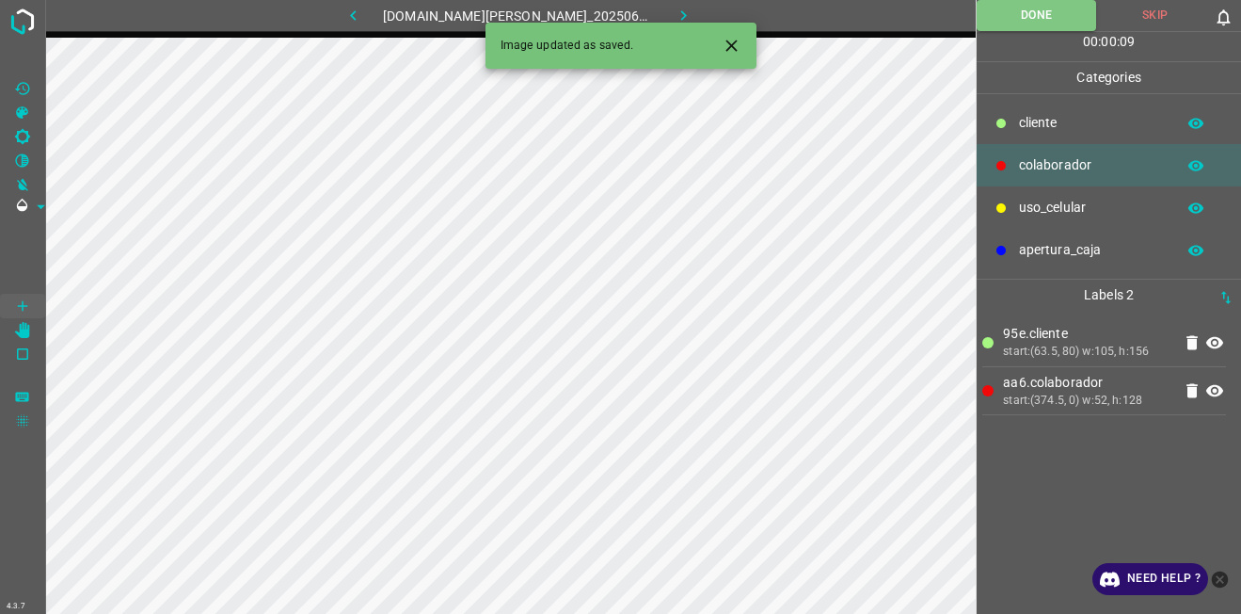
click at [677, 11] on icon "button" at bounding box center [684, 16] width 20 height 20
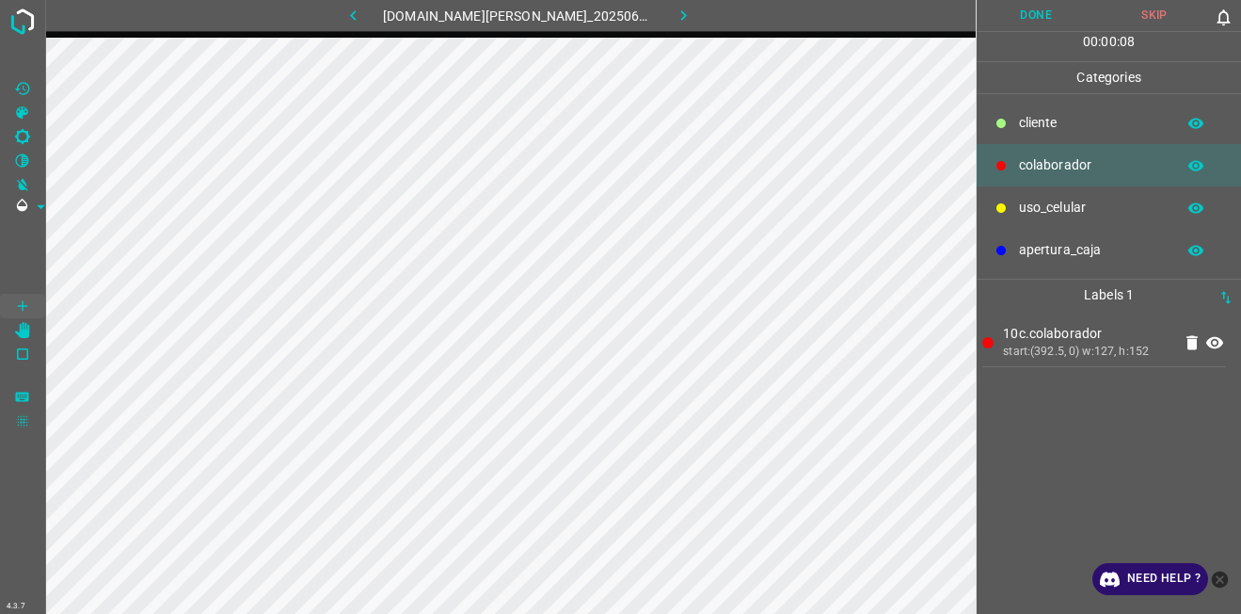
click at [1045, 102] on div "cliente" at bounding box center [1109, 123] width 264 height 42
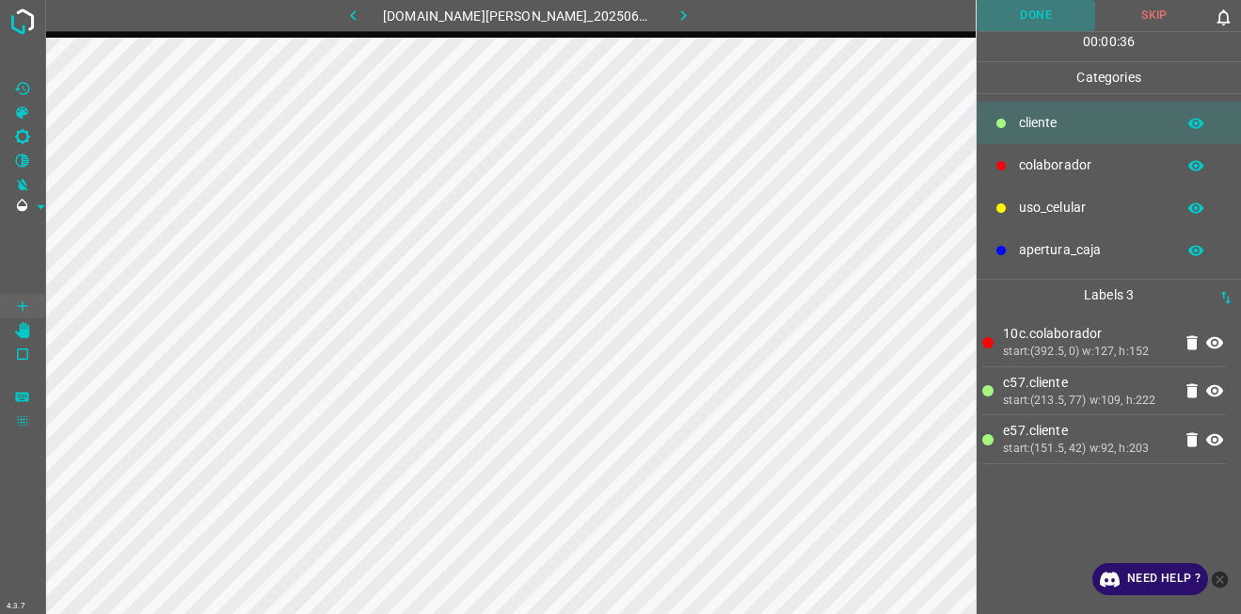
click at [1007, 8] on button "Done" at bounding box center [1036, 15] width 119 height 31
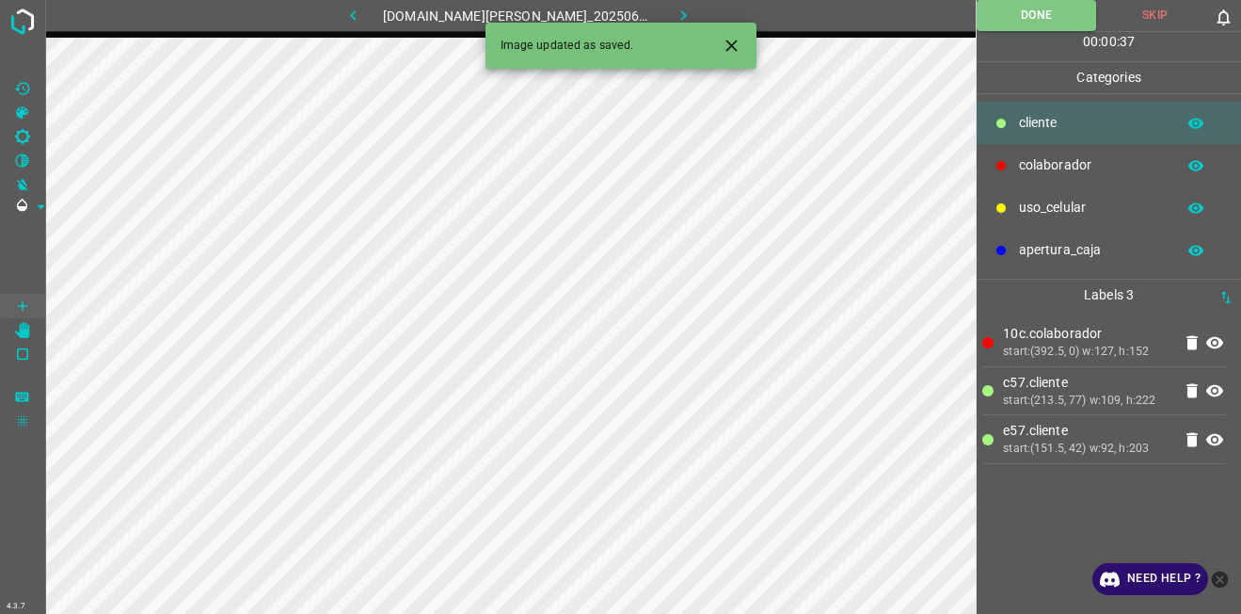
click at [679, 9] on button "button" at bounding box center [683, 15] width 60 height 31
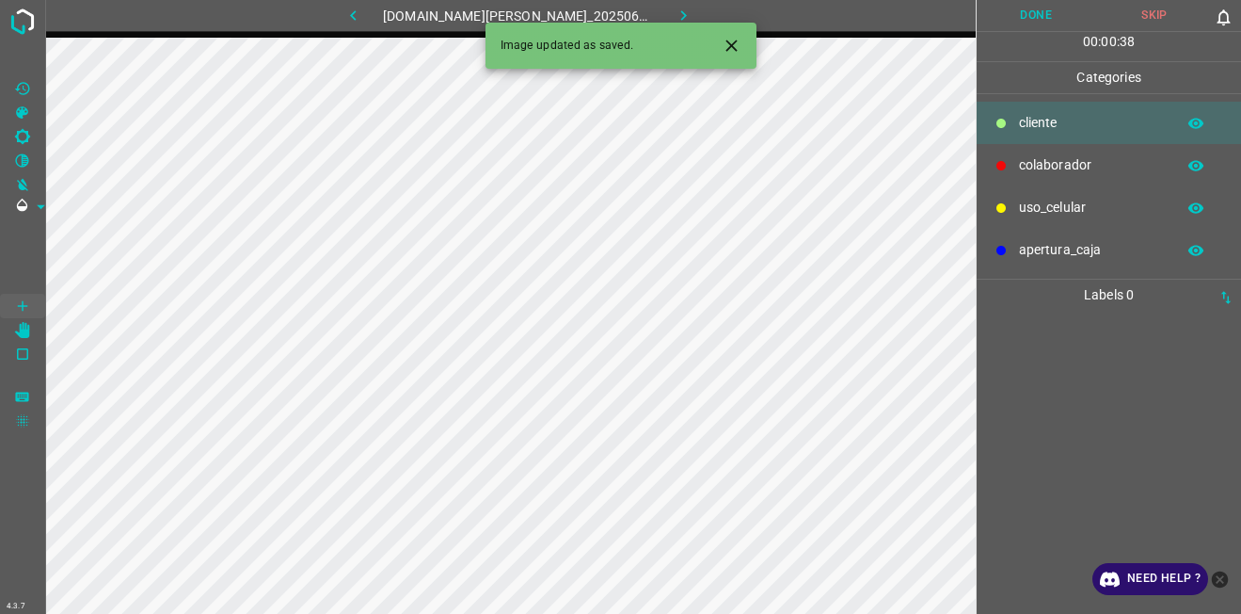
click at [1114, 159] on p "colaborador" at bounding box center [1092, 165] width 147 height 20
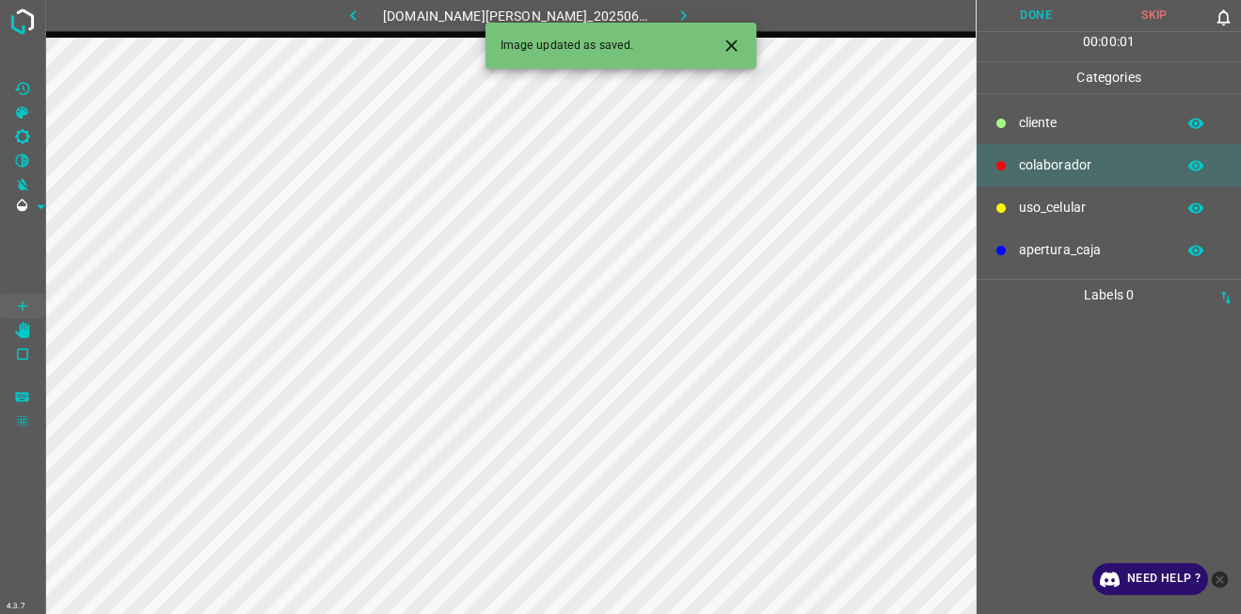
click at [1062, 118] on p "cliente" at bounding box center [1092, 123] width 147 height 20
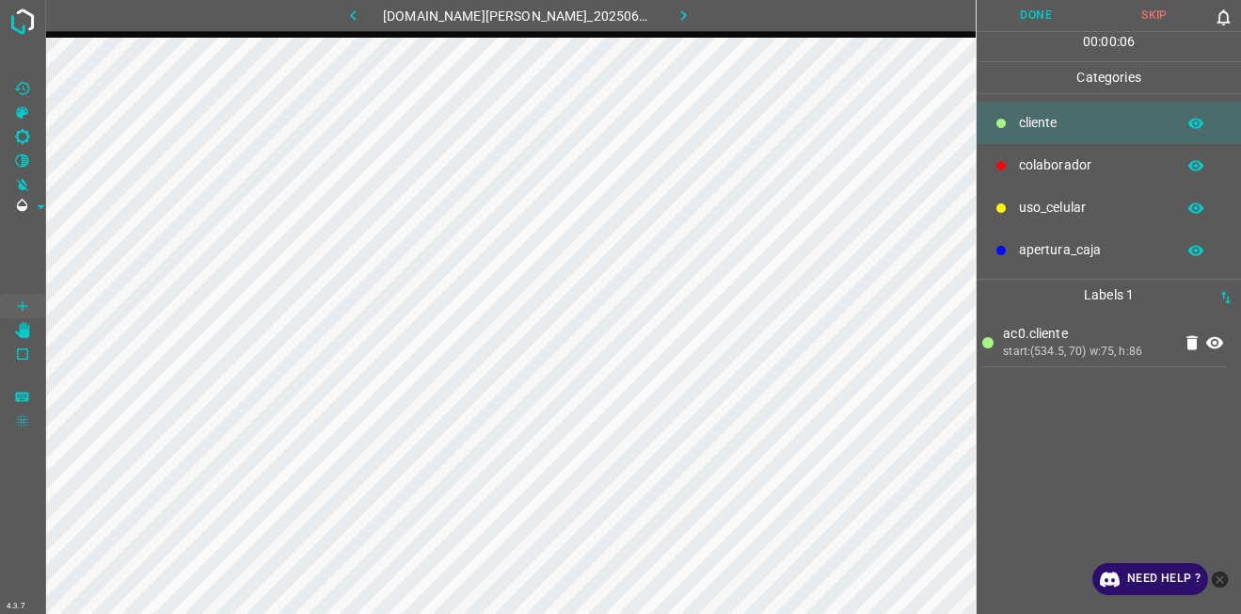
click at [1058, 154] on div "colaborador" at bounding box center [1109, 165] width 264 height 42
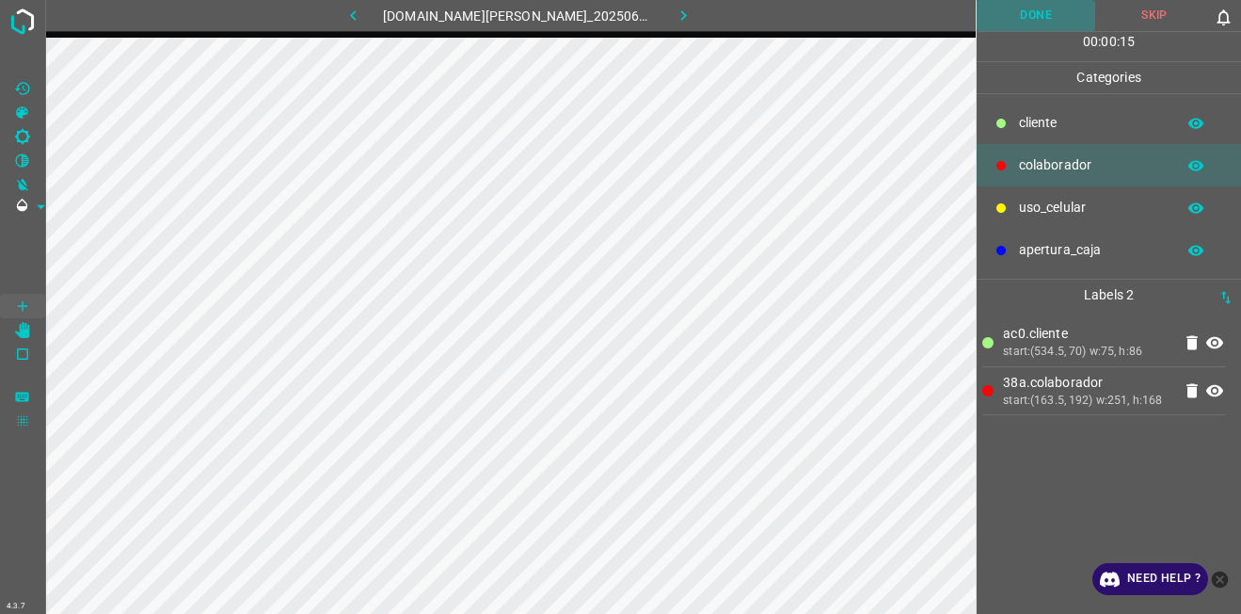
click at [1030, 19] on button "Done" at bounding box center [1036, 15] width 119 height 31
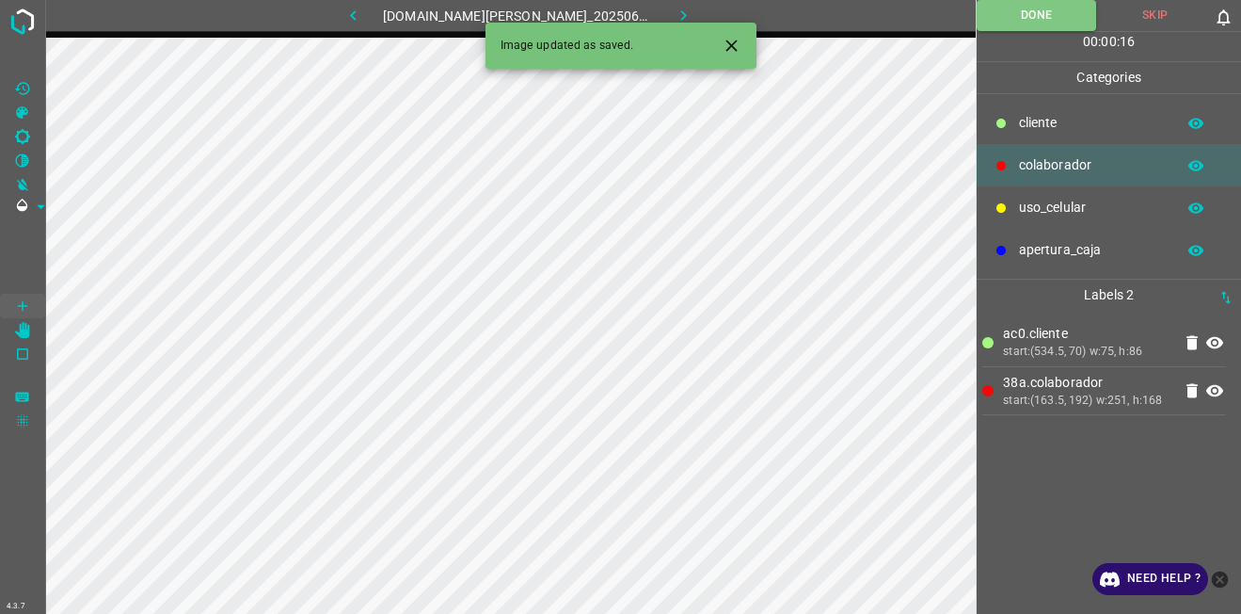
click at [653, 8] on button "button" at bounding box center [683, 15] width 60 height 31
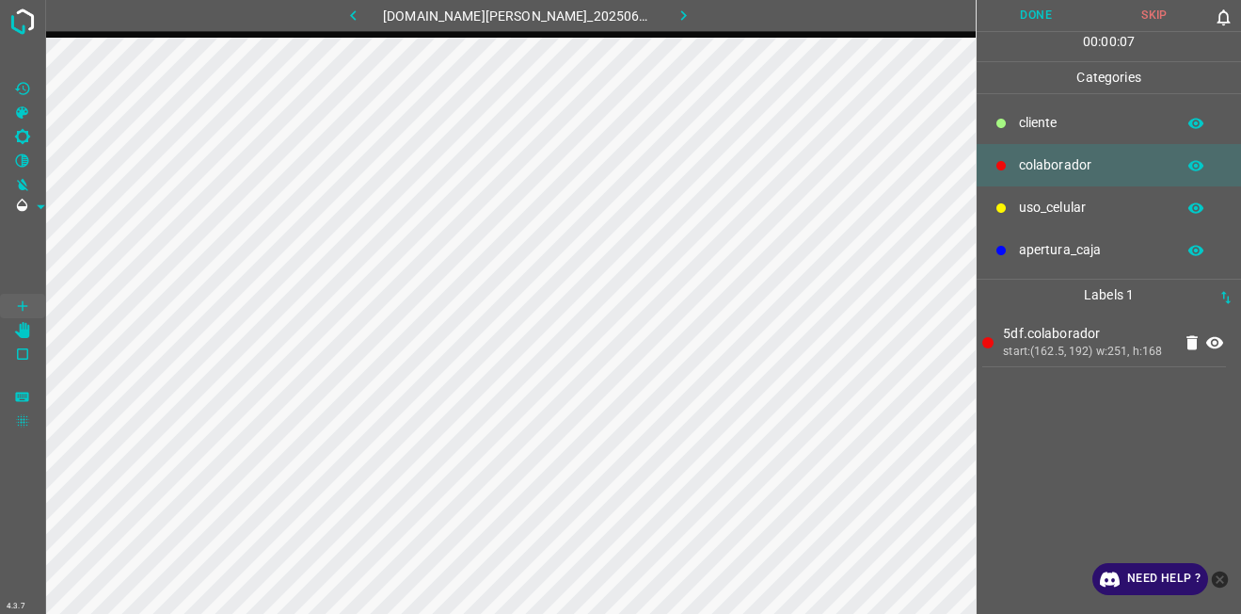
click at [1041, 20] on button "Done" at bounding box center [1036, 15] width 119 height 31
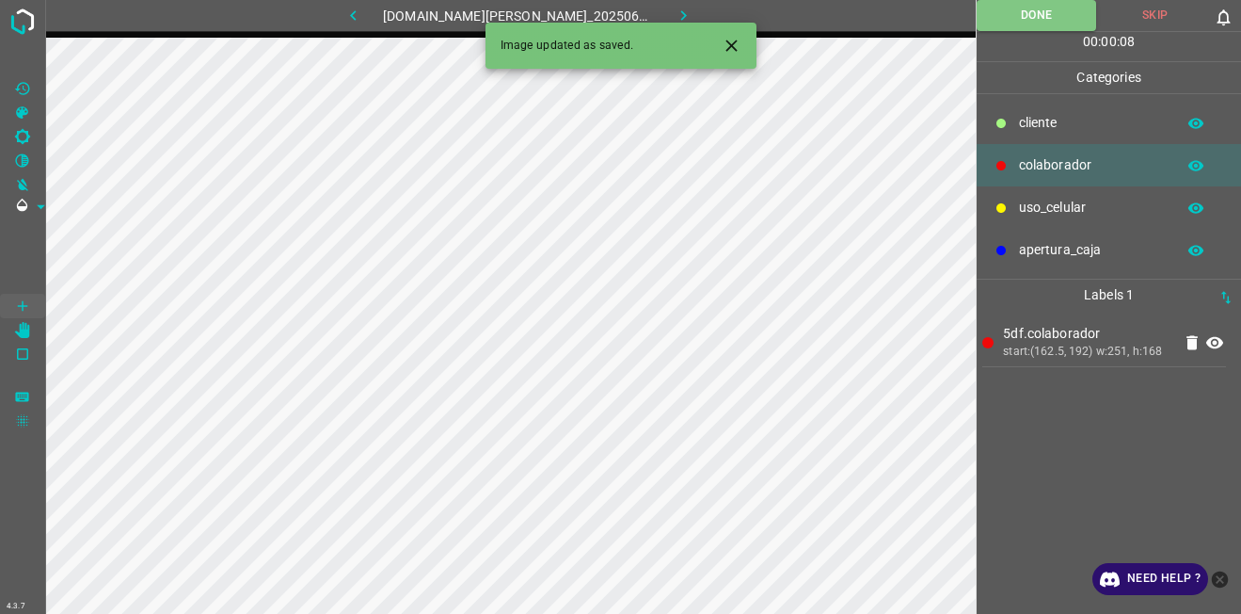
click at [653, 3] on button "button" at bounding box center [683, 15] width 60 height 31
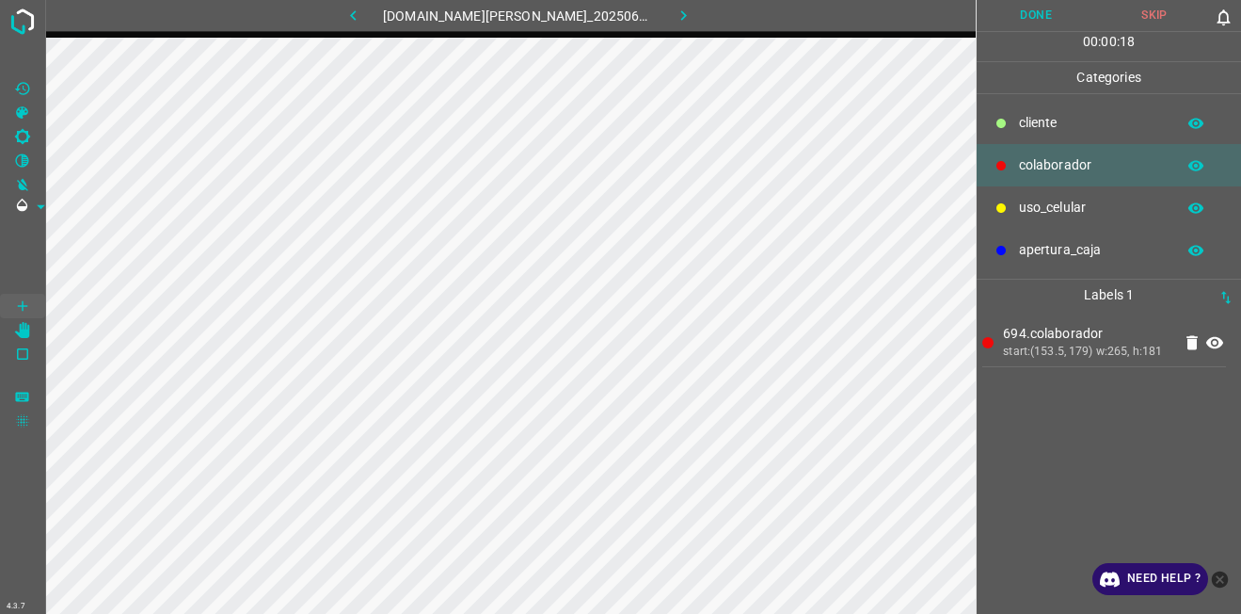
click at [1032, 26] on button "Done" at bounding box center [1036, 15] width 119 height 31
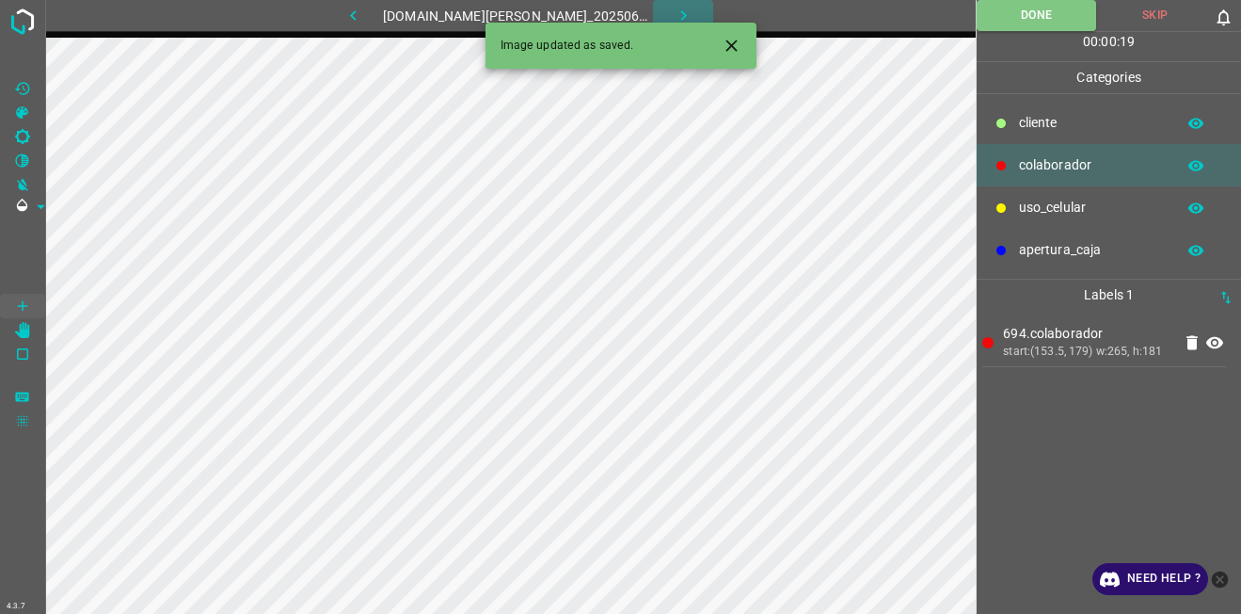
click at [678, 11] on icon "button" at bounding box center [684, 16] width 20 height 20
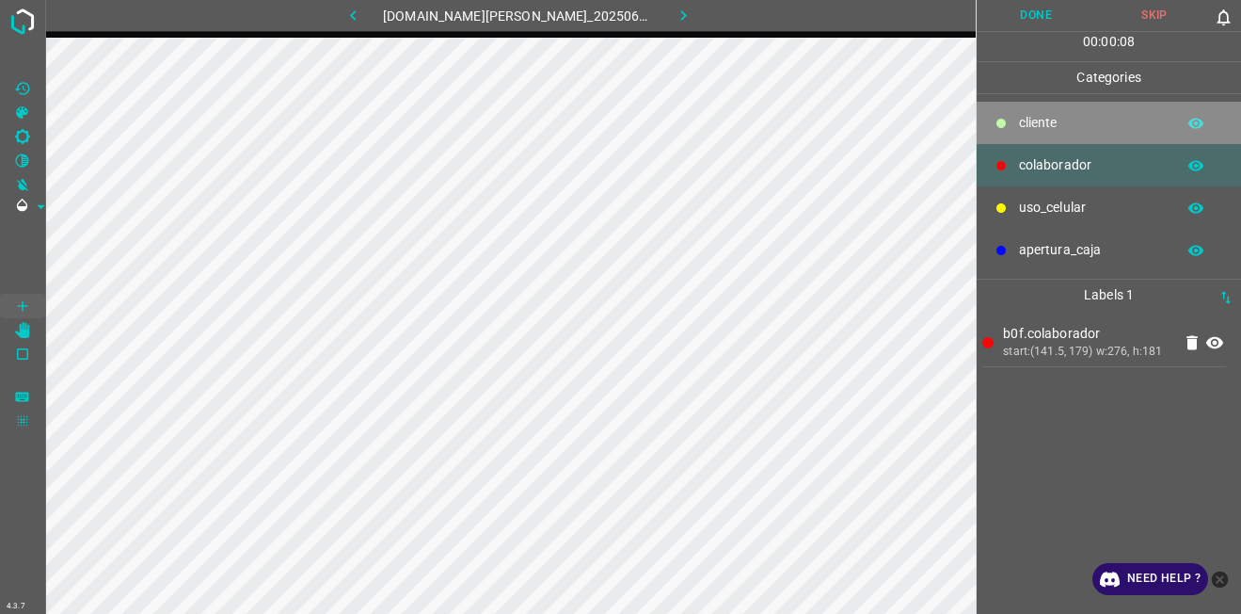
click at [1042, 131] on p "cliente" at bounding box center [1092, 123] width 147 height 20
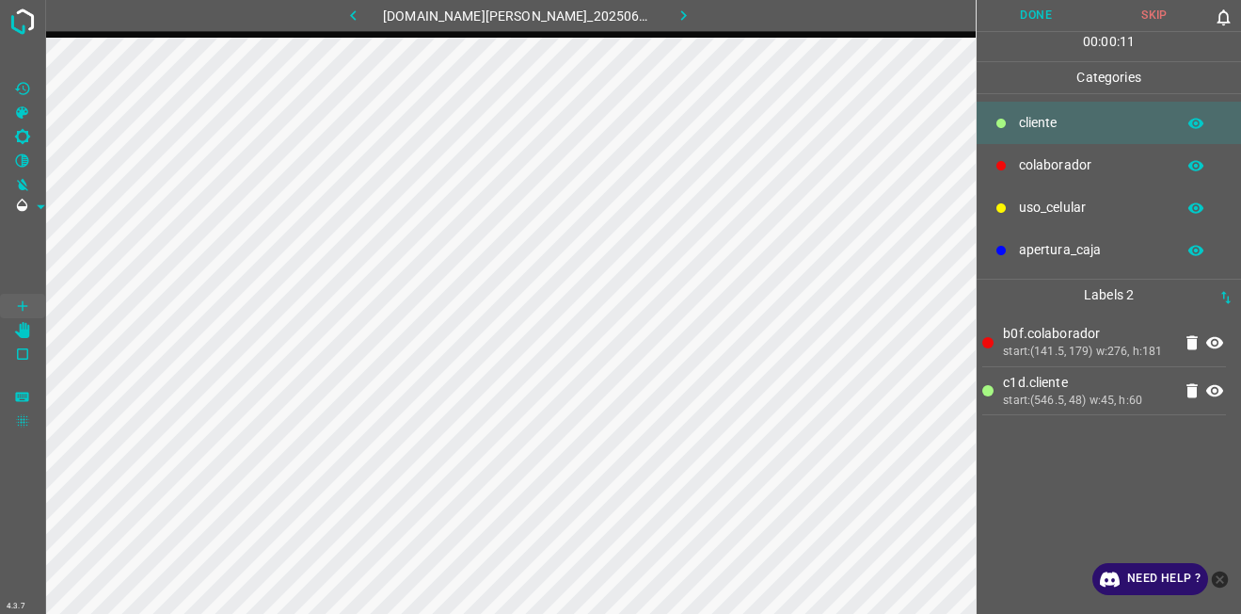
click at [1018, 13] on button "Done" at bounding box center [1036, 15] width 119 height 31
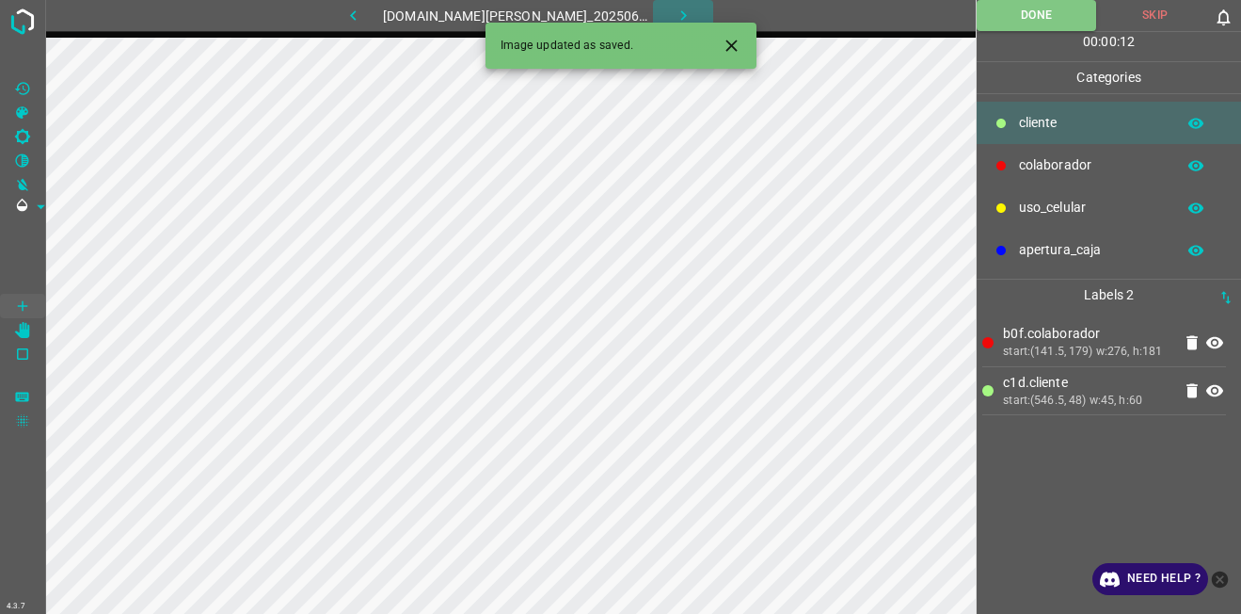
click at [681, 11] on button "button" at bounding box center [683, 15] width 60 height 31
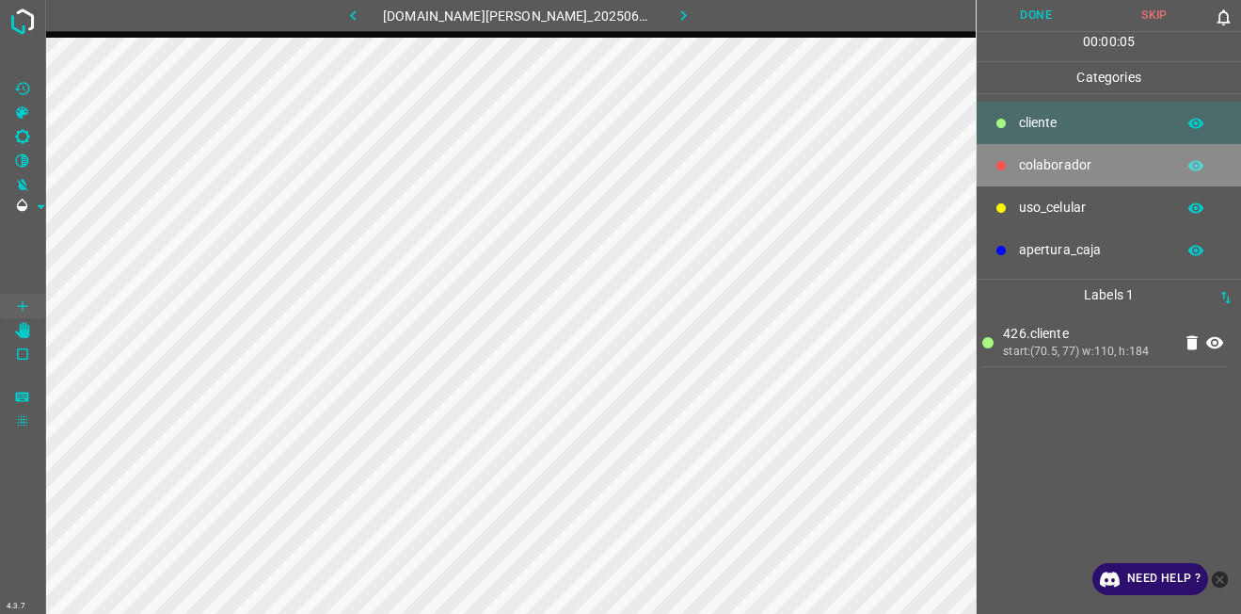
click at [1041, 158] on p "colaborador" at bounding box center [1092, 165] width 147 height 20
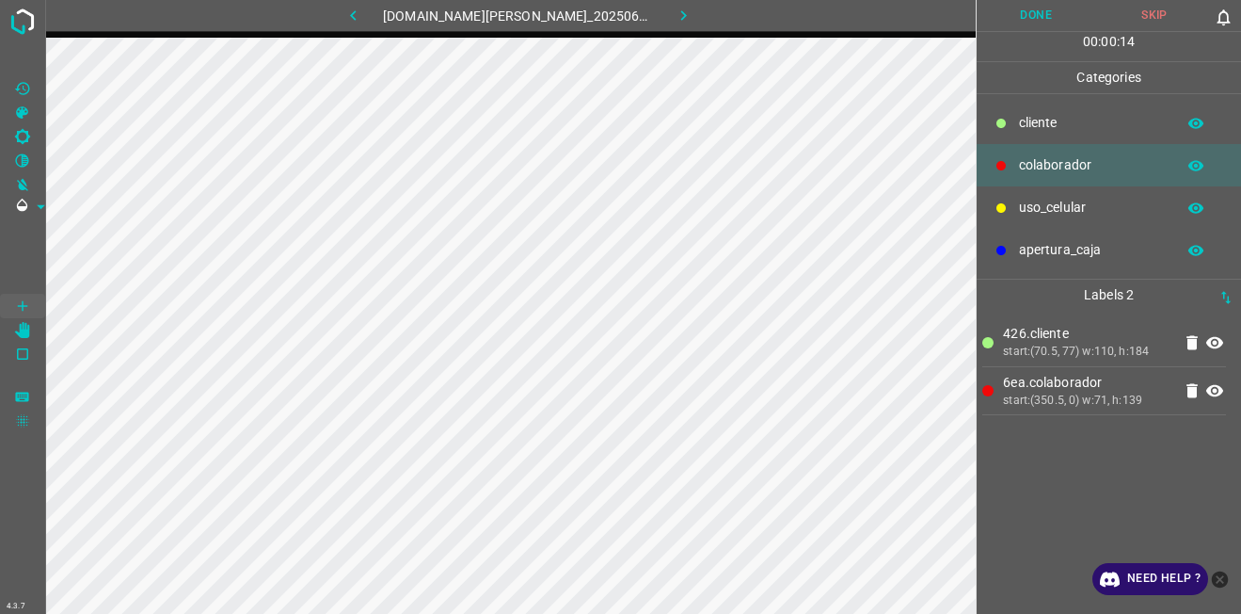
click at [1038, 9] on button "Done" at bounding box center [1036, 15] width 119 height 31
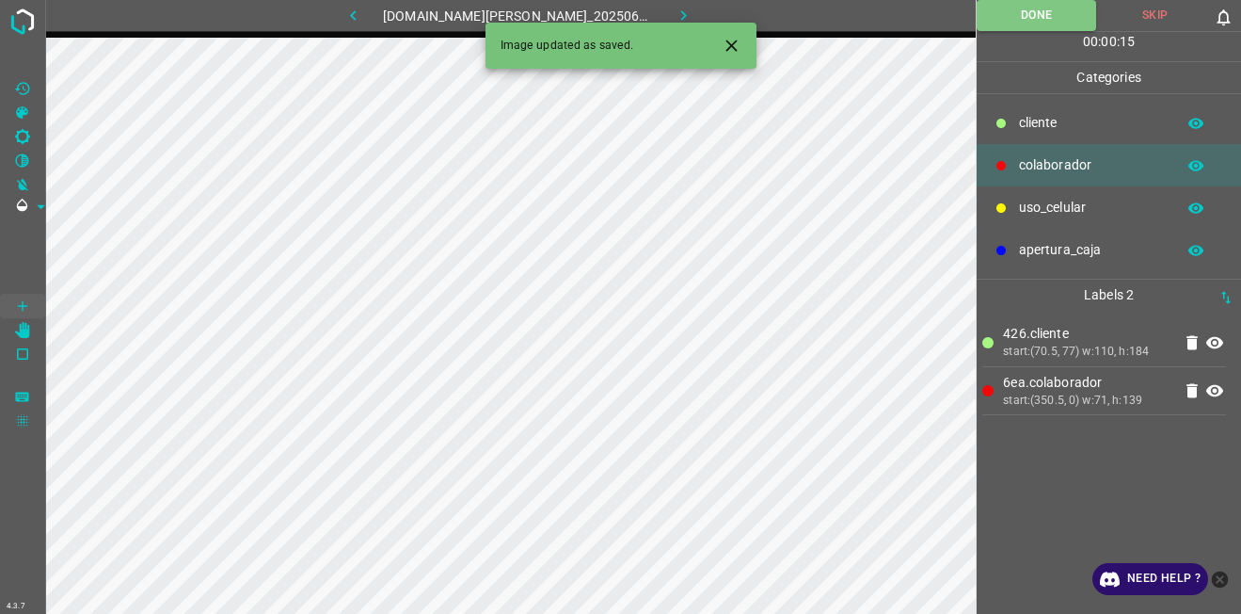
click at [674, 20] on icon "button" at bounding box center [684, 16] width 20 height 20
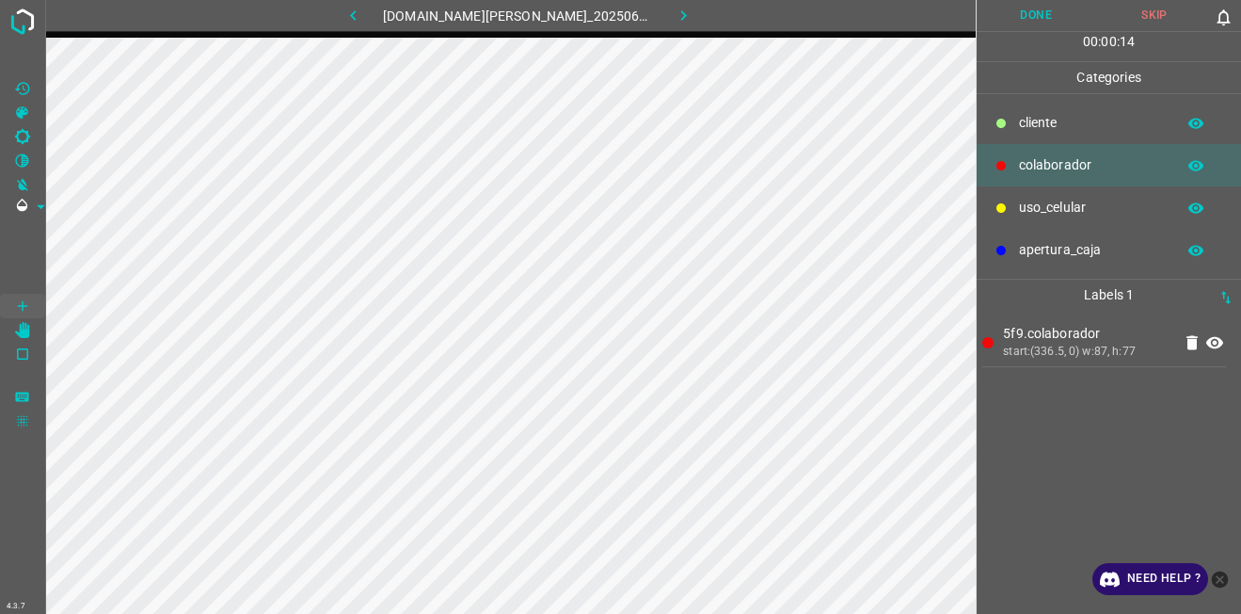
click at [1027, 12] on button "Done" at bounding box center [1036, 15] width 119 height 31
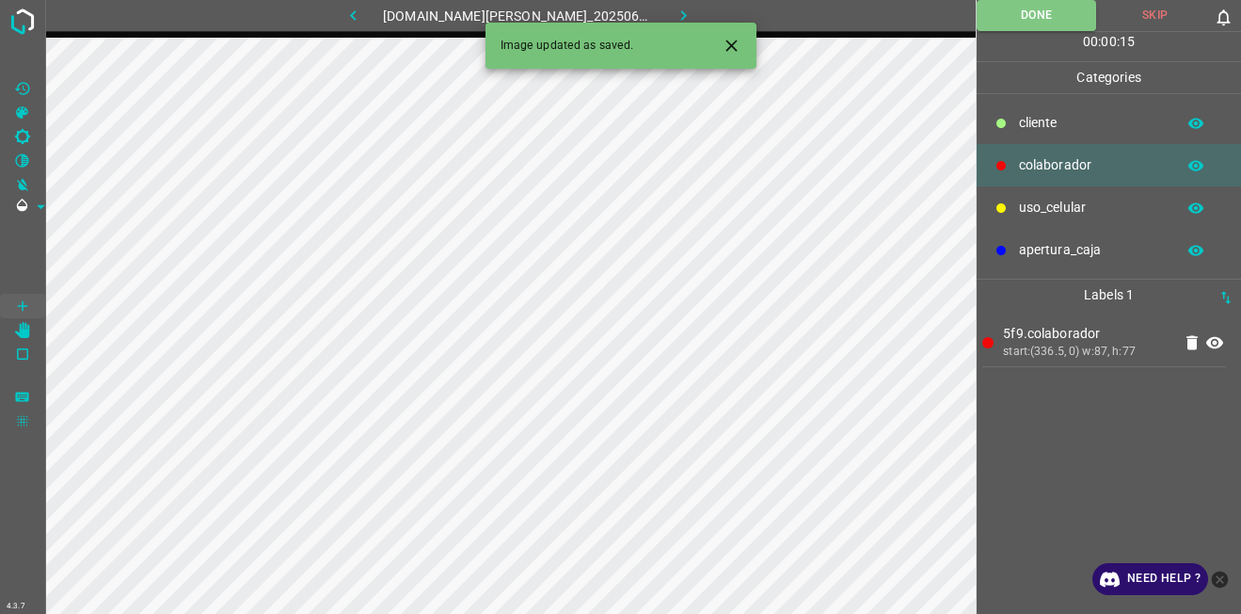
click at [677, 16] on icon "button" at bounding box center [684, 16] width 20 height 20
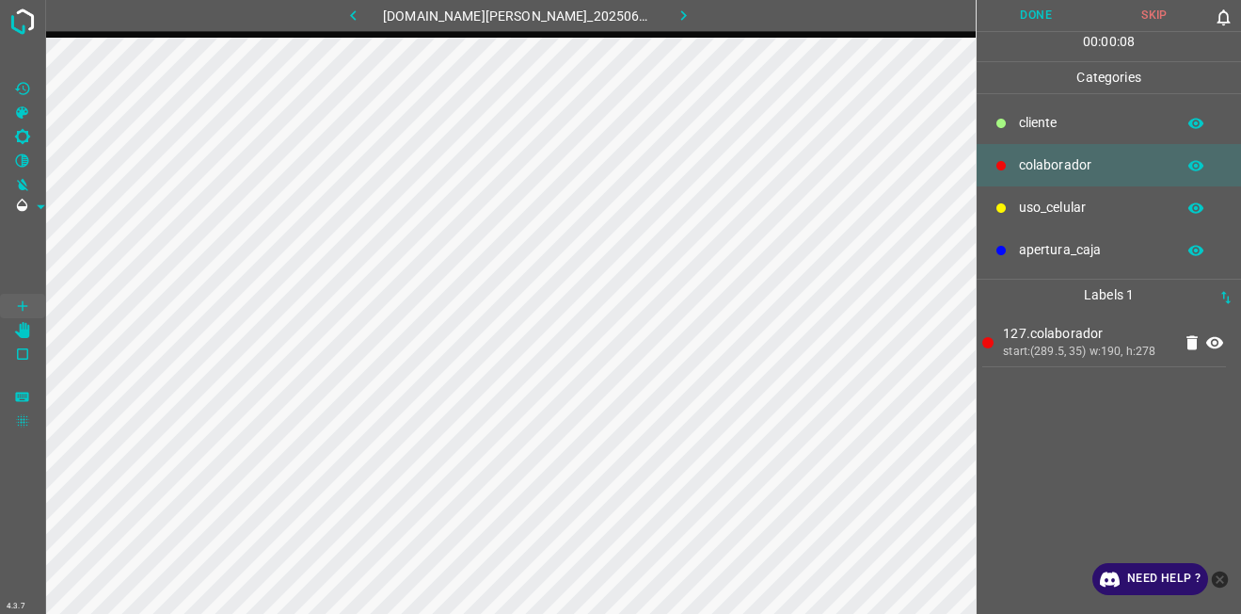
click at [1059, 102] on div "cliente" at bounding box center [1109, 123] width 264 height 42
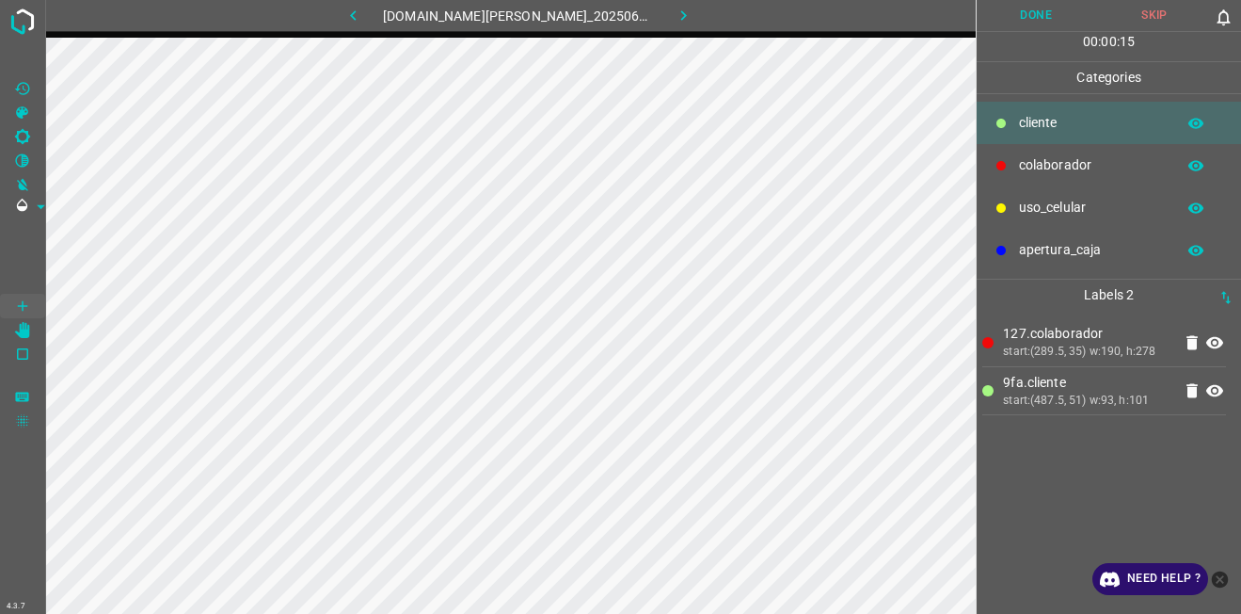
click at [1061, 14] on button "Done" at bounding box center [1036, 15] width 119 height 31
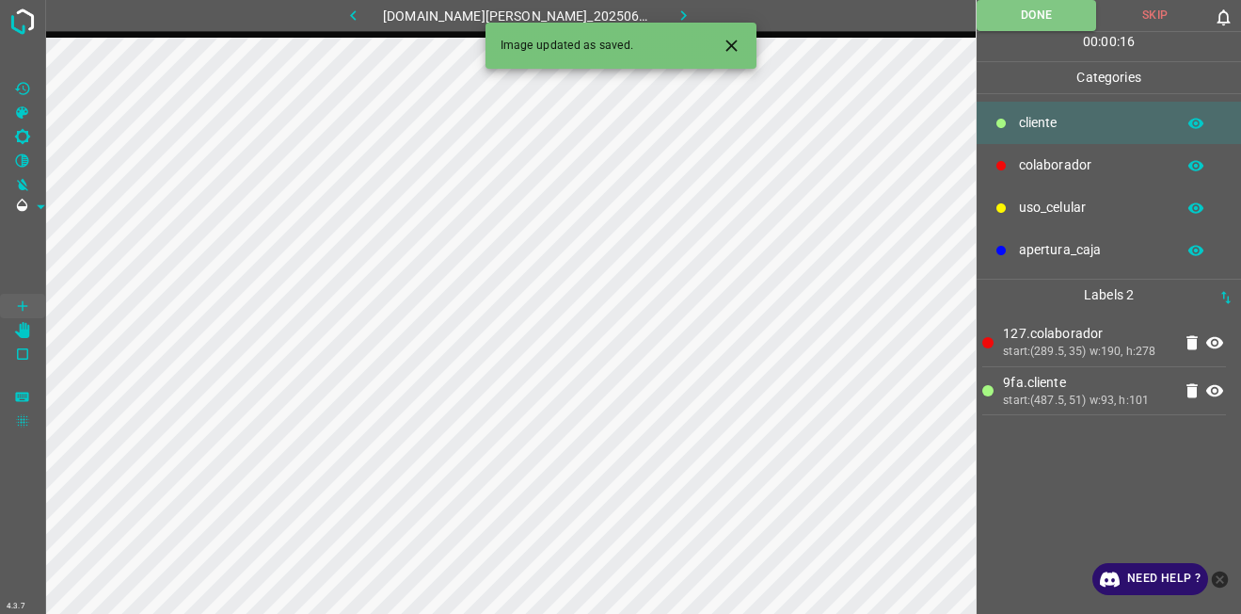
click at [680, 8] on button "button" at bounding box center [683, 15] width 60 height 31
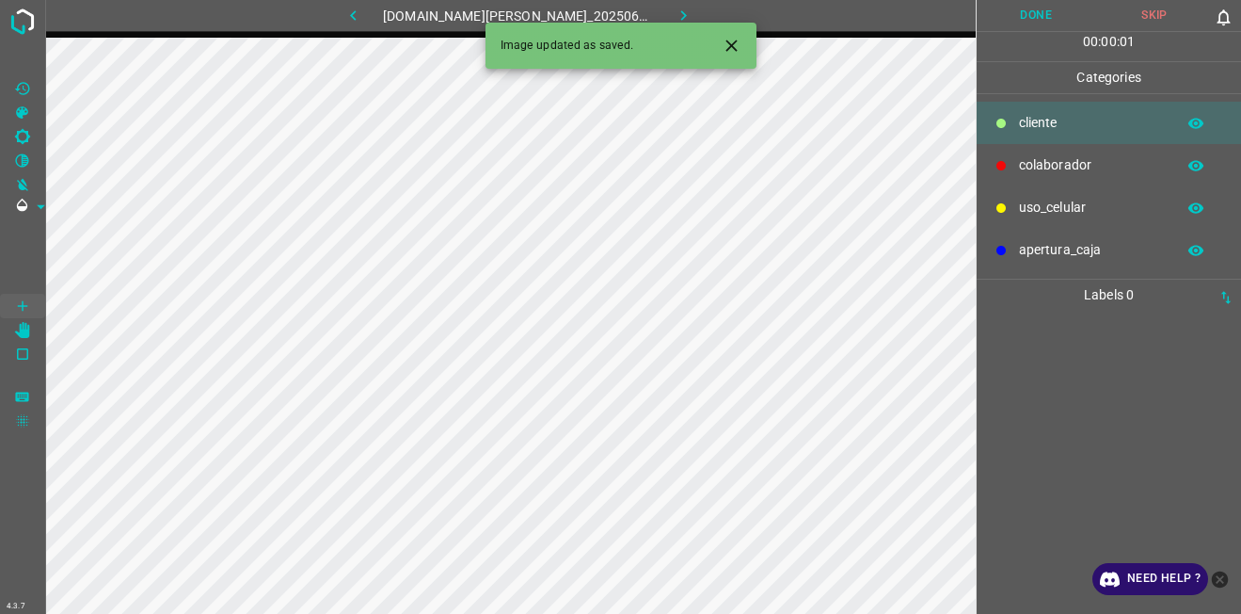
click at [1047, 215] on p "uso_celular" at bounding box center [1092, 208] width 147 height 20
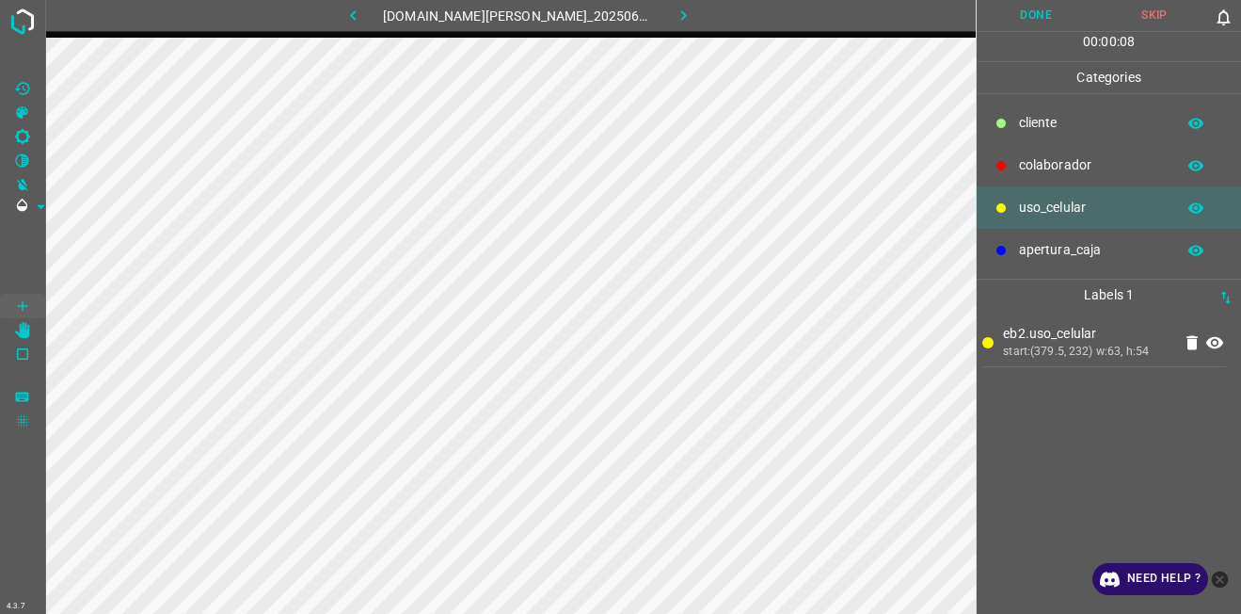
click at [1102, 159] on p "colaborador" at bounding box center [1092, 165] width 147 height 20
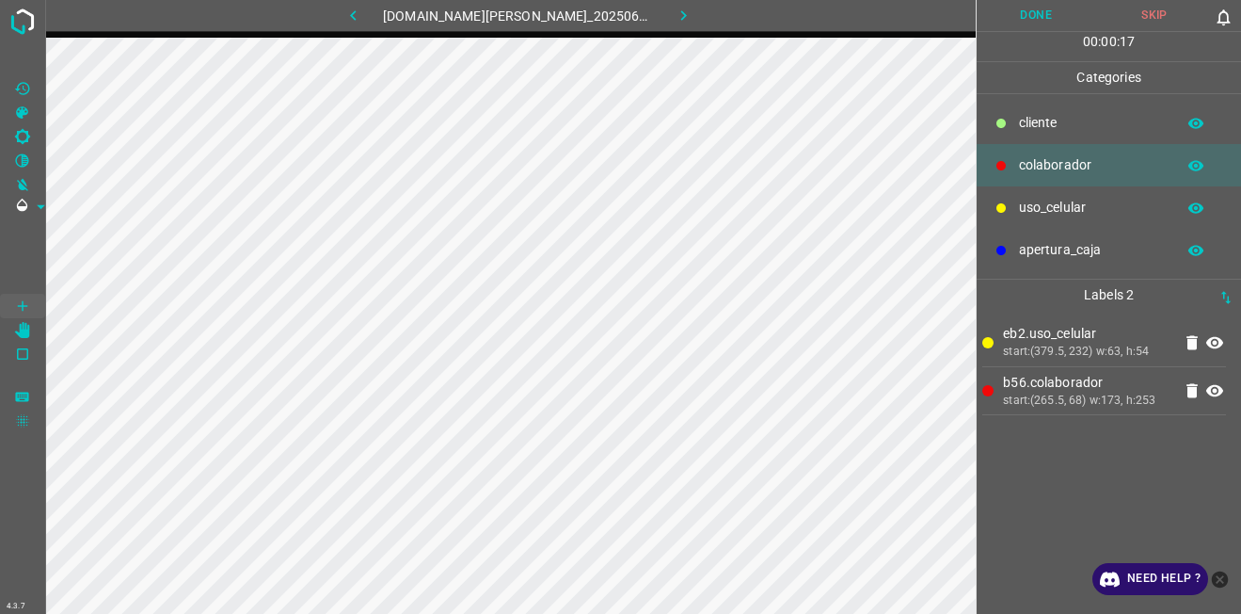
click at [1055, 126] on p "cliente" at bounding box center [1092, 123] width 147 height 20
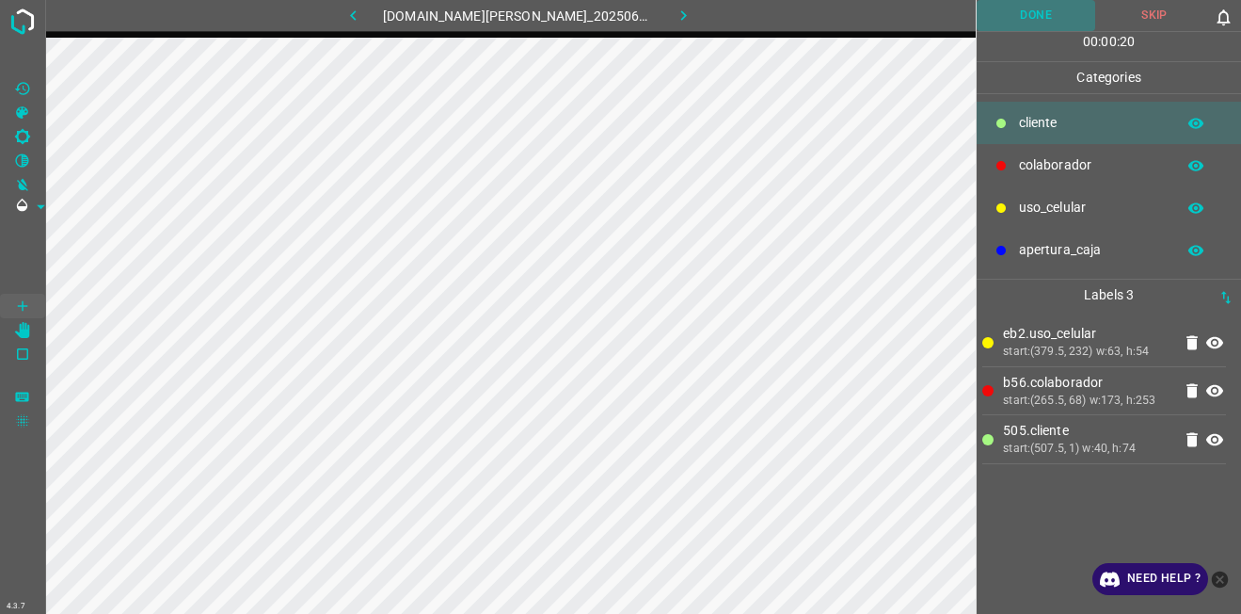
click at [1015, 16] on button "Done" at bounding box center [1036, 15] width 119 height 31
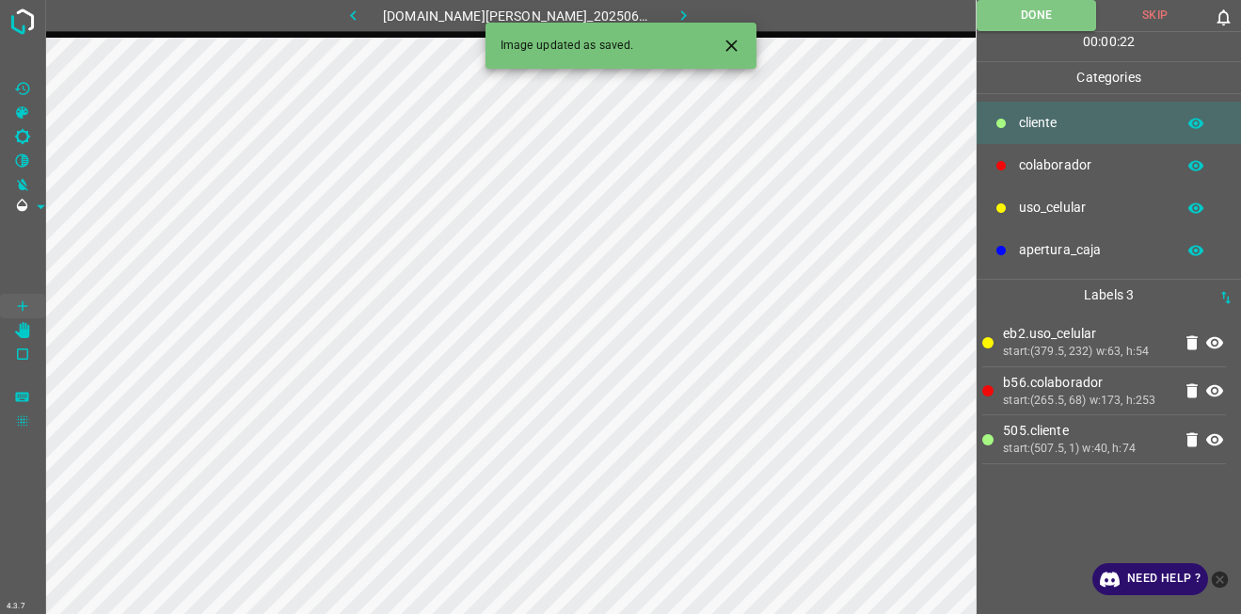
click at [677, 10] on icon "button" at bounding box center [684, 16] width 20 height 20
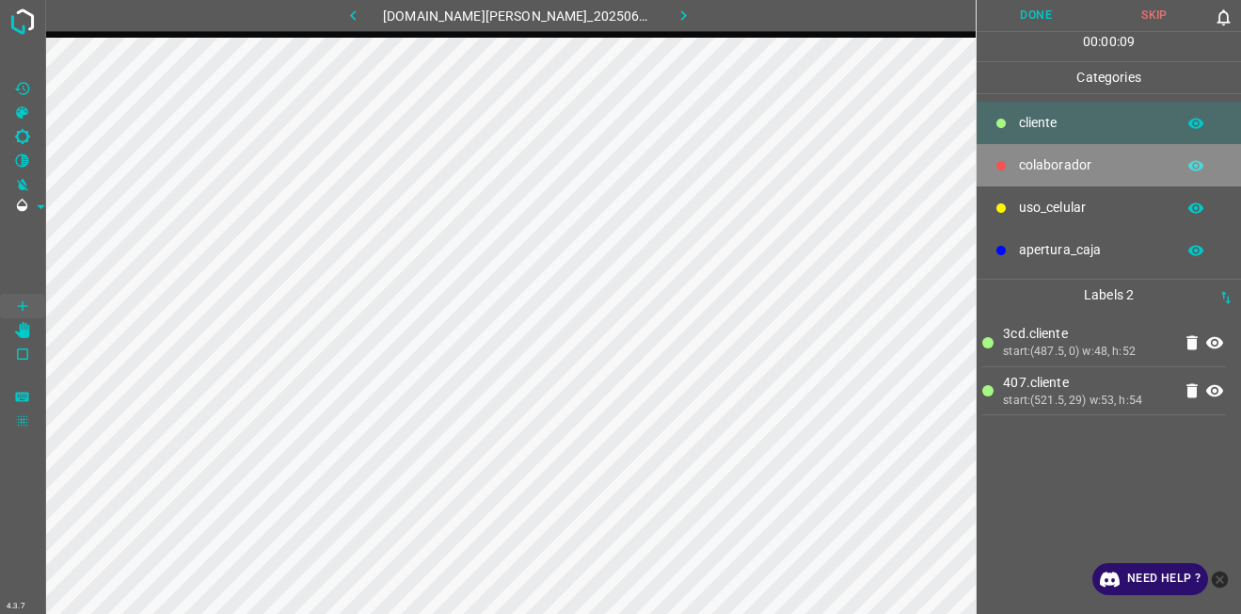
click at [1063, 156] on p "colaborador" at bounding box center [1092, 165] width 147 height 20
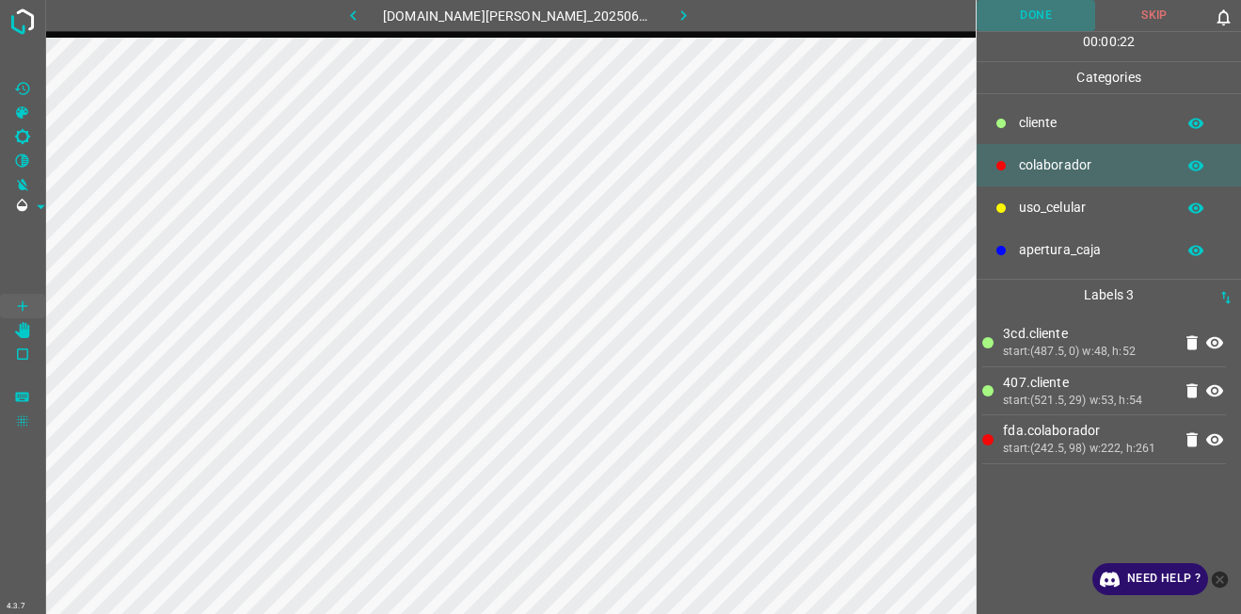
click at [1033, 13] on button "Done" at bounding box center [1036, 15] width 119 height 31
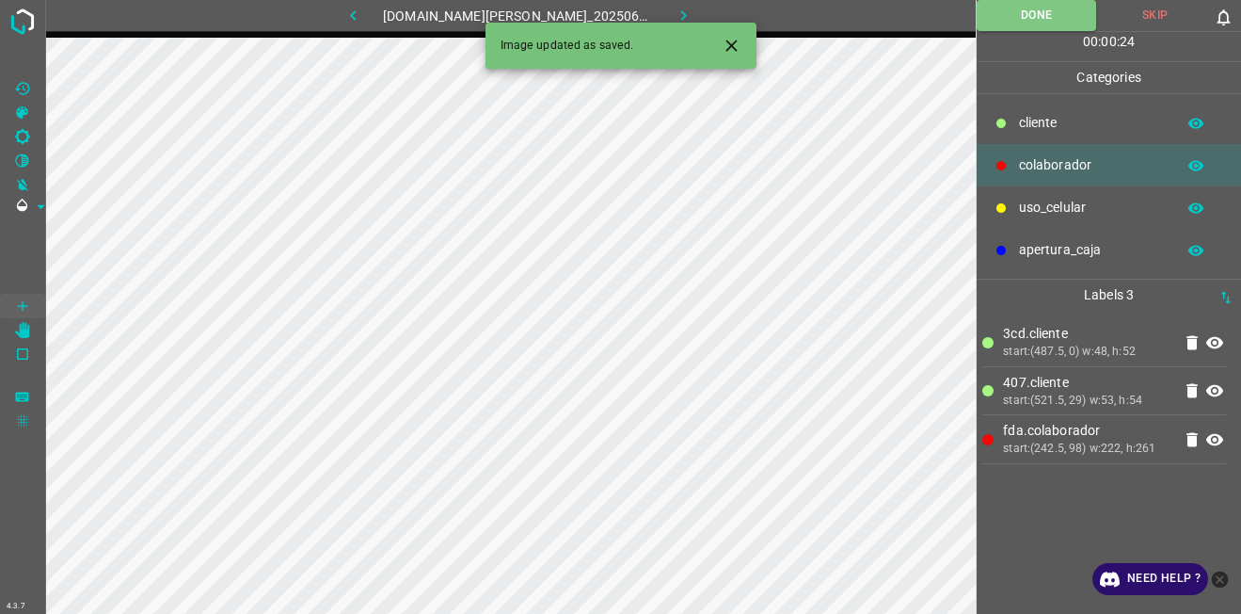
click at [674, 11] on icon "button" at bounding box center [684, 16] width 20 height 20
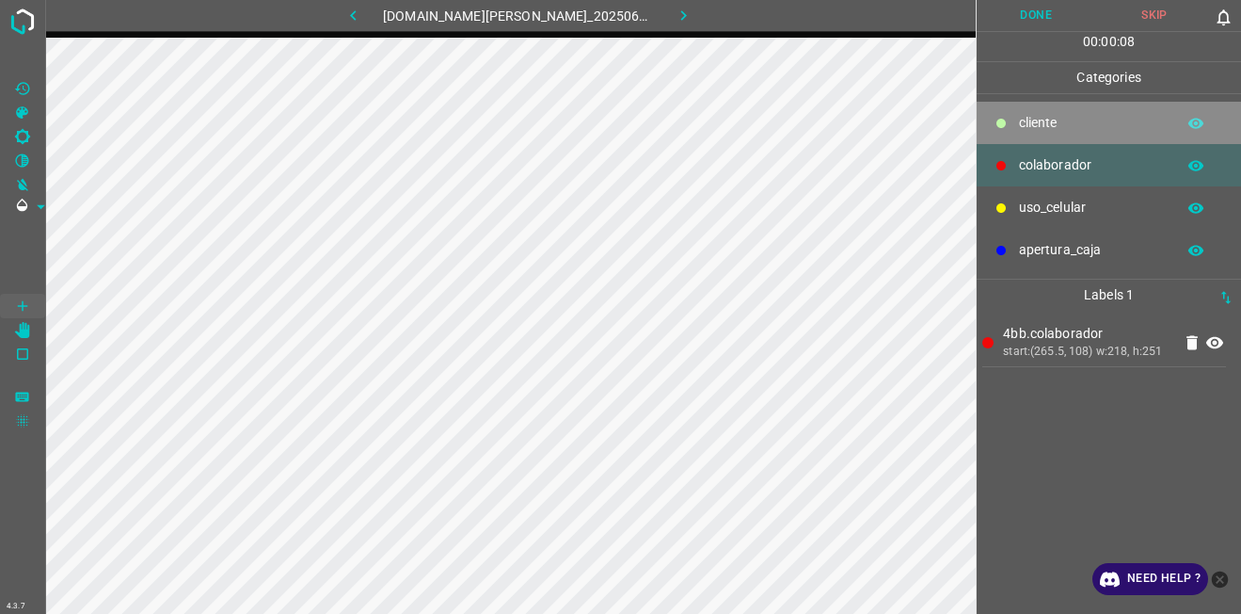
click at [1042, 111] on div "cliente" at bounding box center [1109, 123] width 264 height 42
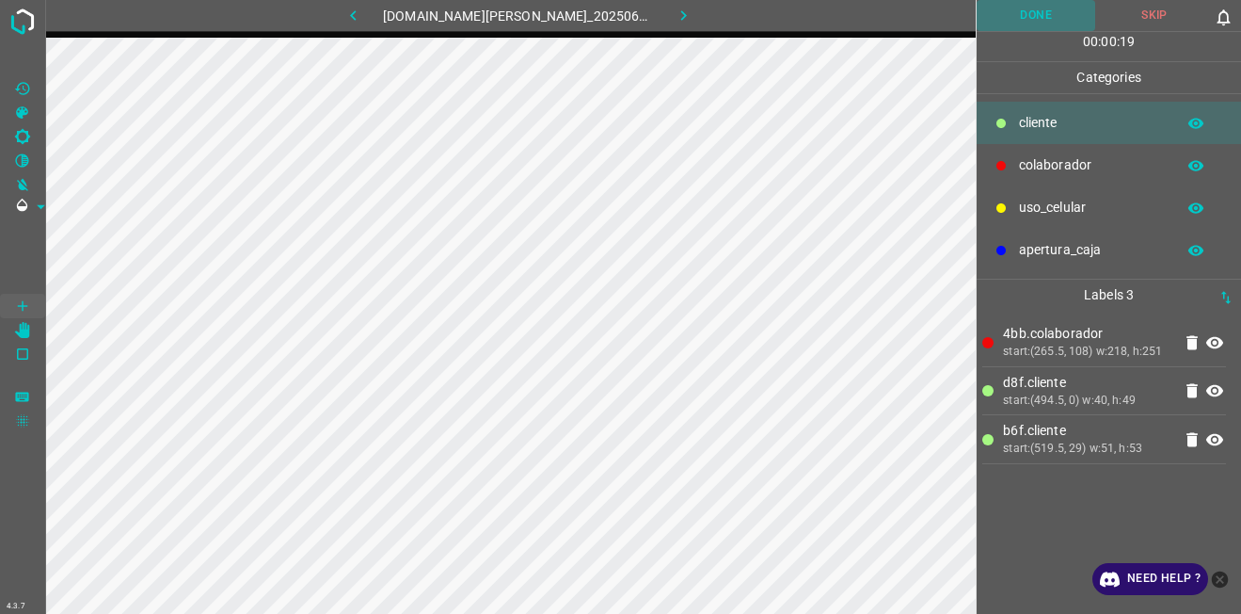
click at [1068, 9] on button "Done" at bounding box center [1036, 15] width 119 height 31
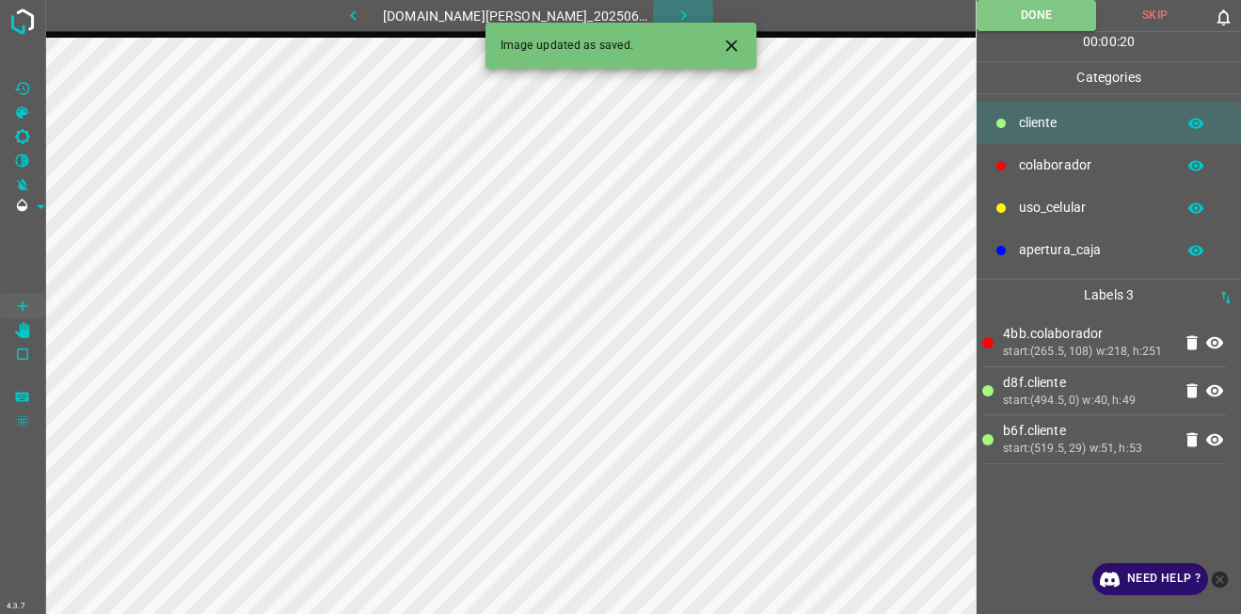
click at [674, 7] on icon "button" at bounding box center [684, 16] width 20 height 20
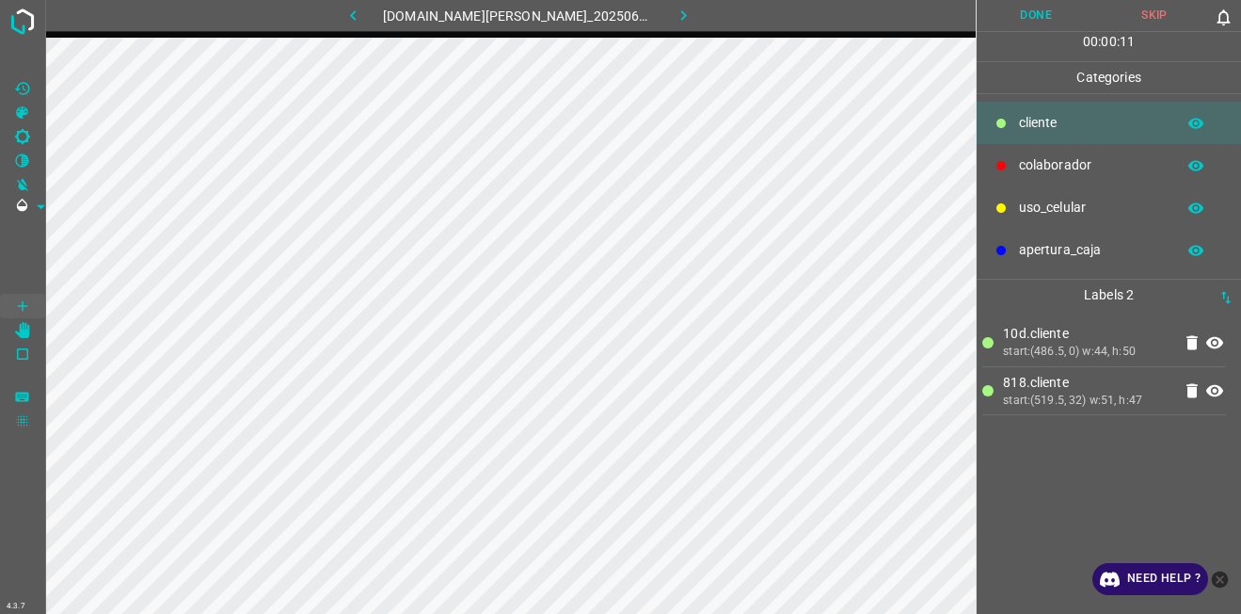
click at [1055, 172] on p "colaborador" at bounding box center [1092, 165] width 147 height 20
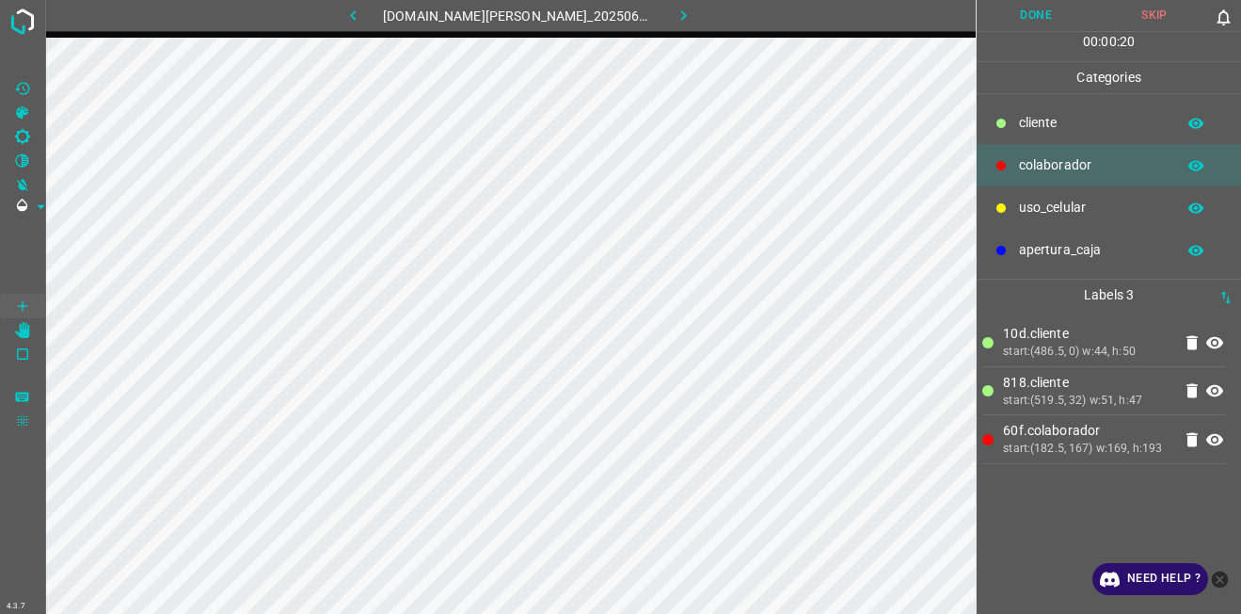
click at [1055, 20] on button "Done" at bounding box center [1036, 15] width 119 height 31
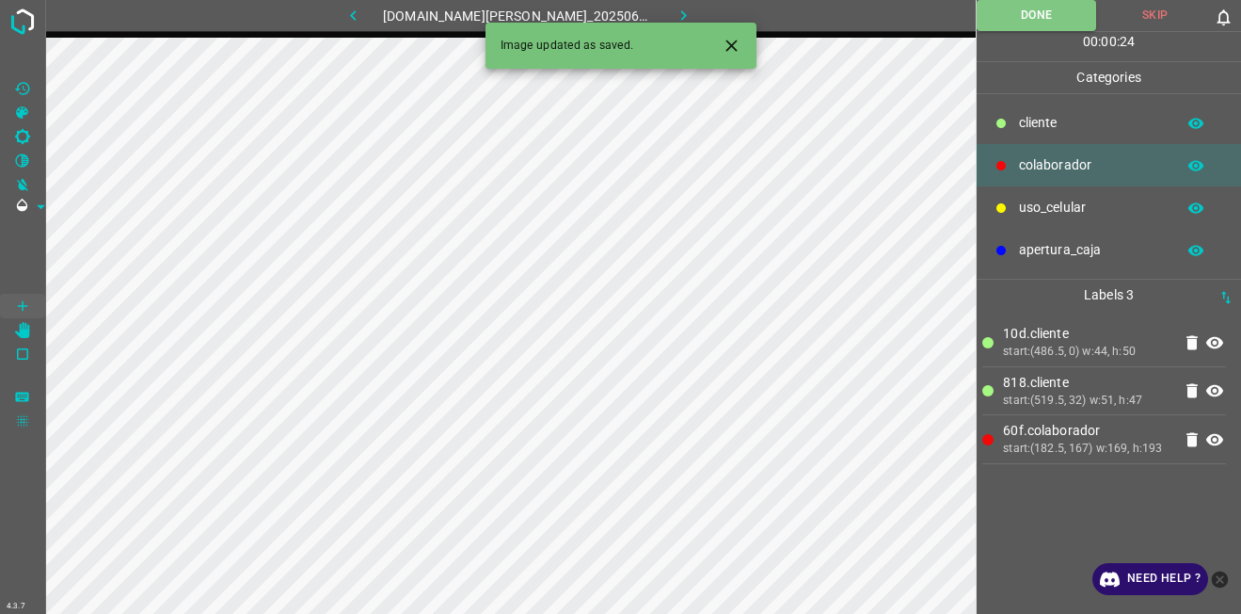
click at [1196, 440] on icon at bounding box center [1192, 439] width 11 height 14
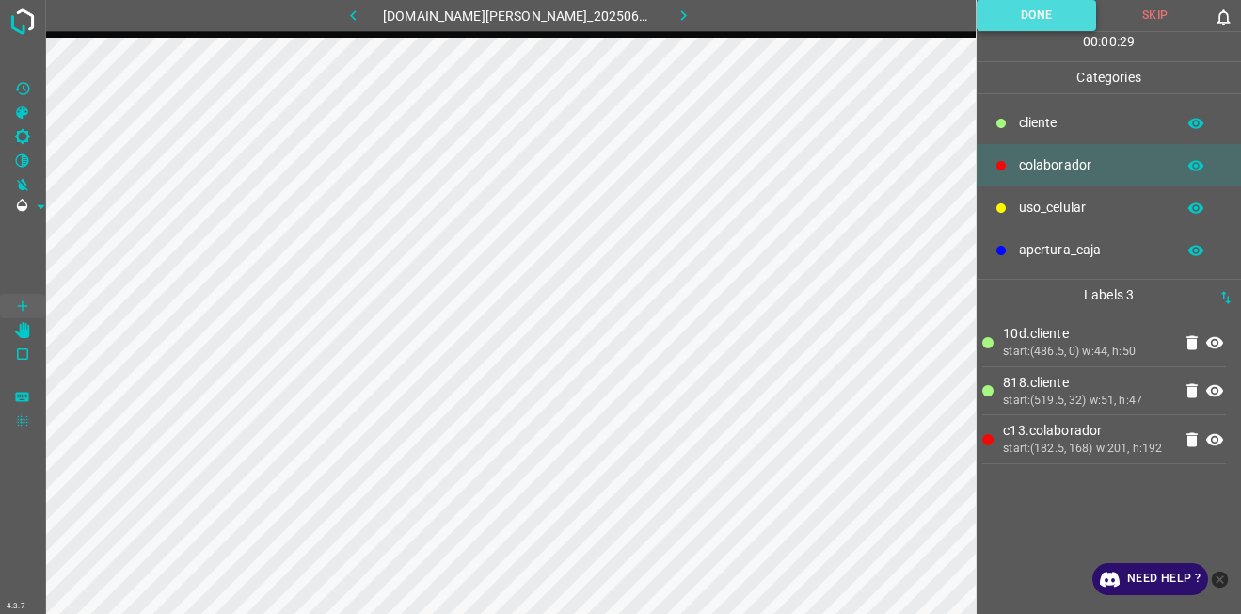
click at [1047, 23] on button "Done" at bounding box center [1037, 15] width 120 height 31
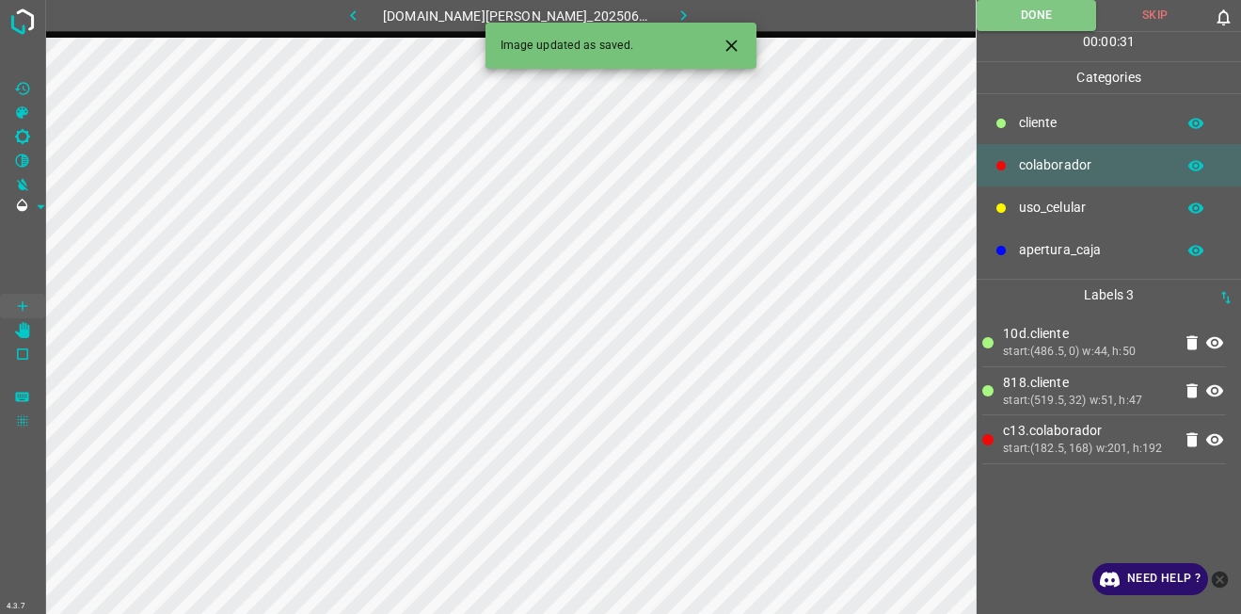
click at [680, 12] on icon "button" at bounding box center [683, 15] width 6 height 10
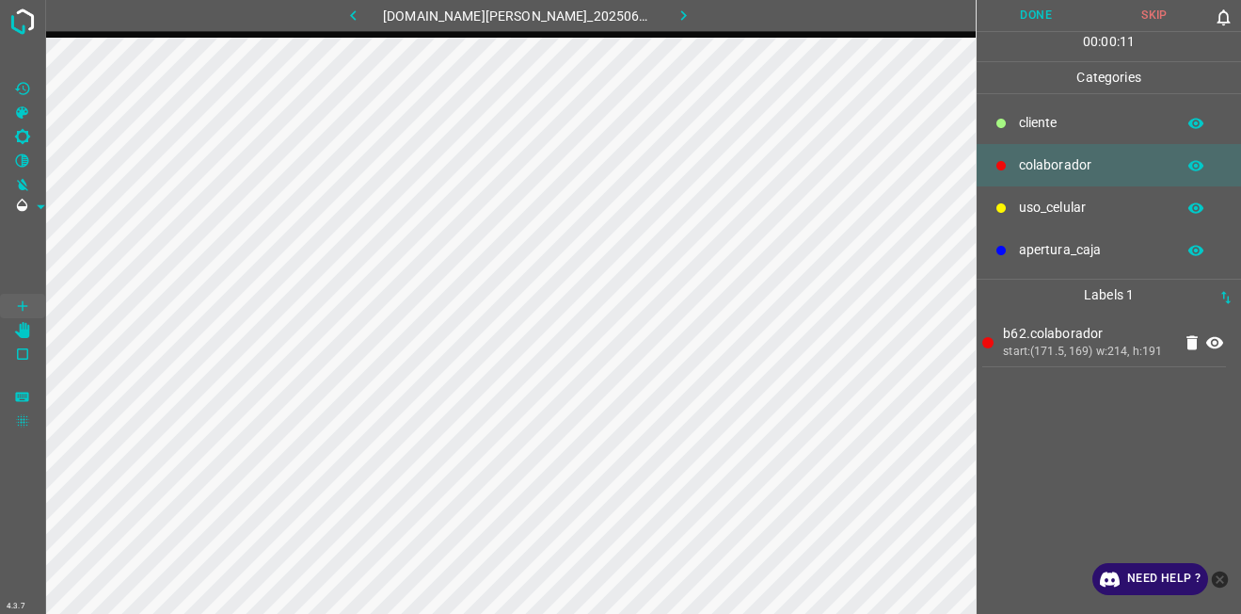
click at [1014, 129] on div "cliente" at bounding box center [1109, 123] width 264 height 42
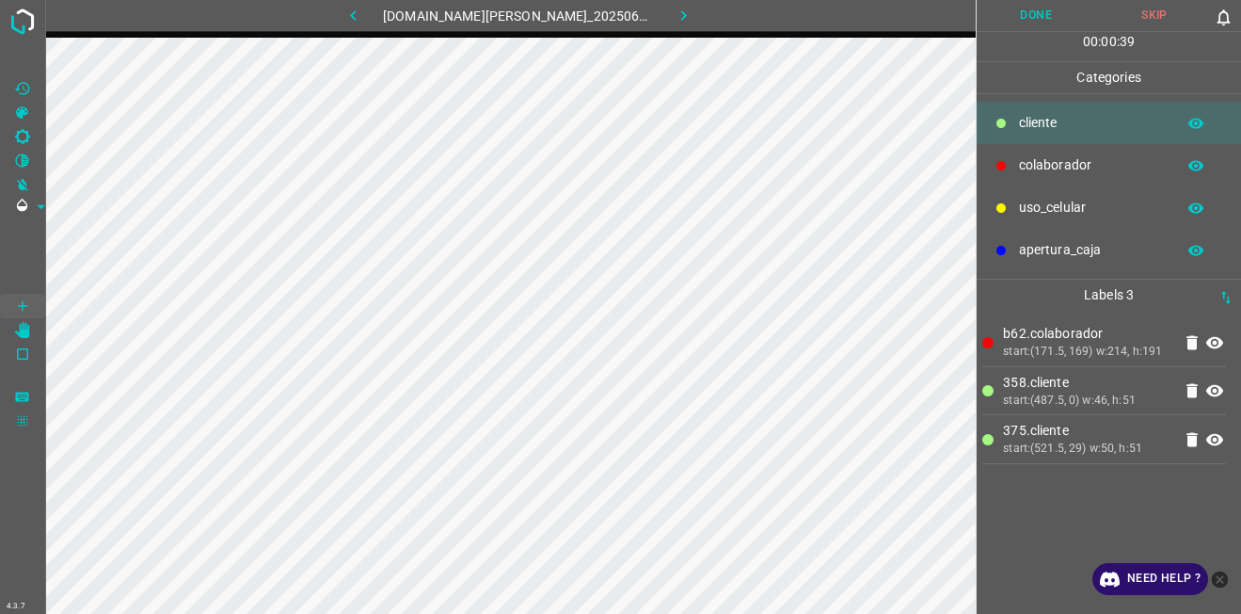
click at [1052, 11] on button "Done" at bounding box center [1036, 15] width 119 height 31
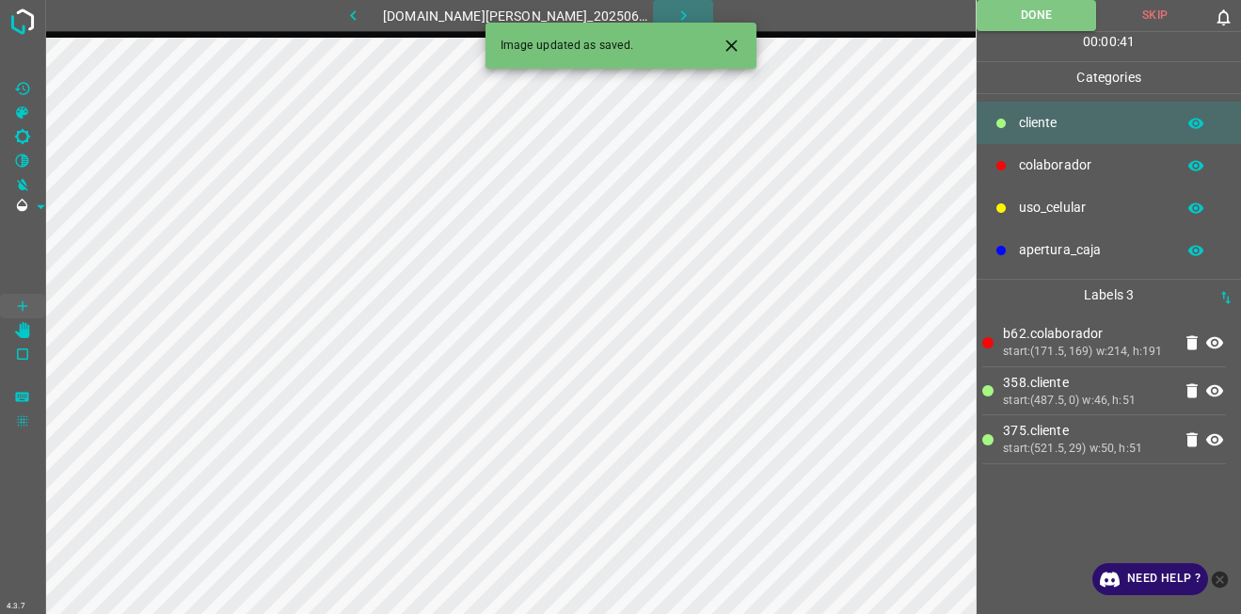
click at [682, 13] on button "button" at bounding box center [683, 15] width 60 height 31
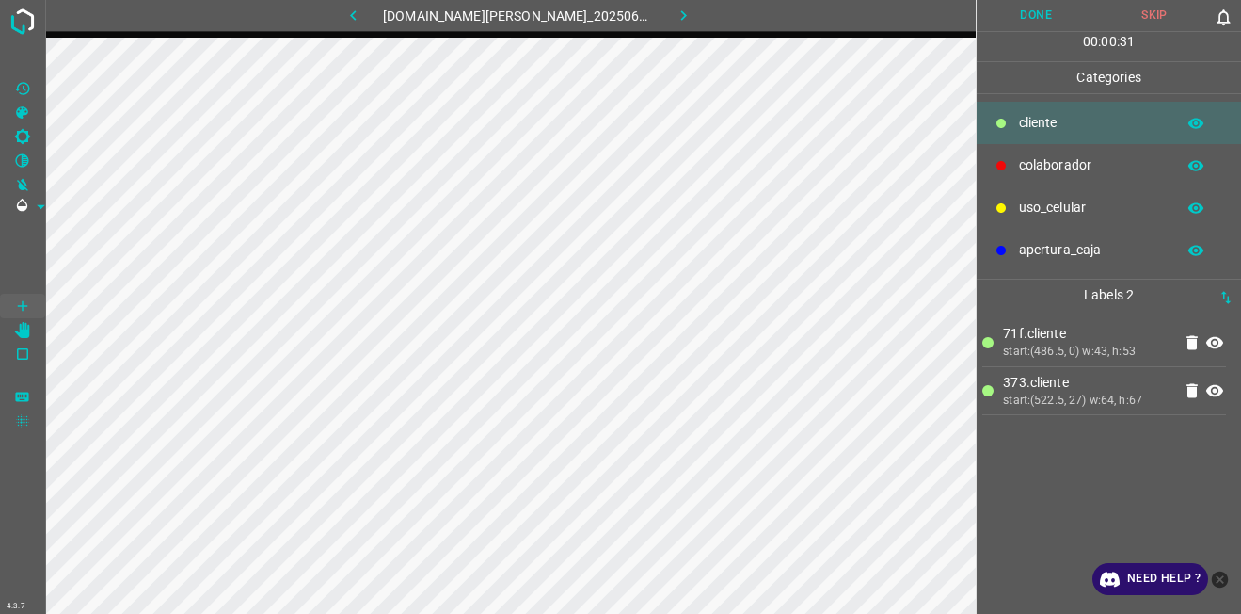
click at [1060, 145] on div "colaborador" at bounding box center [1109, 165] width 264 height 42
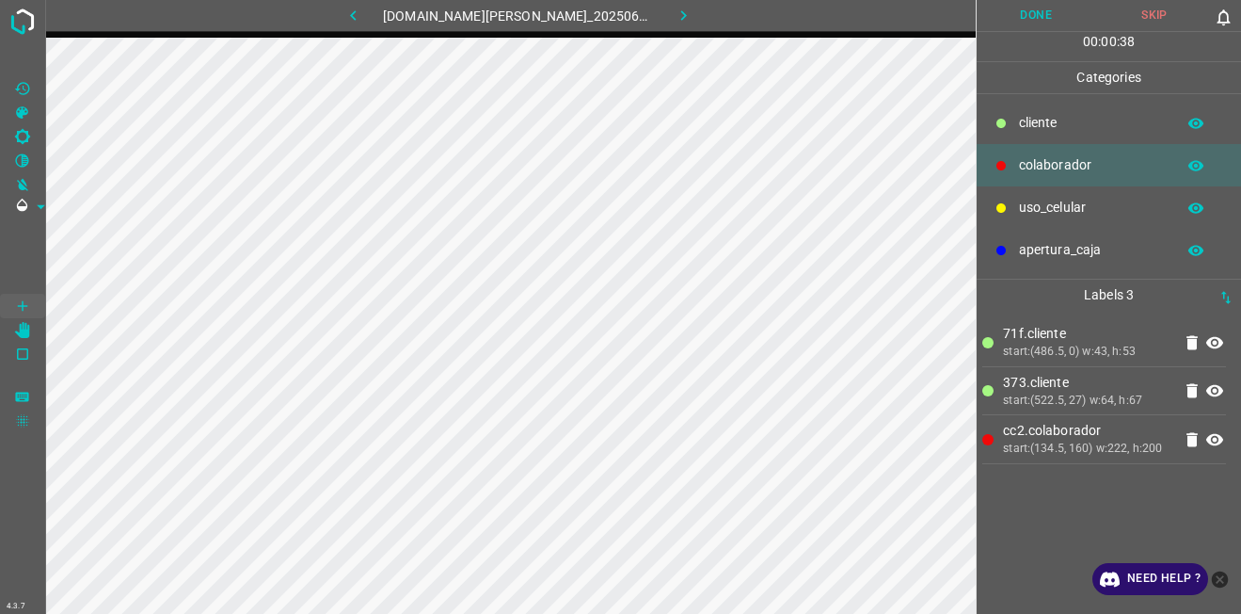
click at [1025, 23] on button "Done" at bounding box center [1036, 15] width 119 height 31
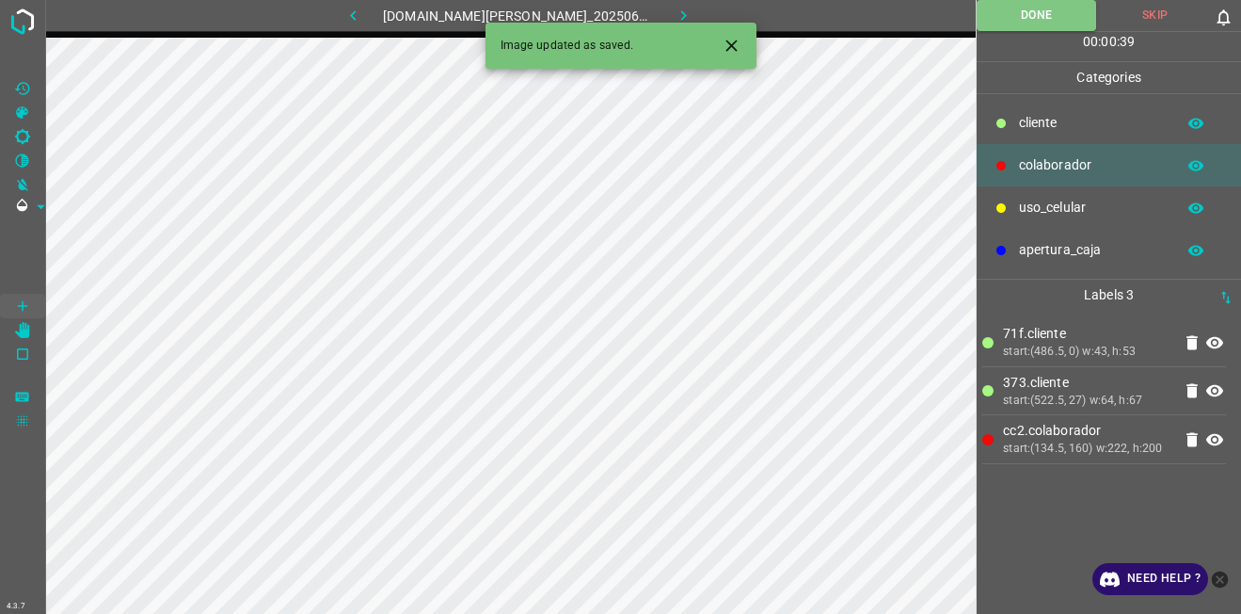
click at [674, 19] on icon "button" at bounding box center [684, 16] width 20 height 20
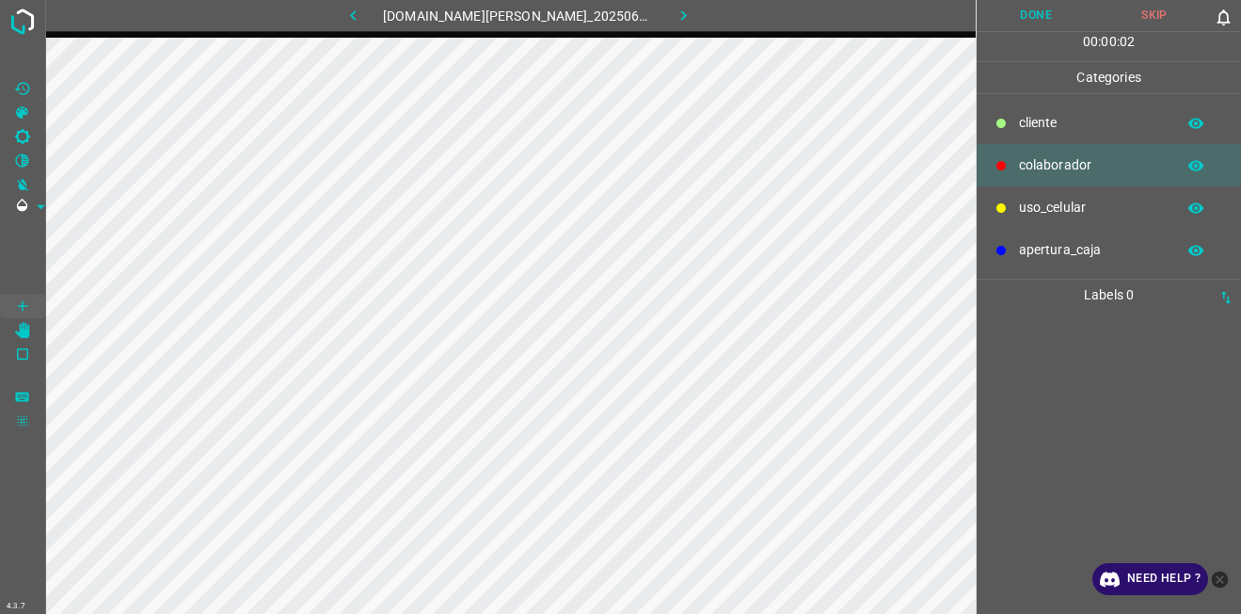
click at [1041, 212] on p "uso_celular" at bounding box center [1092, 208] width 147 height 20
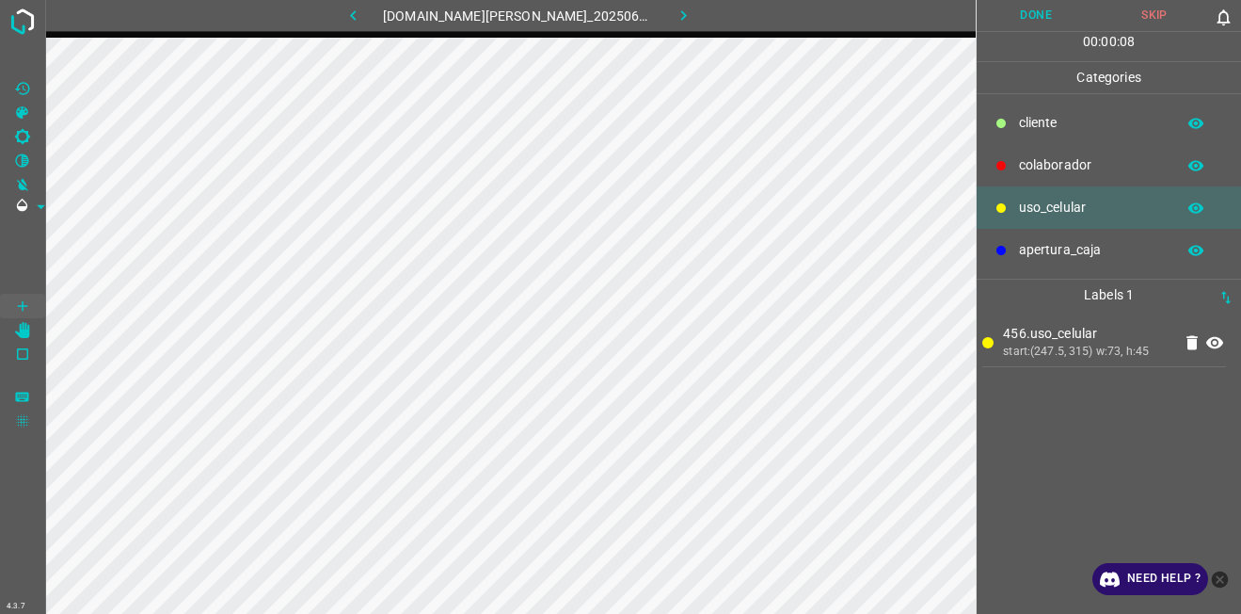
click at [1046, 155] on p "colaborador" at bounding box center [1092, 165] width 147 height 20
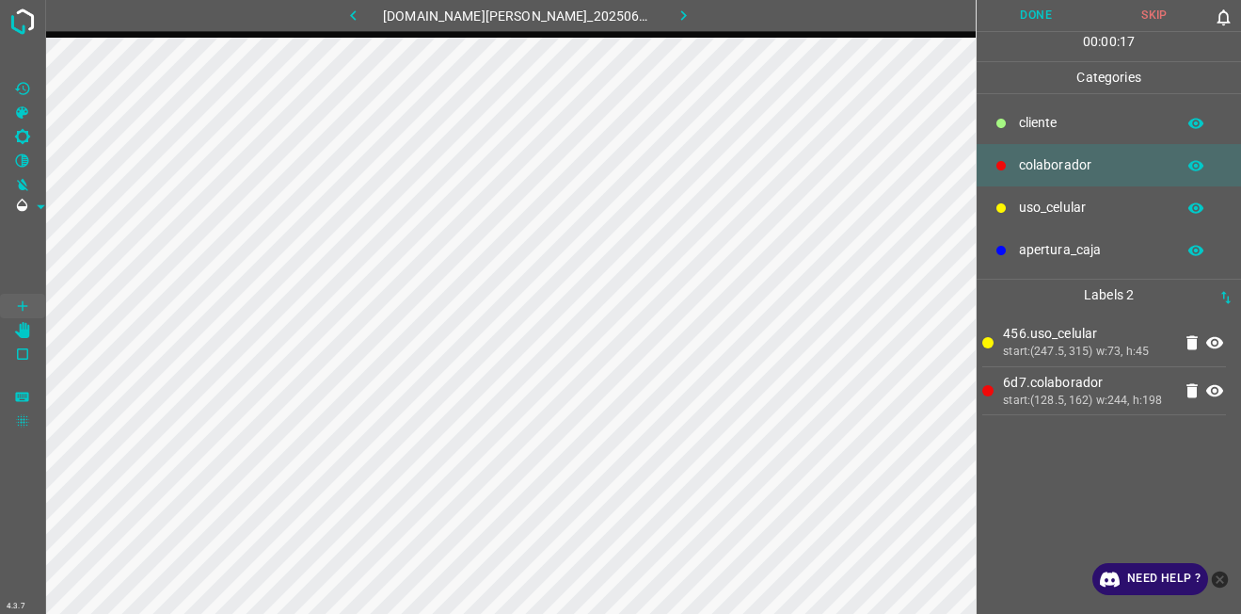
click at [1020, 121] on p "cliente" at bounding box center [1092, 123] width 147 height 20
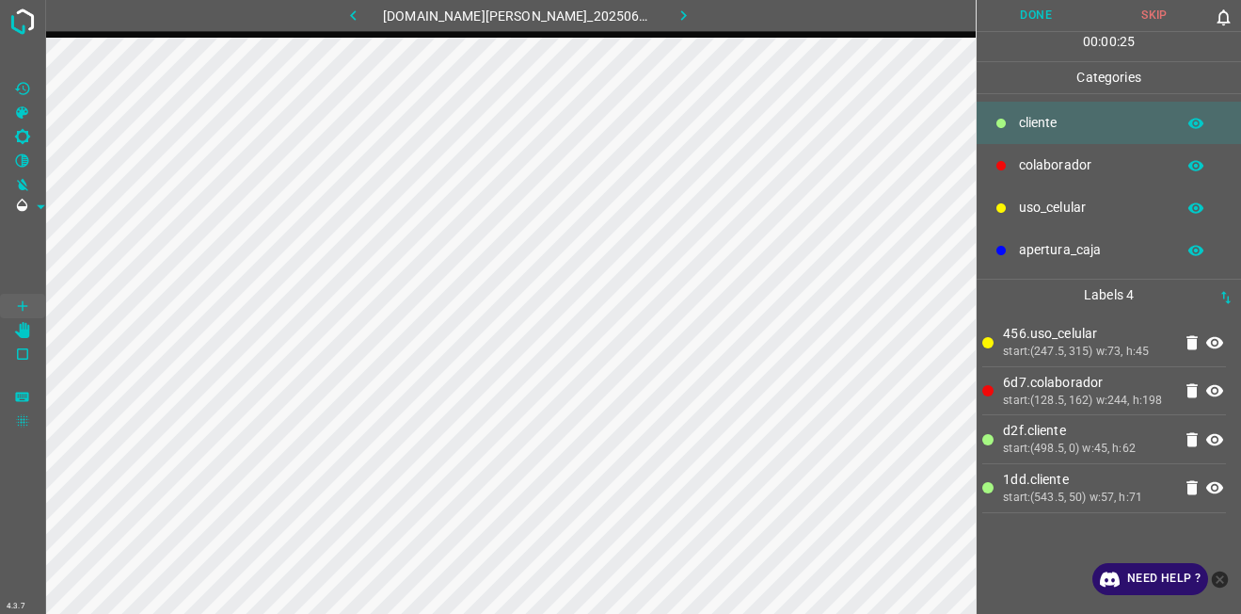
click at [1009, 22] on button "Done" at bounding box center [1036, 15] width 119 height 31
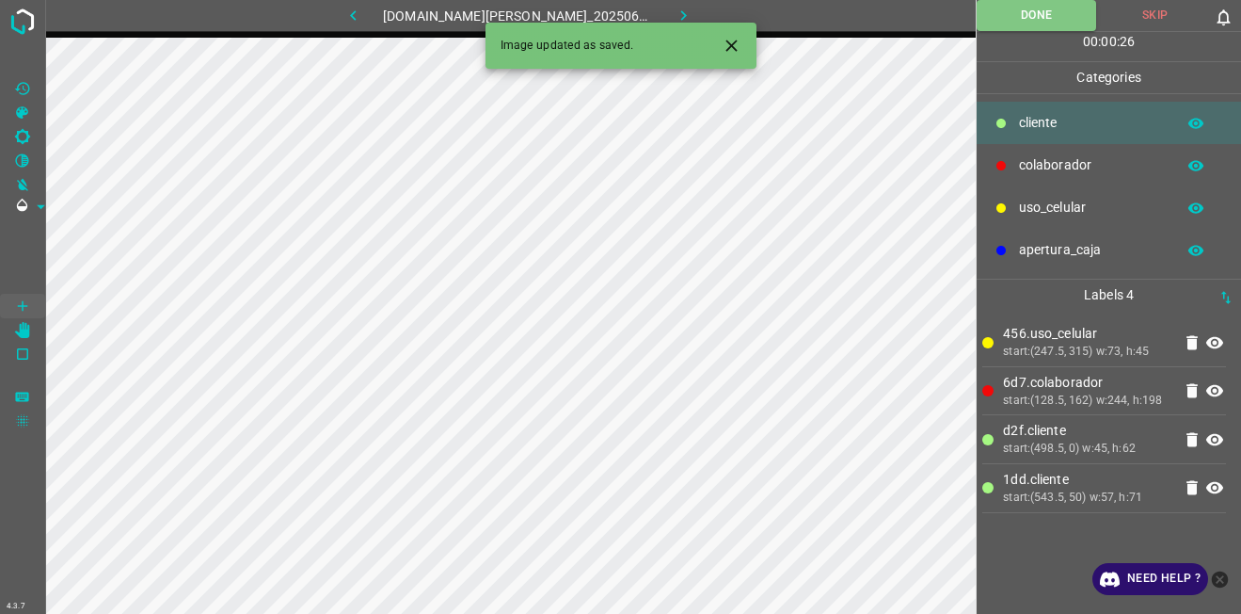
click at [674, 10] on icon "button" at bounding box center [684, 16] width 20 height 20
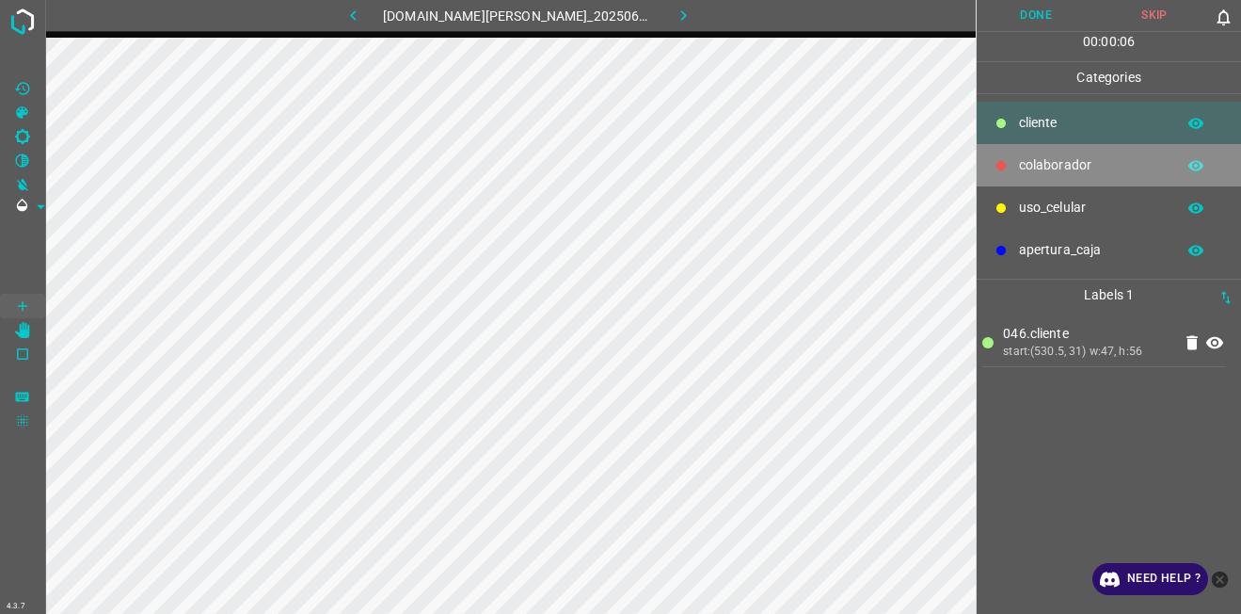
click at [1016, 151] on div "colaborador" at bounding box center [1109, 165] width 264 height 42
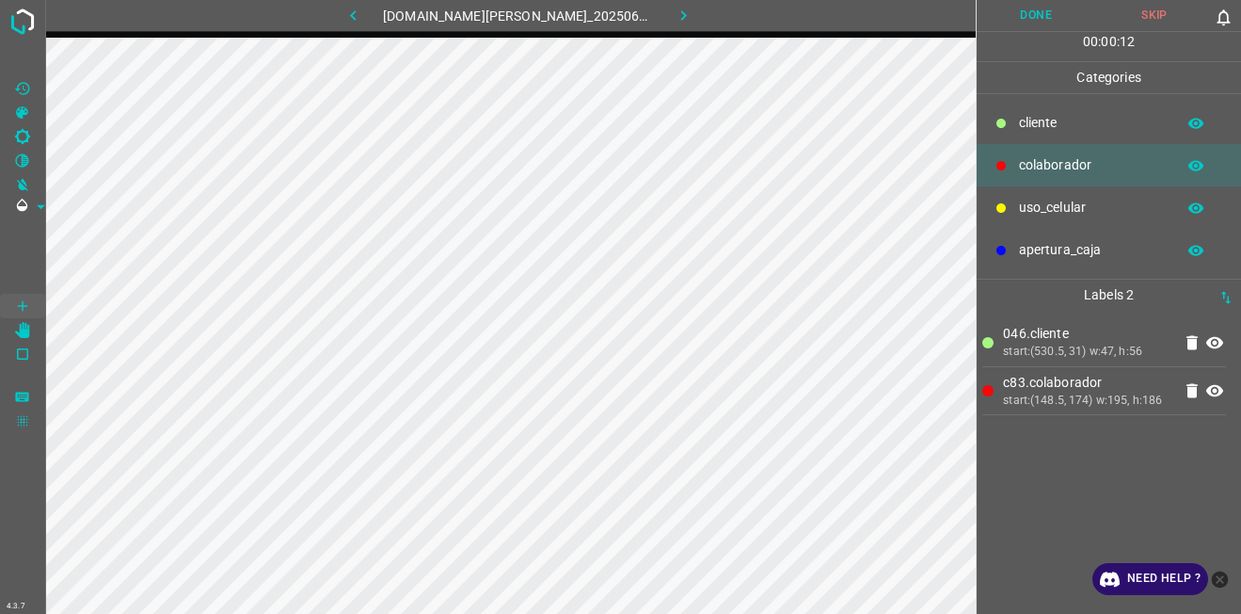
click at [1013, 12] on button "Done" at bounding box center [1036, 15] width 119 height 31
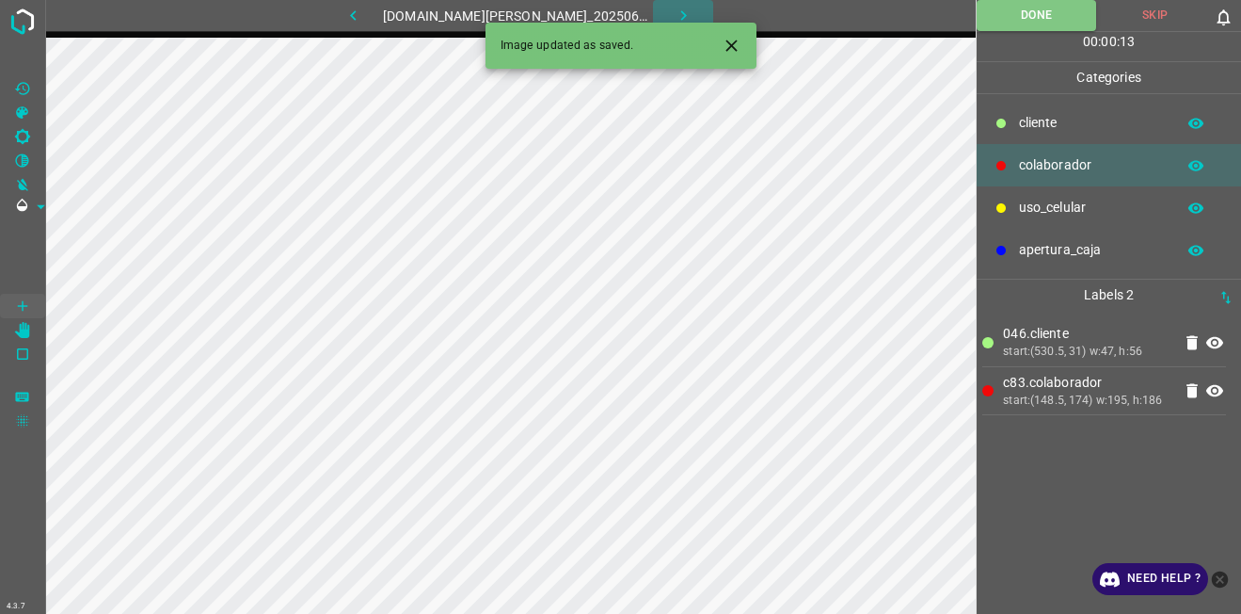
click at [678, 8] on icon "button" at bounding box center [684, 16] width 20 height 20
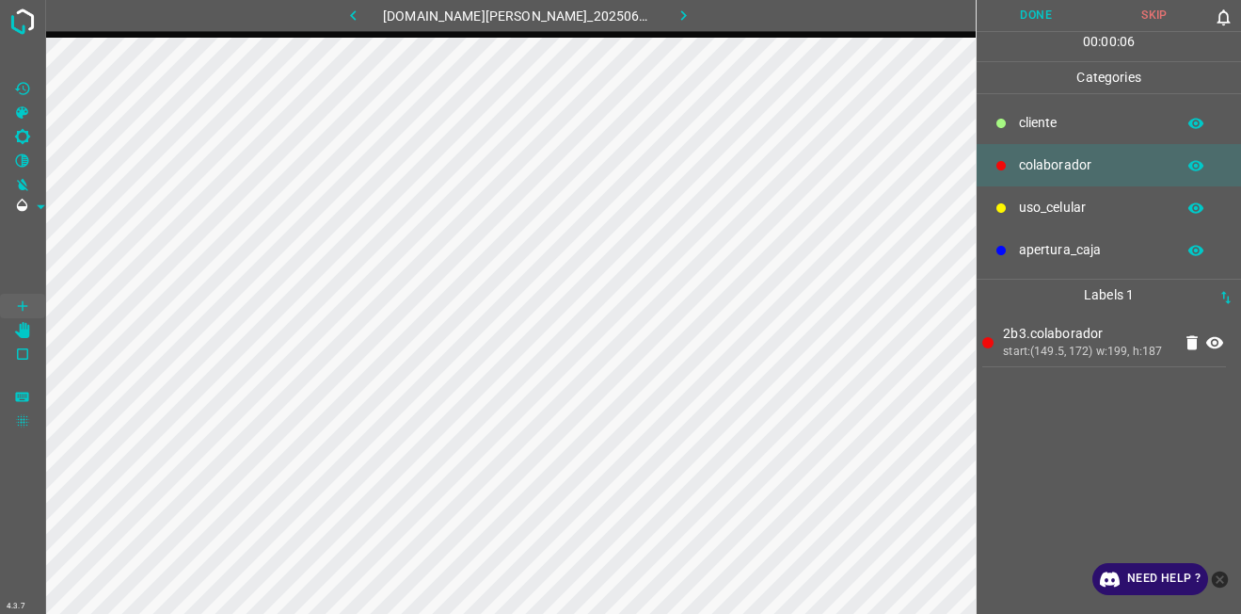
click at [1008, 124] on div at bounding box center [1001, 123] width 19 height 19
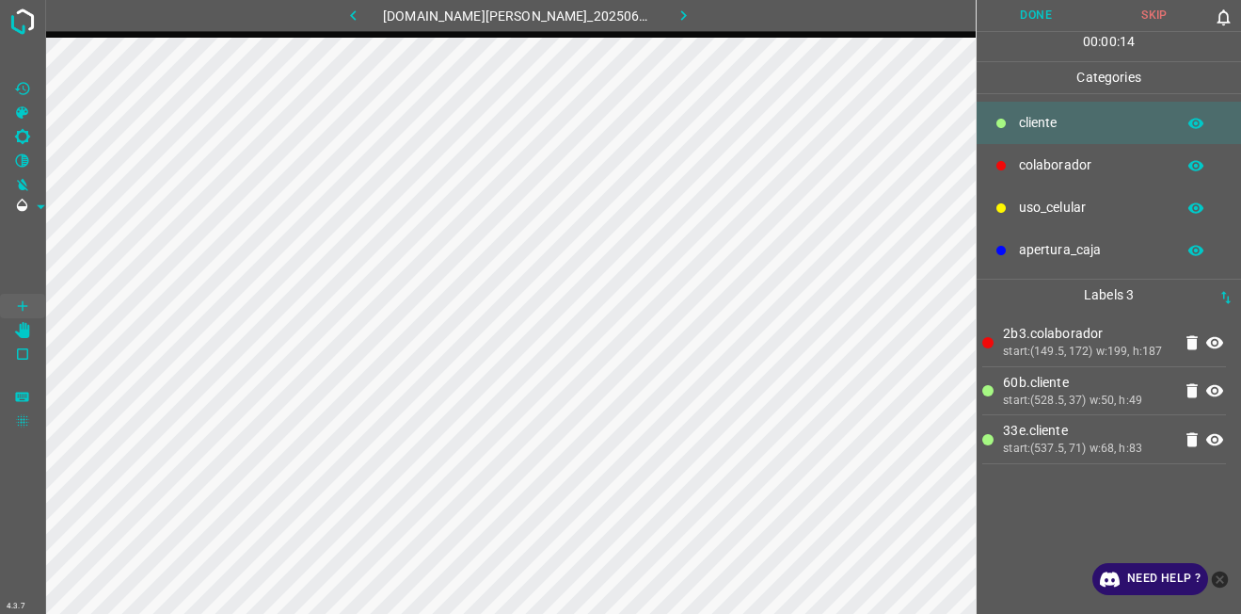
click at [1051, 8] on button "Done" at bounding box center [1036, 15] width 119 height 31
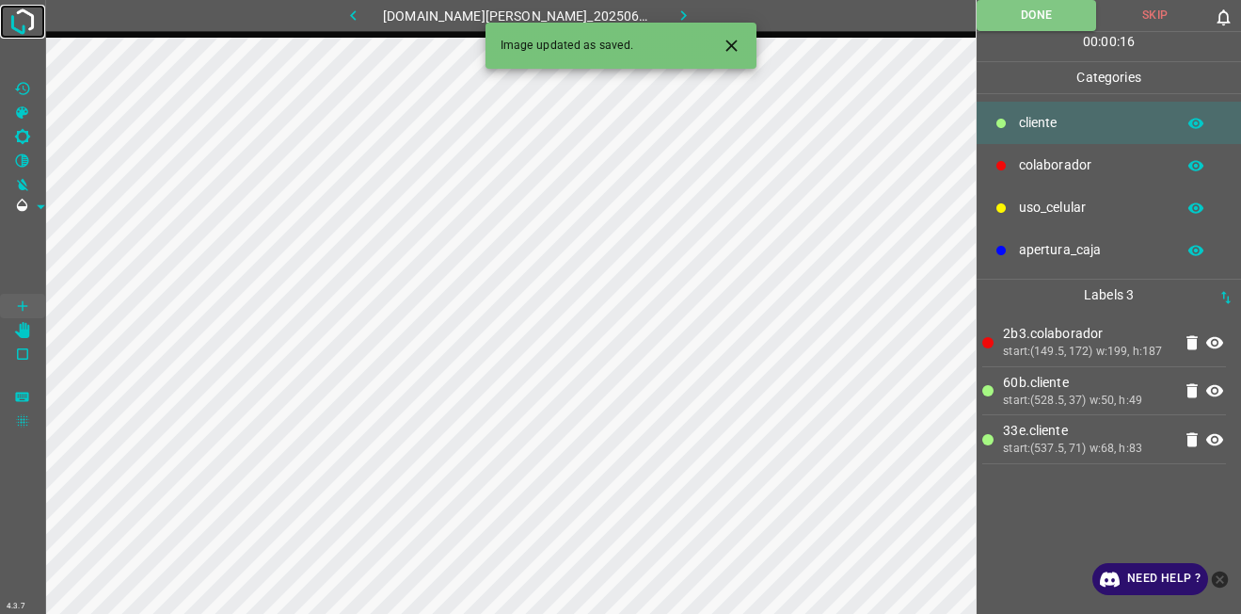
click at [33, 15] on img at bounding box center [23, 22] width 34 height 34
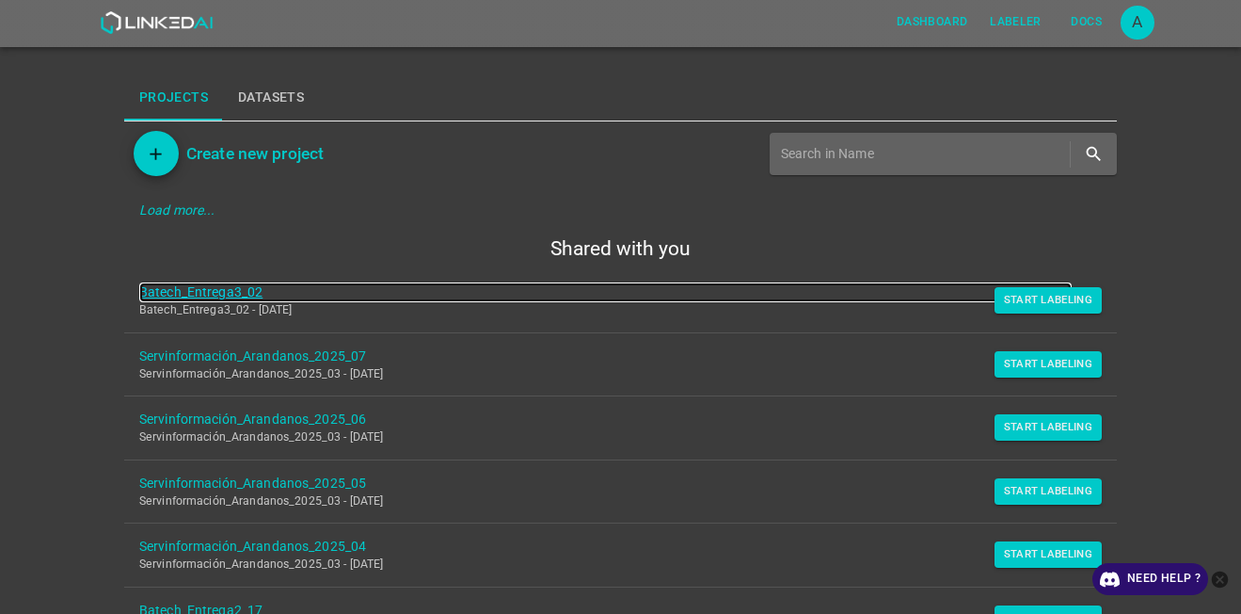
click at [203, 288] on link "Batech_Entrega3_02" at bounding box center [605, 292] width 933 height 20
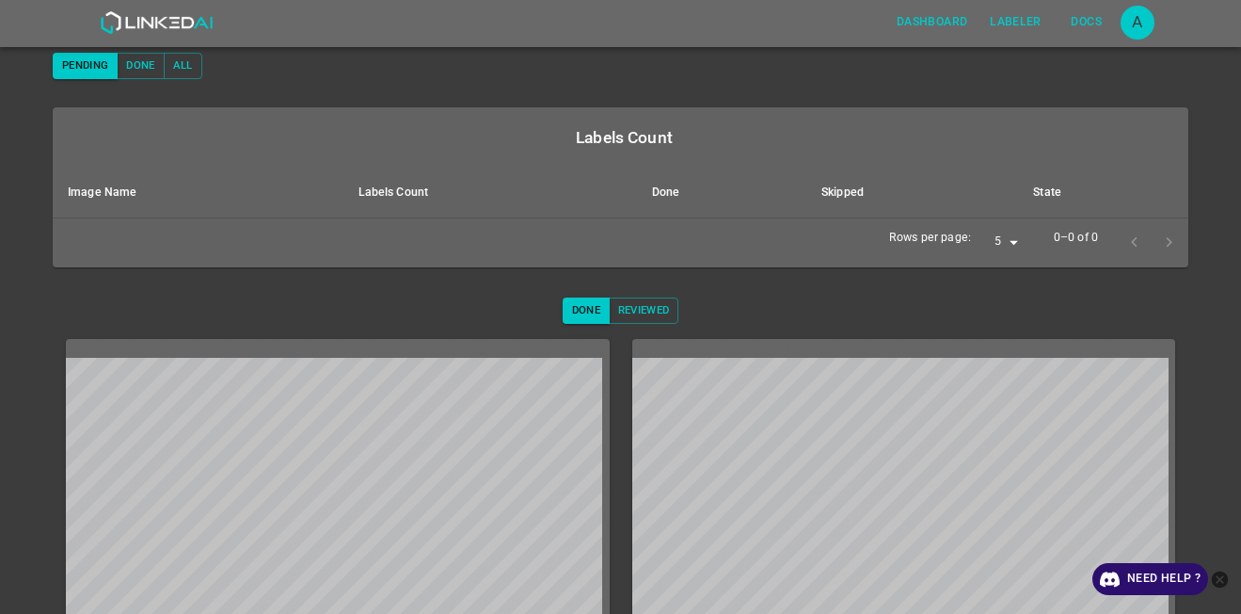
scroll to position [256, 0]
